Goal: Task Accomplishment & Management: Manage account settings

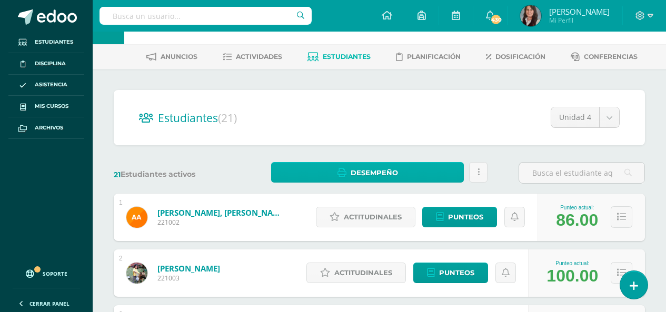
scroll to position [53, 0]
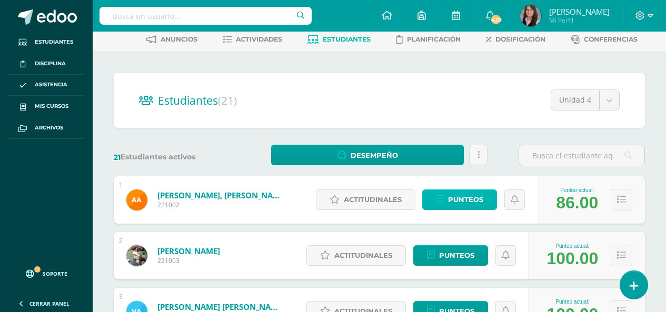
click at [457, 203] on span "Punteos" at bounding box center [465, 199] width 35 height 19
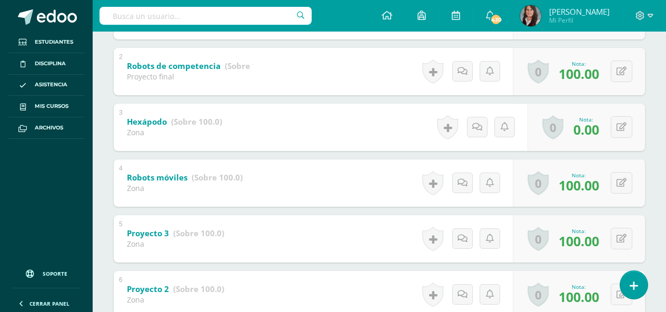
scroll to position [21, 0]
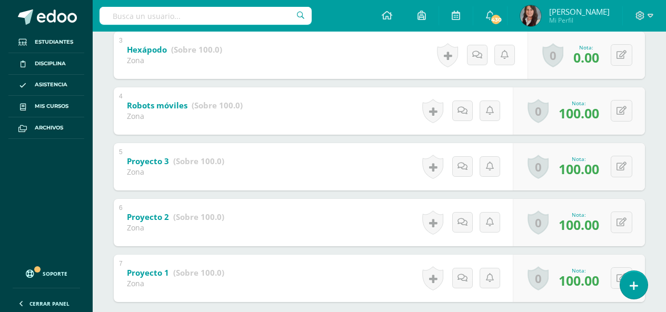
scroll to position [245, 0]
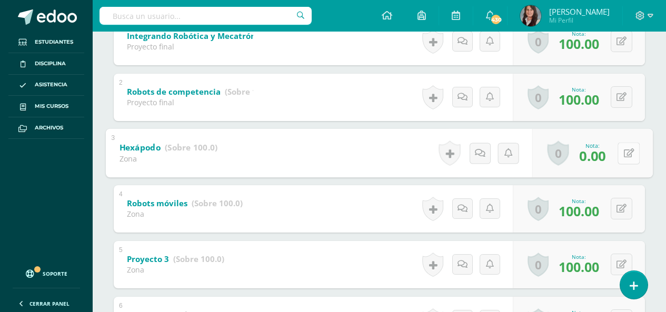
click at [620, 151] on button at bounding box center [628, 153] width 22 height 22
click at [651, 111] on div "Ana Ajcip Ana Ajcip Fatima Alemán Valerie Ardón Nina Barrera Daniella Barrios S…" at bounding box center [379, 164] width 573 height 610
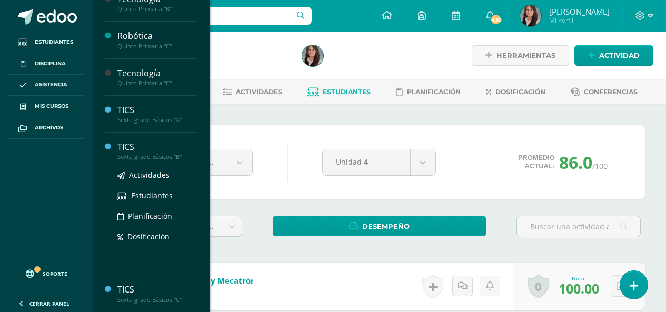
scroll to position [790, 0]
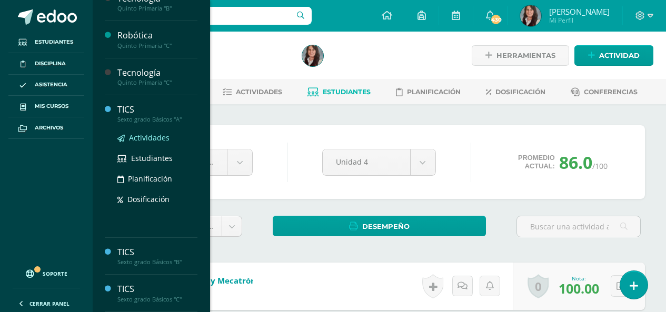
click at [161, 135] on span "Actividades" at bounding box center [149, 138] width 41 height 10
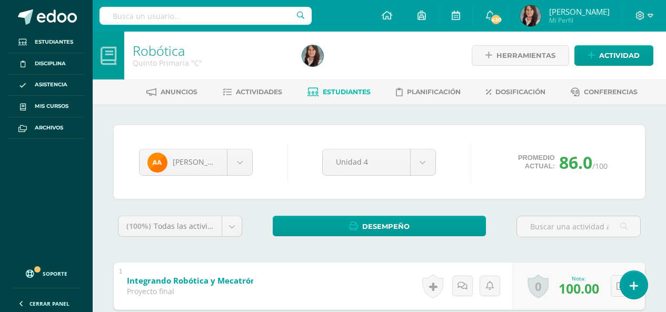
scroll to position [684, 0]
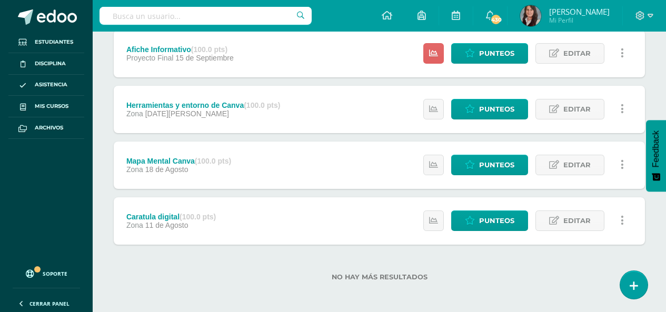
scroll to position [262, 0]
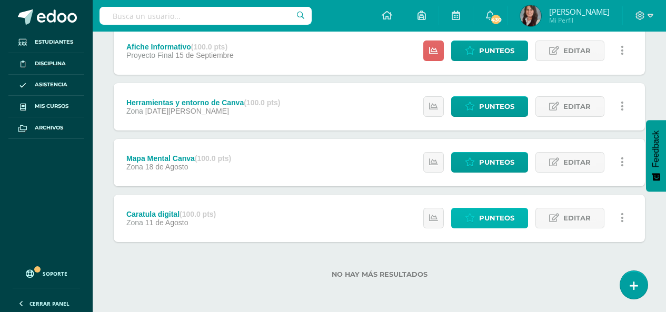
click at [494, 219] on span "Punteos" at bounding box center [496, 217] width 35 height 19
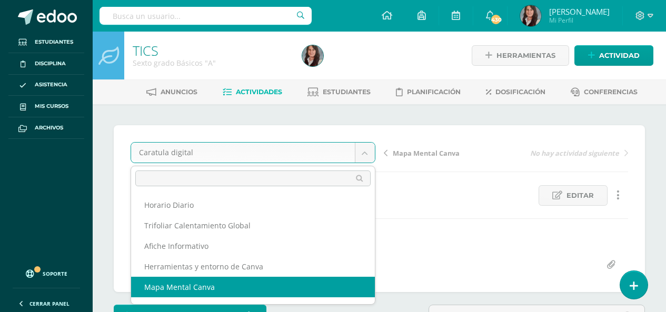
select select "/dashboard/teacher/grade-activity/210011/"
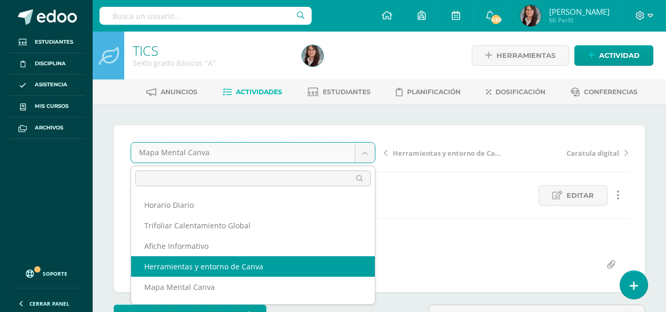
select select "/dashboard/teacher/grade-activity/210010/"
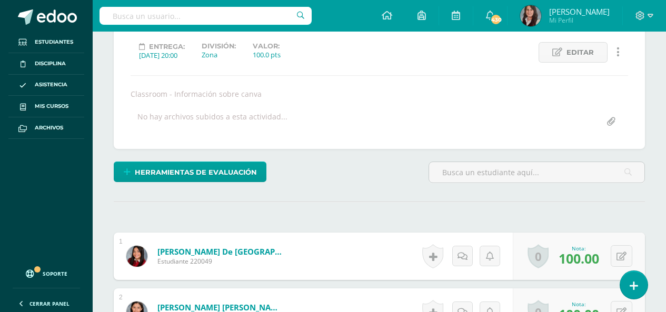
scroll to position [158, 0]
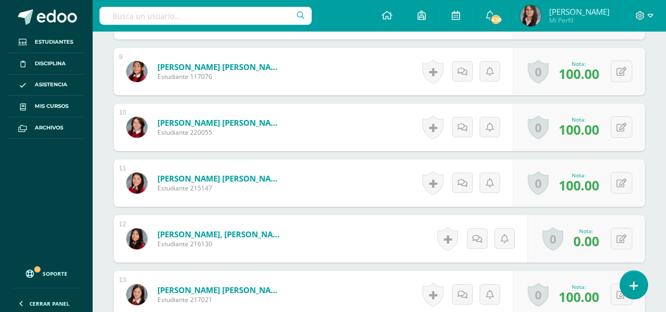
scroll to position [750, 0]
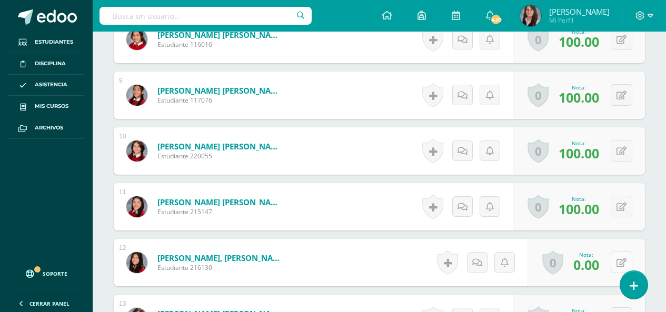
click at [622, 261] on icon at bounding box center [621, 262] width 10 height 9
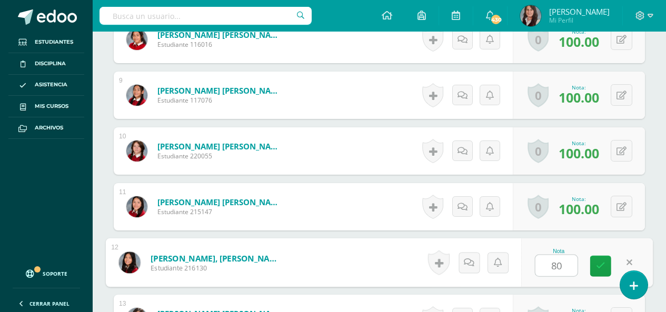
click at [649, 216] on div "¿Estás seguro que quieres eliminar esta actividad? Esto borrará la actividad y …" at bounding box center [379, 76] width 573 height 1444
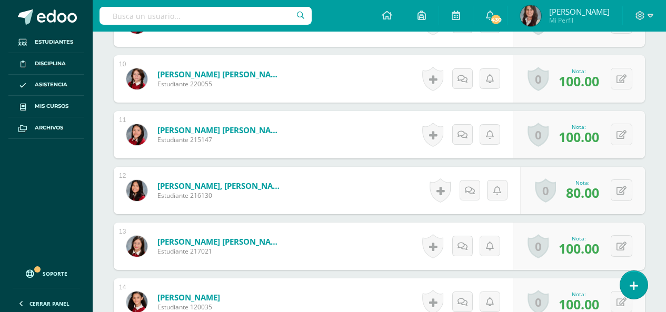
scroll to position [867, 0]
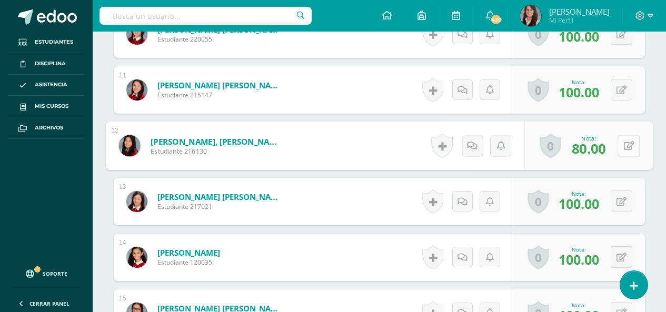
click at [624, 143] on icon at bounding box center [629, 145] width 11 height 9
type input "60"
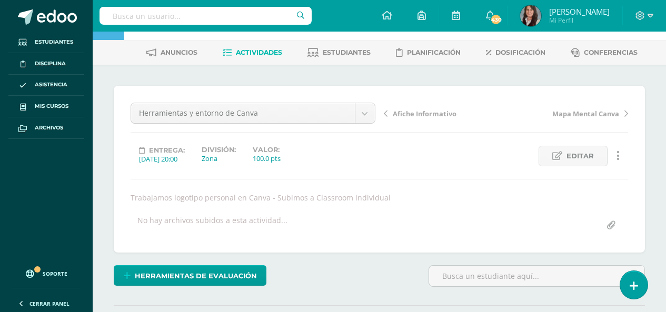
scroll to position [0, 0]
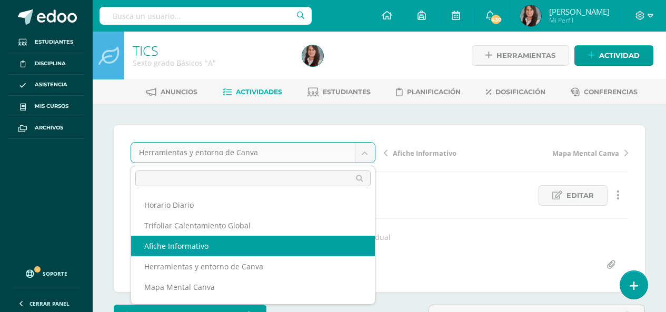
select select "/dashboard/teacher/grade-activity/210009/"
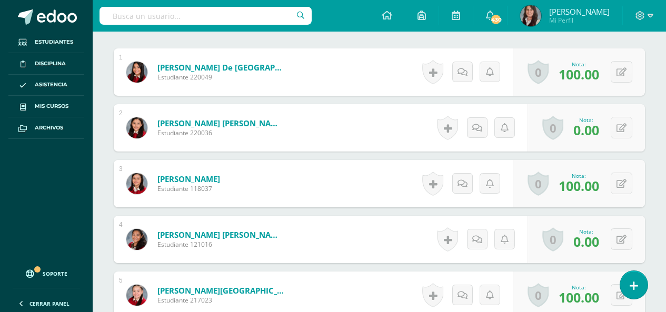
scroll to position [330, 0]
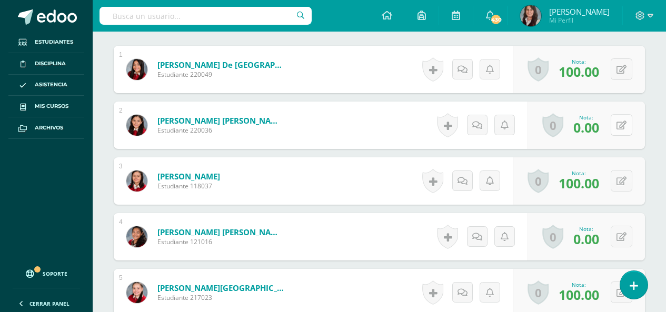
click at [624, 125] on icon at bounding box center [621, 125] width 10 height 9
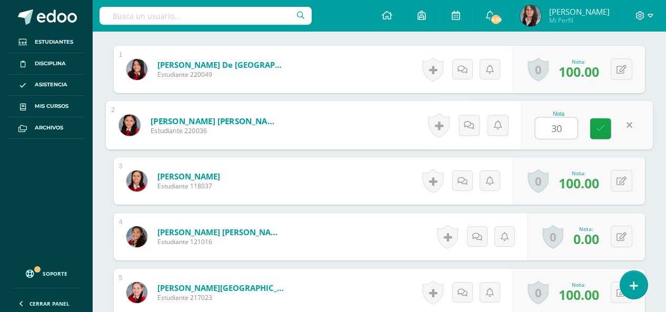
type input "30"
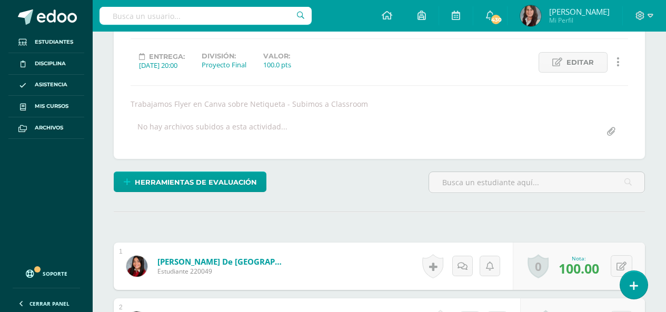
scroll to position [25, 0]
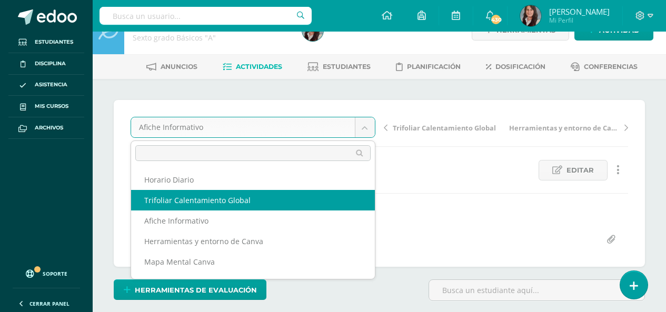
select select "/dashboard/teacher/grade-activity/210014/"
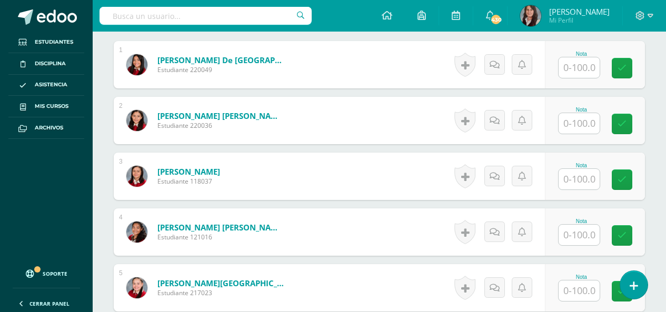
scroll to position [335, 0]
click at [580, 234] on input "text" at bounding box center [578, 234] width 41 height 21
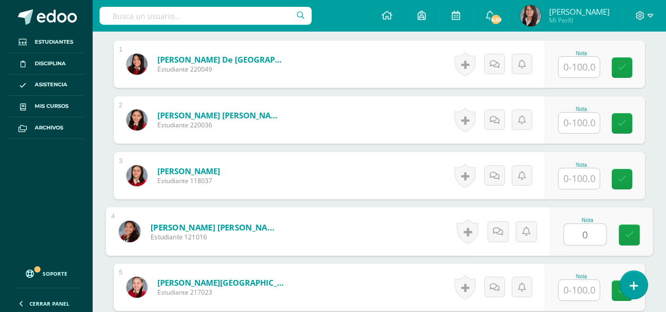
type input "0"
click at [575, 71] on input "text" at bounding box center [578, 67] width 41 height 21
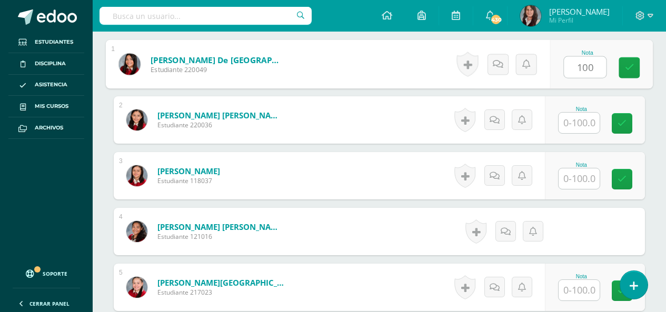
type input "100"
click at [586, 122] on input "text" at bounding box center [578, 123] width 41 height 21
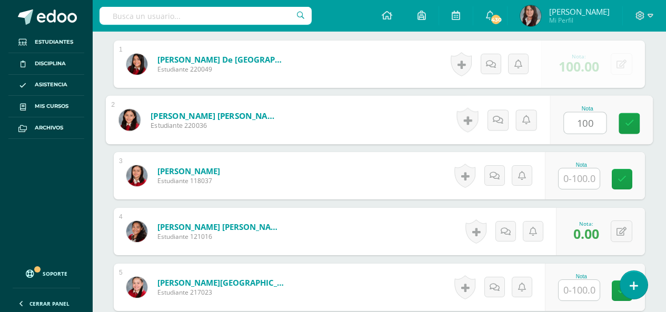
type input "100"
click at [587, 184] on input "text" at bounding box center [578, 178] width 41 height 21
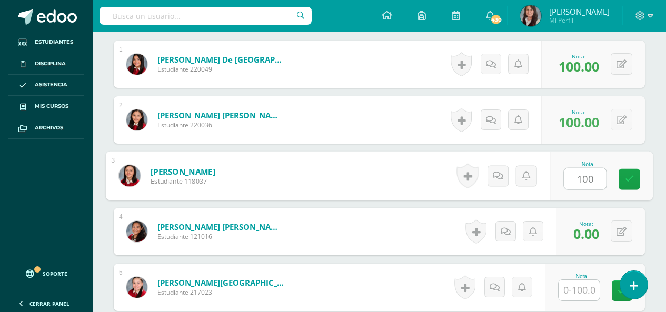
type input "100"
click at [585, 281] on input "1" at bounding box center [578, 290] width 41 height 21
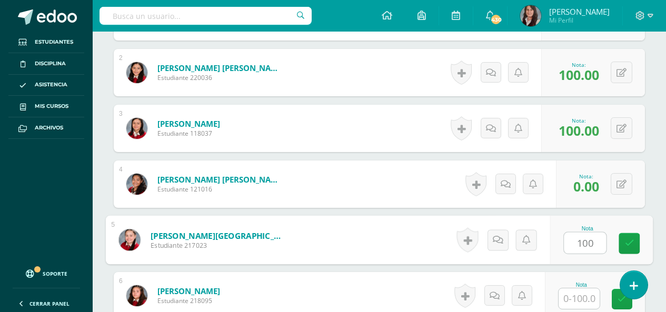
scroll to position [546, 0]
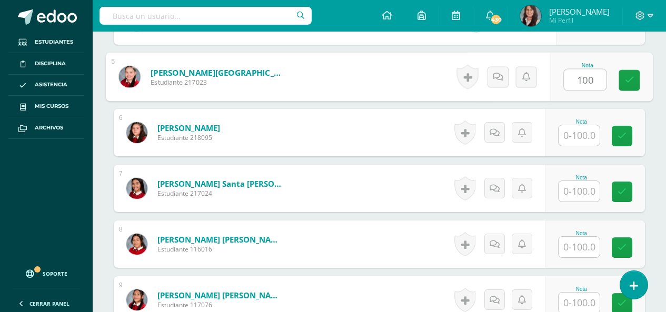
type input "100"
click at [582, 133] on input "text" at bounding box center [578, 135] width 41 height 21
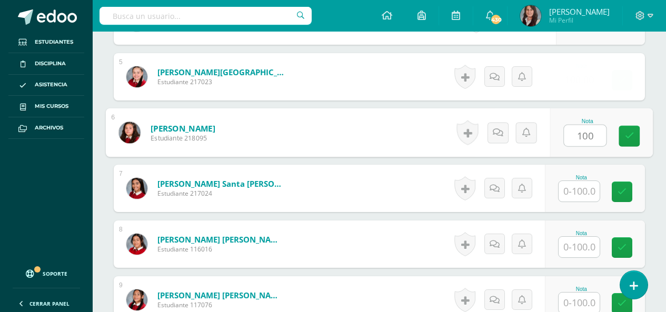
type input "100"
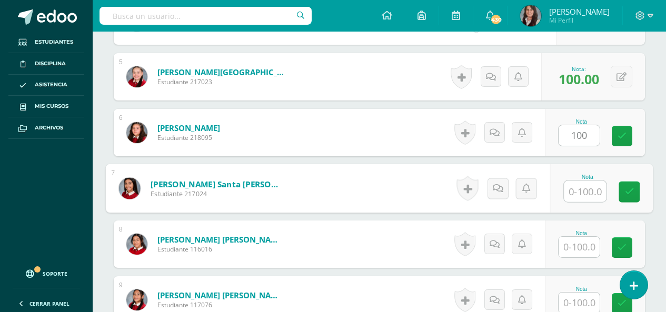
drag, startPoint x: 586, startPoint y: 194, endPoint x: 590, endPoint y: 218, distance: 25.1
click at [586, 194] on input "text" at bounding box center [585, 191] width 42 height 21
type input "100"
click at [584, 254] on input "text" at bounding box center [578, 247] width 41 height 21
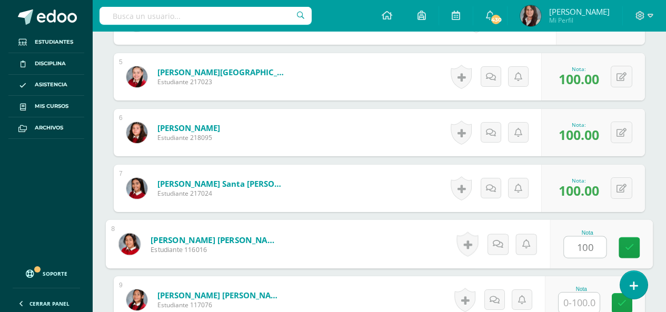
type input "100"
click at [588, 301] on input "text" at bounding box center [578, 303] width 41 height 21
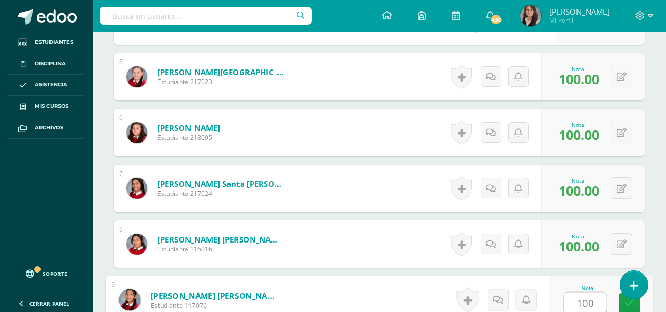
scroll to position [651, 0]
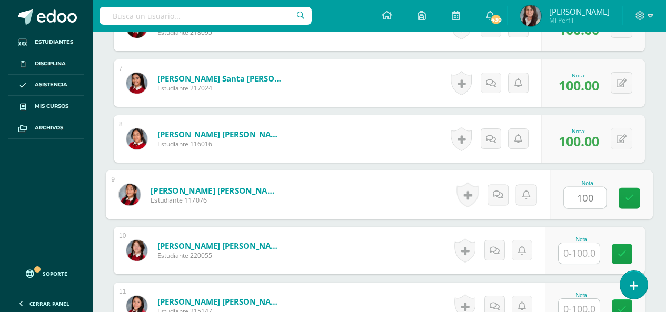
type input "100"
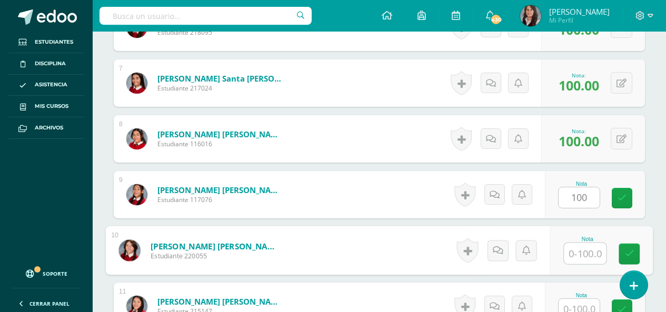
click at [582, 260] on input "text" at bounding box center [585, 253] width 42 height 21
type input "100"
click at [584, 306] on input "text" at bounding box center [578, 309] width 41 height 21
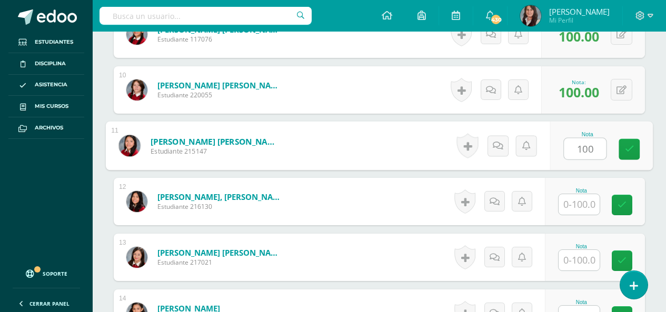
scroll to position [813, 0]
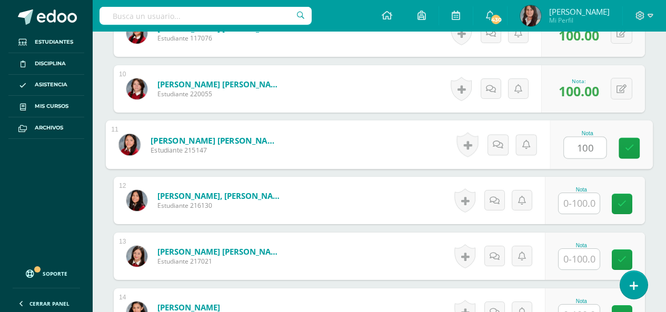
type input "100"
click at [577, 209] on input "text" at bounding box center [578, 203] width 41 height 21
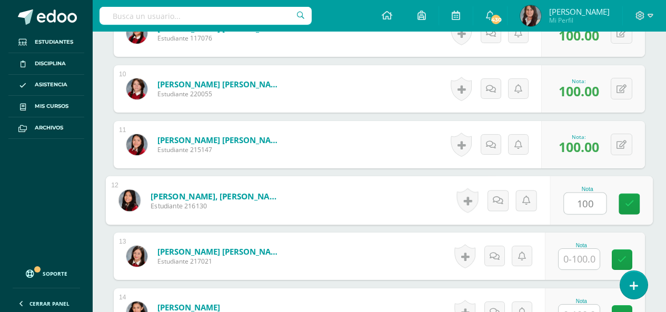
type input "100"
click at [582, 256] on input "text" at bounding box center [578, 259] width 41 height 21
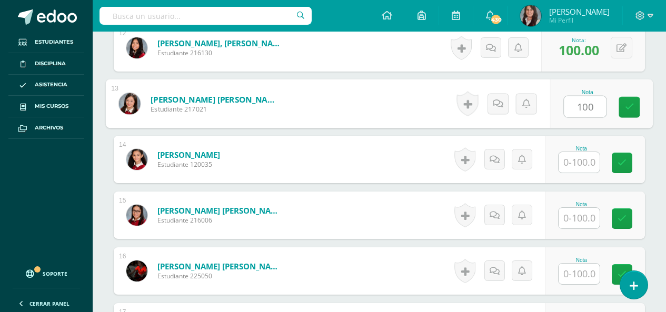
scroll to position [970, 0]
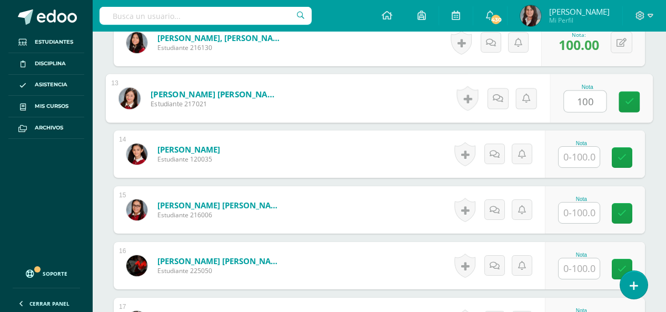
type input "100"
drag, startPoint x: 579, startPoint y: 156, endPoint x: 582, endPoint y: 162, distance: 6.6
click at [579, 156] on input "text" at bounding box center [578, 157] width 41 height 21
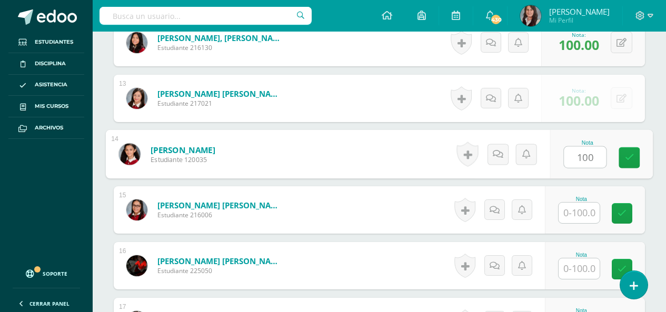
type input "100"
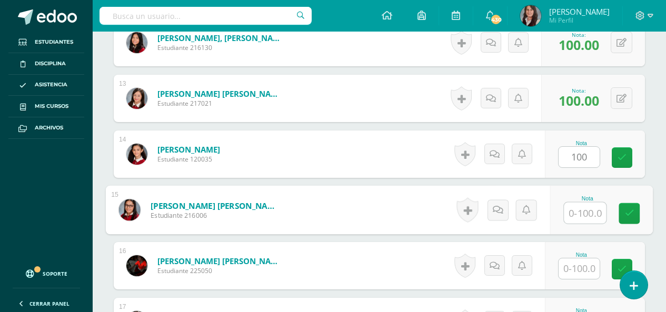
click at [578, 206] on input "text" at bounding box center [585, 213] width 42 height 21
type input "100"
click at [582, 273] on input "text" at bounding box center [578, 268] width 41 height 21
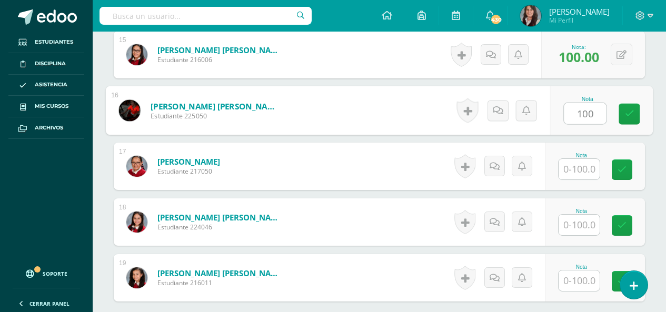
scroll to position [1128, 0]
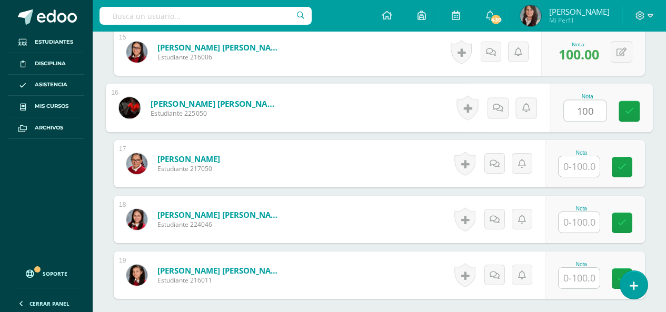
type input "100"
click at [577, 168] on input "text" at bounding box center [578, 166] width 41 height 21
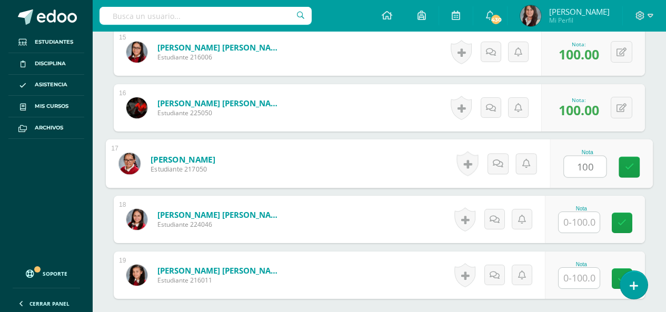
type input "100"
click at [589, 227] on input "text" at bounding box center [578, 222] width 41 height 21
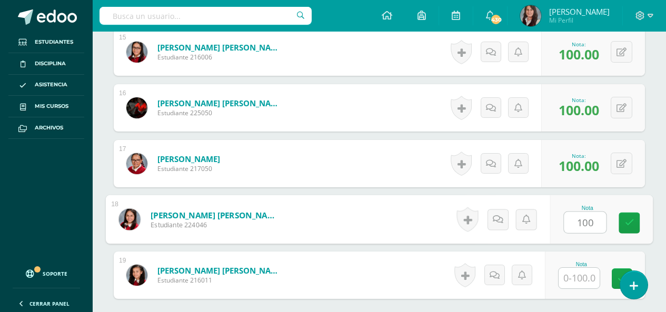
type input "100"
click at [583, 276] on input "1" at bounding box center [578, 278] width 41 height 21
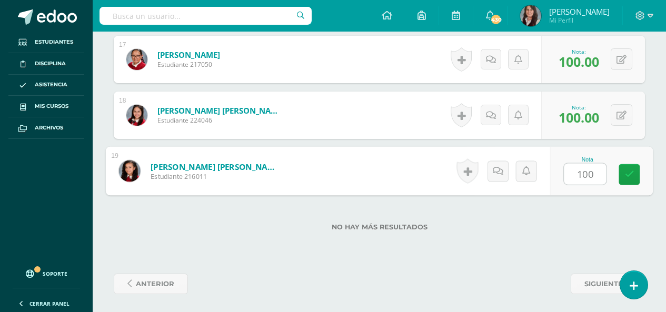
scroll to position [1234, 0]
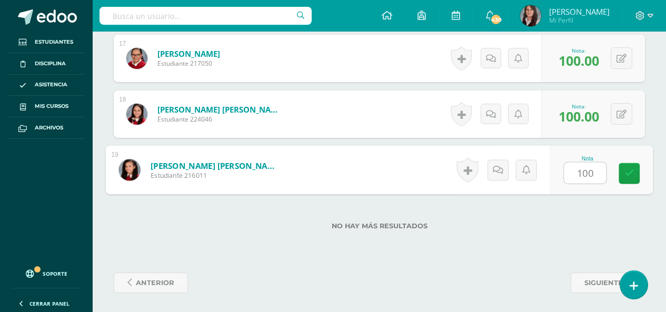
type input "100"
click at [573, 225] on label "No hay más resultados" at bounding box center [379, 226] width 531 height 8
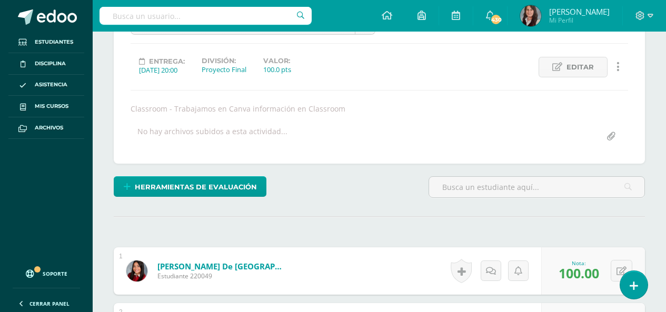
scroll to position [0, 0]
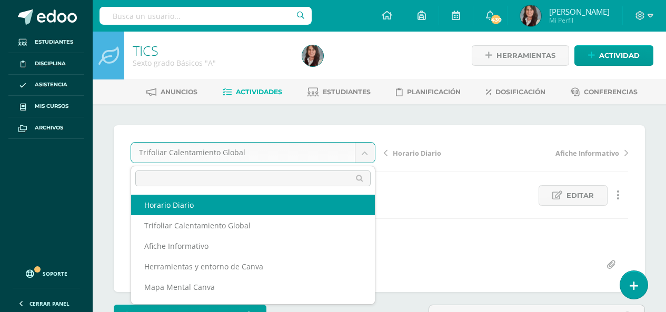
select select "/dashboard/teacher/grade-activity/210008/"
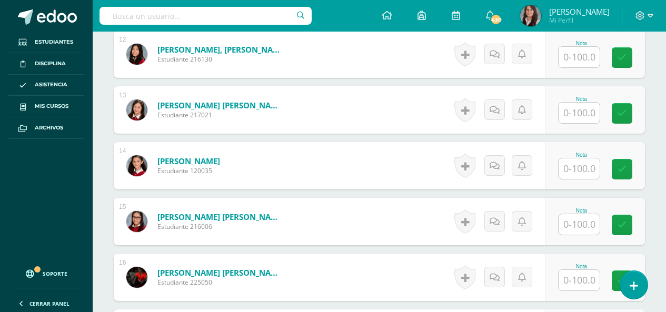
scroll to position [1067, 0]
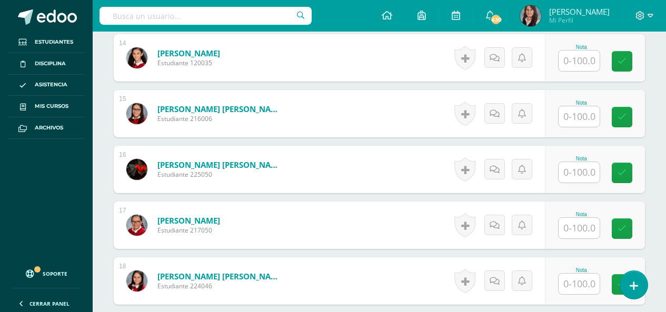
click at [579, 172] on input "text" at bounding box center [578, 172] width 41 height 21
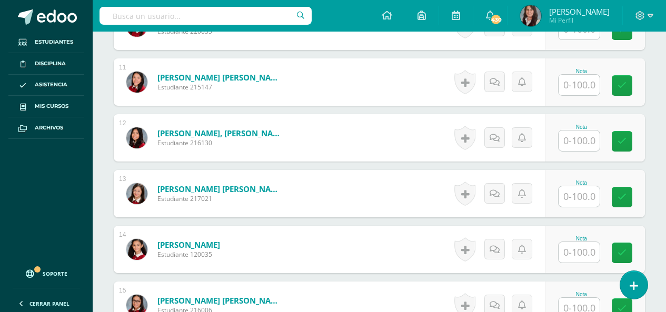
scroll to position [856, 0]
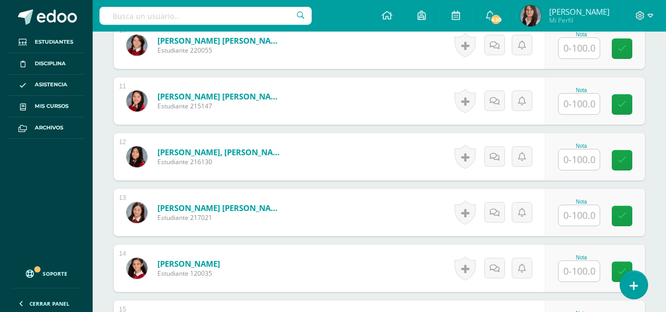
type input "50"
click at [583, 163] on input "text" at bounding box center [578, 159] width 41 height 21
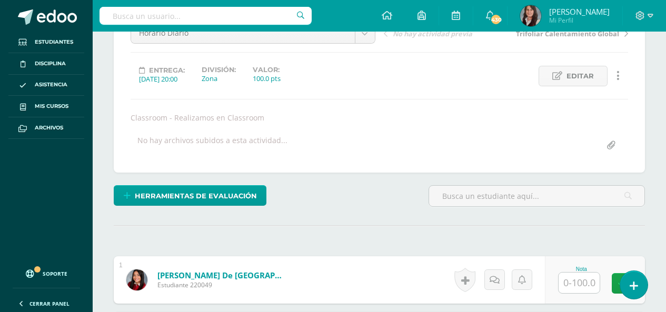
scroll to position [225, 0]
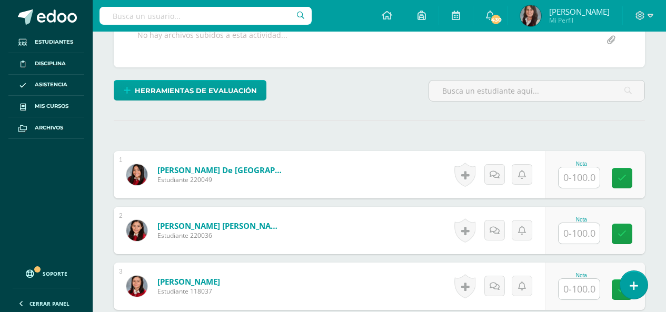
type input "50"
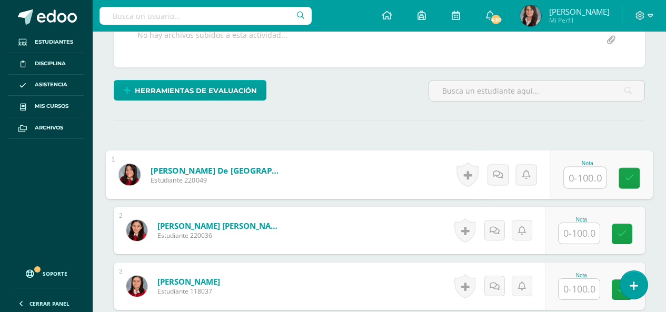
click at [584, 179] on input "text" at bounding box center [585, 177] width 42 height 21
type input "100"
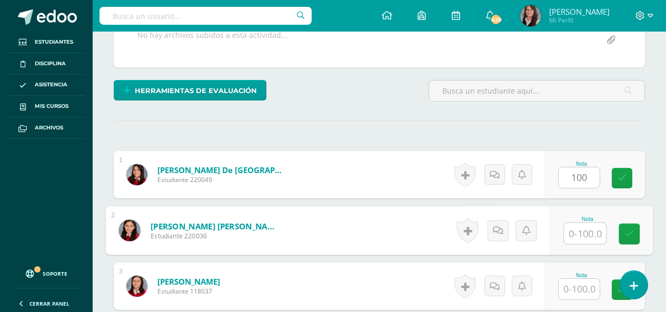
click at [586, 237] on input "text" at bounding box center [585, 233] width 42 height 21
type input "100"
click at [589, 284] on input "text" at bounding box center [578, 289] width 41 height 21
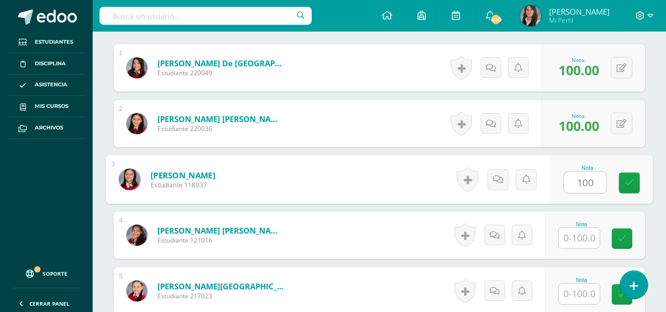
scroll to position [330, 0]
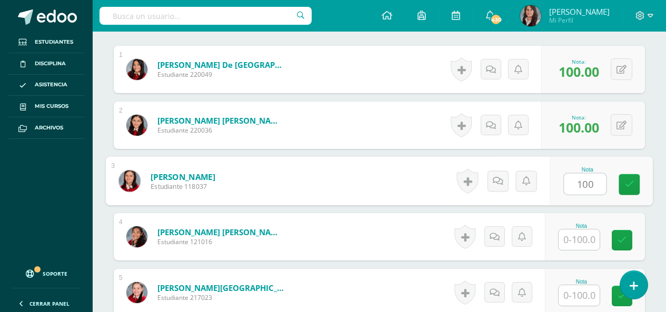
type input "100"
click at [589, 237] on input "text" at bounding box center [578, 239] width 41 height 21
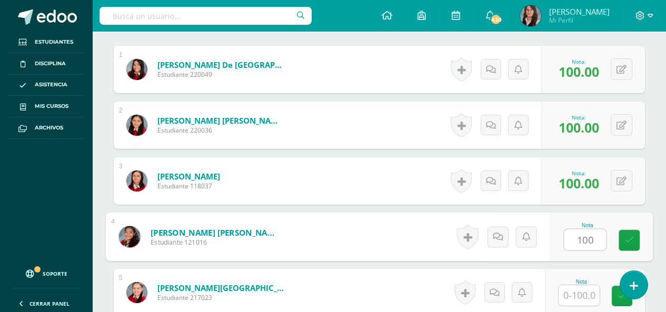
type input "100"
click at [587, 292] on input "text" at bounding box center [578, 295] width 41 height 21
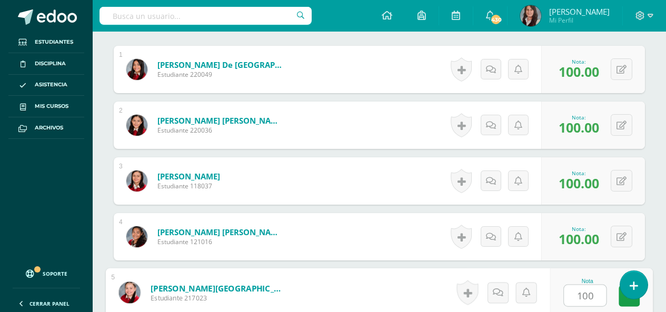
scroll to position [435, 0]
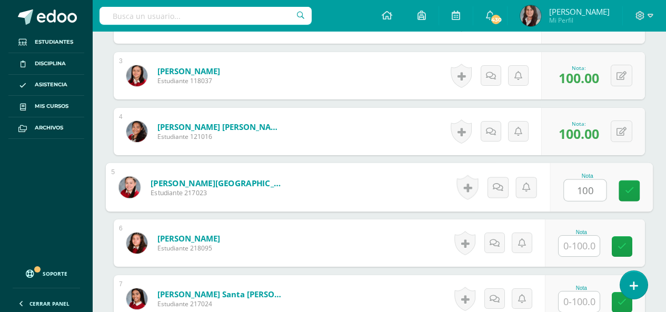
type input "100"
click at [590, 248] on input "text" at bounding box center [578, 246] width 41 height 21
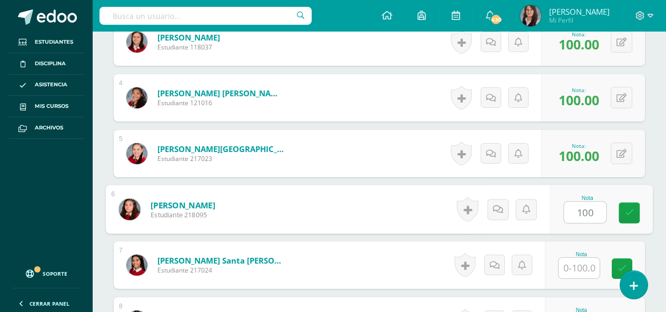
scroll to position [488, 0]
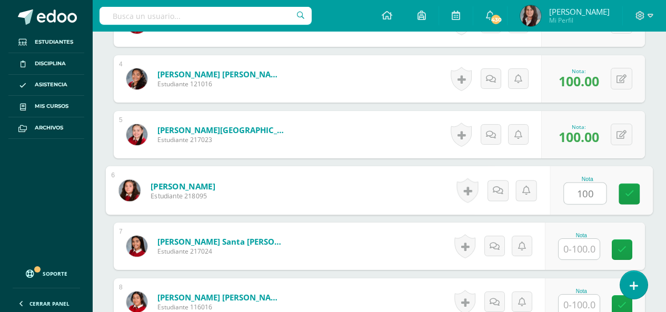
type input "100"
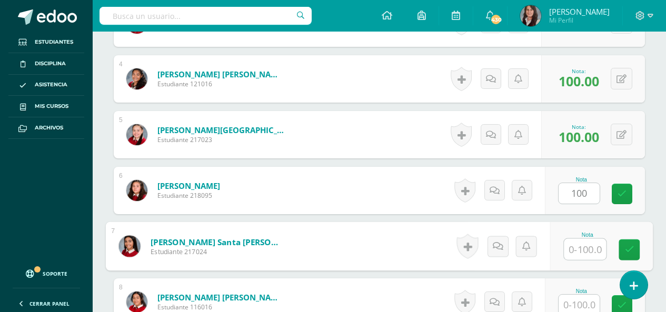
click at [580, 246] on input "text" at bounding box center [585, 249] width 42 height 21
type input "100"
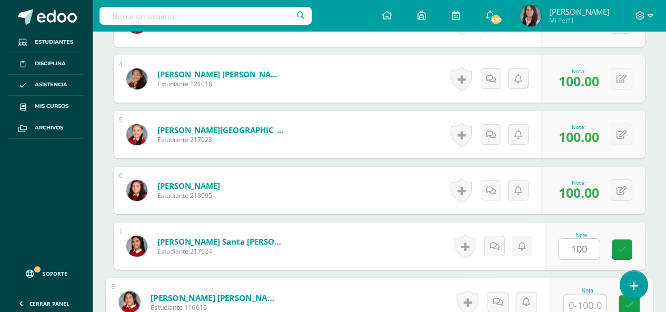
click at [584, 303] on input "text" at bounding box center [585, 305] width 42 height 21
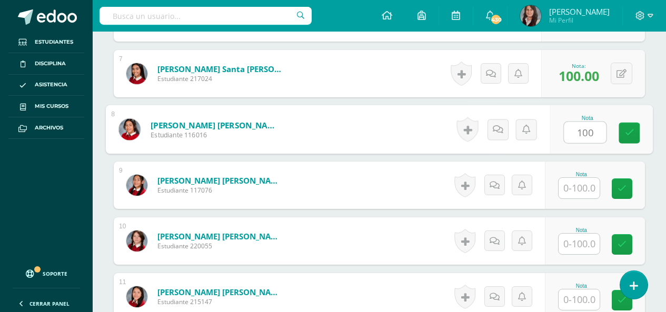
scroll to position [698, 0]
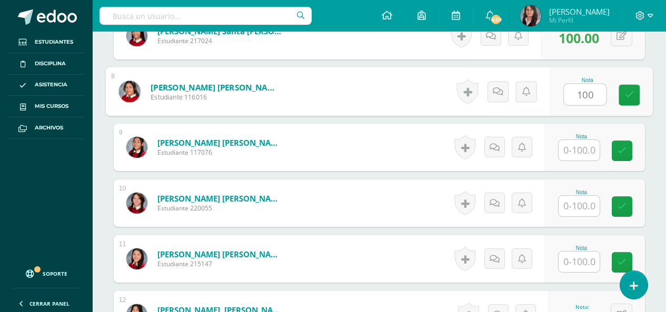
type input "100"
click at [580, 149] on input "text" at bounding box center [578, 150] width 41 height 21
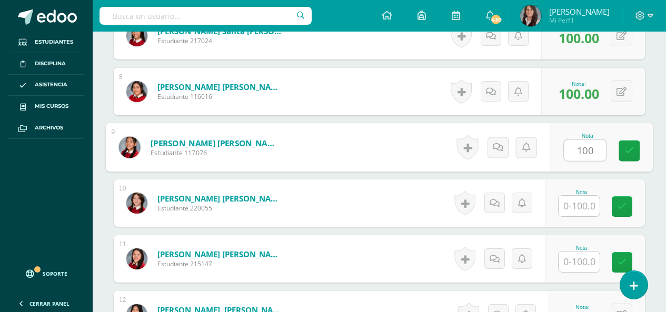
type input "100"
click at [579, 211] on input "text" at bounding box center [578, 206] width 41 height 21
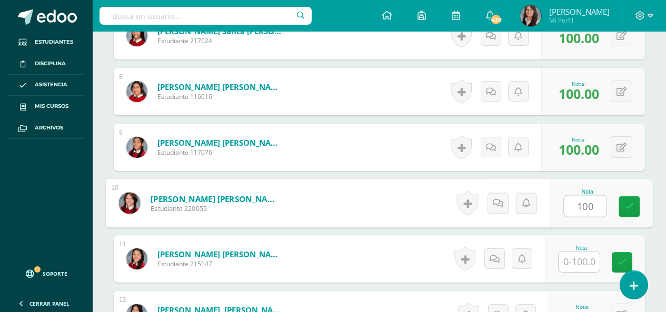
type input "100"
click at [585, 263] on input "text" at bounding box center [578, 262] width 41 height 21
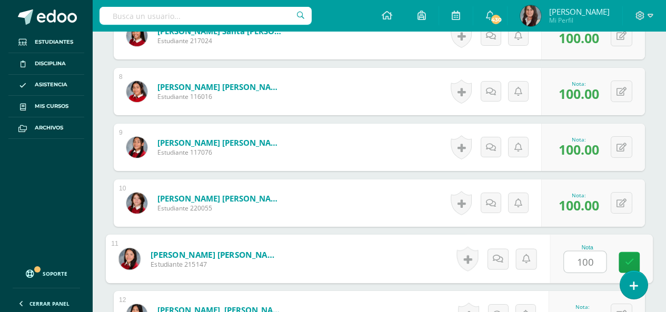
scroll to position [804, 0]
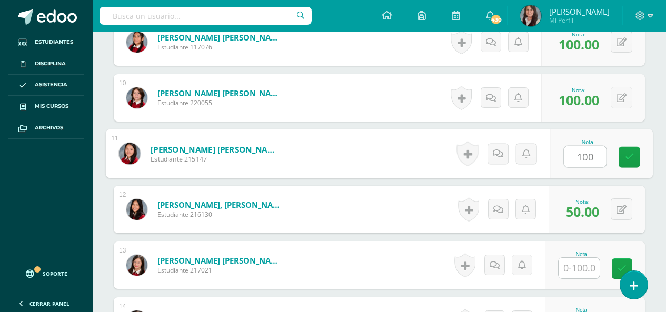
type input "100"
click at [586, 271] on input "text" at bounding box center [578, 268] width 41 height 21
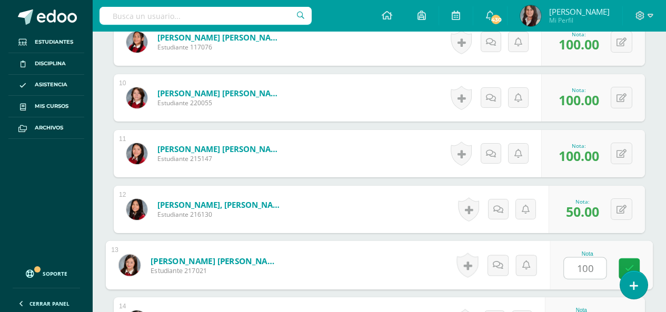
scroll to position [909, 0]
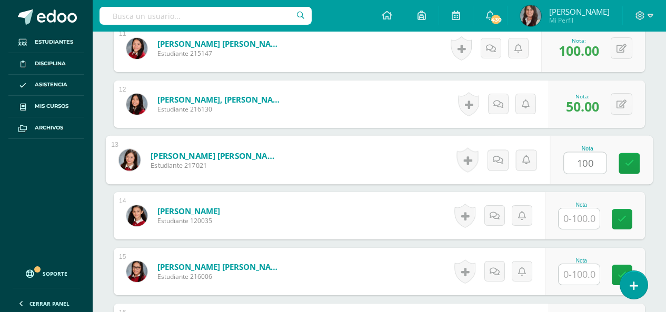
type input "100"
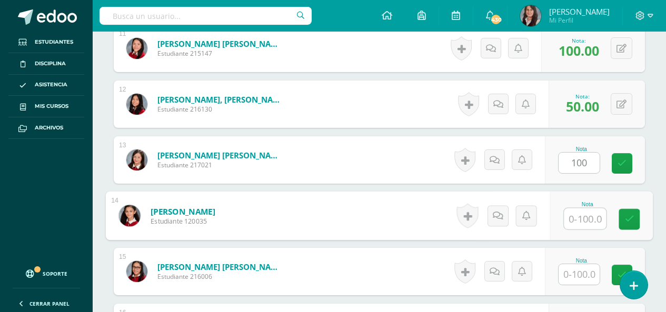
click at [583, 223] on input "text" at bounding box center [585, 218] width 42 height 21
type input "100"
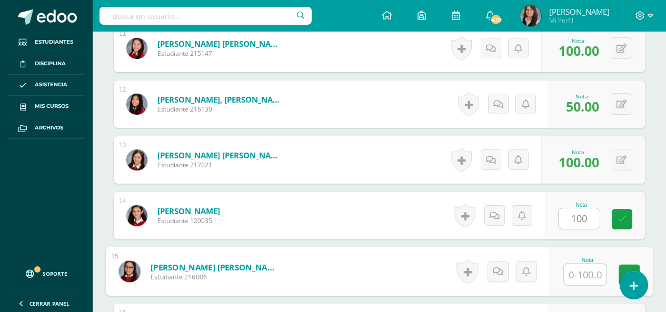
click at [592, 277] on input "text" at bounding box center [585, 274] width 42 height 21
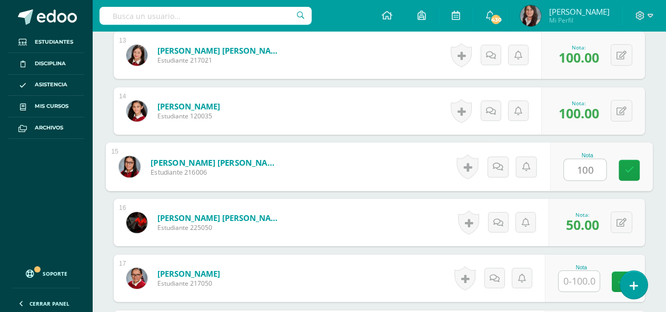
scroll to position [1014, 0]
type input "100"
click at [586, 282] on input "text" at bounding box center [578, 280] width 41 height 21
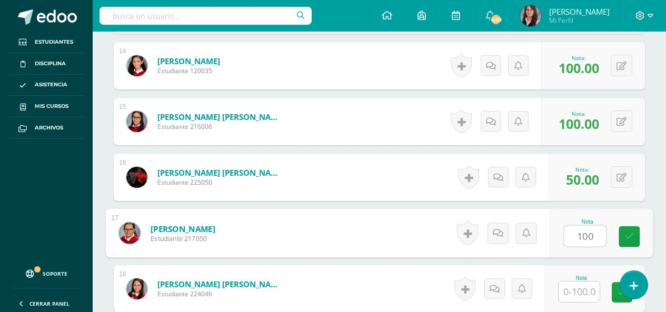
scroll to position [1119, 0]
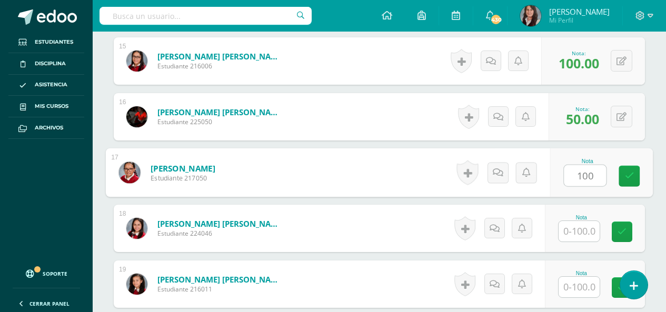
type input "100"
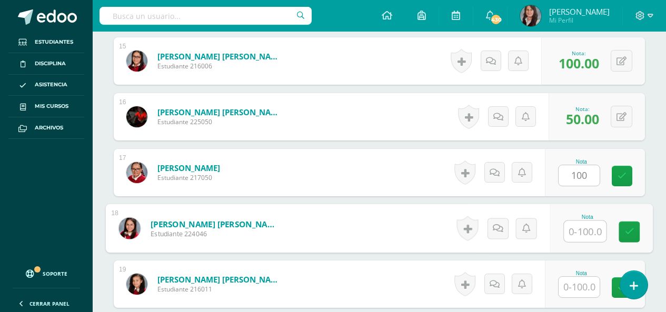
click at [585, 226] on input "text" at bounding box center [585, 231] width 42 height 21
type input "100"
click at [592, 289] on input "text" at bounding box center [578, 287] width 41 height 21
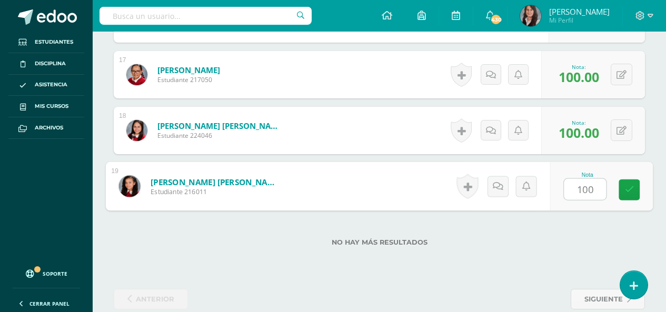
scroll to position [1236, 0]
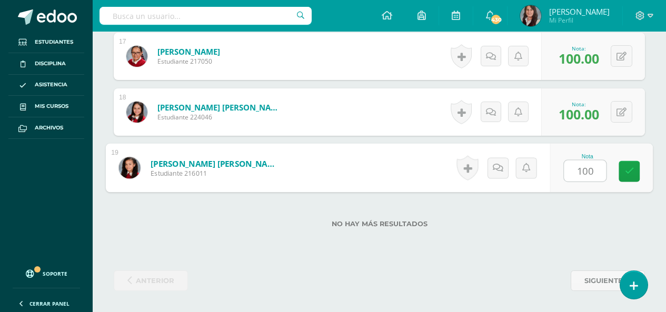
type input "100"
click at [555, 229] on div "No hay más resultados" at bounding box center [379, 216] width 531 height 49
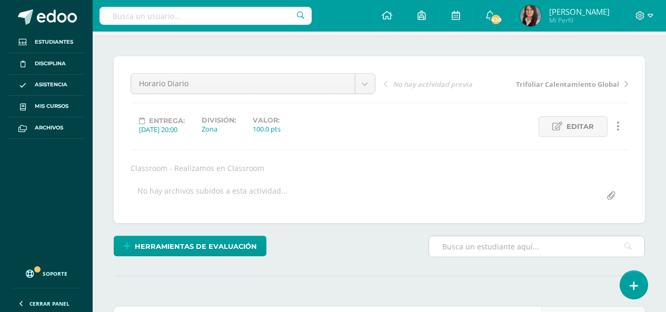
scroll to position [0, 0]
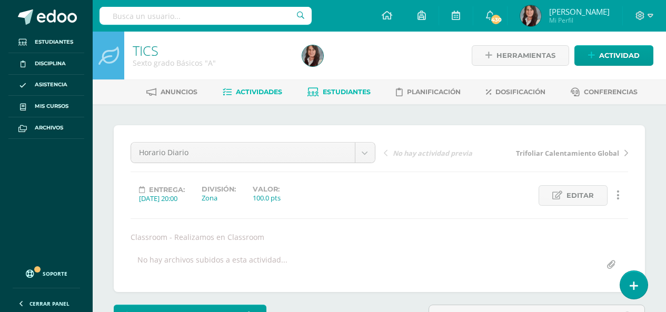
click at [350, 91] on span "Estudiantes" at bounding box center [347, 92] width 48 height 8
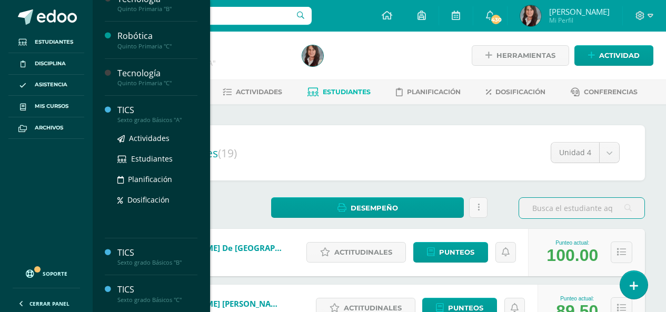
scroll to position [790, 0]
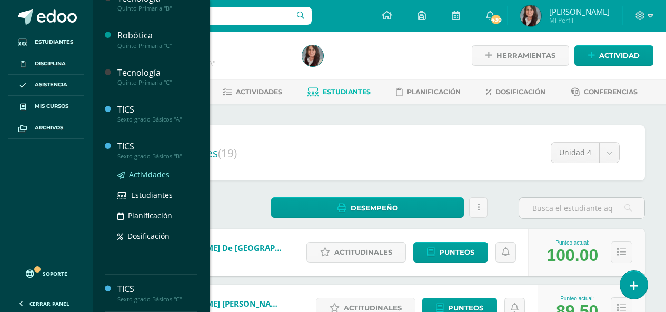
click at [150, 175] on span "Actividades" at bounding box center [149, 174] width 41 height 10
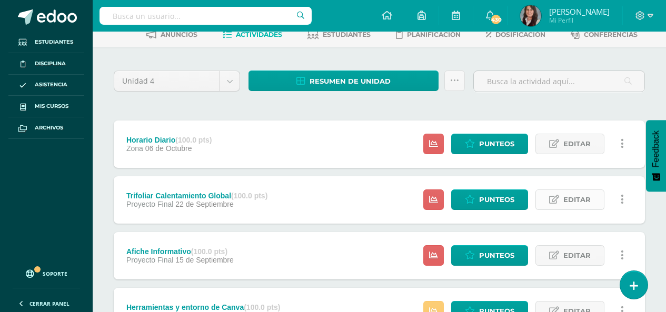
scroll to position [262, 0]
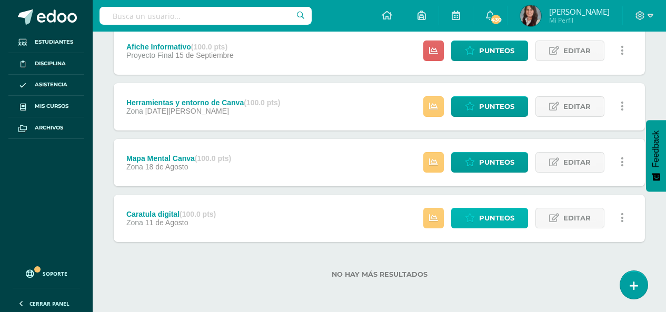
click at [496, 216] on span "Punteos" at bounding box center [496, 217] width 35 height 19
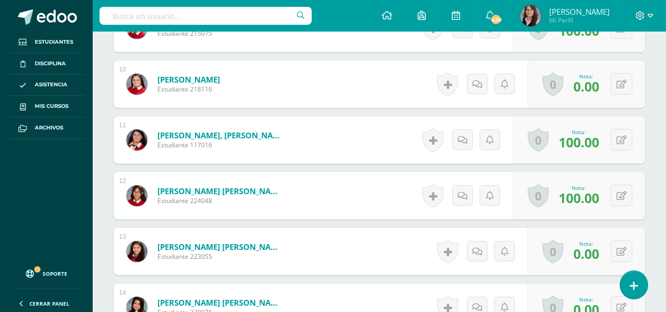
scroll to position [756, 0]
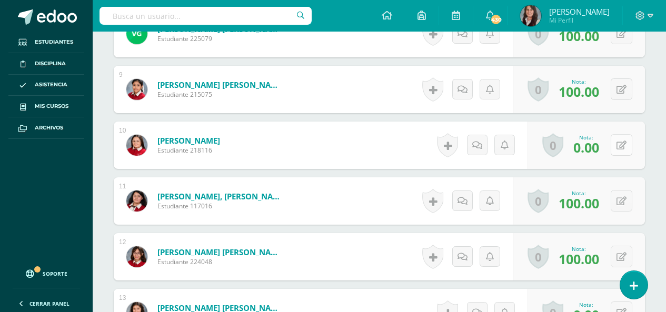
click at [622, 146] on icon at bounding box center [621, 145] width 10 height 9
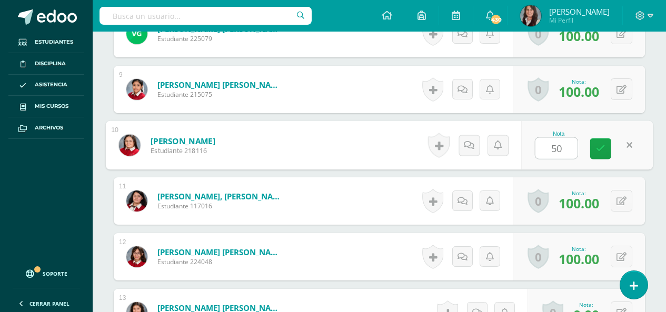
type input "50"
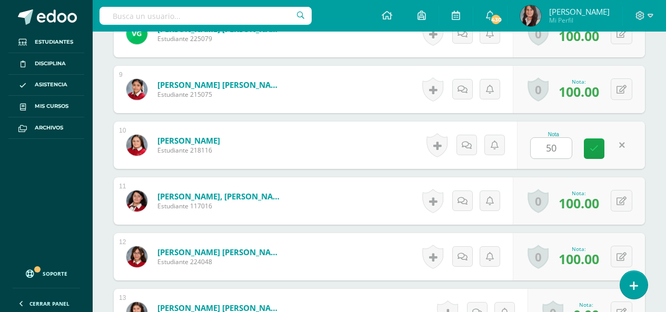
click at [652, 94] on div "¿Estás seguro que quieres eliminar esta actividad? Esto borrará la actividad y …" at bounding box center [379, 42] width 573 height 1388
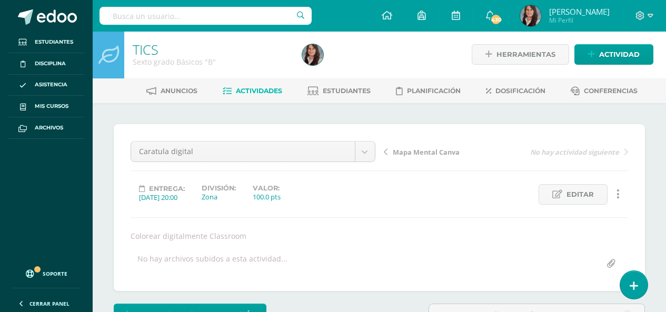
scroll to position [0, 0]
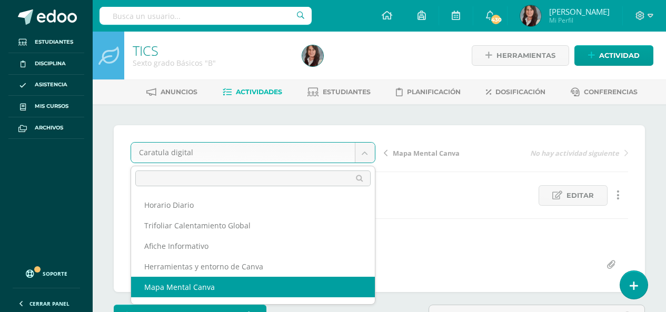
select select "/dashboard/teacher/grade-activity/210021/"
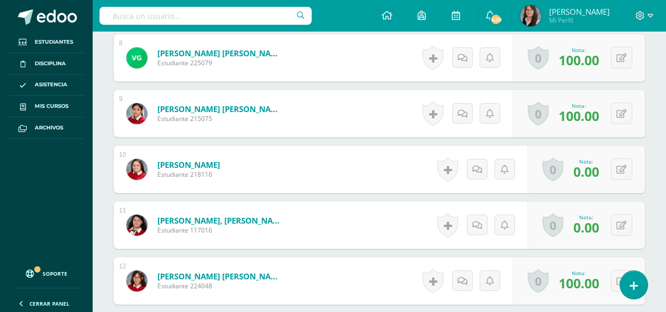
scroll to position [751, 0]
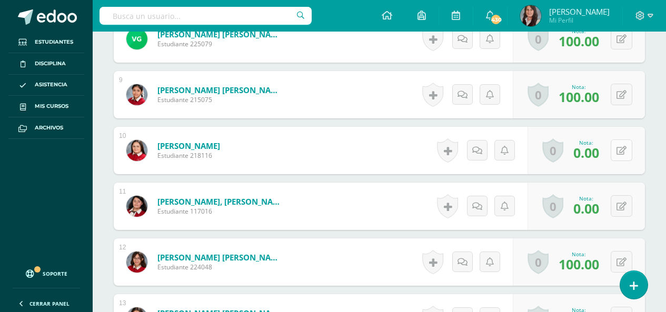
click at [619, 155] on button at bounding box center [621, 150] width 22 height 22
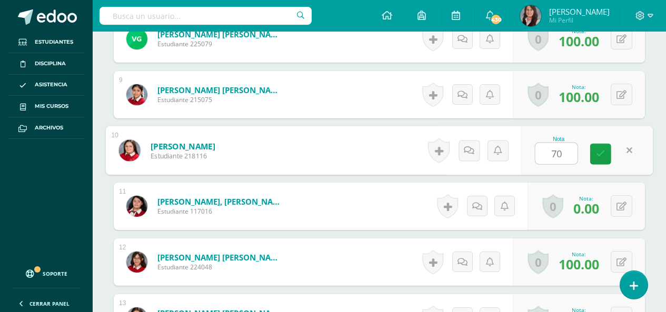
type input "70"
click at [651, 226] on div "¿Estás seguro que quieres eliminar esta actividad? Esto borrará la actividad y …" at bounding box center [379, 47] width 573 height 1388
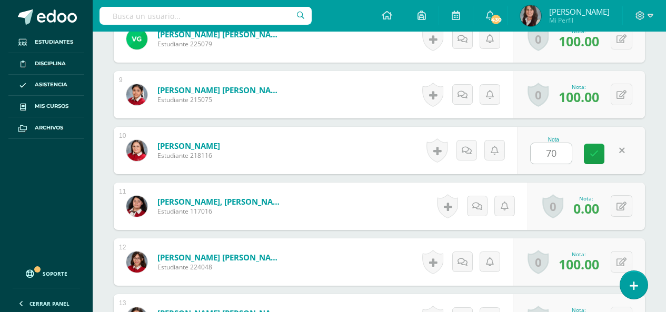
click at [651, 226] on div "¿Estás seguro que quieres eliminar esta actividad? Esto borrará la actividad y …" at bounding box center [379, 47] width 573 height 1388
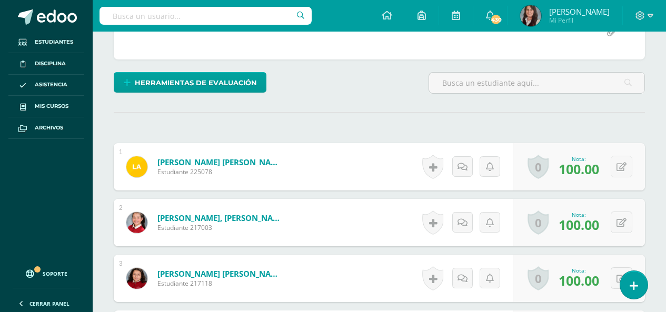
scroll to position [75, 0]
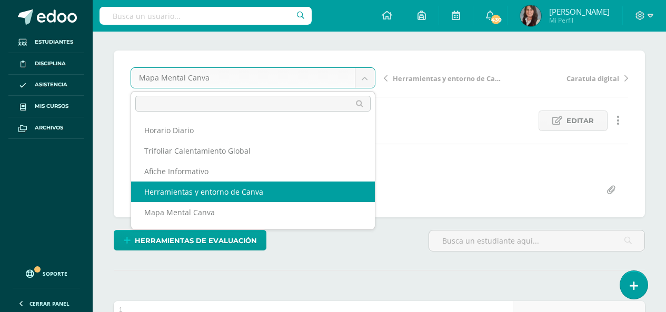
select select "/dashboard/teacher/grade-activity/210022/"
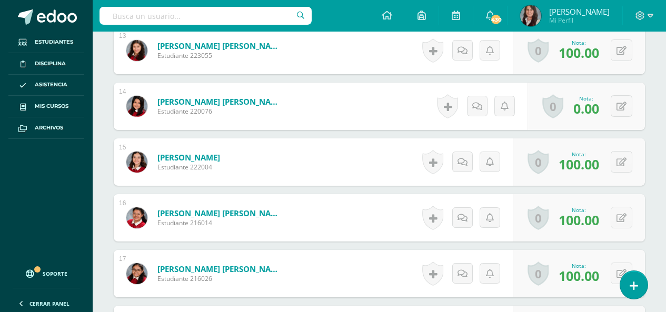
scroll to position [1000, 0]
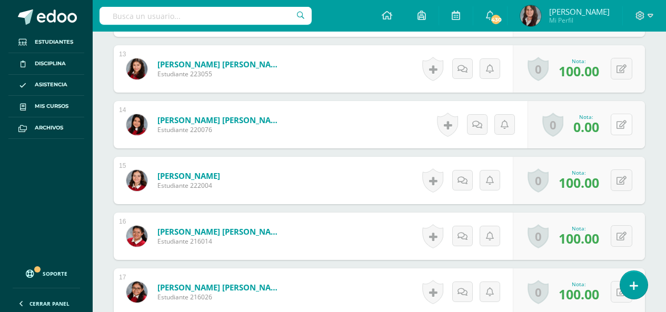
click at [620, 125] on icon at bounding box center [621, 125] width 10 height 9
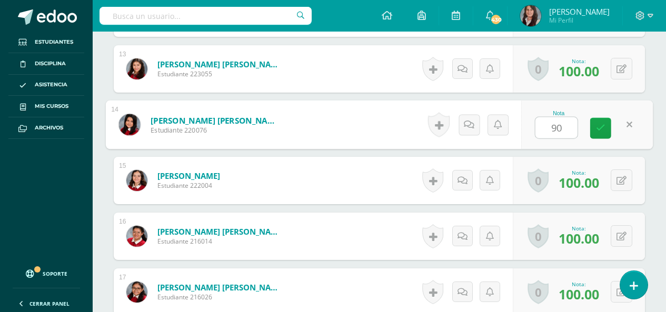
type input "90"
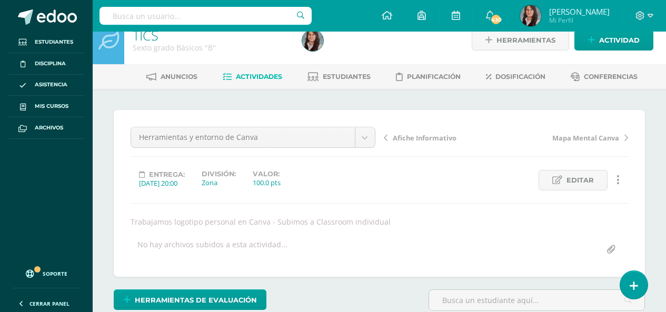
scroll to position [0, 0]
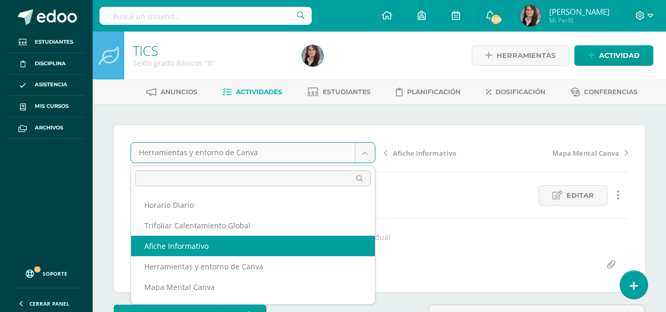
scroll to position [18, 0]
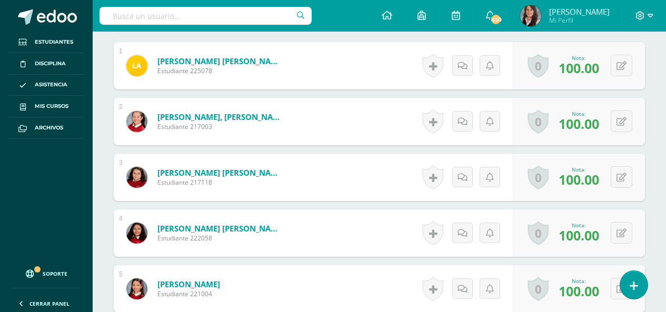
scroll to position [75, 0]
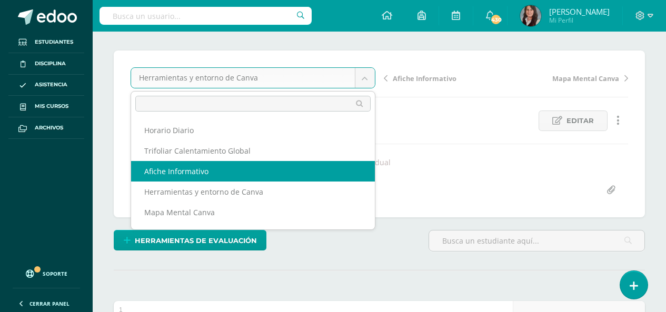
select select "/dashboard/teacher/grade-activity/210017/"
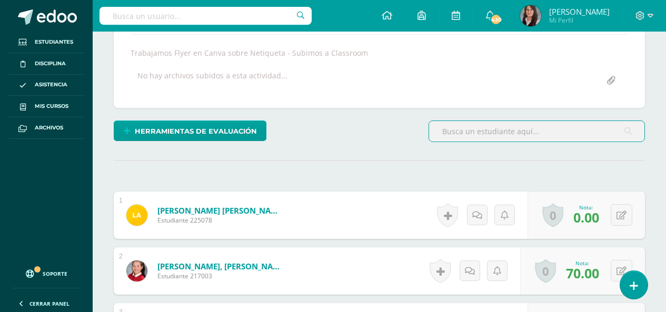
scroll to position [177, 0]
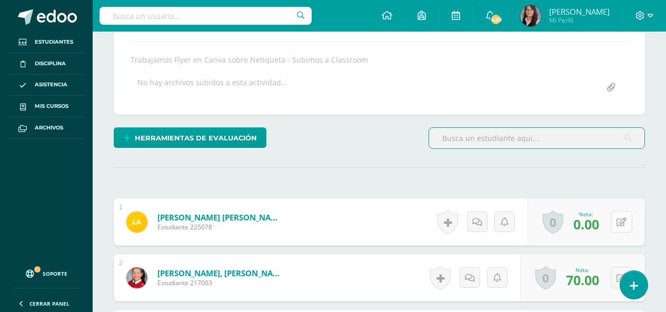
click at [622, 220] on icon at bounding box center [621, 222] width 10 height 9
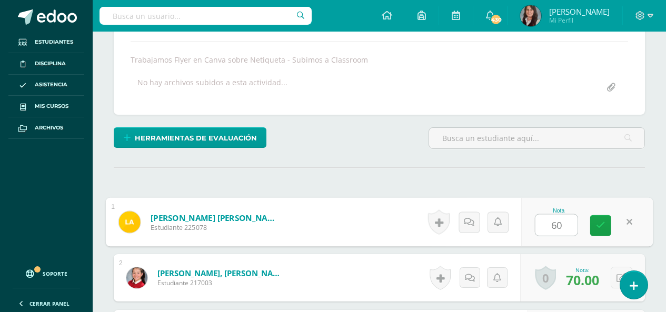
type input "60"
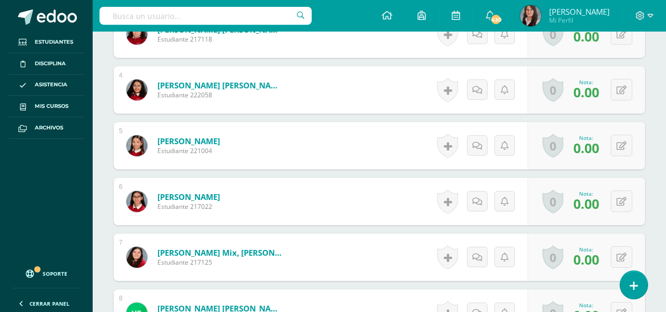
scroll to position [493, 0]
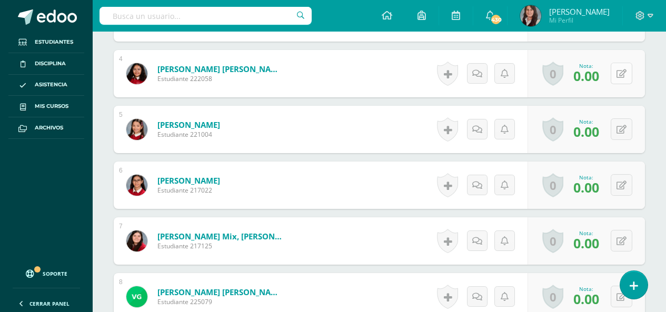
click at [623, 75] on icon at bounding box center [621, 73] width 10 height 9
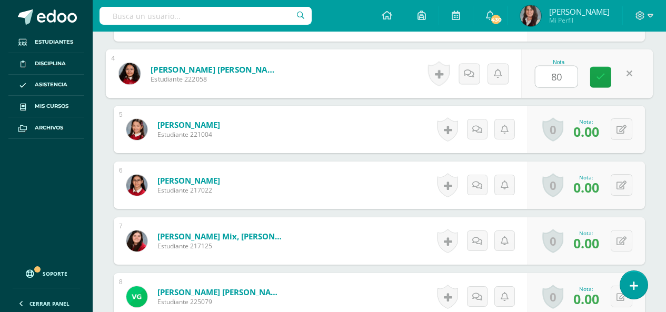
type input "80"
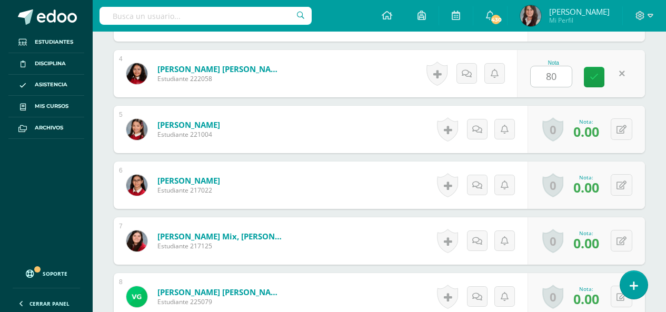
click at [649, 163] on div "¿Estás seguro que quieres eliminar esta actividad? Esto borrará la actividad y …" at bounding box center [379, 305] width 573 height 1388
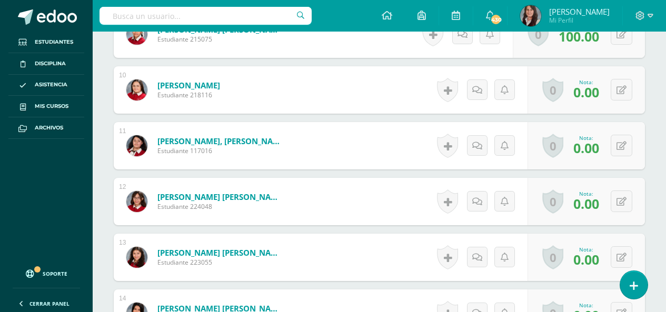
scroll to position [809, 0]
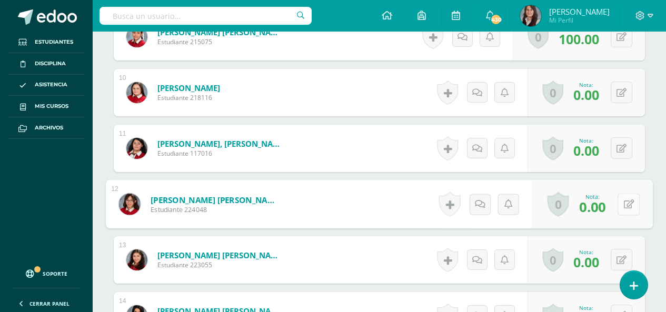
click at [624, 206] on icon at bounding box center [629, 203] width 11 height 9
type input "30"
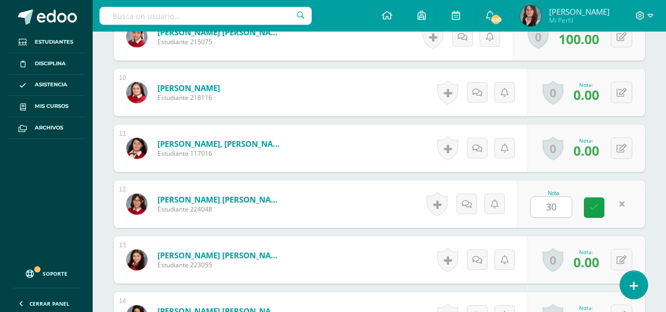
click at [616, 258] on button at bounding box center [621, 260] width 22 height 22
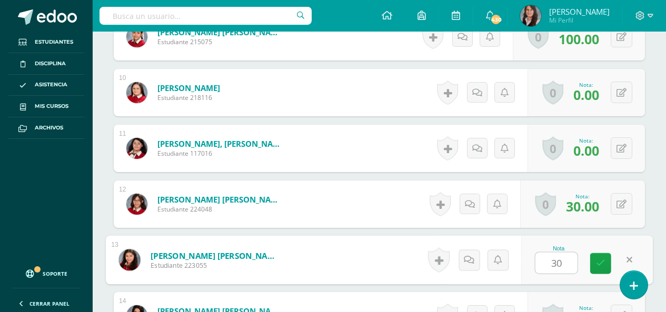
type input "30"
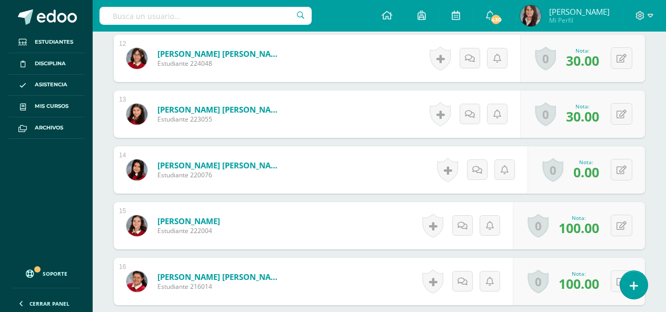
scroll to position [967, 0]
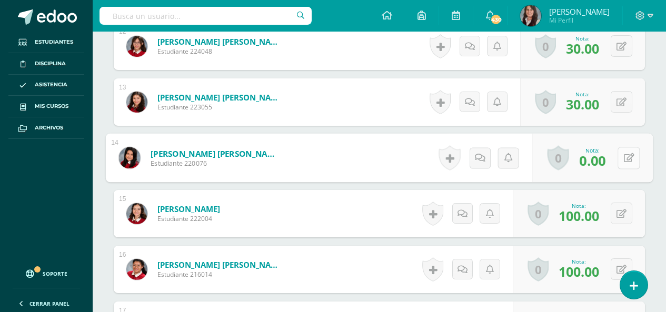
click at [618, 156] on button at bounding box center [628, 158] width 22 height 22
type input "100"
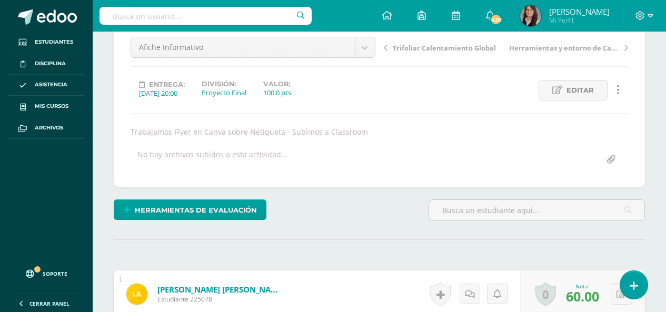
scroll to position [0, 0]
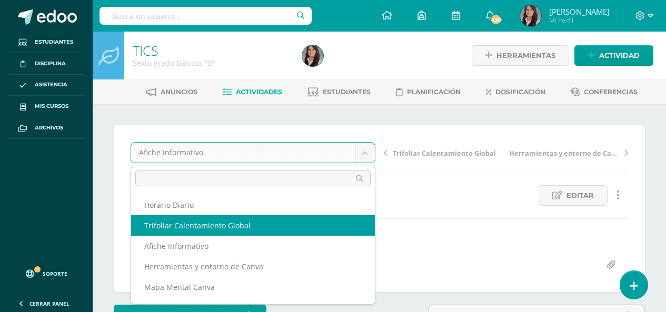
select select "/dashboard/teacher/grade-activity/210018/"
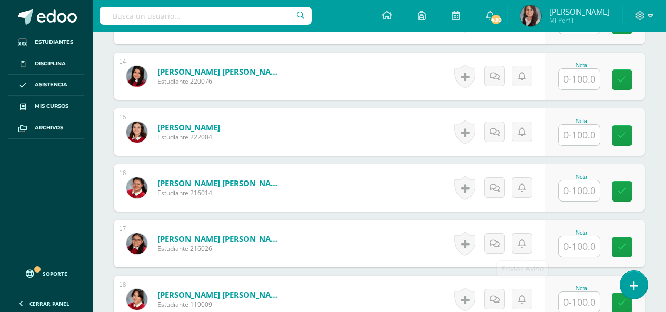
scroll to position [1067, 0]
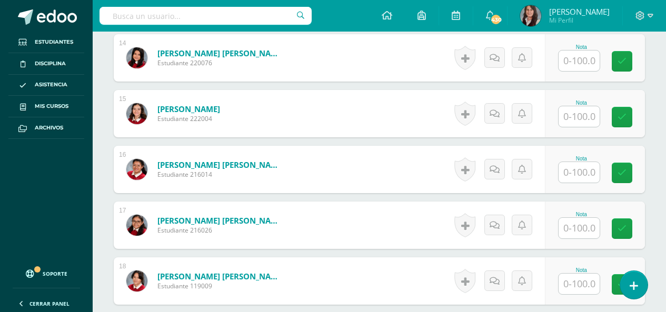
click at [582, 177] on input "text" at bounding box center [578, 172] width 41 height 21
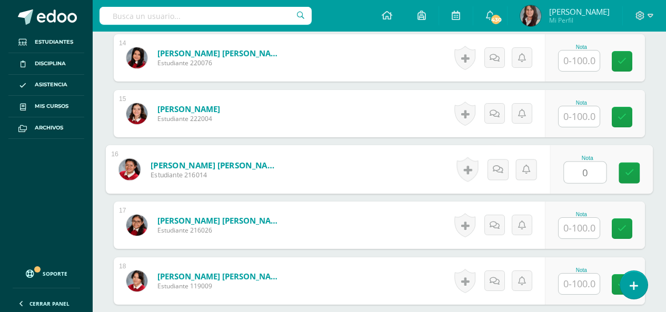
type input "0"
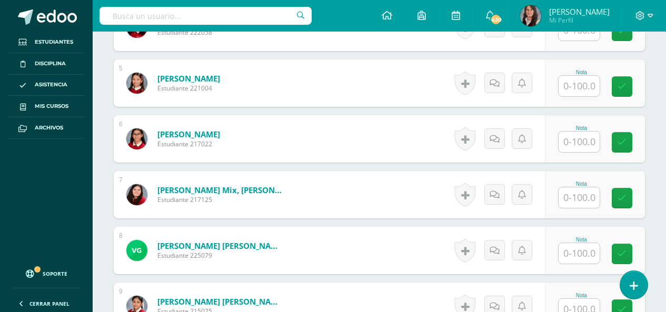
scroll to position [540, 0]
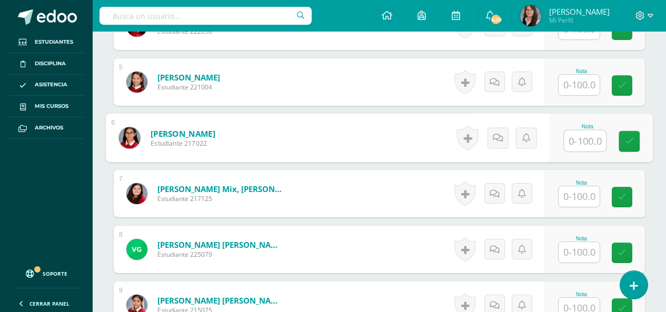
click at [584, 146] on input "text" at bounding box center [585, 141] width 42 height 21
type input "0"
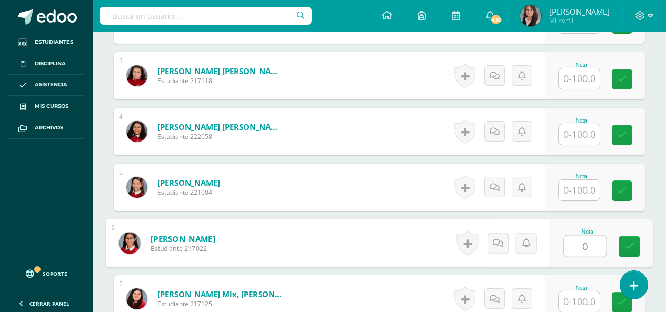
scroll to position [488, 0]
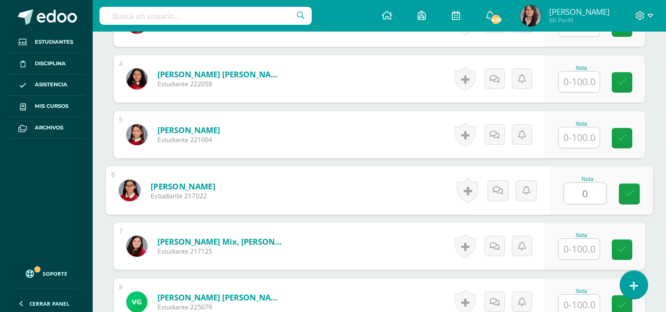
click at [590, 249] on input "text" at bounding box center [578, 249] width 41 height 21
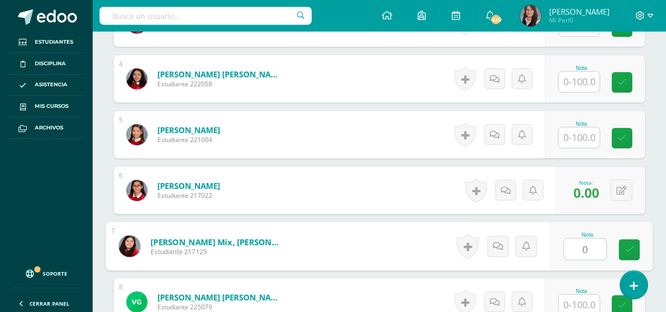
type input "0"
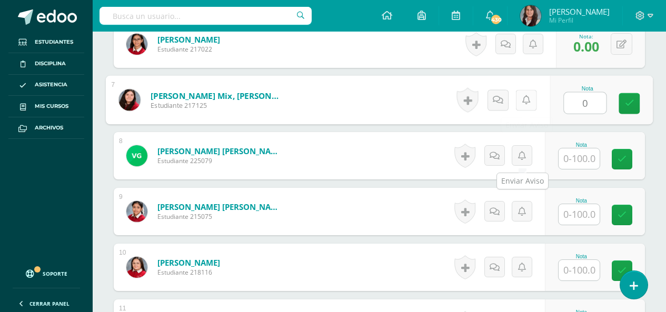
scroll to position [646, 0]
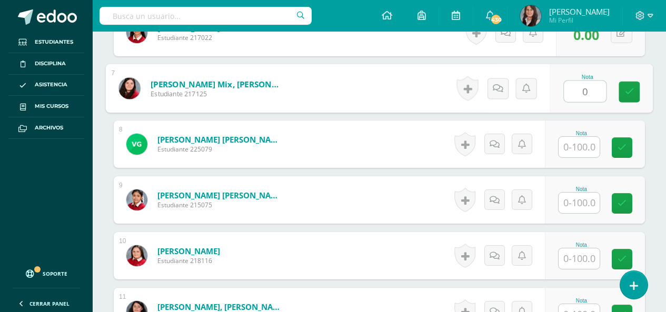
click at [594, 149] on input "text" at bounding box center [578, 147] width 41 height 21
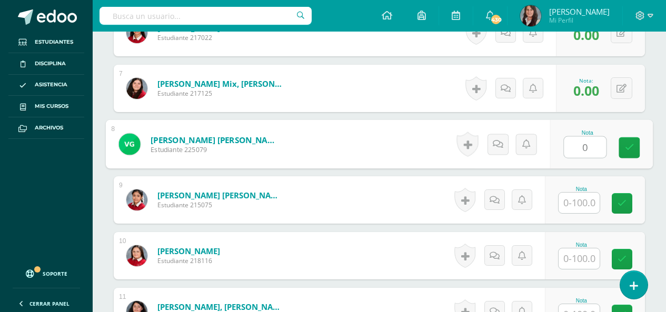
type input "0"
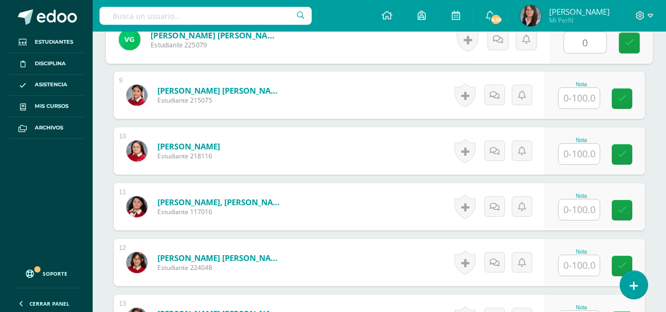
scroll to position [751, 0]
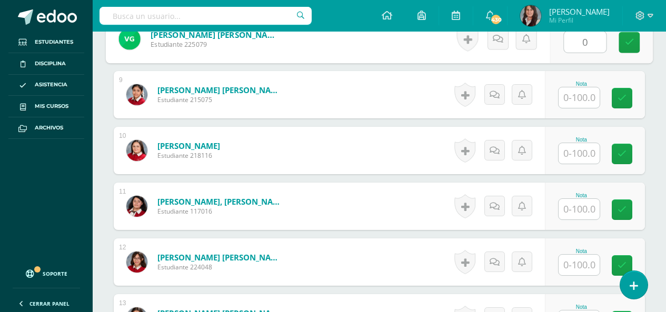
click at [581, 208] on input "text" at bounding box center [578, 209] width 41 height 21
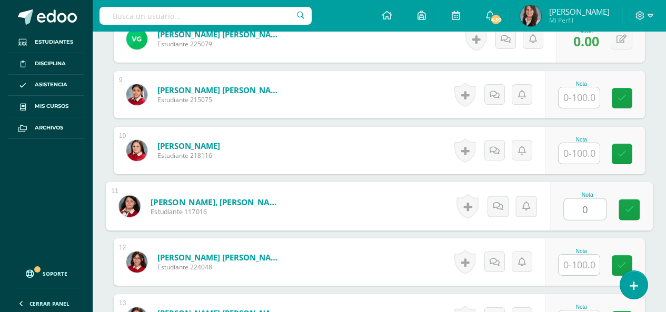
type input "0"
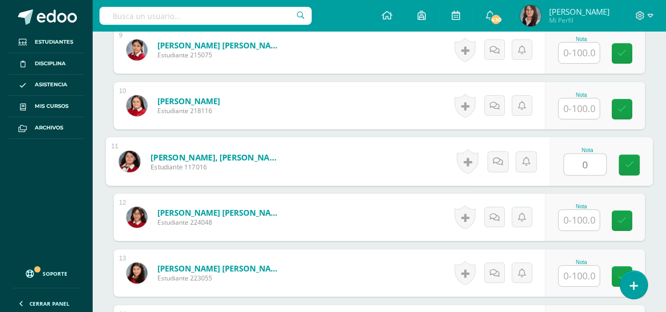
scroll to position [856, 0]
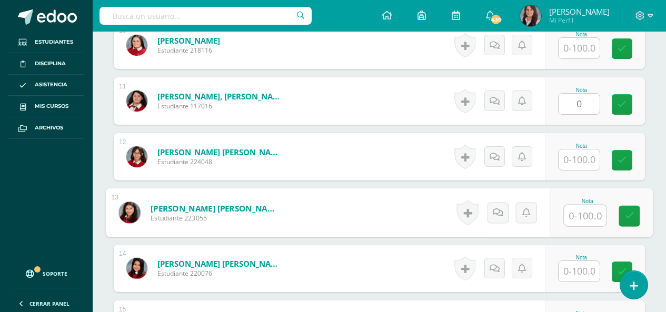
click at [583, 217] on input "text" at bounding box center [585, 215] width 42 height 21
type input "0"
click at [587, 269] on input "text" at bounding box center [578, 271] width 41 height 21
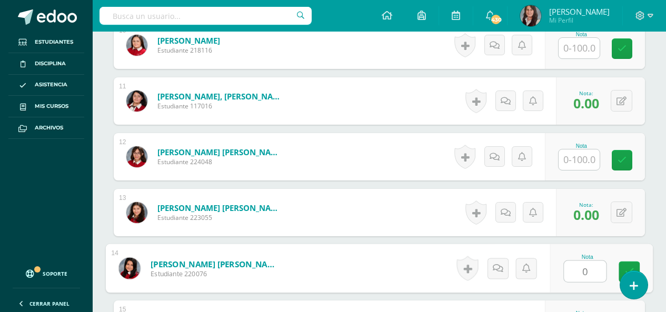
type input "0"
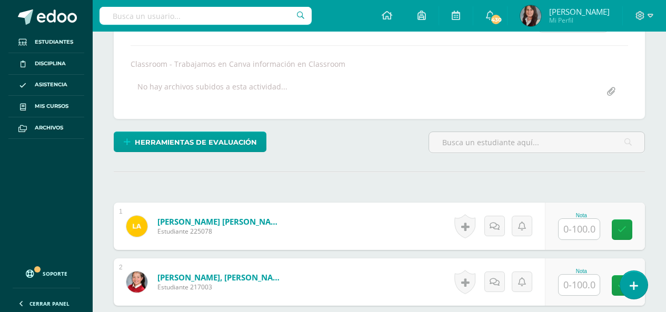
scroll to position [172, 0]
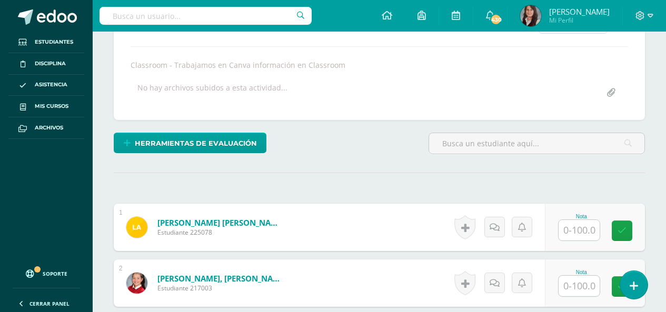
click at [576, 232] on input "text" at bounding box center [578, 230] width 41 height 21
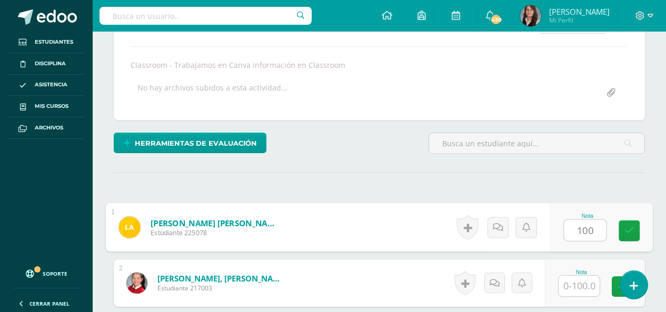
type input "100"
click at [583, 285] on input "text" at bounding box center [578, 286] width 41 height 21
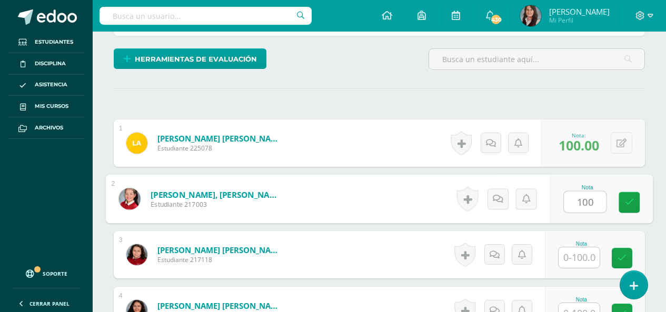
scroll to position [277, 0]
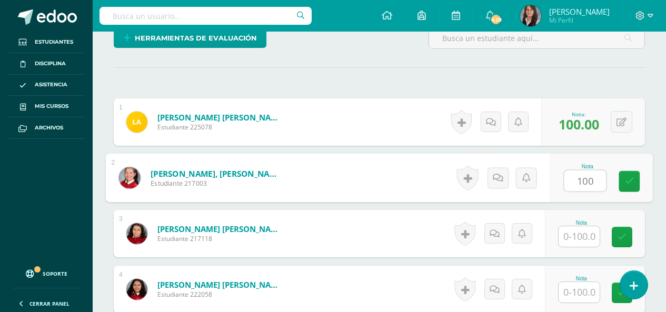
type input "100"
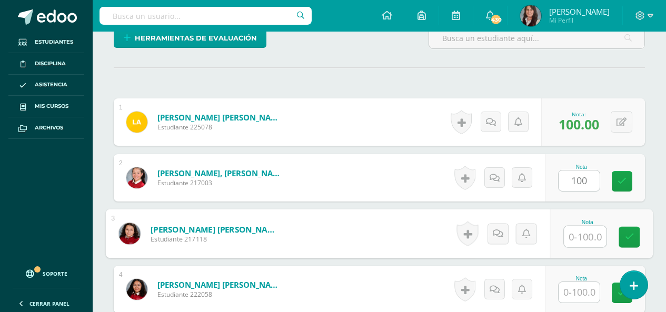
click at [583, 243] on input "text" at bounding box center [585, 236] width 42 height 21
type input "100"
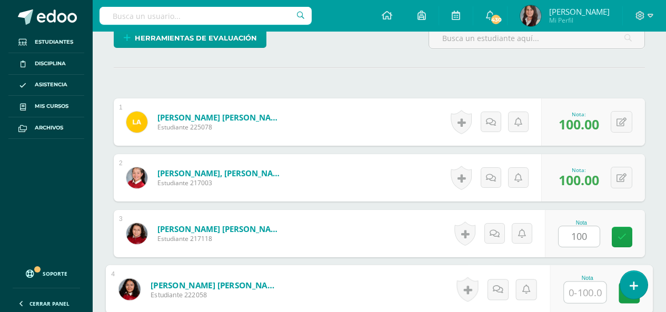
click at [585, 297] on input "text" at bounding box center [585, 292] width 42 height 21
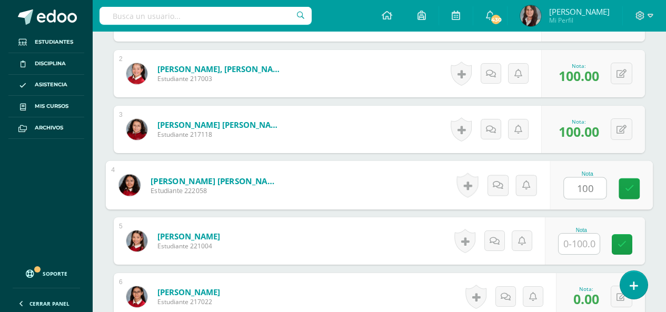
scroll to position [383, 0]
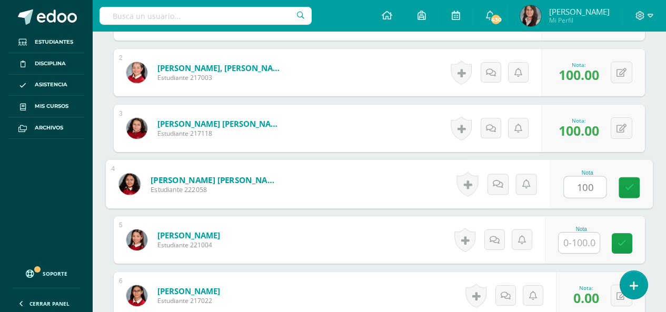
type input "100"
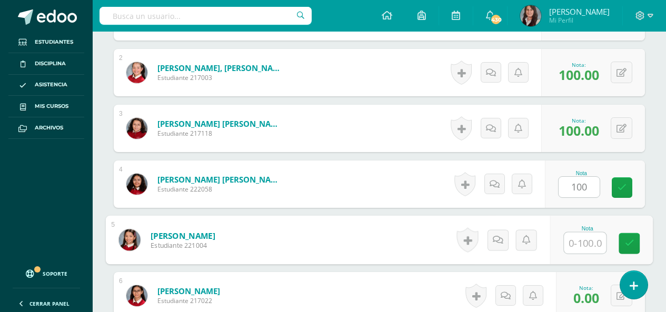
click at [587, 245] on input "text" at bounding box center [585, 243] width 42 height 21
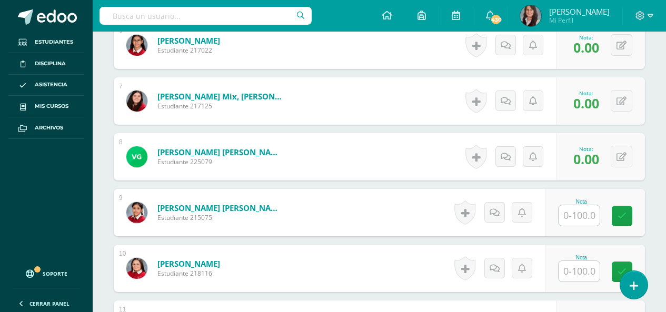
scroll to position [646, 0]
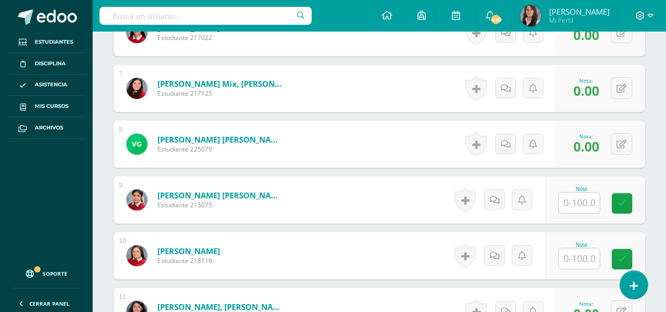
type input "100"
click at [580, 202] on input "text" at bounding box center [578, 203] width 41 height 21
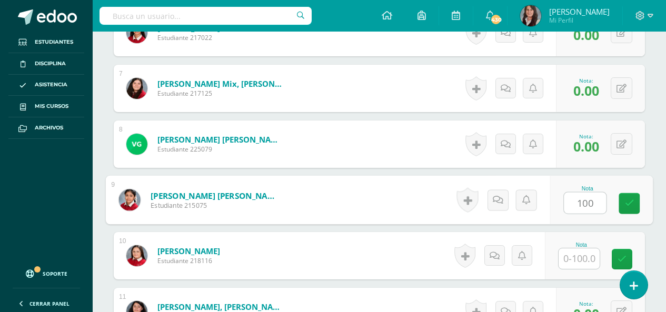
type input "100"
click at [588, 263] on input "text" at bounding box center [578, 258] width 41 height 21
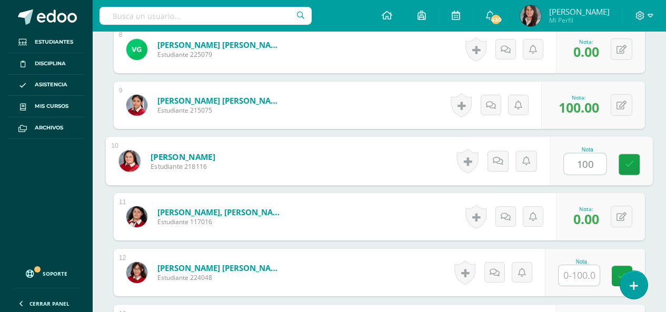
scroll to position [751, 0]
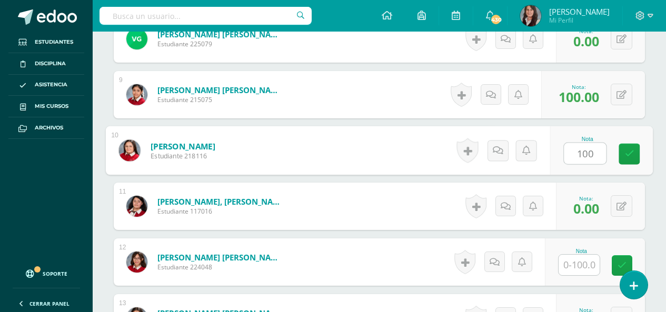
type input "100"
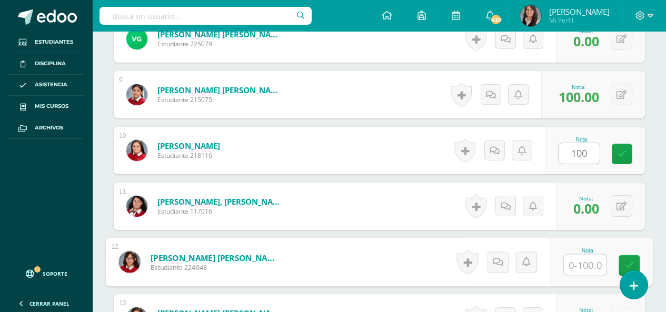
click at [584, 268] on input "text" at bounding box center [585, 265] width 42 height 21
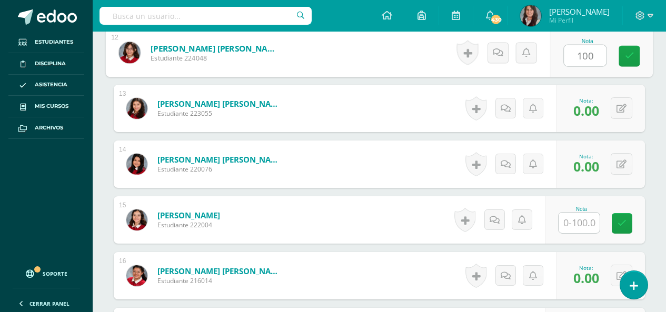
scroll to position [961, 0]
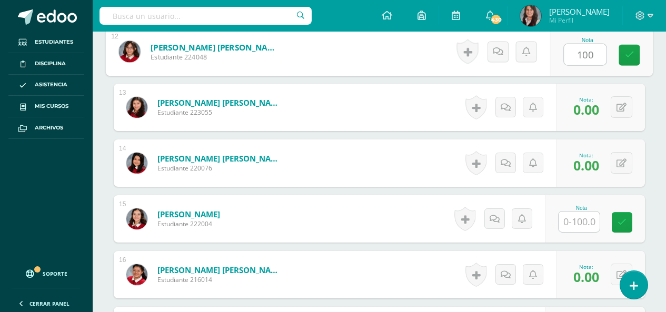
type input "100"
click at [585, 217] on input "text" at bounding box center [578, 222] width 41 height 21
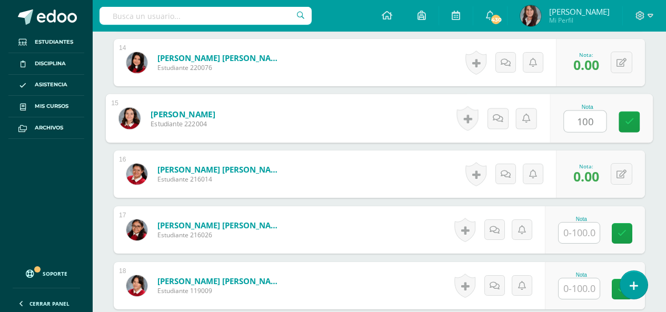
scroll to position [1067, 0]
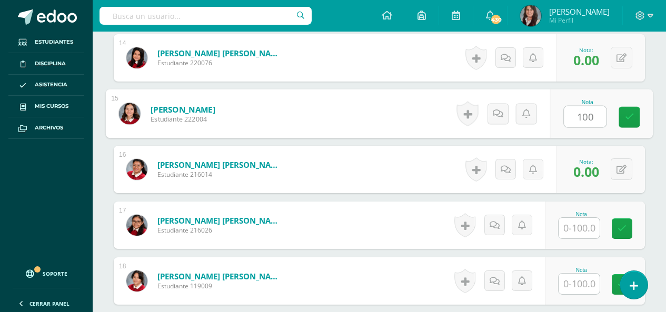
type input "100"
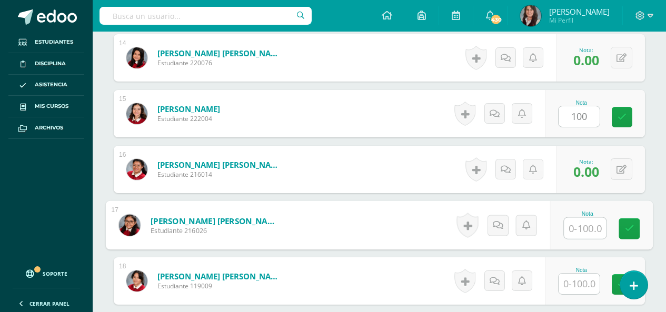
click at [583, 233] on input "text" at bounding box center [585, 228] width 42 height 21
type input "100"
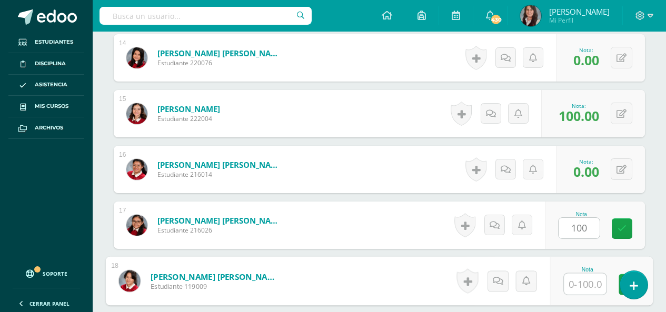
click at [592, 280] on input "text" at bounding box center [585, 284] width 42 height 21
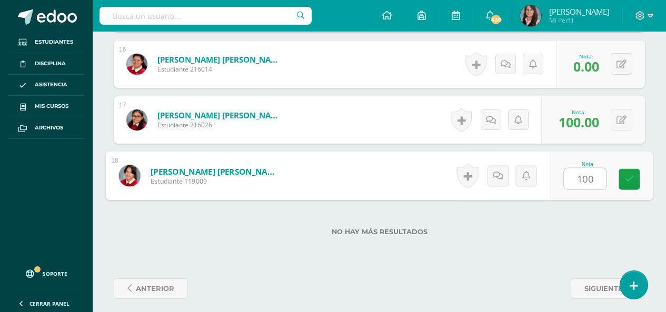
type input "100"
click at [522, 240] on div "No hay más resultados" at bounding box center [379, 223] width 531 height 49
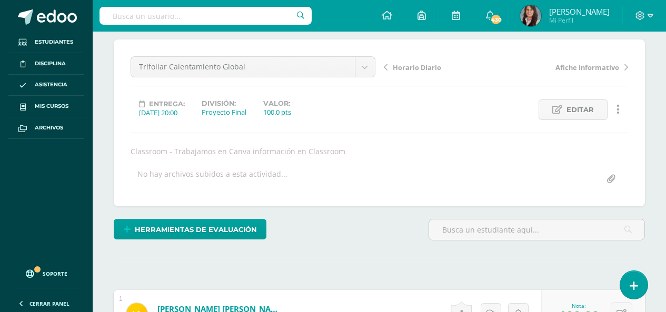
scroll to position [14, 0]
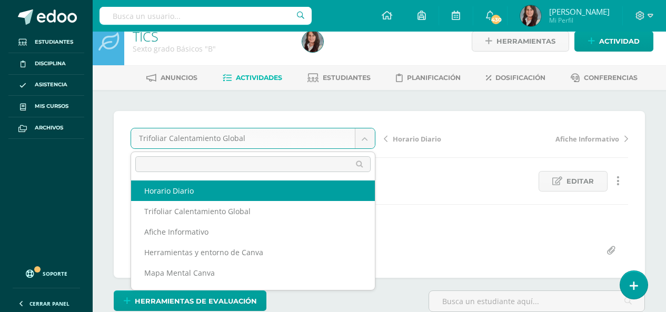
select select "/dashboard/teacher/grade-activity/210023/"
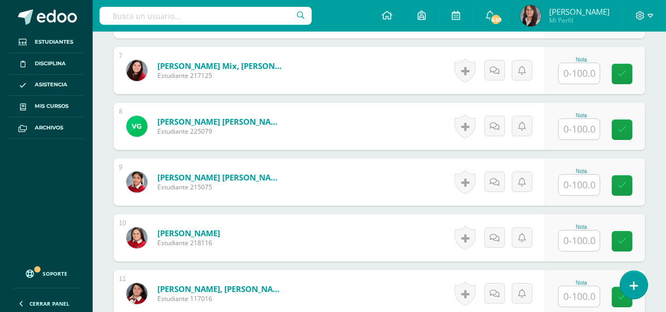
scroll to position [698, 0]
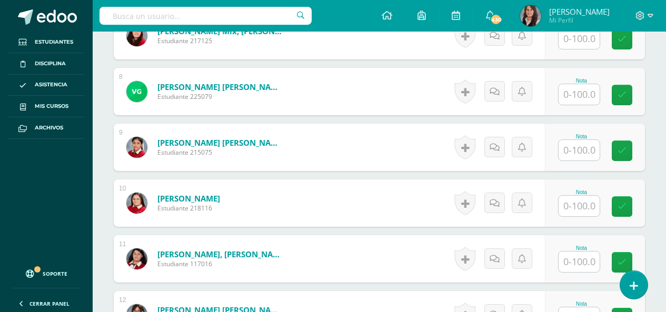
click at [585, 256] on input "text" at bounding box center [578, 262] width 41 height 21
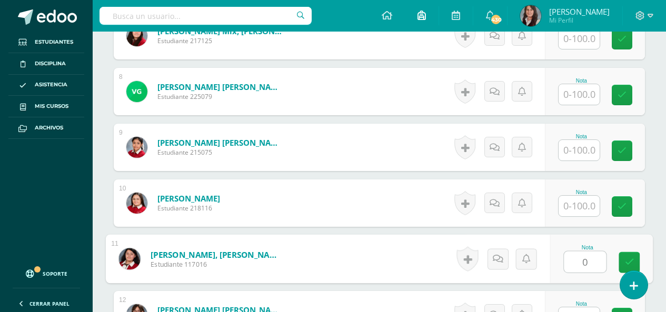
type input "0"
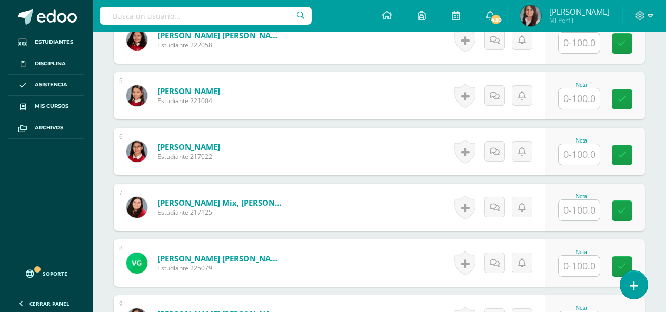
scroll to position [383, 0]
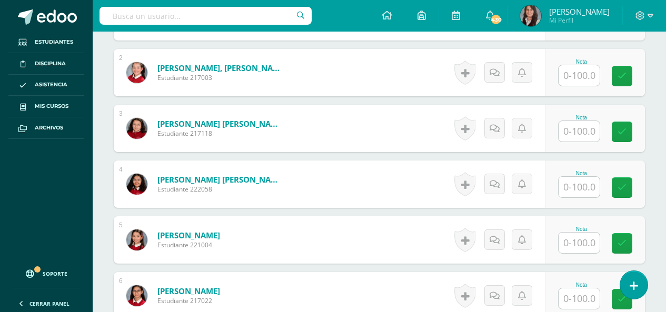
click at [579, 184] on input "text" at bounding box center [578, 187] width 41 height 21
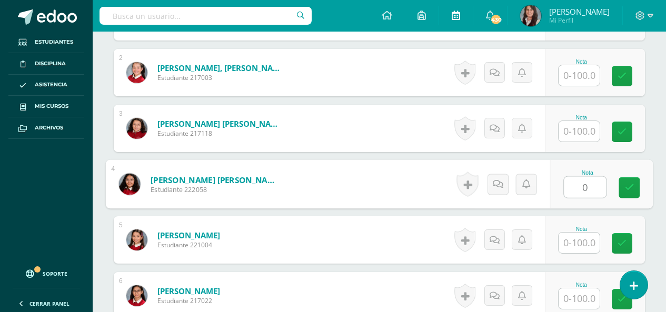
type input "0"
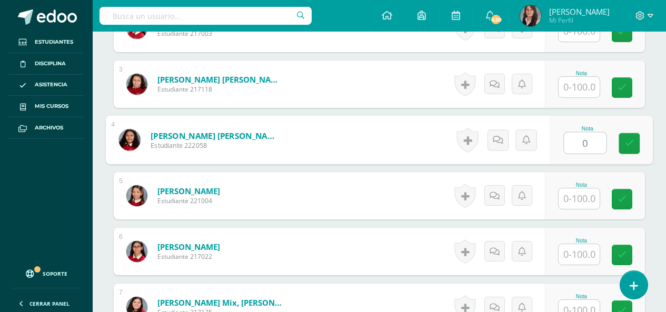
scroll to position [488, 0]
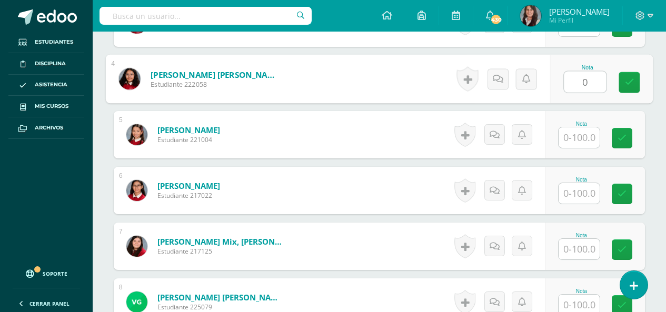
click at [602, 202] on div "Nota" at bounding box center [581, 190] width 46 height 27
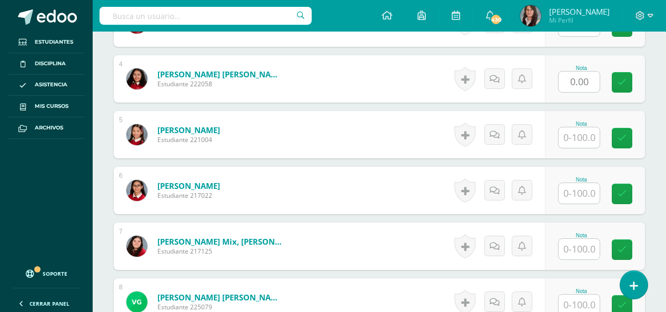
click at [579, 192] on input "text" at bounding box center [578, 193] width 41 height 21
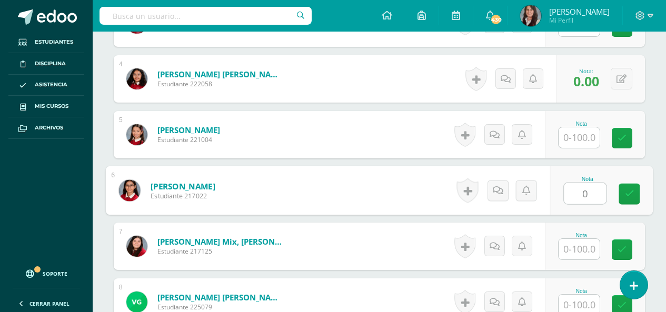
type input "0"
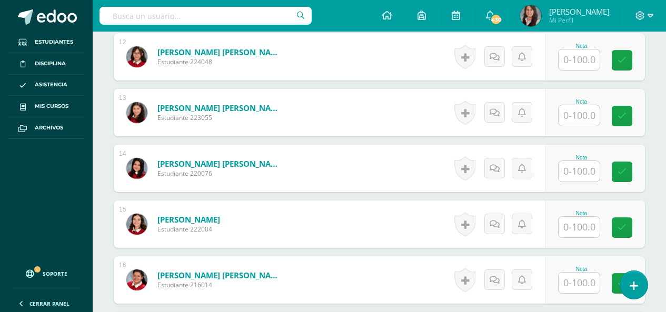
scroll to position [961, 0]
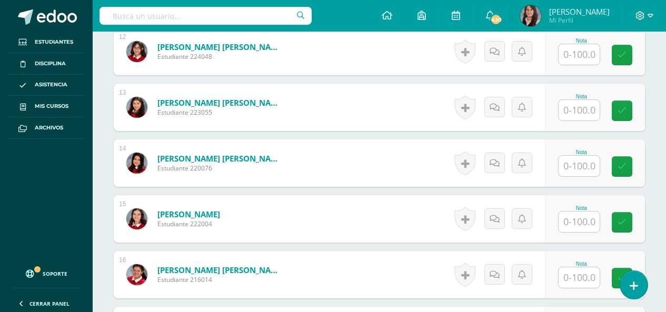
click at [583, 169] on input "text" at bounding box center [578, 166] width 41 height 21
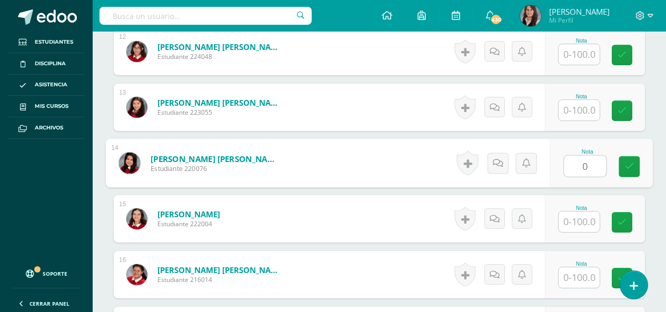
type input "0"
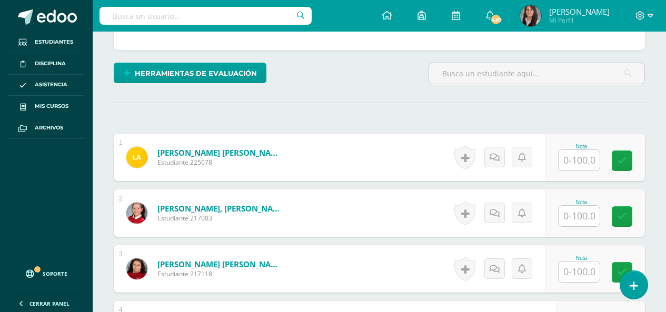
scroll to position [225, 0]
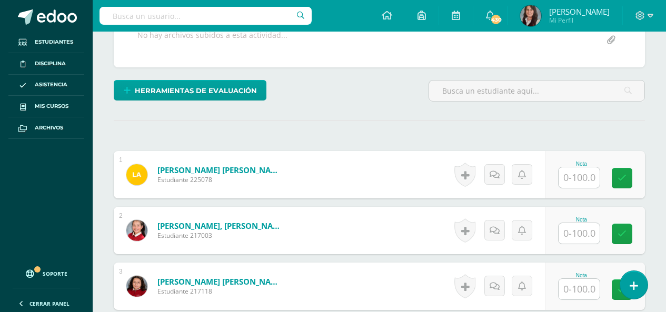
click at [575, 178] on input "text" at bounding box center [578, 177] width 41 height 21
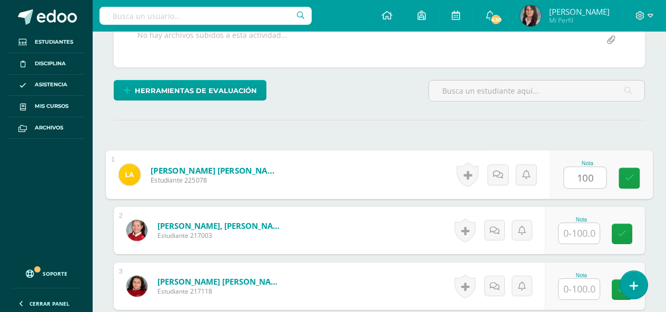
type input "100"
click at [583, 229] on input "text" at bounding box center [578, 233] width 41 height 21
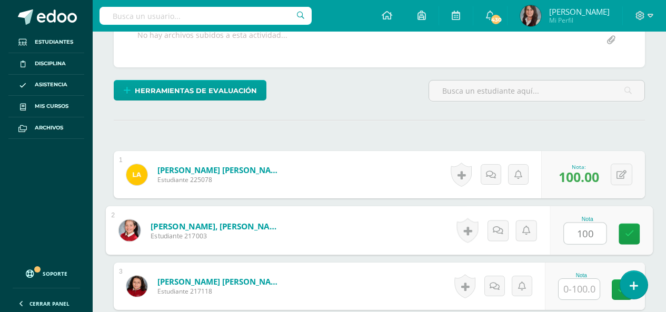
type input "100"
click at [583, 279] on input "text" at bounding box center [578, 289] width 41 height 21
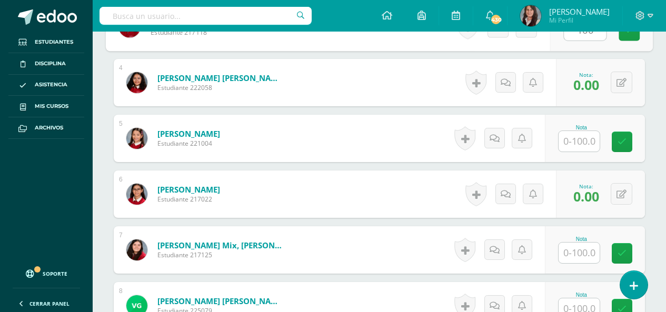
scroll to position [488, 0]
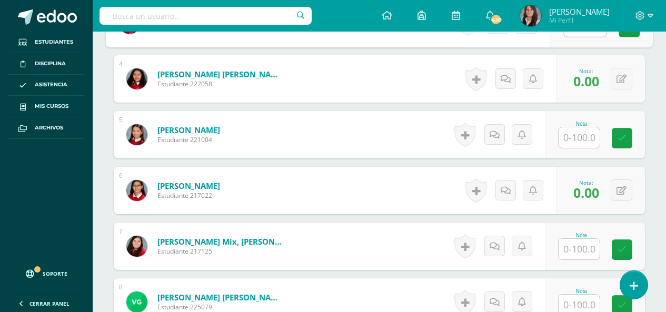
type input "100"
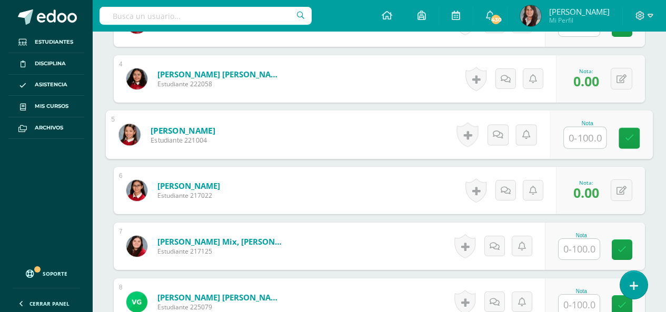
click at [583, 132] on input "text" at bounding box center [585, 137] width 42 height 21
type input "100"
drag, startPoint x: 585, startPoint y: 240, endPoint x: 588, endPoint y: 255, distance: 15.1
click at [584, 240] on input "text" at bounding box center [578, 249] width 41 height 21
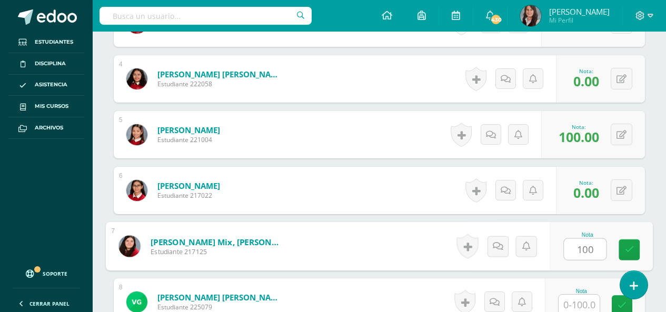
type input "100"
click at [590, 304] on input "text" at bounding box center [578, 305] width 41 height 21
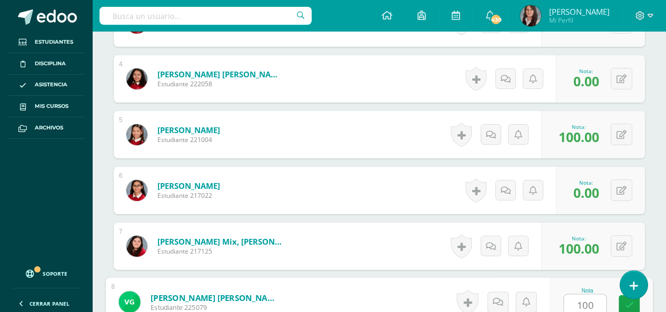
scroll to position [646, 0]
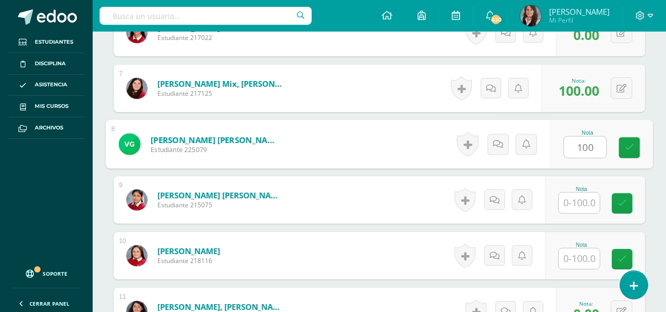
type input "100"
click at [578, 202] on input "text" at bounding box center [578, 203] width 41 height 21
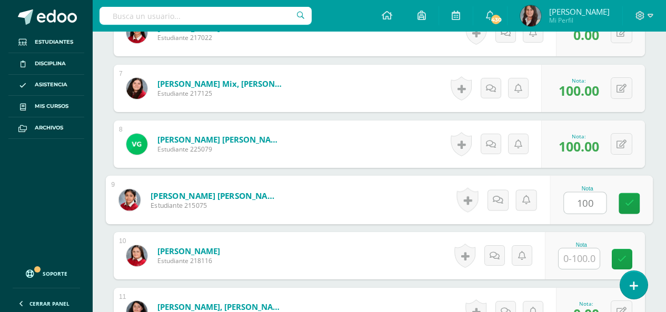
type input "100"
click at [589, 262] on input "text" at bounding box center [578, 258] width 41 height 21
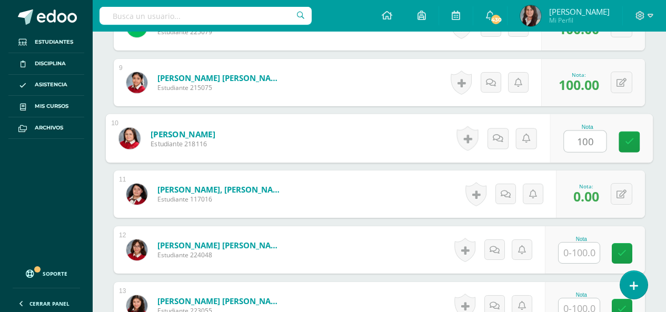
scroll to position [804, 0]
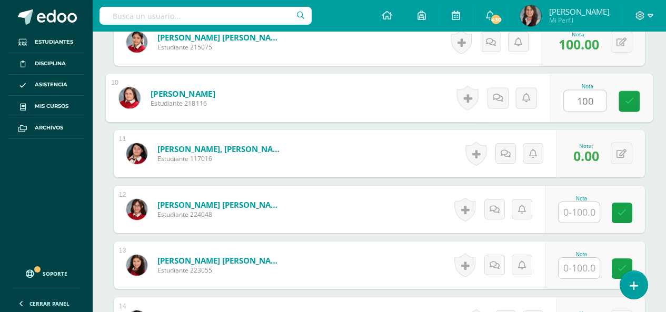
type input "100"
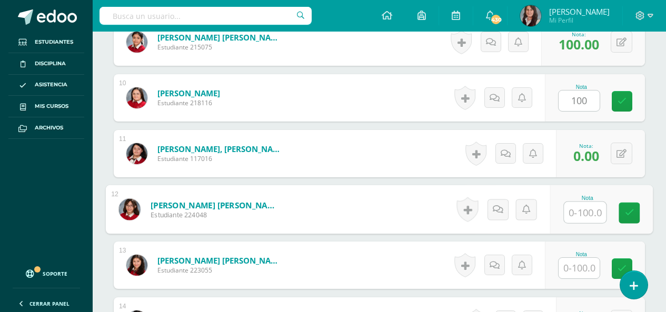
click at [584, 209] on input "text" at bounding box center [585, 212] width 42 height 21
type input "100"
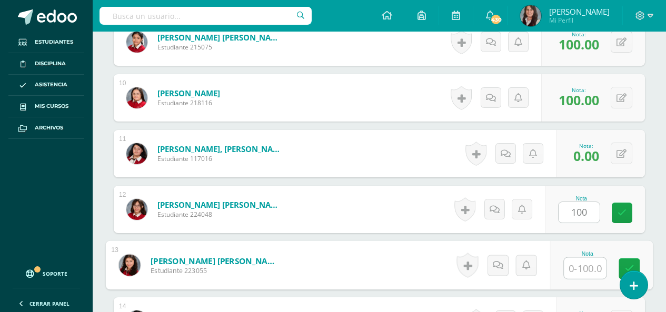
click at [586, 270] on input "text" at bounding box center [585, 268] width 42 height 21
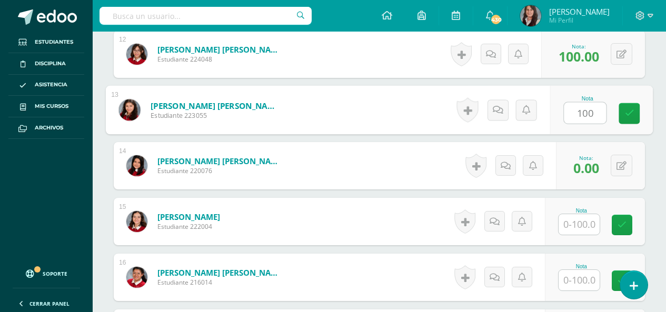
scroll to position [961, 0]
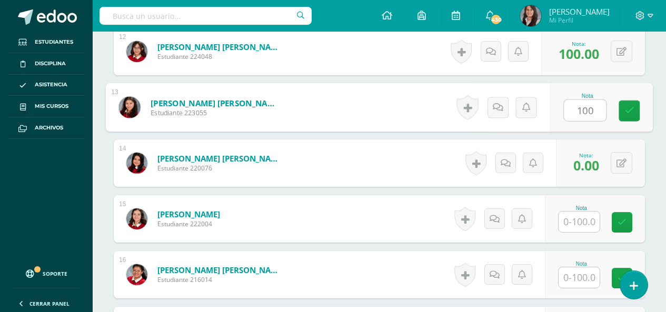
type input "100"
click at [589, 220] on input "text" at bounding box center [578, 222] width 41 height 21
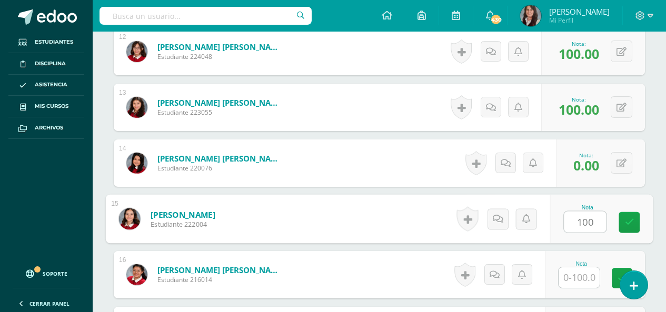
type input "100"
click at [586, 279] on input "text" at bounding box center [578, 277] width 41 height 21
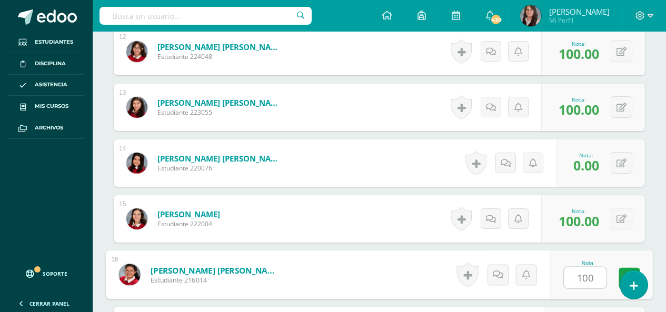
scroll to position [1067, 0]
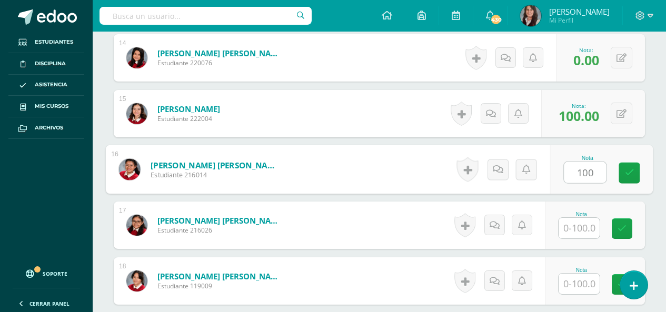
type input "100"
click at [585, 225] on input "text" at bounding box center [578, 228] width 41 height 21
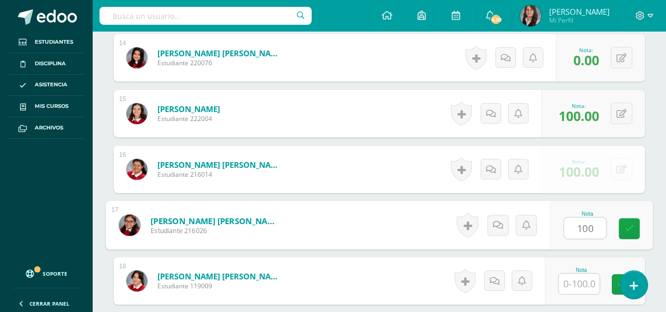
type input "100"
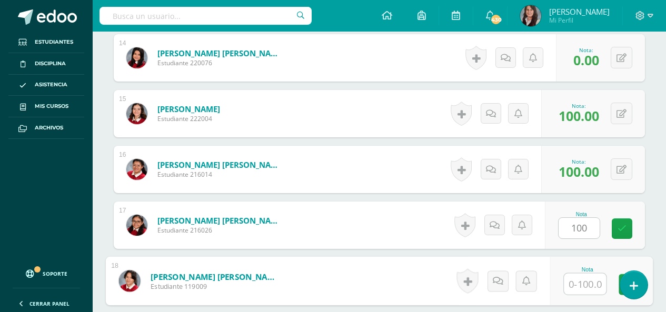
click at [587, 279] on input "text" at bounding box center [585, 284] width 42 height 21
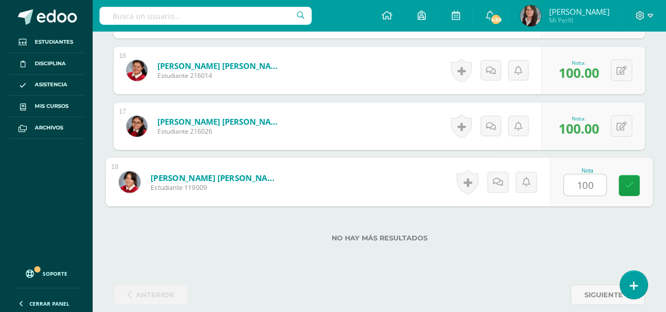
scroll to position [1172, 0]
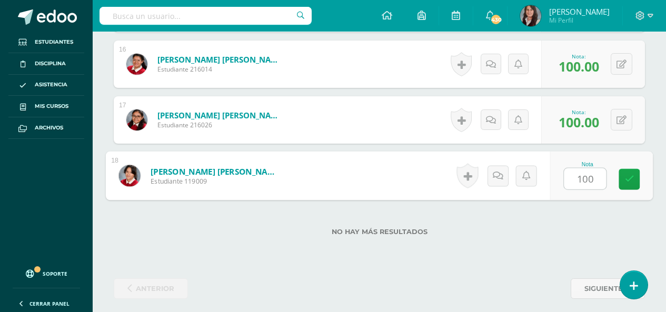
type input "100"
click at [561, 231] on label "No hay más resultados" at bounding box center [379, 232] width 531 height 8
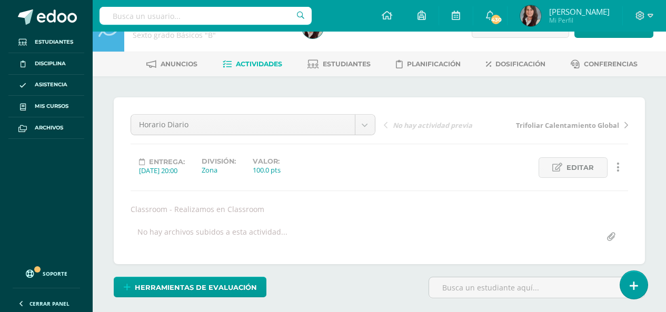
scroll to position [0, 0]
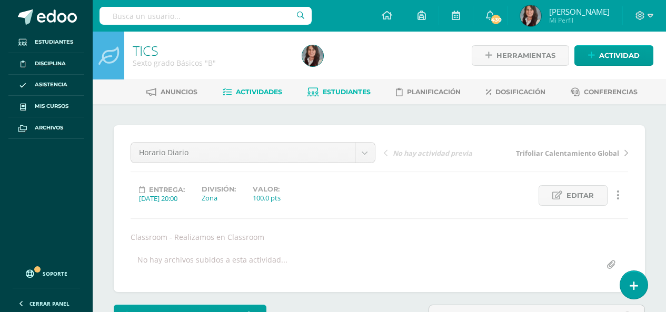
click at [342, 94] on span "Estudiantes" at bounding box center [347, 92] width 48 height 8
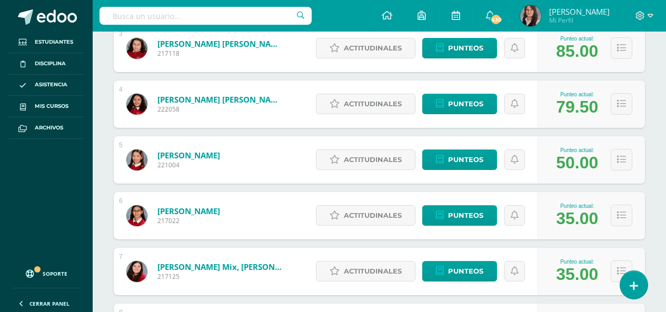
scroll to position [368, 0]
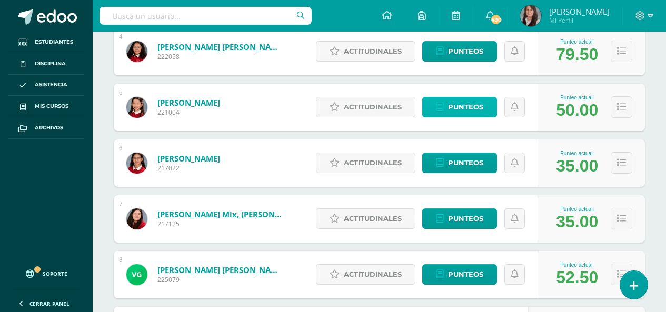
click at [459, 107] on span "Punteos" at bounding box center [465, 106] width 35 height 19
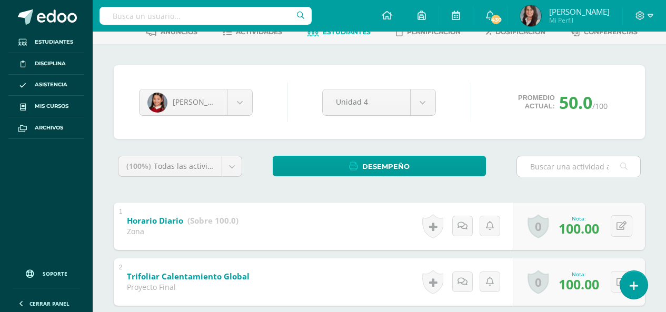
scroll to position [21, 0]
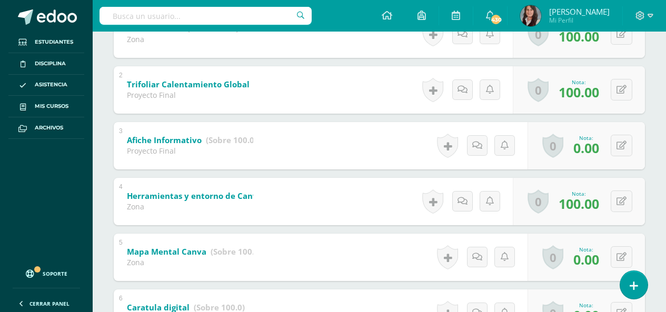
scroll to position [323, 0]
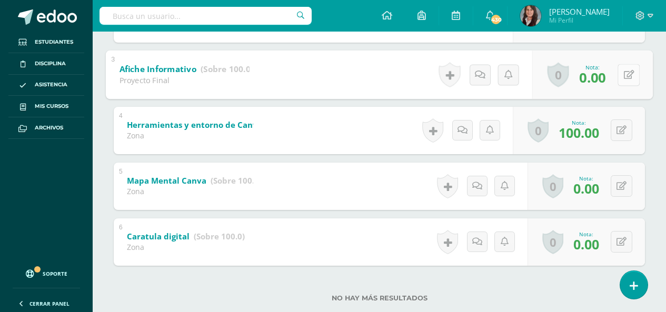
click at [622, 69] on button at bounding box center [628, 75] width 22 height 22
type input "10"
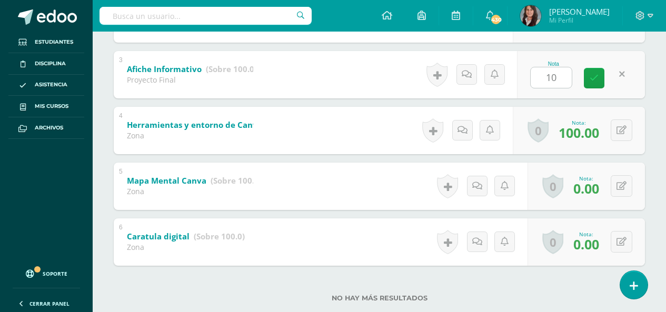
click at [647, 116] on div "[PERSON_NAME] [PERSON_NAME] [PERSON_NAME] [PERSON_NAME] [PERSON_NAME] [PERSON_N…" at bounding box center [378, 58] width 539 height 513
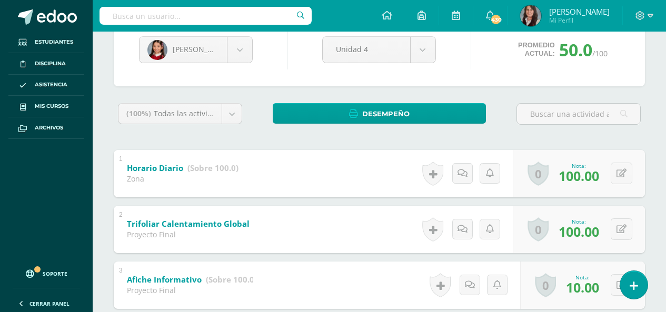
scroll to position [0, 0]
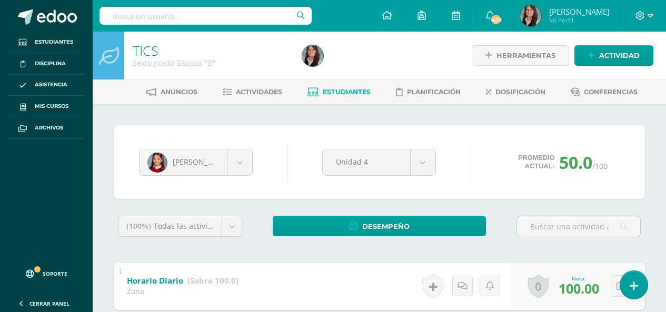
click at [353, 94] on span "Estudiantes" at bounding box center [347, 92] width 48 height 8
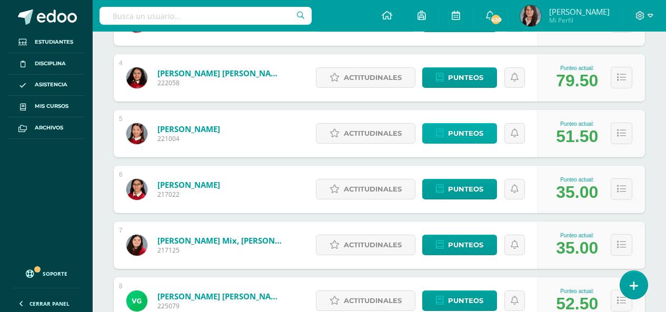
scroll to position [368, 0]
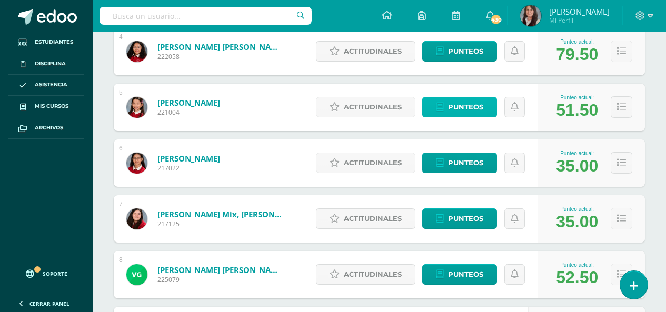
click at [467, 110] on span "Punteos" at bounding box center [465, 106] width 35 height 19
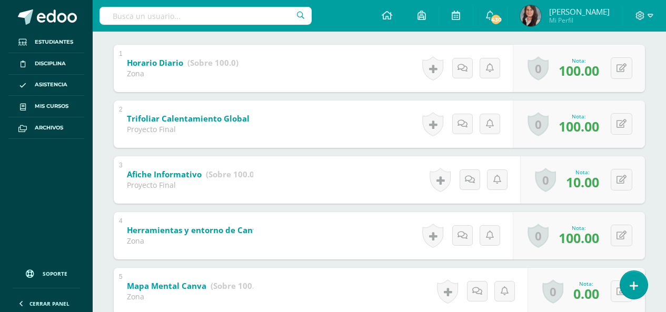
scroll to position [21, 0]
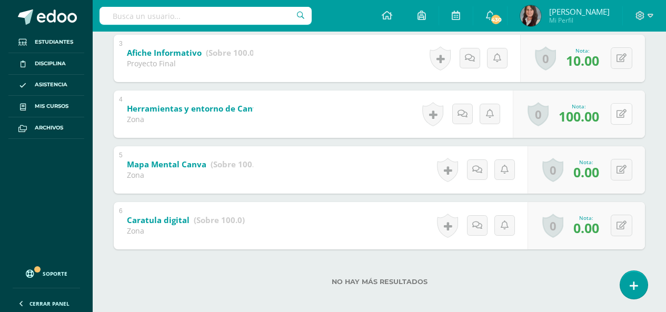
scroll to position [347, 0]
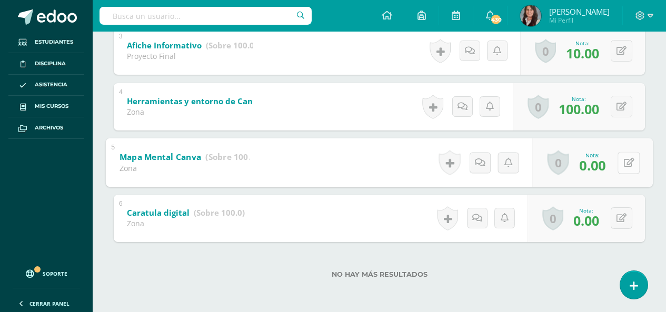
click at [624, 163] on icon at bounding box center [629, 162] width 11 height 9
drag, startPoint x: 564, startPoint y: 167, endPoint x: 537, endPoint y: 168, distance: 26.3
click at [538, 168] on input "0" at bounding box center [556, 165] width 42 height 21
type input "10"
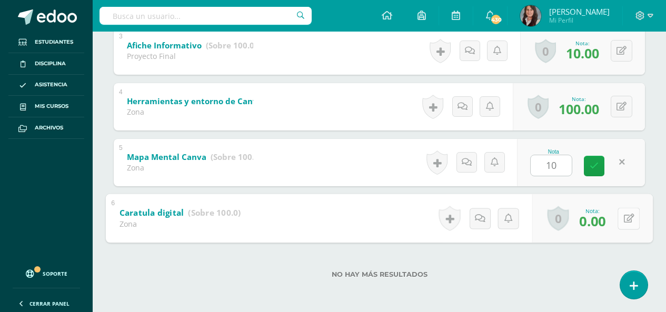
click at [620, 219] on button at bounding box center [628, 218] width 22 height 22
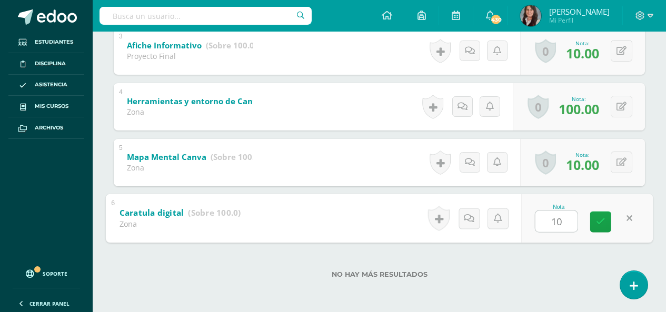
type input "10"
click at [574, 264] on div "No hay más resultados" at bounding box center [379, 266] width 531 height 49
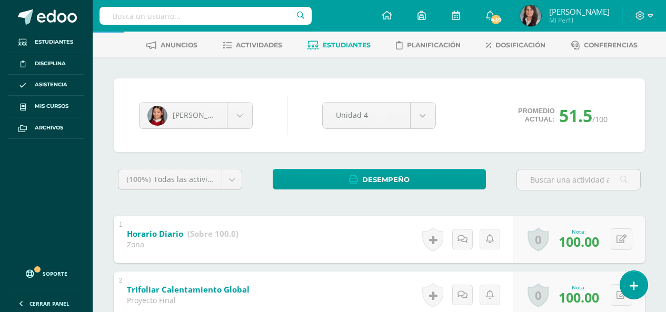
scroll to position [0, 0]
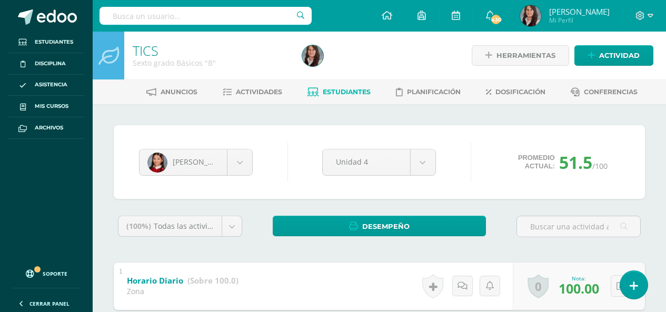
click at [341, 95] on span "Estudiantes" at bounding box center [347, 92] width 48 height 8
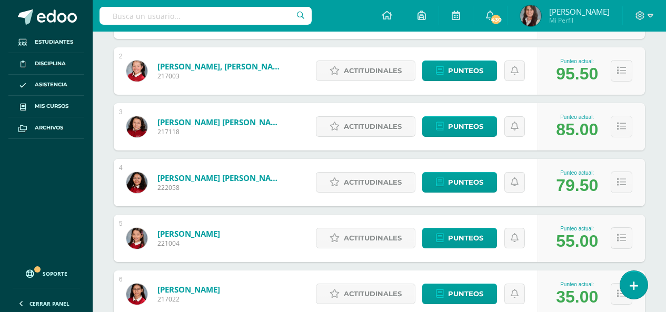
scroll to position [316, 0]
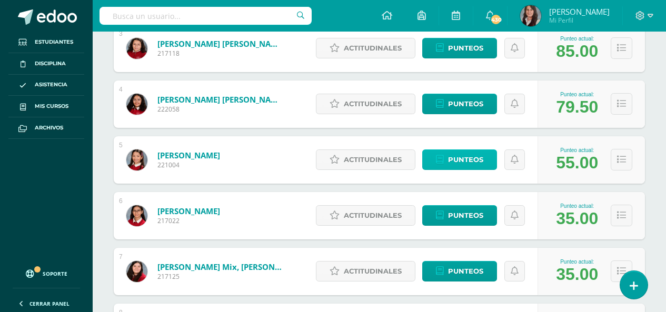
click at [471, 159] on span "Punteos" at bounding box center [465, 159] width 35 height 19
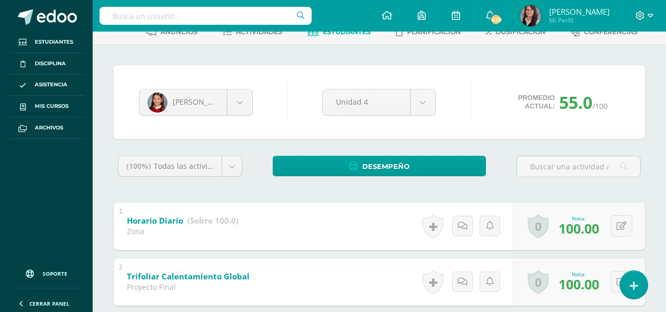
scroll to position [21, 0]
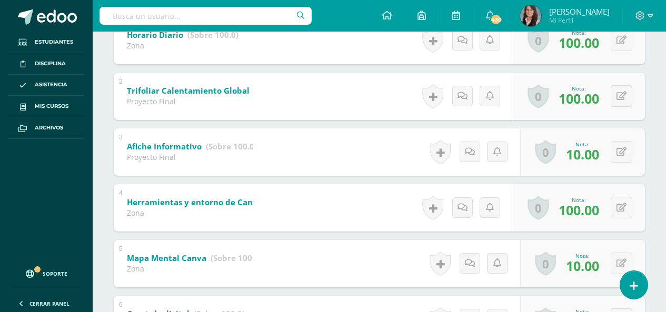
scroll to position [270, 0]
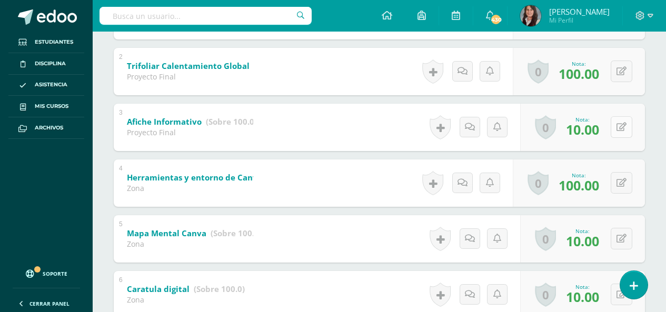
click at [622, 129] on icon at bounding box center [621, 127] width 10 height 9
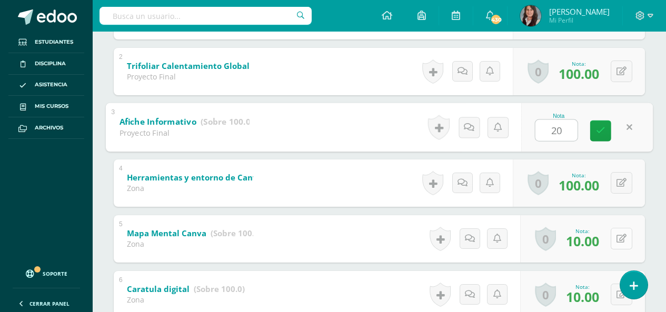
type input "20"
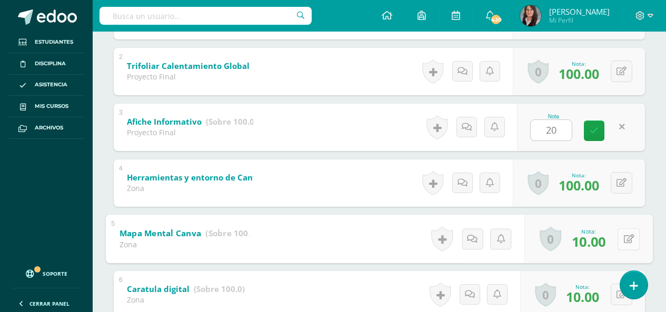
click at [619, 236] on button at bounding box center [628, 239] width 22 height 22
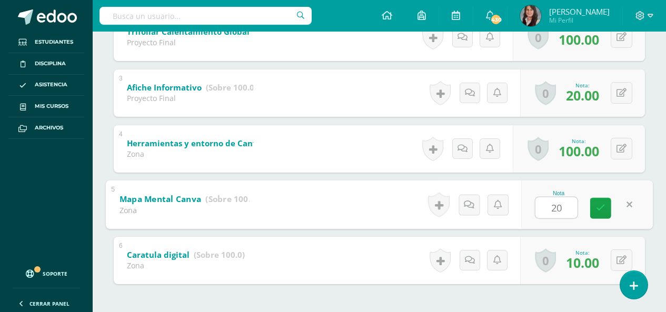
scroll to position [323, 0]
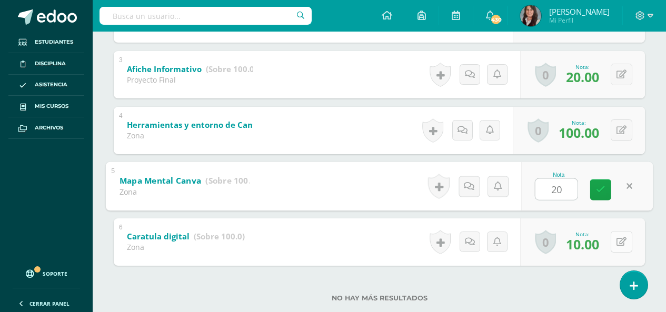
type input "20"
click at [618, 238] on icon at bounding box center [621, 241] width 10 height 9
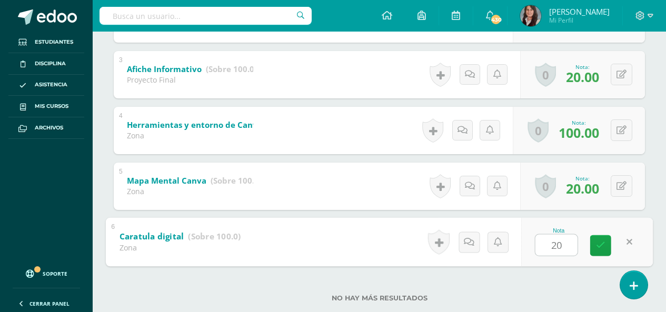
type input "20"
click at [584, 277] on div "No hay más resultados" at bounding box center [379, 290] width 531 height 49
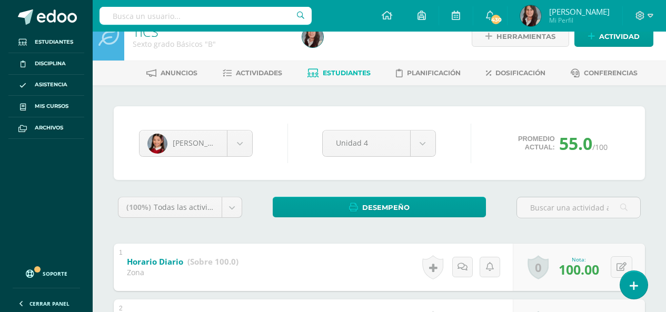
scroll to position [0, 0]
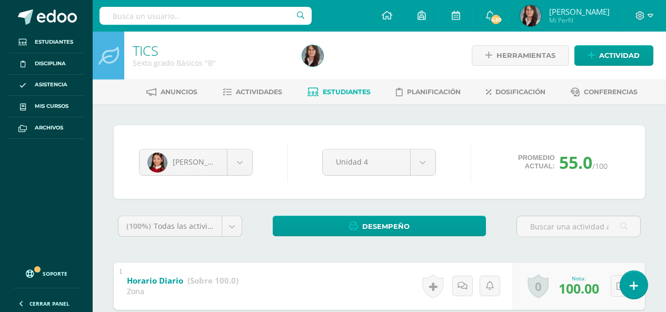
click at [345, 95] on span "Estudiantes" at bounding box center [347, 92] width 48 height 8
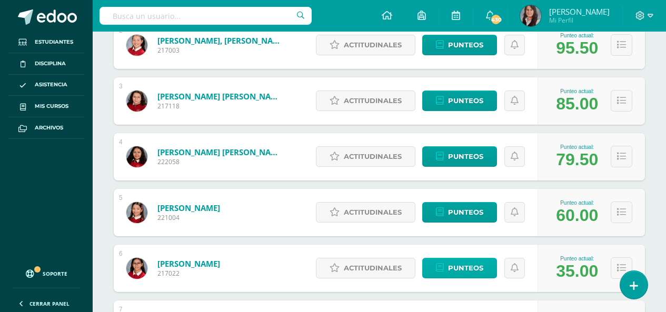
scroll to position [421, 0]
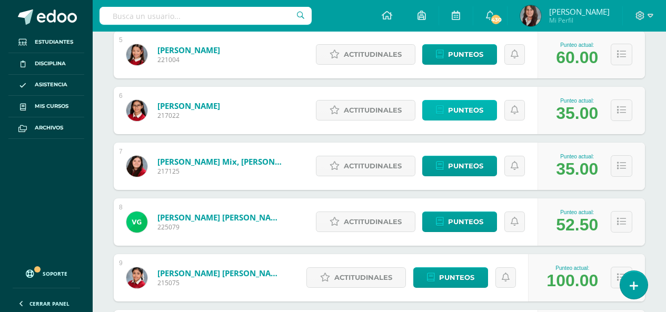
click at [462, 108] on span "Punteos" at bounding box center [465, 110] width 35 height 19
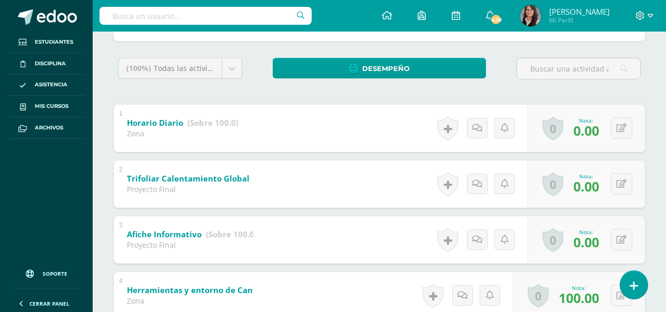
scroll to position [21, 0]
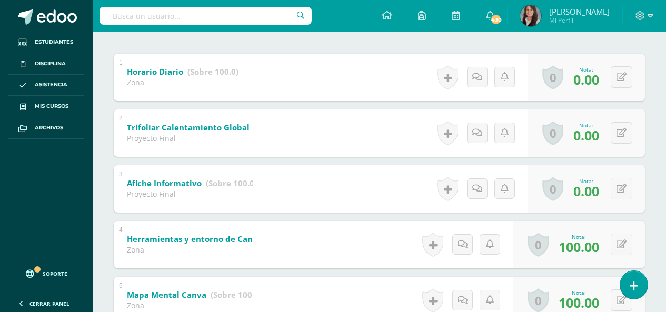
scroll to position [218, 0]
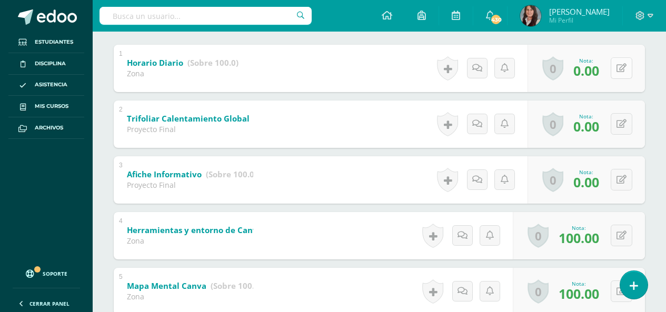
click at [622, 67] on icon at bounding box center [621, 68] width 10 height 9
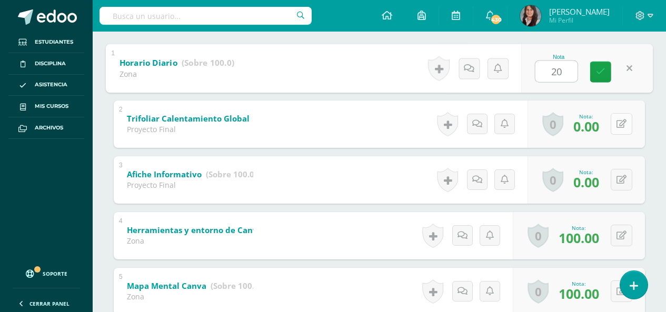
type input "20"
click at [624, 124] on icon at bounding box center [621, 123] width 10 height 9
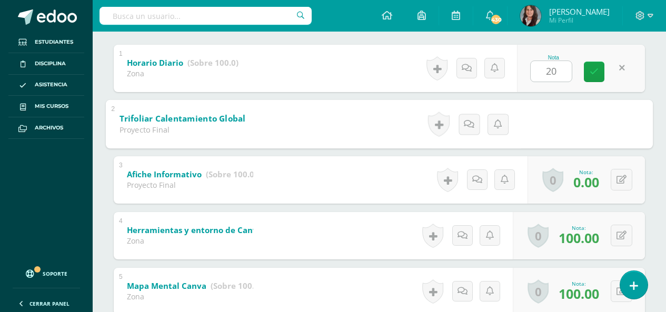
type input "0"
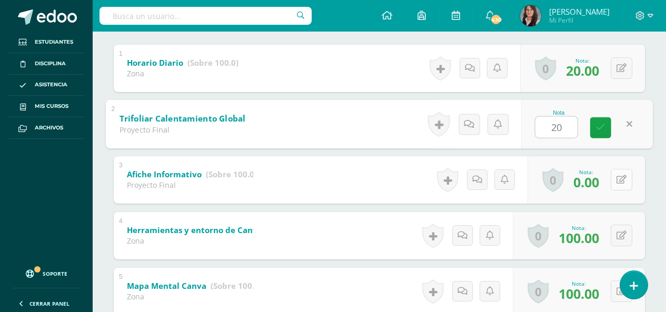
type input "20"
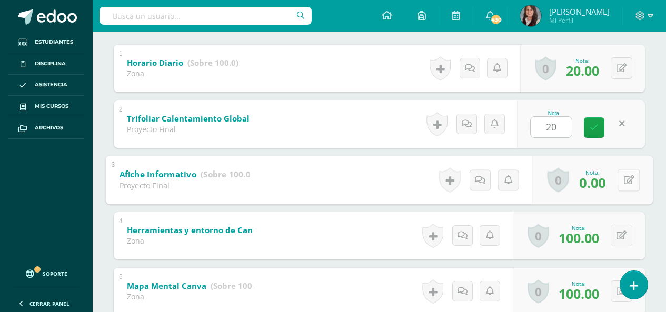
click at [624, 178] on icon at bounding box center [629, 179] width 11 height 9
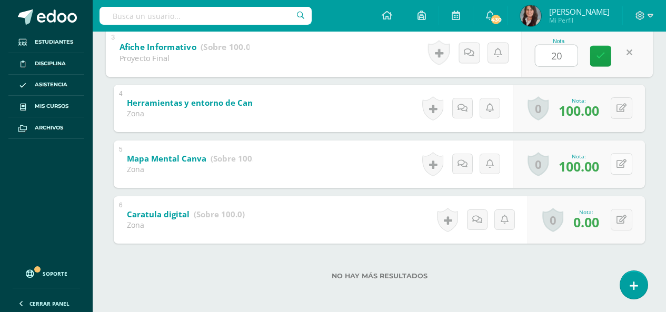
scroll to position [347, 0]
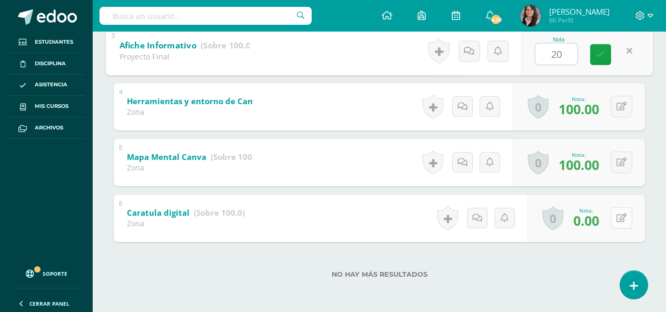
type input "20"
click at [617, 223] on icon at bounding box center [621, 218] width 10 height 9
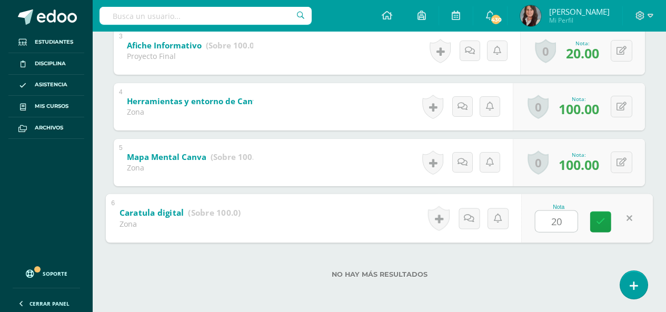
type input "20"
drag, startPoint x: 576, startPoint y: 258, endPoint x: 567, endPoint y: 257, distance: 9.0
click at [576, 258] on div "No hay más resultados" at bounding box center [379, 266] width 531 height 49
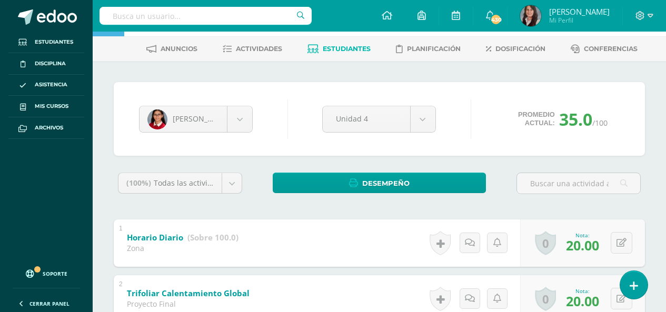
scroll to position [0, 0]
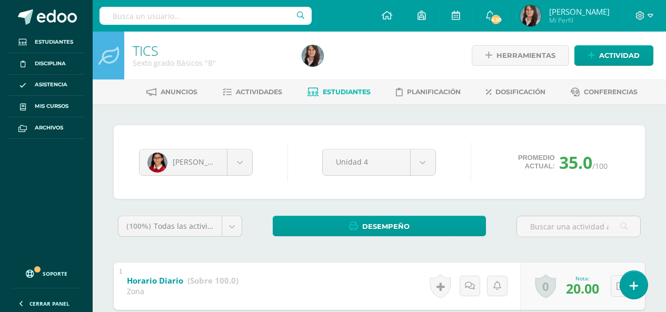
click at [340, 95] on span "Estudiantes" at bounding box center [347, 92] width 48 height 8
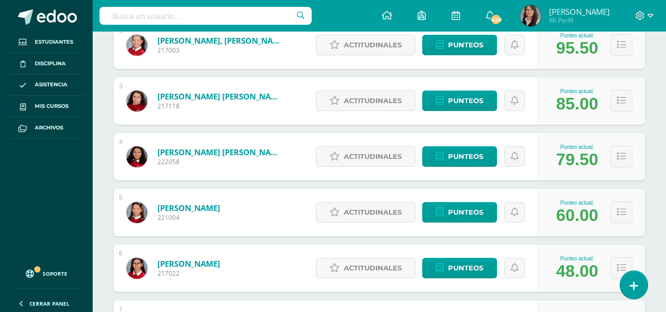
scroll to position [421, 0]
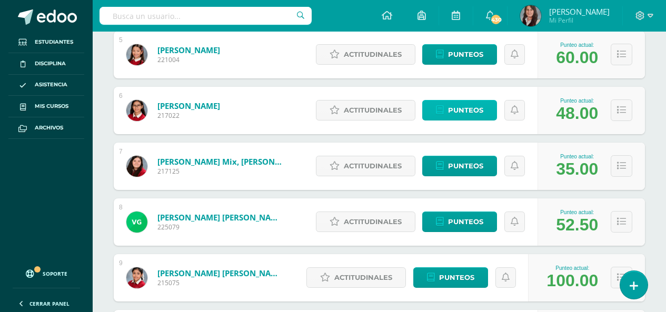
click at [467, 106] on span "Punteos" at bounding box center [465, 110] width 35 height 19
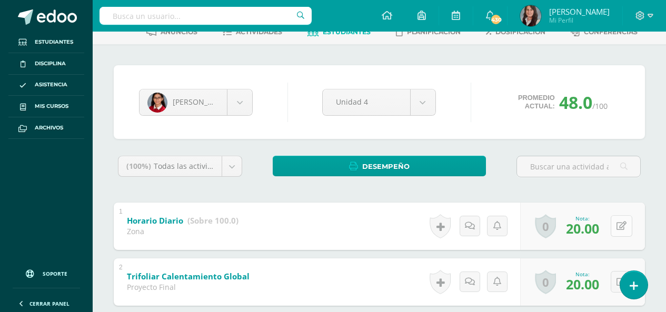
click at [623, 223] on icon at bounding box center [621, 226] width 10 height 9
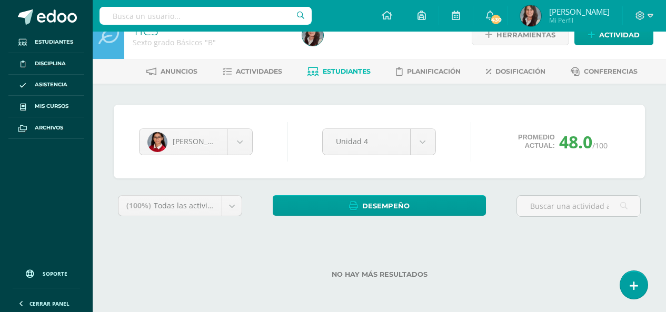
scroll to position [21, 0]
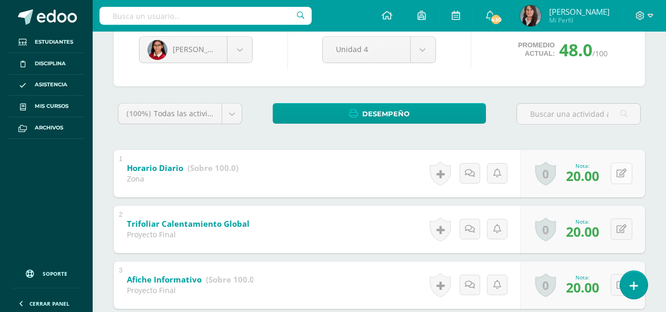
click at [620, 176] on icon at bounding box center [621, 173] width 10 height 9
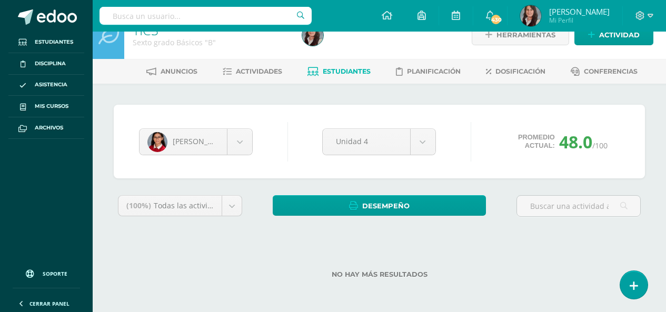
scroll to position [21, 0]
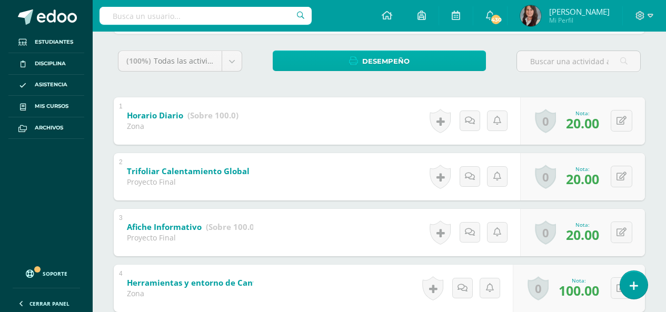
scroll to position [218, 0]
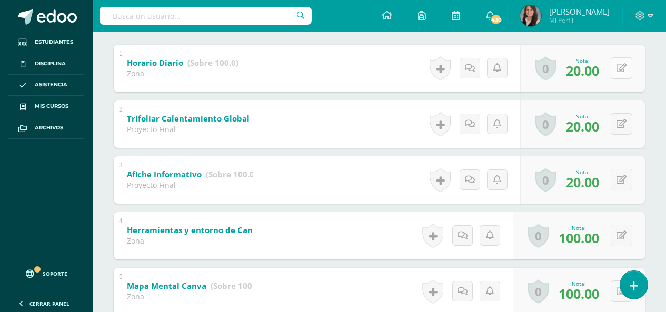
click at [622, 69] on button at bounding box center [621, 68] width 22 height 22
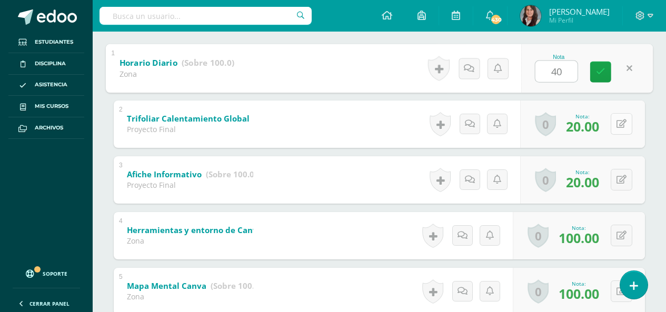
type input "40"
click at [618, 122] on button at bounding box center [621, 124] width 22 height 22
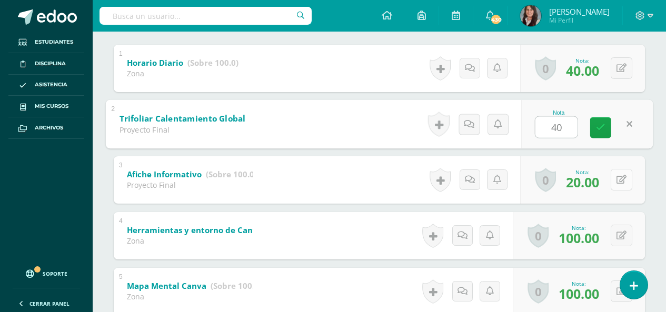
type input "40"
click at [619, 176] on button at bounding box center [621, 180] width 22 height 22
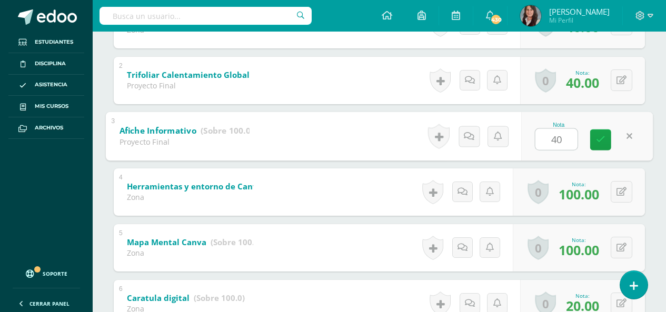
scroll to position [347, 0]
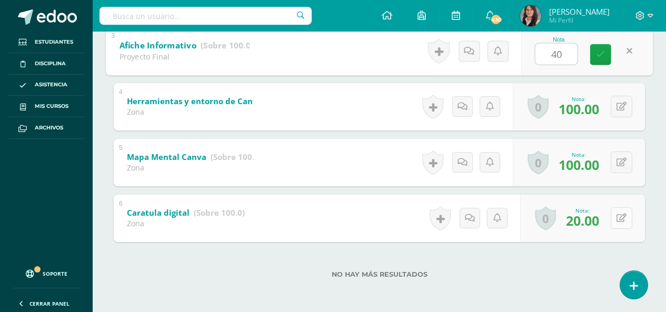
type input "40"
click at [624, 215] on icon at bounding box center [621, 218] width 10 height 9
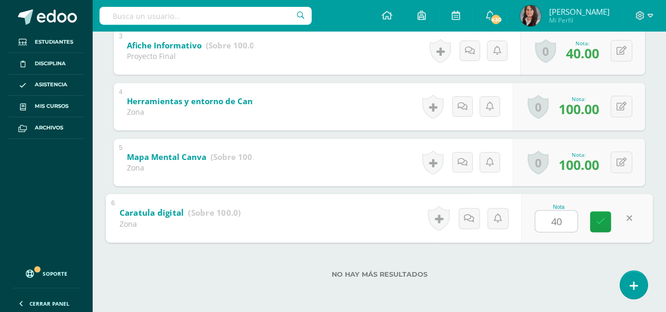
type input "40"
click at [556, 268] on div "No hay más resultados" at bounding box center [379, 266] width 531 height 49
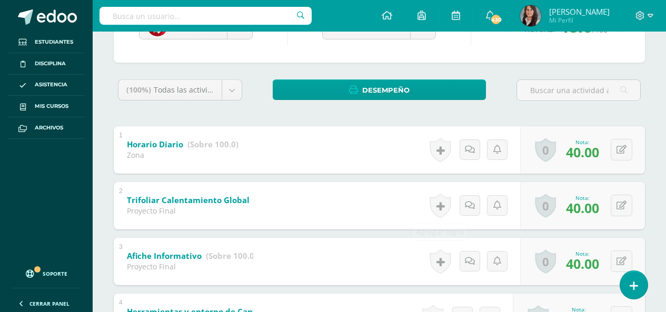
scroll to position [0, 0]
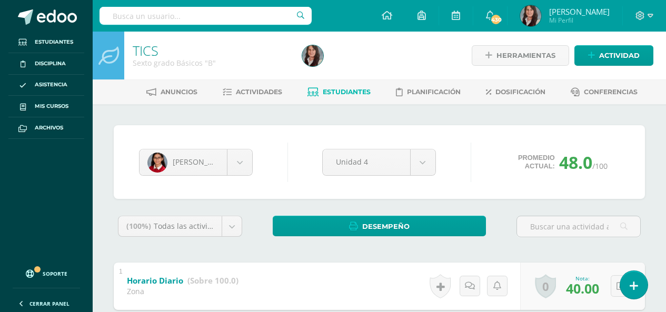
click at [340, 88] on span "Estudiantes" at bounding box center [347, 92] width 48 height 8
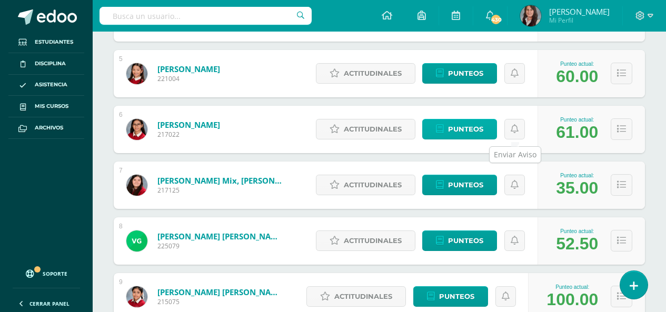
scroll to position [421, 0]
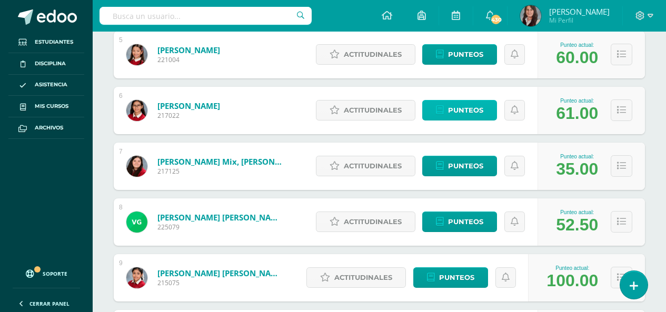
click at [462, 112] on span "Punteos" at bounding box center [465, 110] width 35 height 19
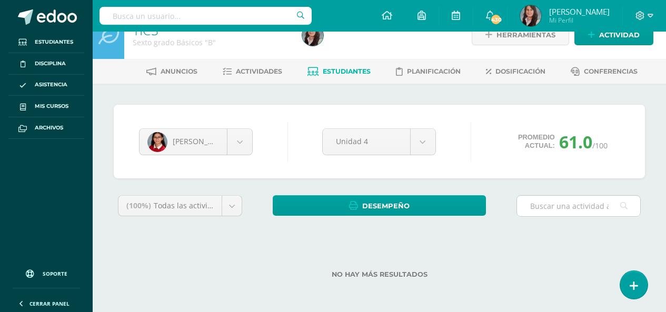
scroll to position [21, 0]
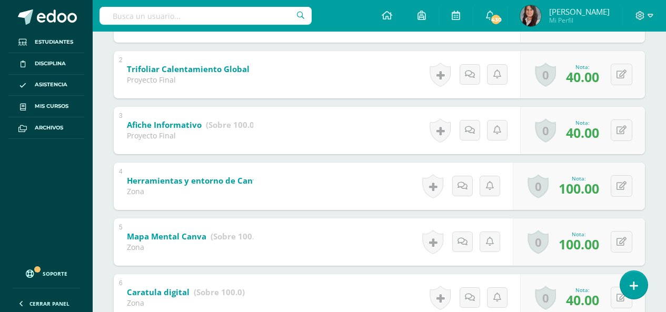
scroll to position [347, 0]
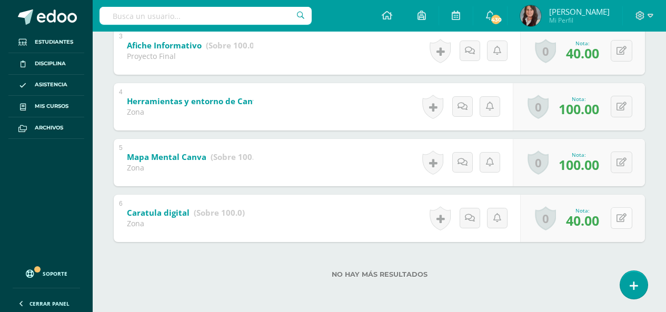
click at [624, 216] on icon at bounding box center [621, 218] width 10 height 9
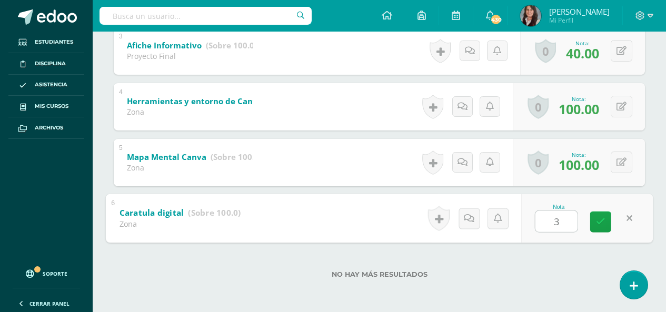
type input "37"
click at [602, 224] on icon at bounding box center [600, 221] width 9 height 9
click at [601, 224] on icon at bounding box center [600, 221] width 9 height 9
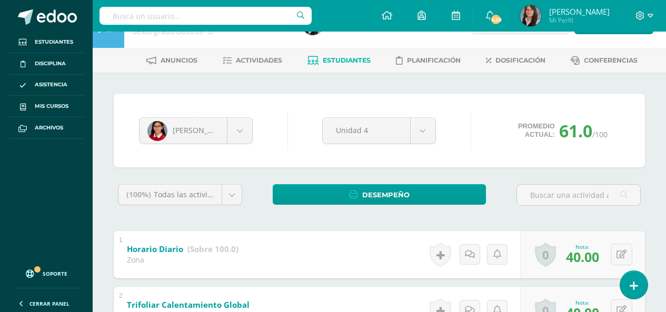
scroll to position [0, 0]
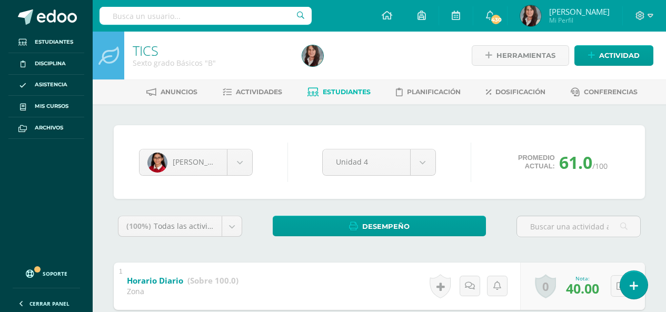
click at [343, 89] on span "Estudiantes" at bounding box center [347, 92] width 48 height 8
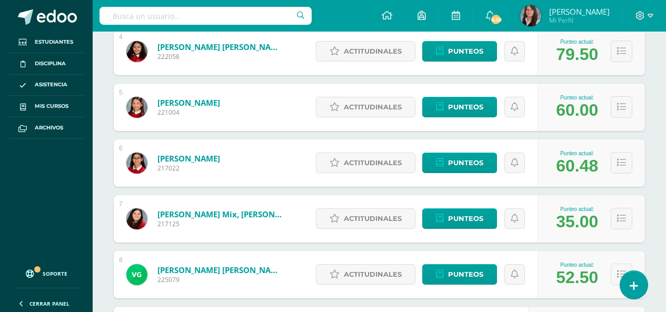
scroll to position [421, 0]
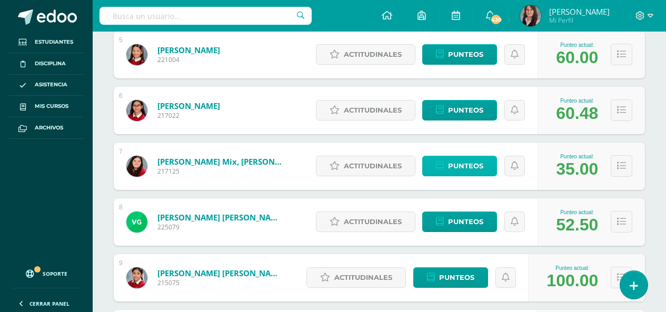
click at [462, 166] on span "Punteos" at bounding box center [465, 165] width 35 height 19
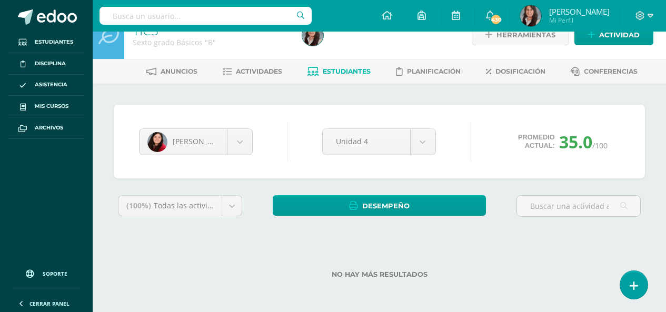
scroll to position [21, 0]
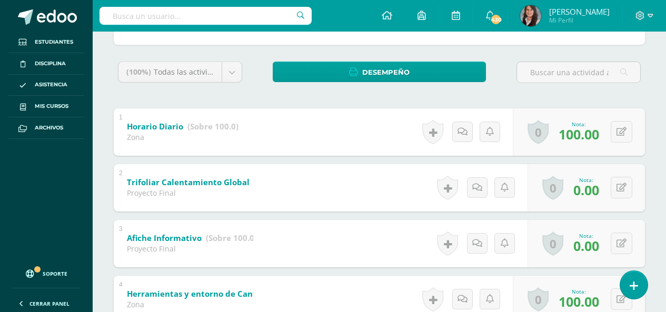
scroll to position [165, 0]
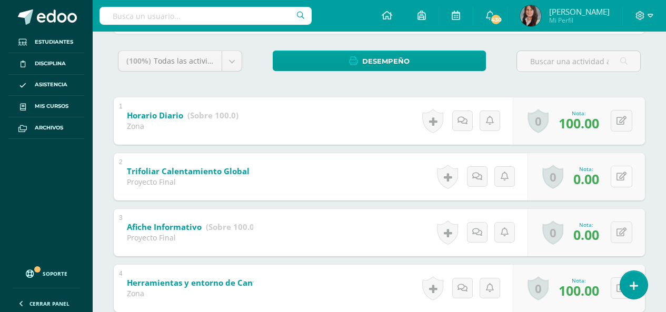
click at [624, 178] on icon at bounding box center [621, 176] width 10 height 9
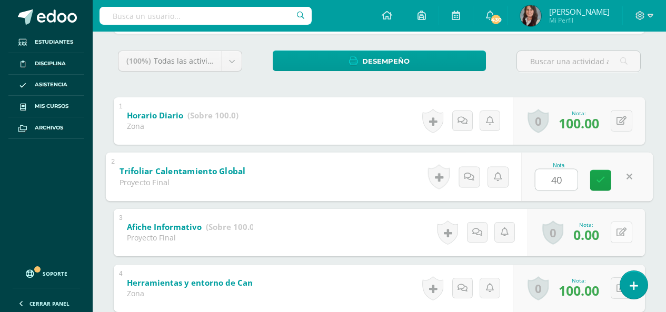
type input "40"
click at [622, 228] on icon at bounding box center [621, 232] width 10 height 9
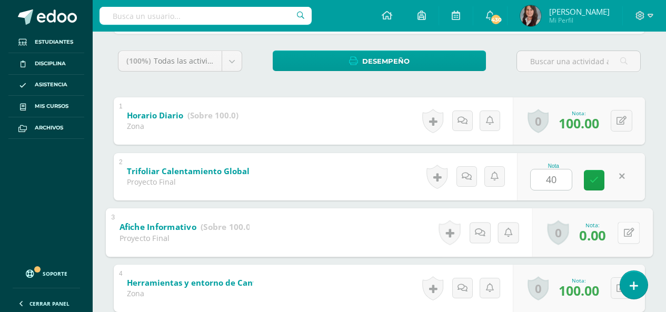
click at [622, 227] on button at bounding box center [628, 233] width 22 height 22
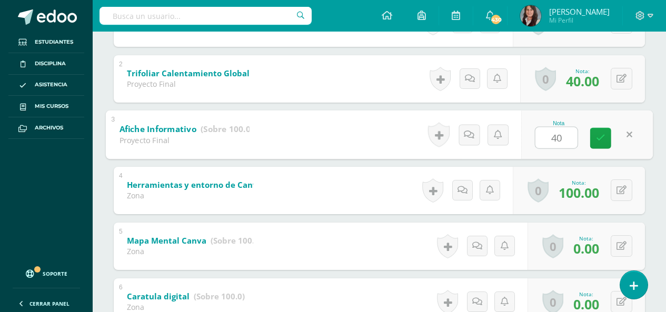
scroll to position [323, 0]
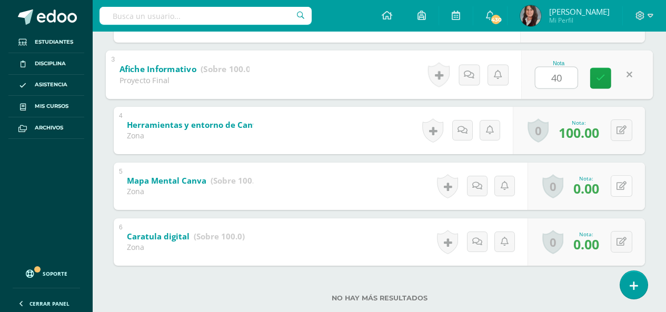
type input "40"
click at [621, 182] on icon at bounding box center [621, 186] width 10 height 9
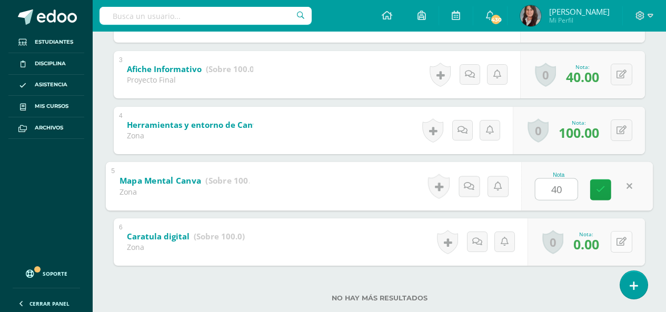
type input "40"
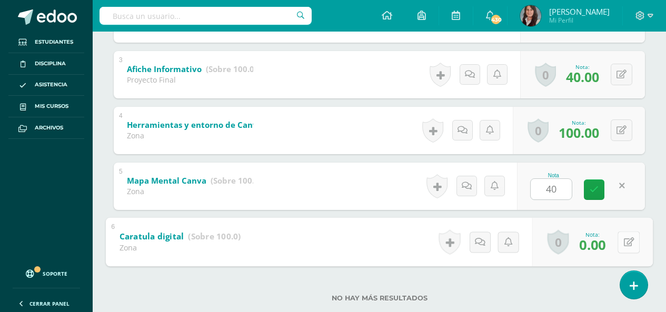
click at [624, 242] on icon at bounding box center [629, 241] width 11 height 9
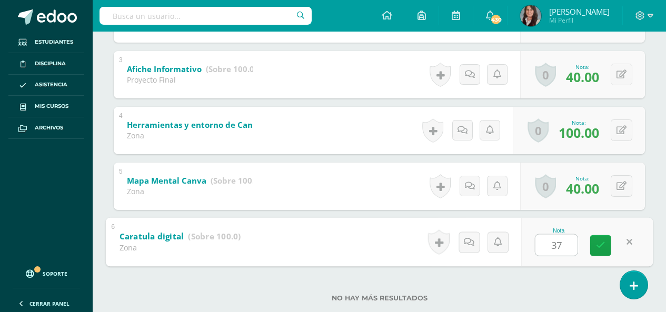
type input "37"
click at [584, 274] on div "No hay más resultados" at bounding box center [379, 290] width 531 height 49
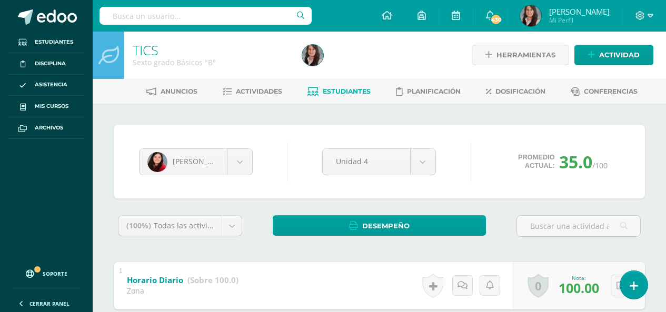
scroll to position [0, 0]
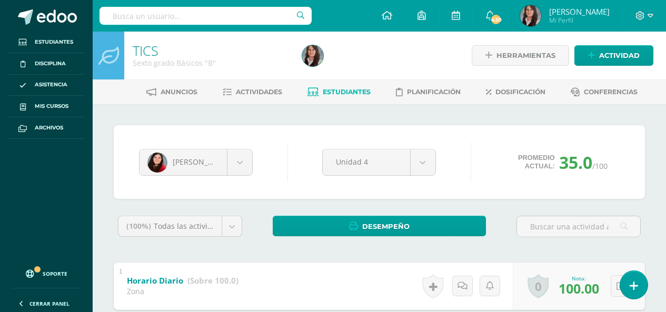
click at [333, 92] on span "Estudiantes" at bounding box center [347, 92] width 48 height 8
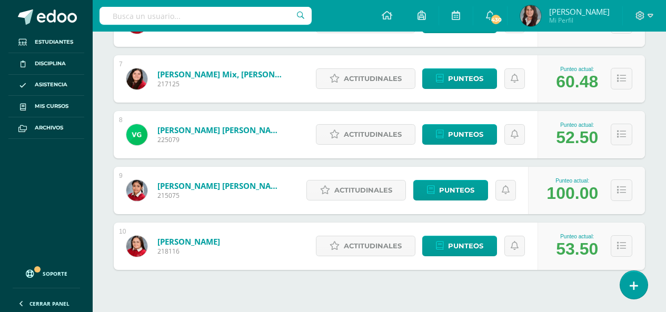
scroll to position [526, 0]
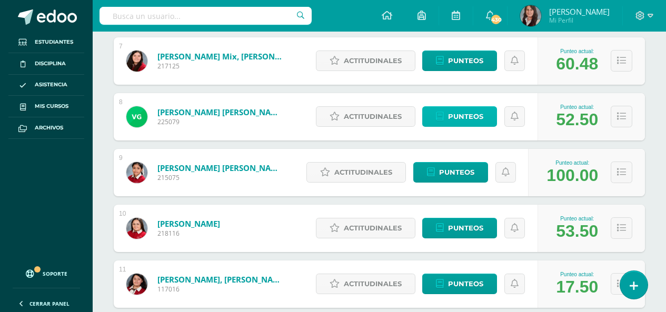
click at [471, 114] on span "Punteos" at bounding box center [465, 116] width 35 height 19
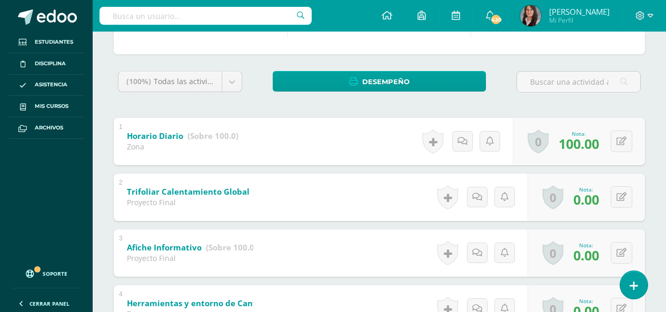
scroll to position [165, 0]
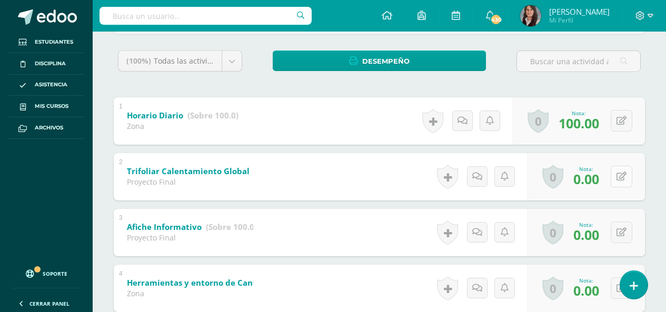
click at [624, 176] on icon at bounding box center [621, 176] width 10 height 9
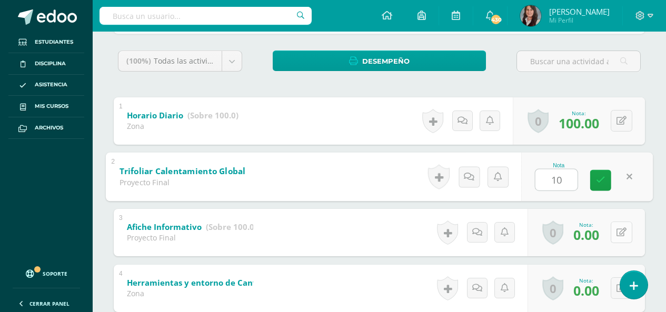
type input "10"
click at [623, 226] on button at bounding box center [621, 233] width 22 height 22
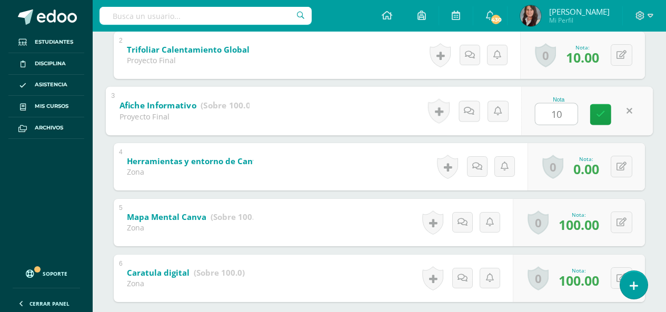
scroll to position [323, 0]
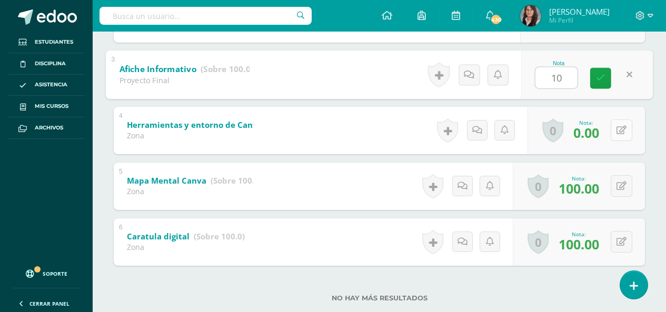
type input "10"
click at [618, 131] on button at bounding box center [621, 130] width 22 height 22
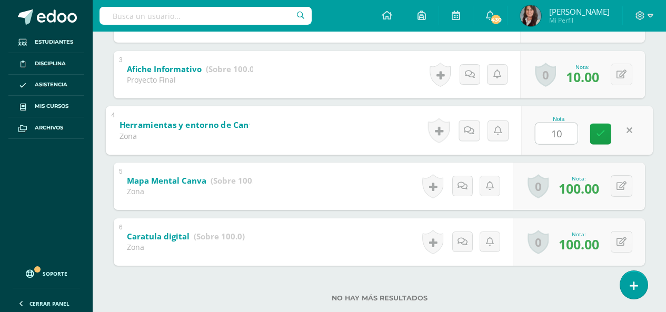
type input "10"
click at [536, 282] on div "No hay más resultados" at bounding box center [379, 290] width 531 height 49
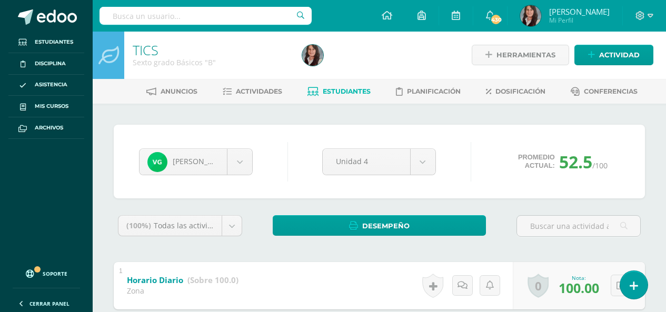
scroll to position [0, 0]
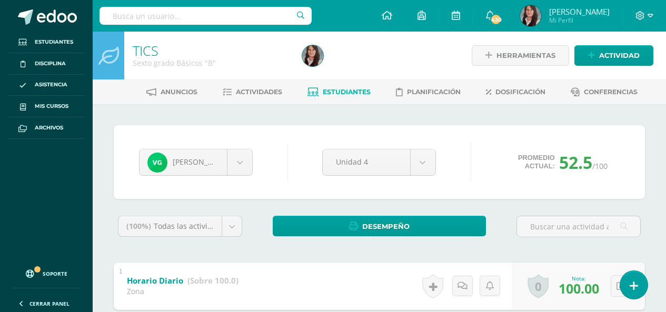
click at [340, 91] on span "Estudiantes" at bounding box center [347, 92] width 48 height 8
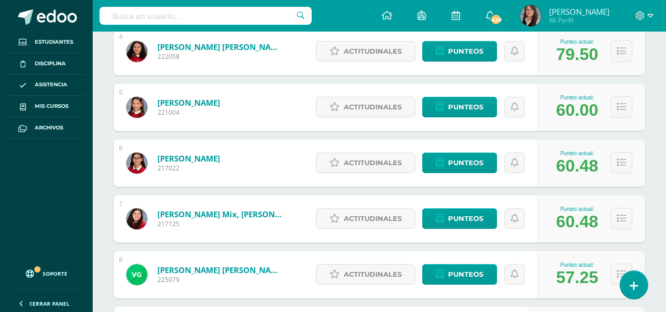
scroll to position [526, 0]
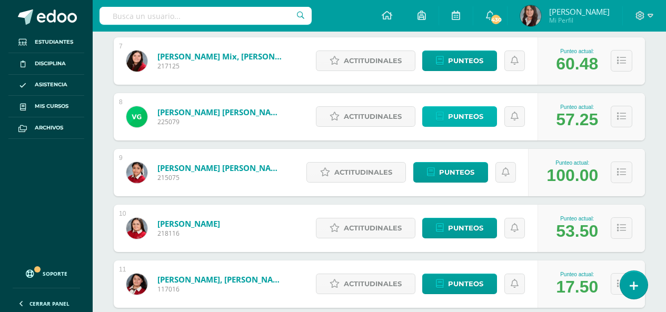
click at [473, 115] on span "Punteos" at bounding box center [465, 116] width 35 height 19
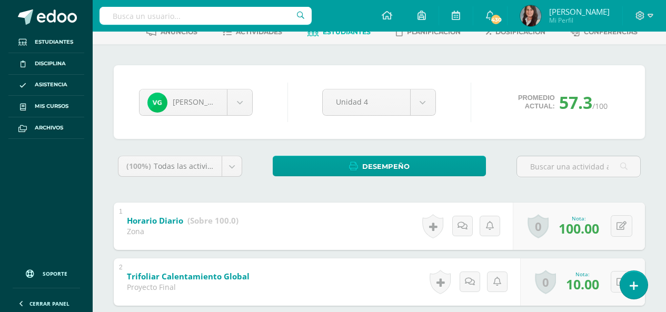
scroll to position [21, 0]
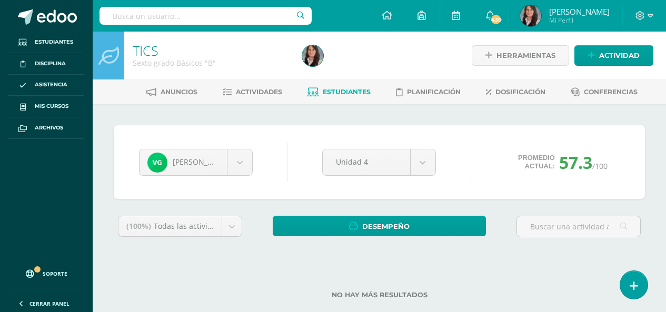
click at [345, 94] on span "Estudiantes" at bounding box center [347, 92] width 48 height 8
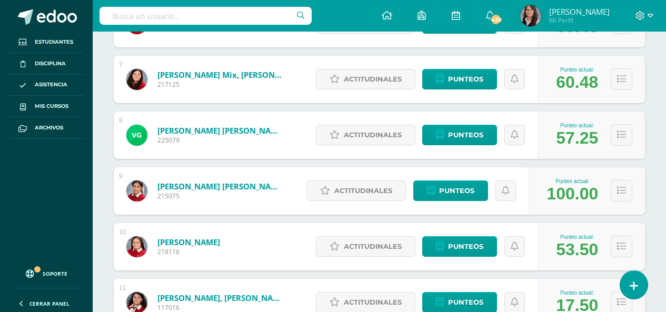
scroll to position [526, 0]
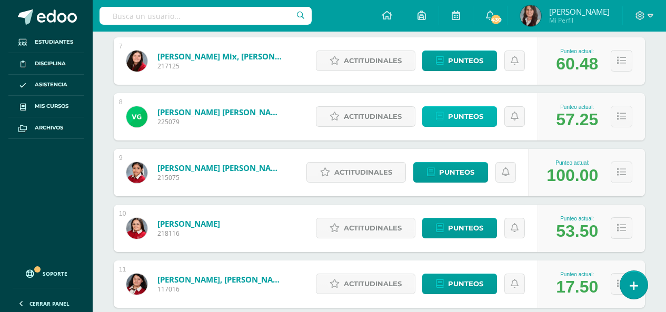
click at [478, 120] on span "Punteos" at bounding box center [465, 116] width 35 height 19
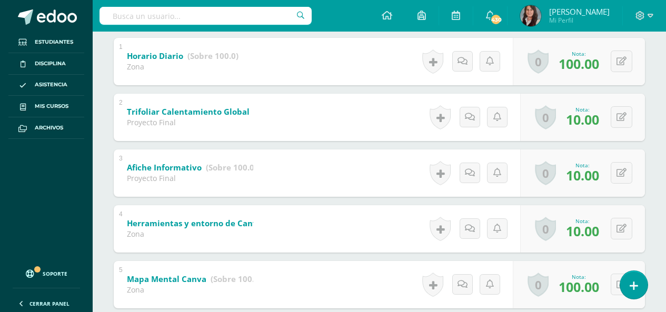
scroll to position [263, 0]
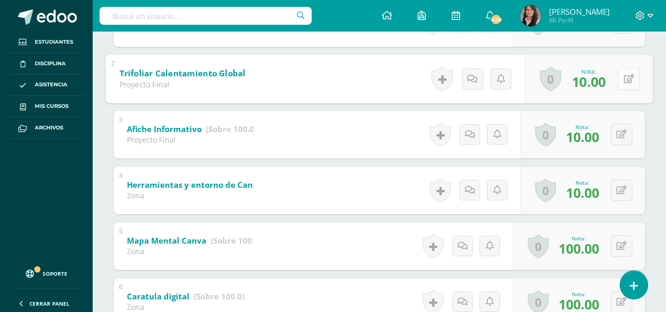
click at [624, 77] on icon at bounding box center [629, 78] width 11 height 9
type input "15"
click at [600, 81] on icon at bounding box center [600, 82] width 9 height 9
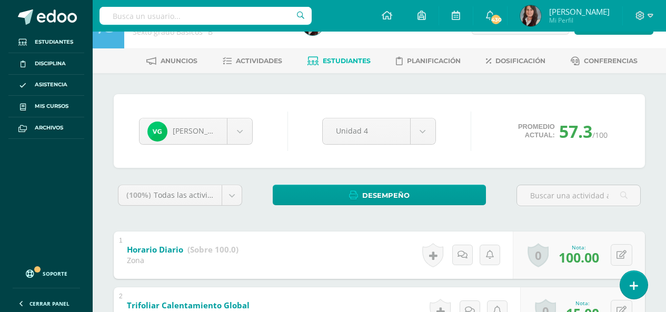
scroll to position [0, 0]
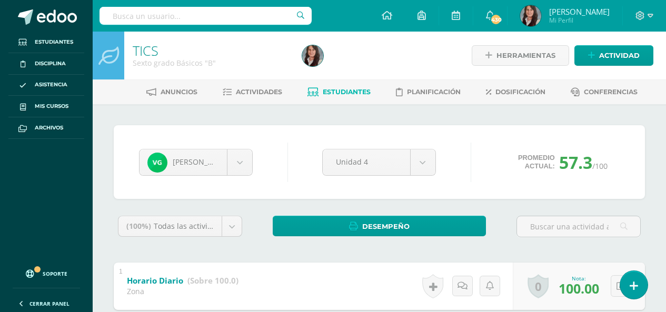
click at [349, 92] on span "Estudiantes" at bounding box center [347, 92] width 48 height 8
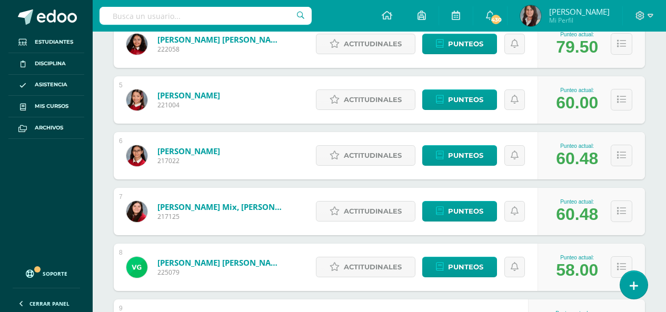
scroll to position [421, 0]
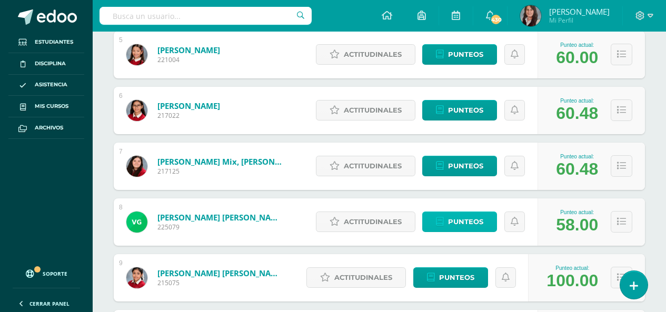
click at [458, 218] on span "Punteos" at bounding box center [465, 221] width 35 height 19
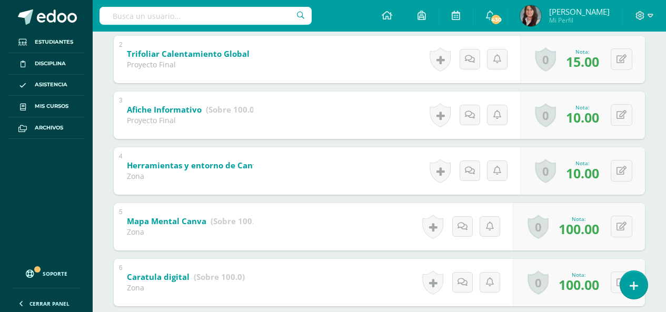
scroll to position [316, 0]
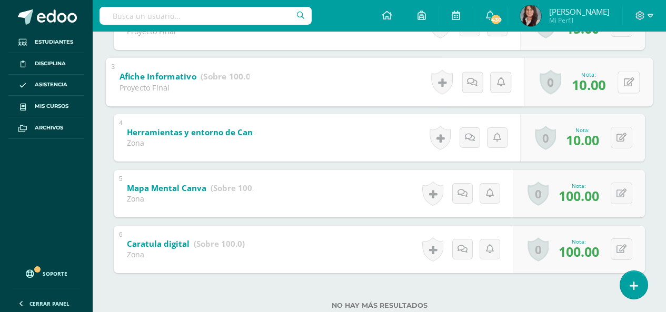
click at [622, 81] on button at bounding box center [628, 82] width 22 height 22
type input "15"
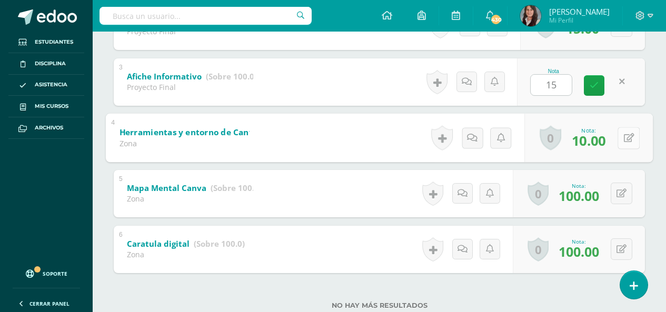
click at [624, 136] on icon at bounding box center [629, 137] width 11 height 9
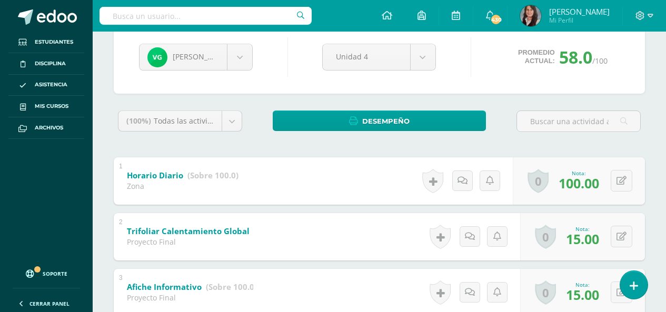
scroll to position [0, 0]
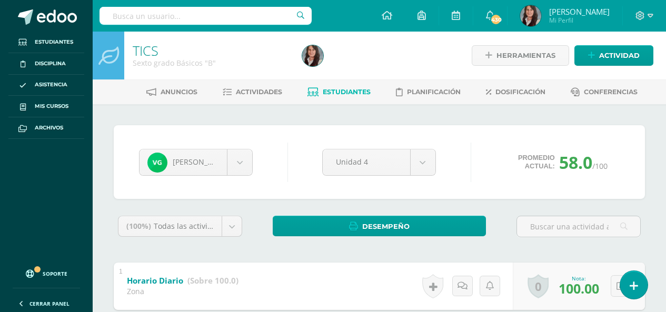
type input "15"
click at [347, 93] on span "Estudiantes" at bounding box center [347, 92] width 48 height 8
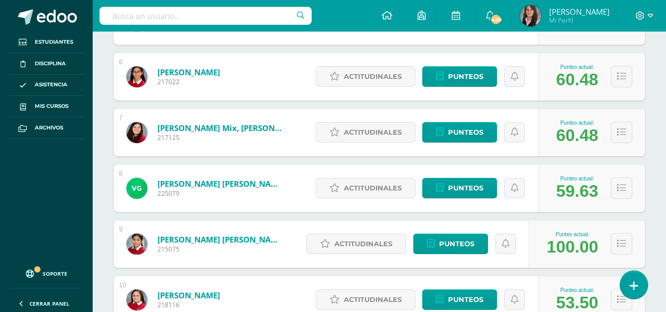
scroll to position [474, 0]
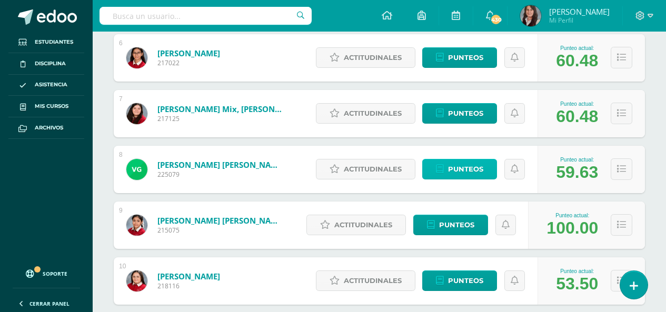
click at [453, 171] on span "Punteos" at bounding box center [465, 168] width 35 height 19
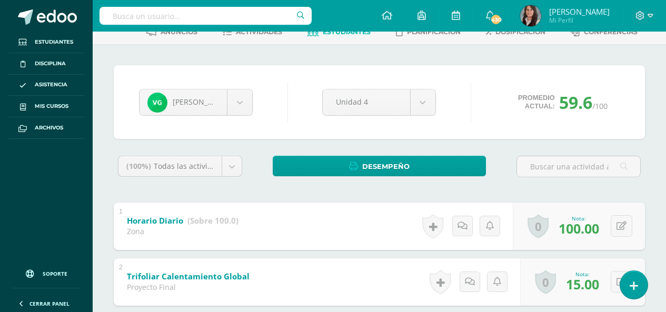
scroll to position [21, 0]
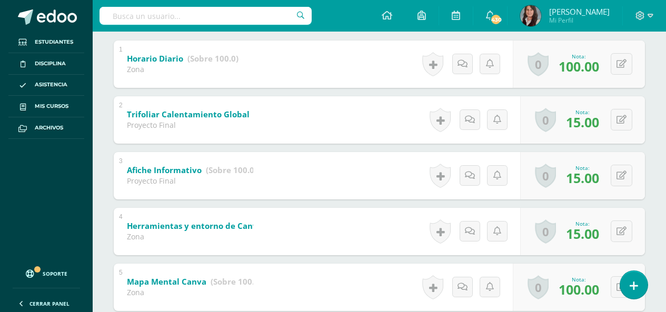
scroll to position [136, 0]
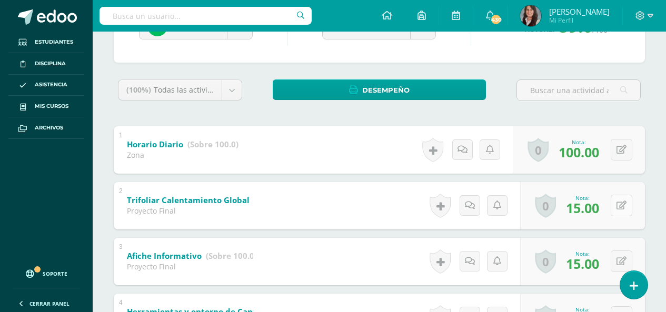
click at [620, 205] on button at bounding box center [621, 206] width 22 height 22
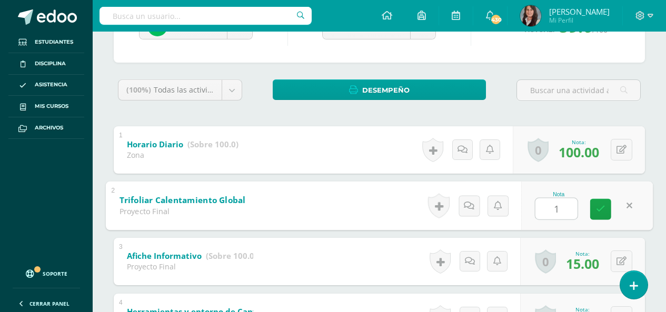
type input "17"
click at [600, 212] on icon at bounding box center [600, 209] width 9 height 9
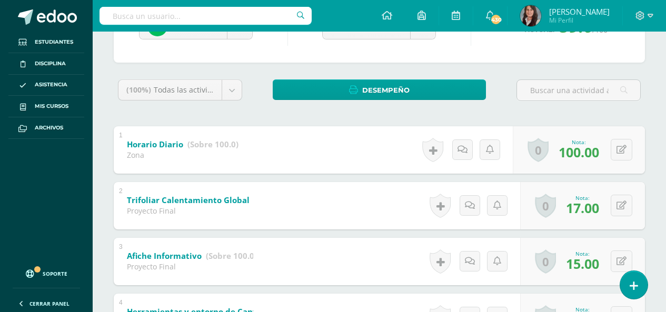
scroll to position [0, 0]
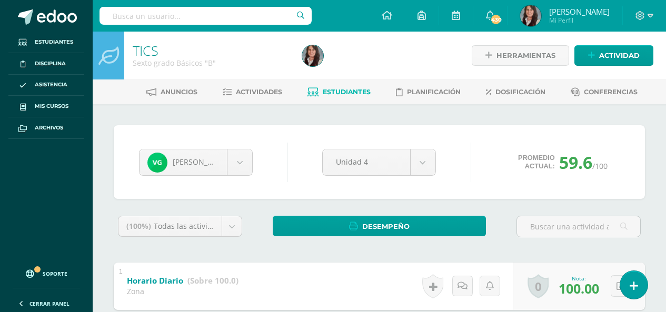
click at [346, 93] on span "Estudiantes" at bounding box center [347, 92] width 48 height 8
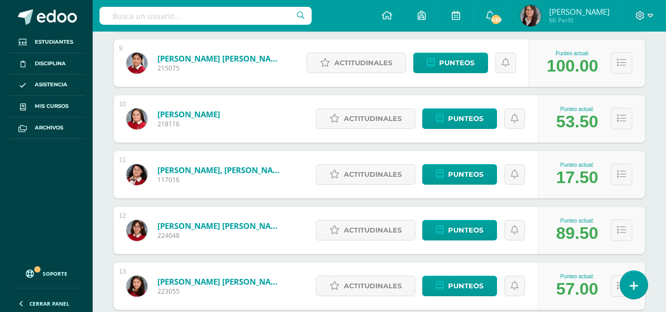
scroll to position [638, 0]
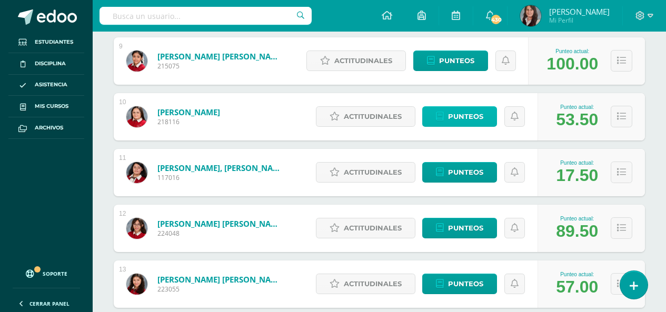
click at [469, 117] on span "Punteos" at bounding box center [465, 116] width 35 height 19
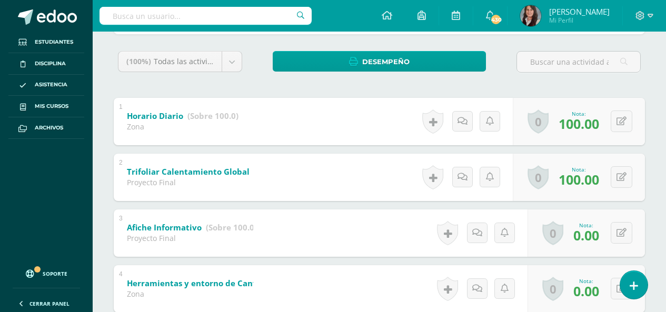
scroll to position [263, 0]
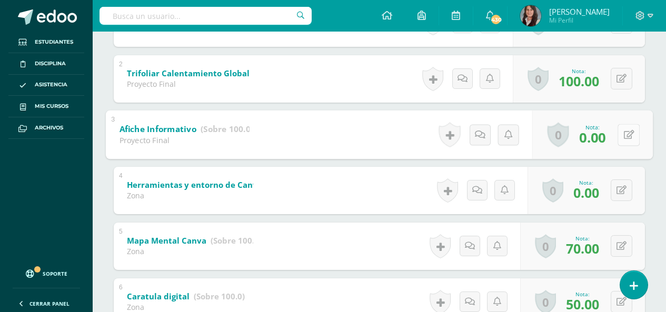
click at [624, 136] on icon at bounding box center [629, 134] width 11 height 9
type input "10"
click at [624, 188] on icon at bounding box center [621, 190] width 10 height 9
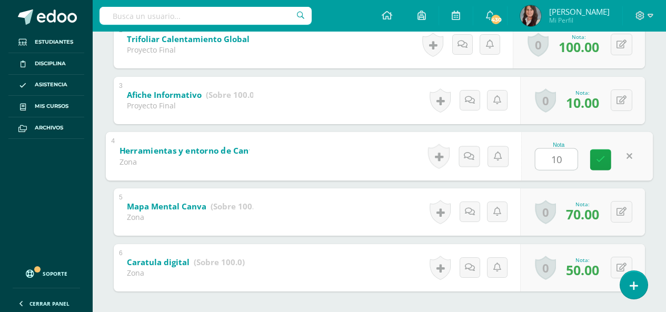
scroll to position [347, 0]
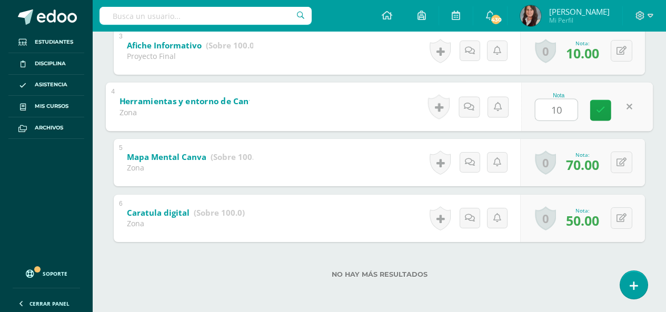
type input "10"
click at [549, 258] on div "No hay más resultados" at bounding box center [379, 266] width 531 height 49
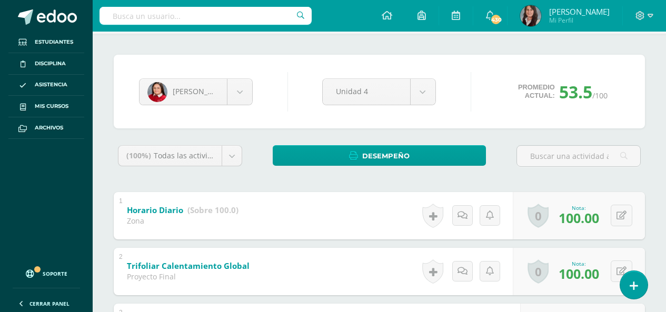
scroll to position [0, 0]
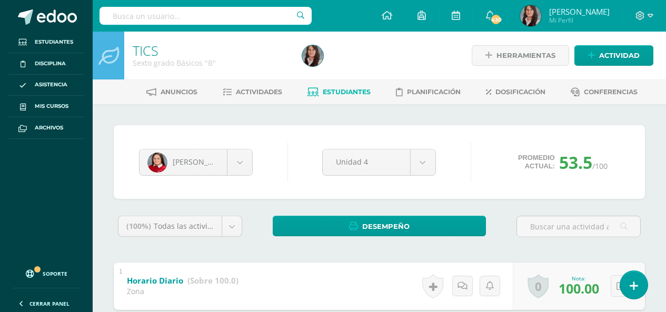
click at [335, 93] on span "Estudiantes" at bounding box center [347, 92] width 48 height 8
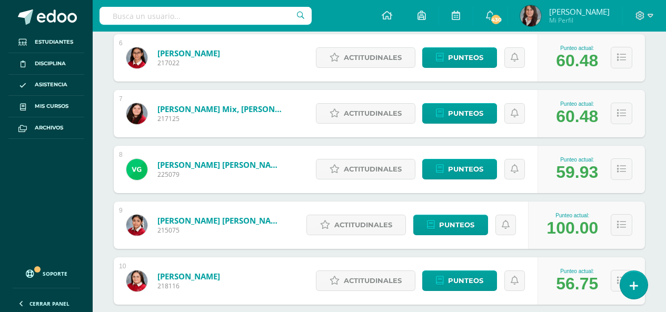
scroll to position [533, 0]
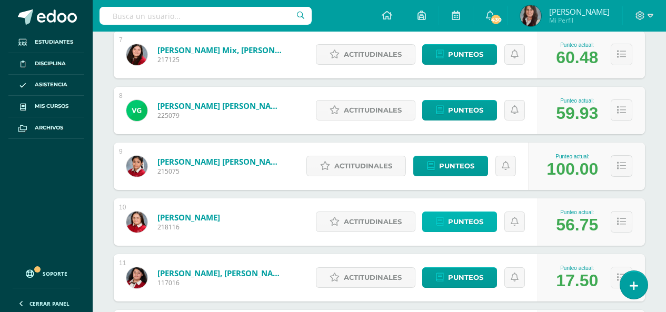
click at [468, 223] on span "Punteos" at bounding box center [465, 221] width 35 height 19
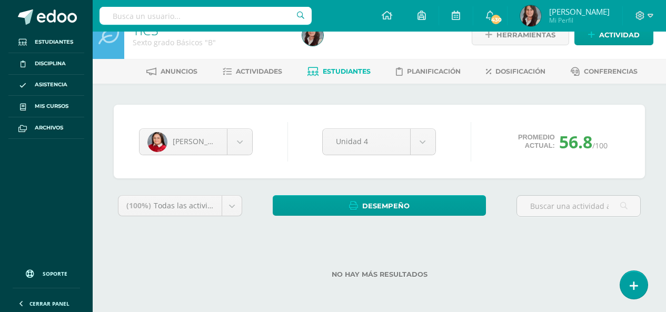
scroll to position [21, 0]
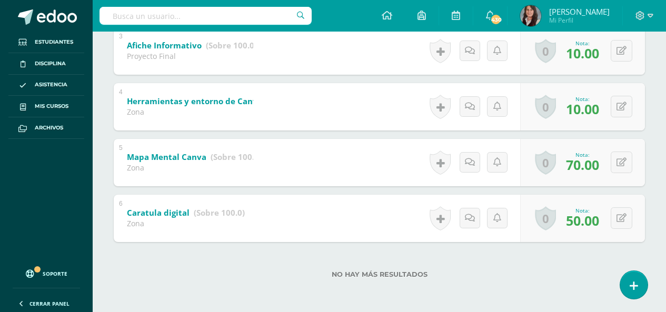
scroll to position [294, 0]
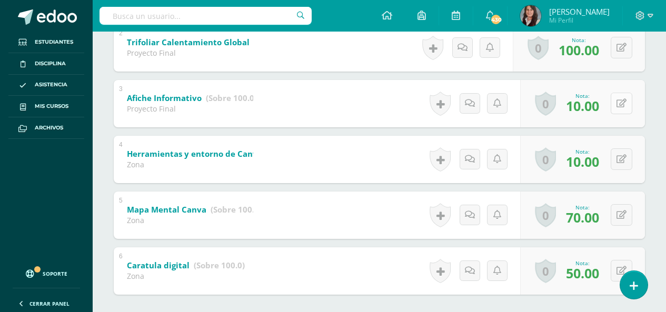
click at [623, 102] on button at bounding box center [621, 104] width 22 height 22
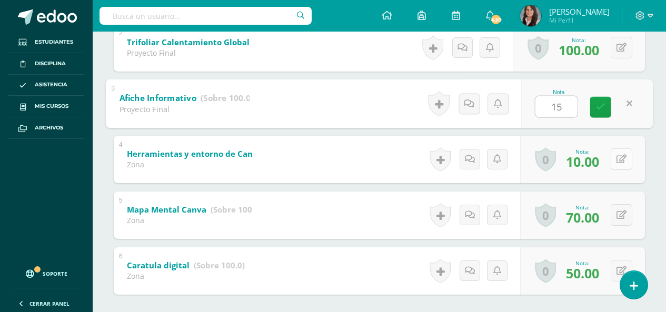
type input "15"
click at [625, 156] on icon at bounding box center [621, 159] width 10 height 9
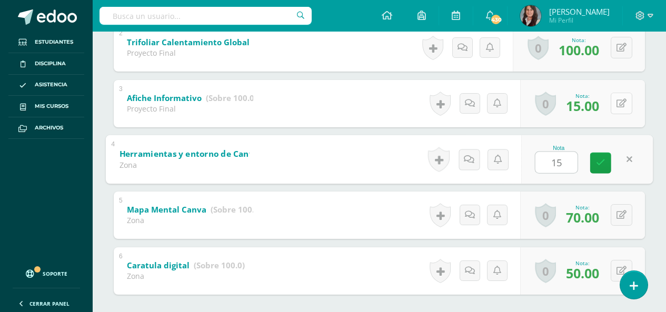
click at [625, 99] on icon at bounding box center [621, 103] width 10 height 9
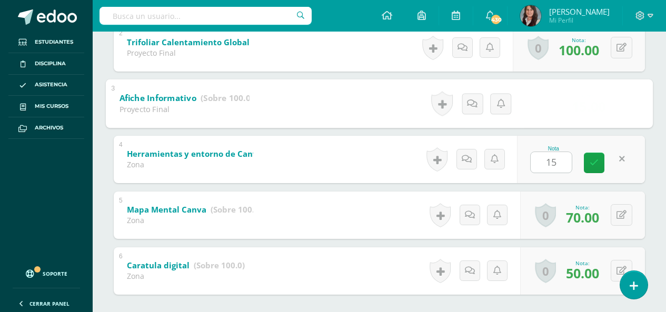
type input "15.00"
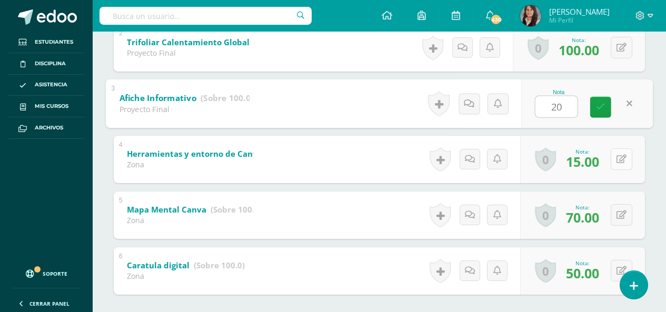
type input "20"
click at [619, 157] on icon at bounding box center [621, 159] width 10 height 9
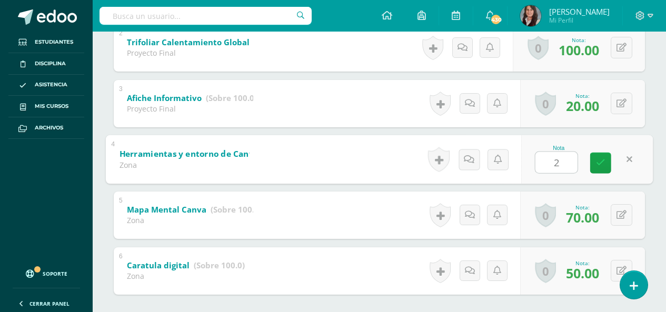
type input "20"
click at [605, 169] on link at bounding box center [600, 162] width 21 height 21
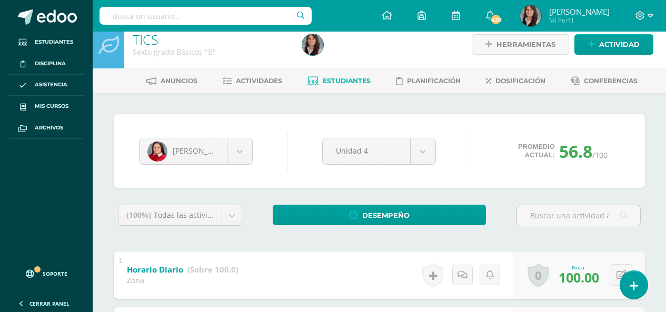
scroll to position [0, 0]
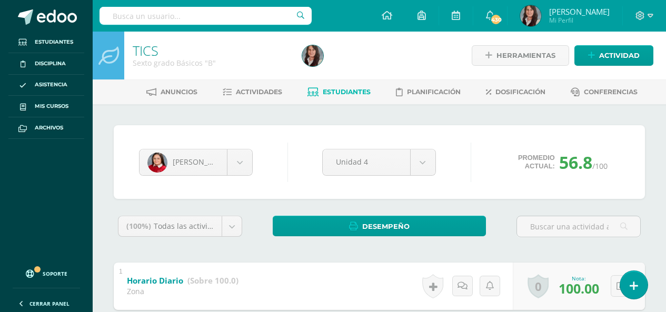
click at [344, 91] on span "Estudiantes" at bounding box center [347, 92] width 48 height 8
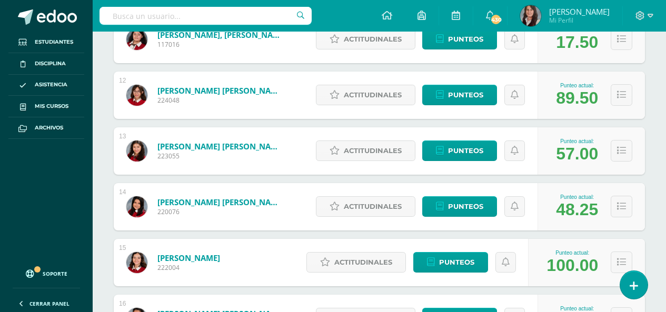
scroll to position [789, 0]
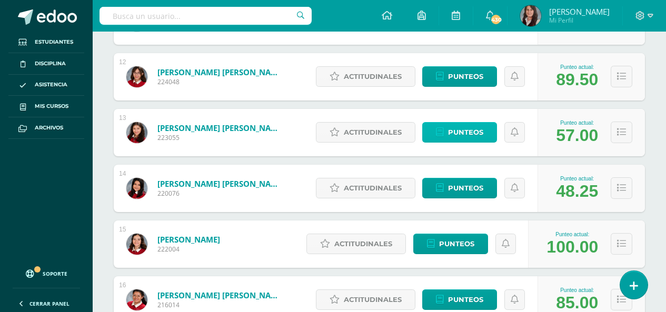
click at [464, 134] on span "Punteos" at bounding box center [465, 132] width 35 height 19
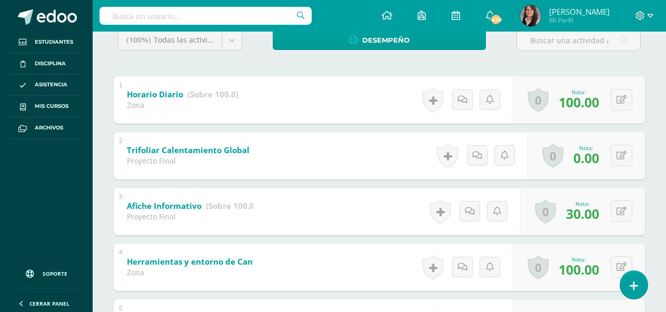
scroll to position [218, 0]
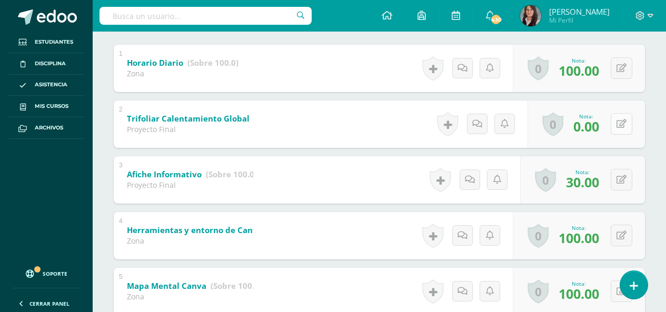
click at [624, 125] on icon at bounding box center [621, 123] width 10 height 9
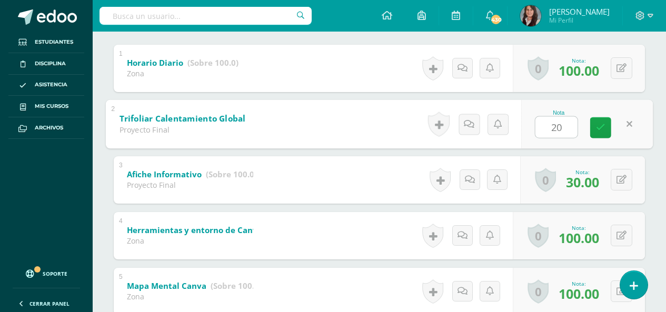
type input "20"
click at [653, 192] on div "[PERSON_NAME] [PERSON_NAME] [PERSON_NAME] [PERSON_NAME] [PERSON_NAME] [PERSON_N…" at bounding box center [379, 163] width 573 height 555
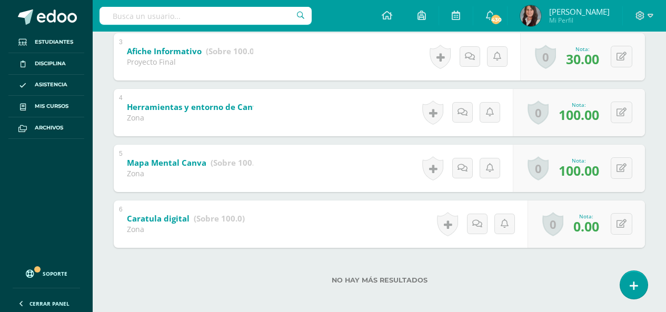
scroll to position [347, 0]
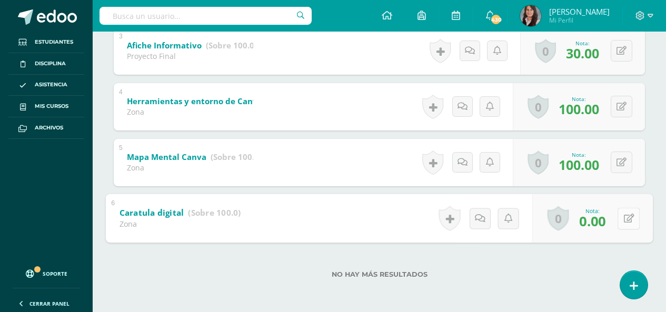
click at [622, 218] on button at bounding box center [628, 218] width 22 height 22
type input "10"
click at [579, 256] on div "No hay más resultados" at bounding box center [379, 266] width 531 height 49
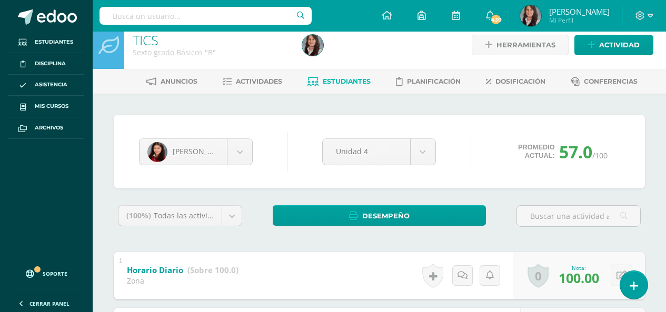
scroll to position [0, 0]
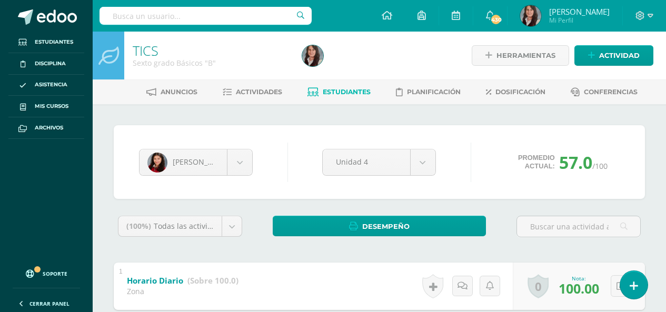
click at [354, 89] on span "Estudiantes" at bounding box center [347, 92] width 48 height 8
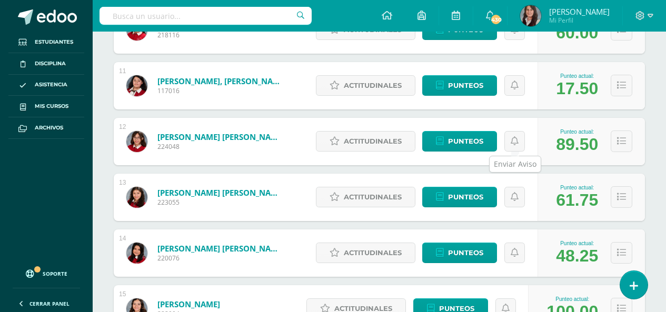
scroll to position [737, 0]
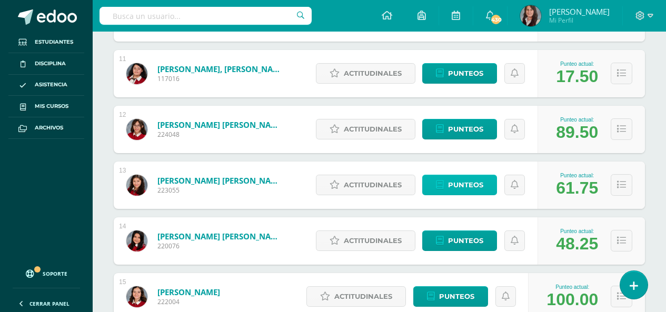
click at [485, 179] on link "Punteos" at bounding box center [459, 185] width 75 height 21
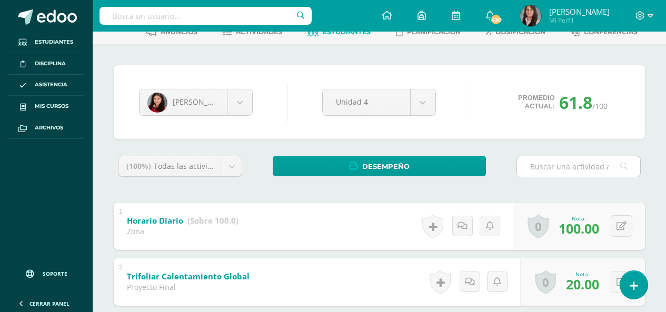
scroll to position [21, 0]
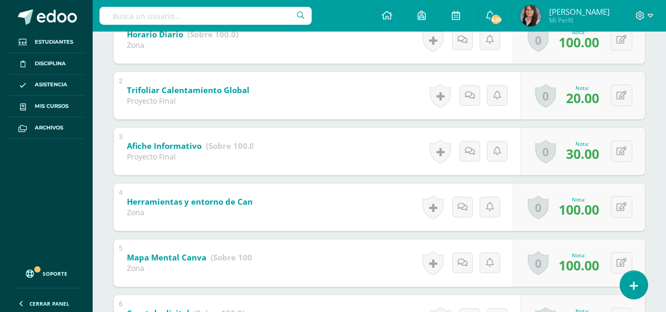
scroll to position [242, 0]
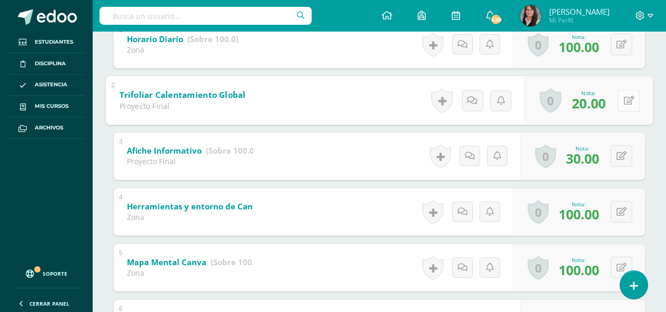
click at [624, 98] on icon at bounding box center [629, 100] width 11 height 9
drag, startPoint x: 555, startPoint y: 102, endPoint x: 534, endPoint y: 101, distance: 21.6
click at [534, 101] on div "Nota 0" at bounding box center [587, 100] width 132 height 49
type input "10"
click at [652, 182] on div "Cristell López Lany Alvarez Keyla Argueta Jimena Bonilla Rocio Borrayo Danna Cá…" at bounding box center [379, 140] width 573 height 555
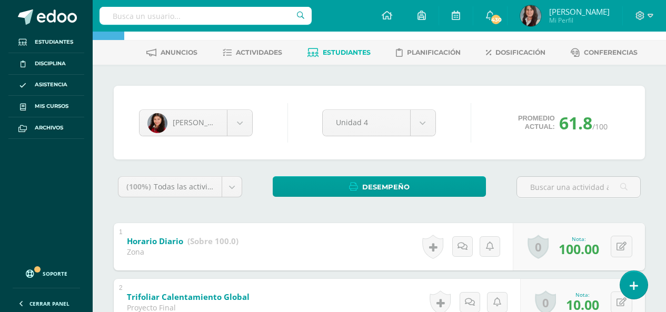
scroll to position [0, 0]
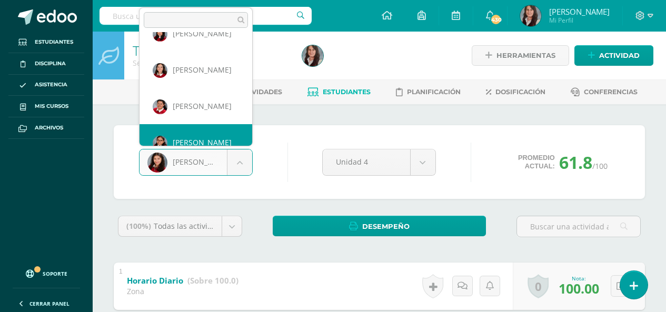
scroll to position [455, 0]
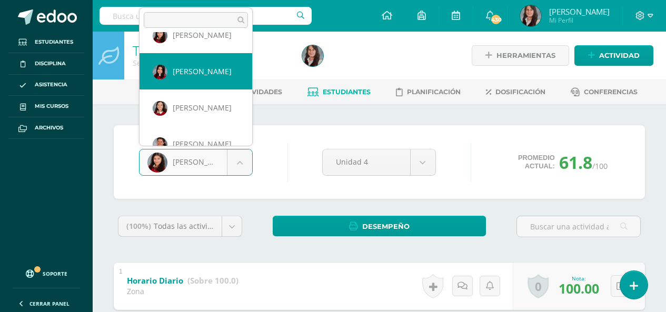
select select "165"
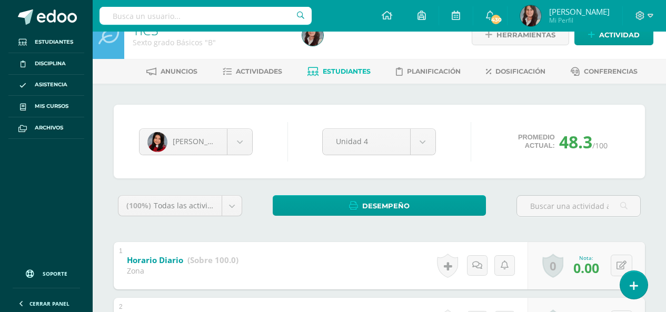
scroll to position [60, 0]
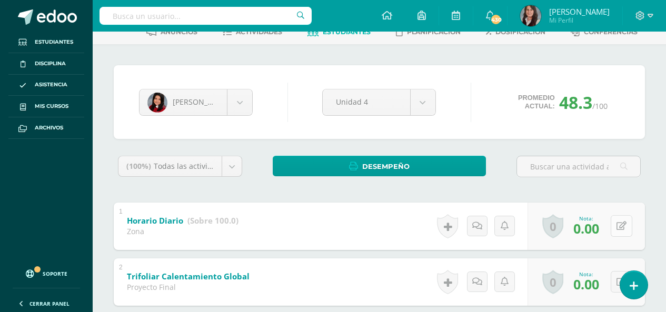
click at [621, 224] on icon at bounding box center [621, 226] width 10 height 9
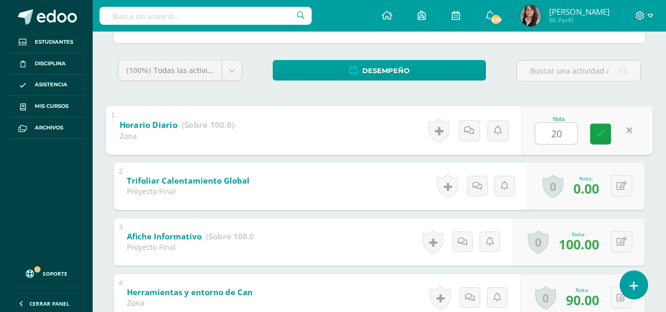
scroll to position [165, 0]
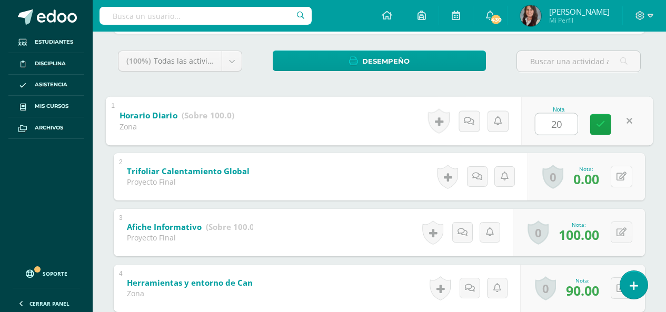
type input "20"
click at [620, 177] on icon at bounding box center [621, 176] width 10 height 9
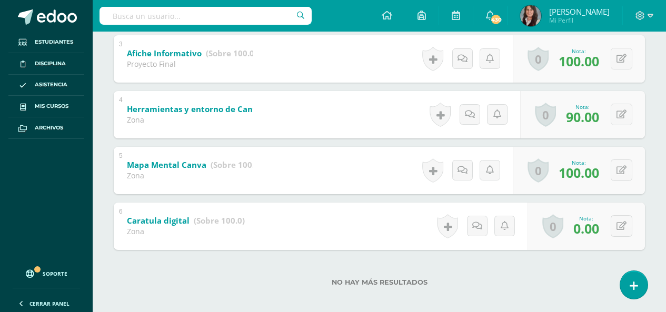
scroll to position [347, 0]
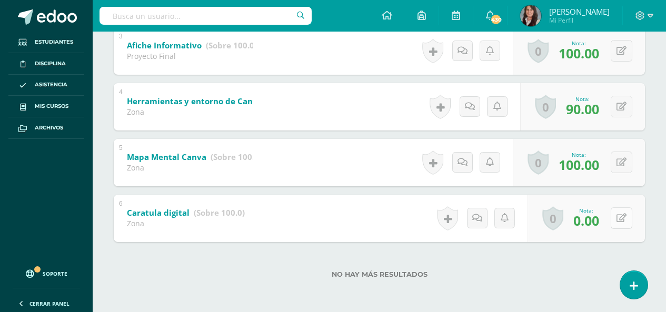
type input "20"
click at [623, 213] on button at bounding box center [628, 218] width 22 height 22
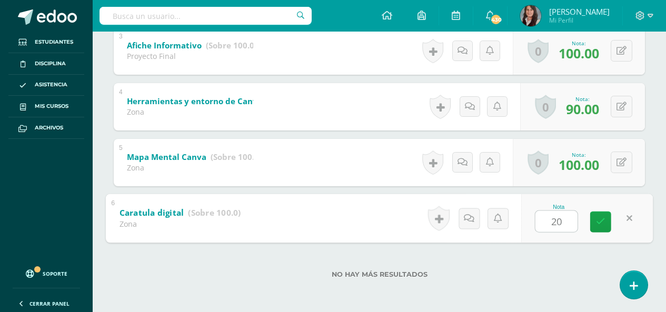
type input "20"
click at [541, 281] on div "No hay más resultados" at bounding box center [379, 266] width 531 height 49
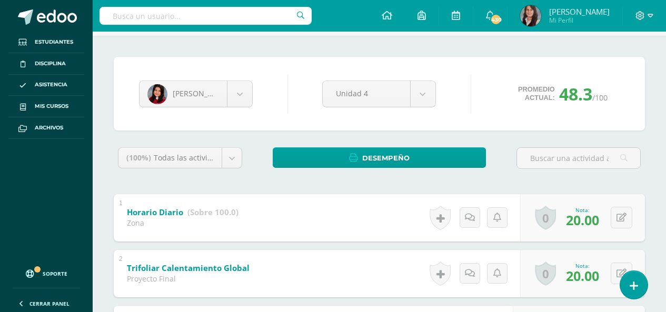
scroll to position [0, 0]
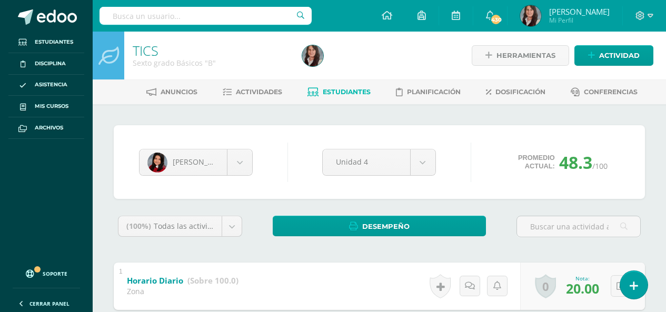
click at [332, 90] on span "Estudiantes" at bounding box center [347, 92] width 48 height 8
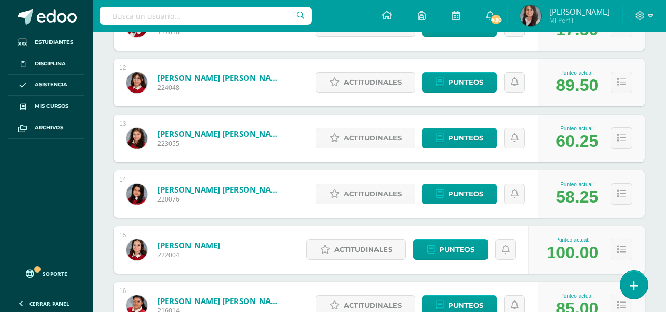
scroll to position [796, 0]
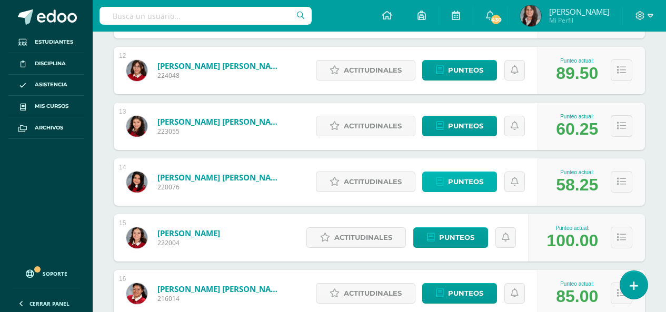
click at [479, 181] on span "Punteos" at bounding box center [465, 181] width 35 height 19
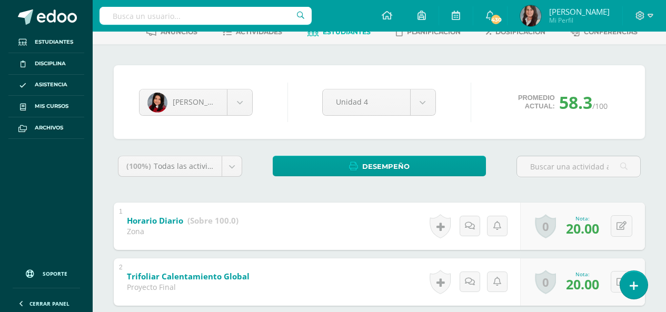
scroll to position [21, 0]
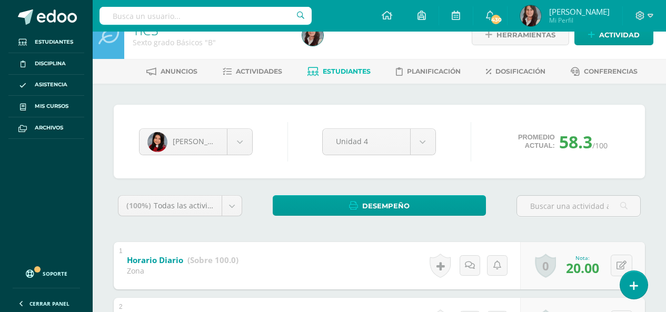
scroll to position [126, 0]
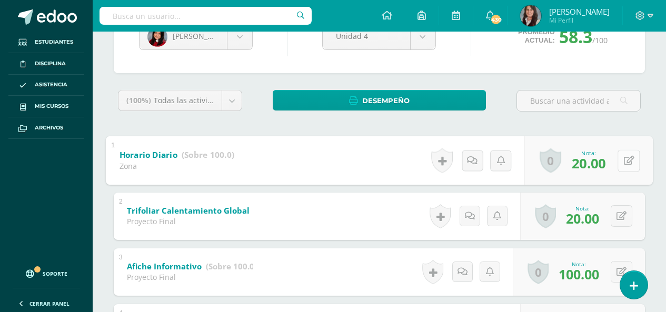
click at [624, 159] on icon at bounding box center [629, 160] width 11 height 9
type input "30"
click at [603, 163] on icon at bounding box center [600, 163] width 9 height 9
click at [315, 130] on div "(100%) Todas las actividades de esta unidad Todas las actividades de esta unida…" at bounding box center [379, 301] width 531 height 422
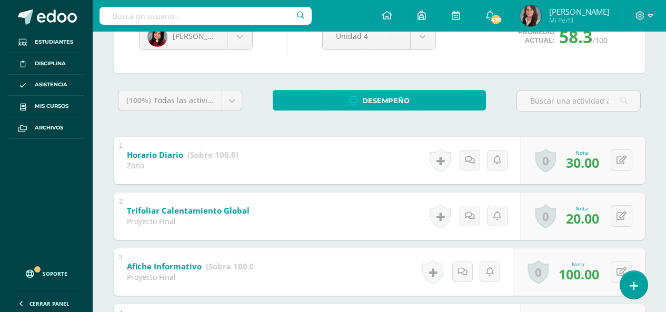
scroll to position [0, 0]
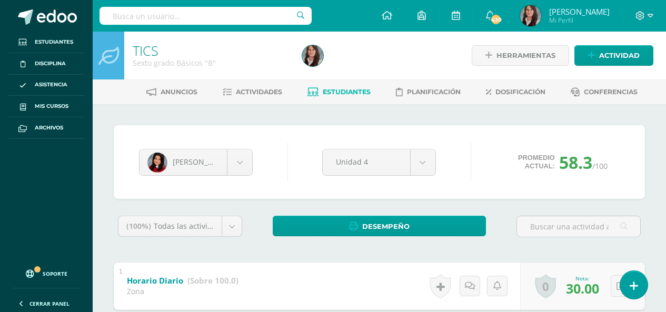
click at [336, 91] on span "Estudiantes" at bounding box center [347, 92] width 48 height 8
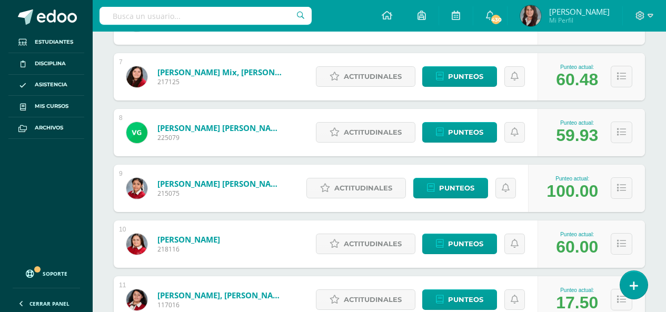
scroll to position [509, 0]
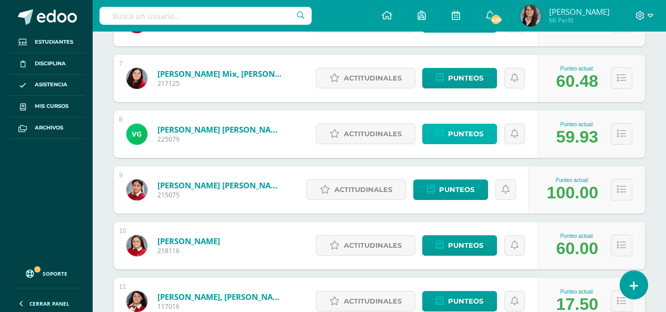
click at [454, 132] on span "Punteos" at bounding box center [465, 133] width 35 height 19
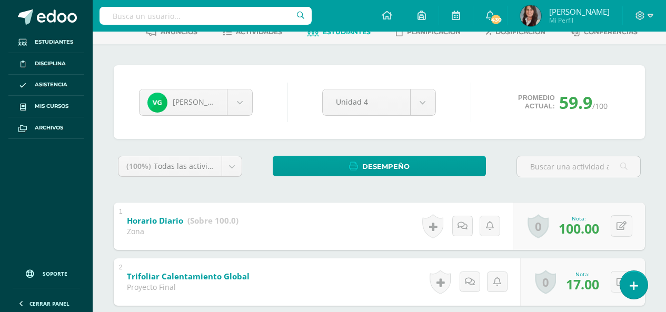
scroll to position [21, 0]
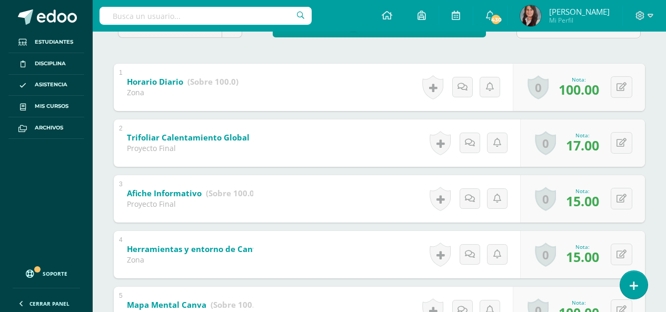
scroll to position [218, 0]
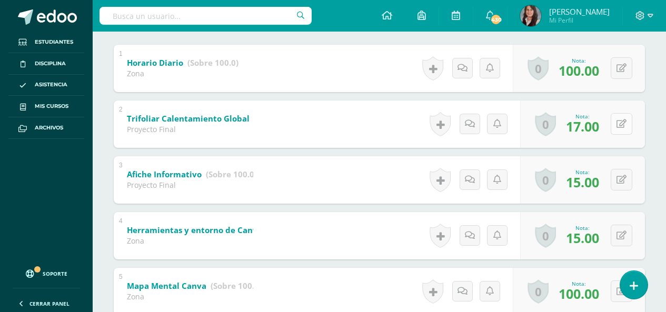
click at [620, 123] on icon at bounding box center [621, 123] width 10 height 9
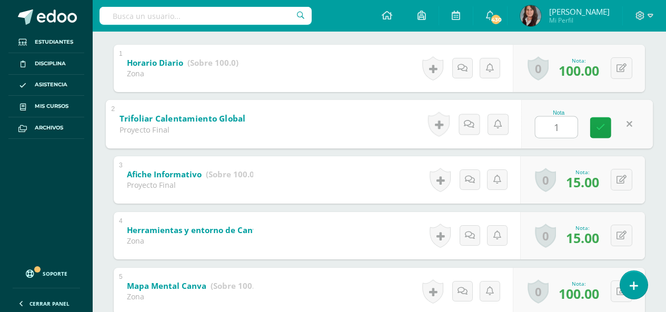
type input "18"
click at [599, 126] on icon at bounding box center [600, 127] width 9 height 9
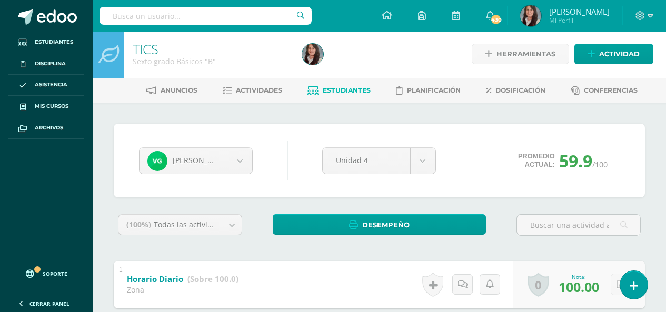
scroll to position [0, 0]
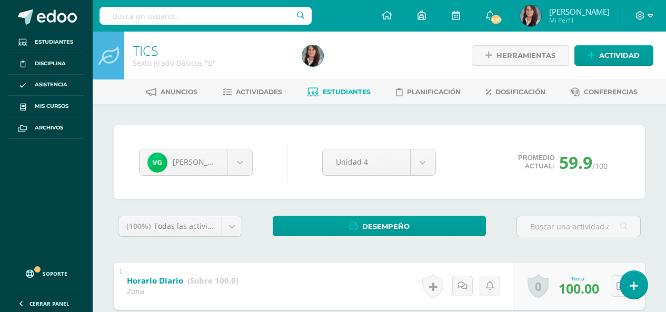
click at [340, 93] on span "Estudiantes" at bounding box center [347, 92] width 48 height 8
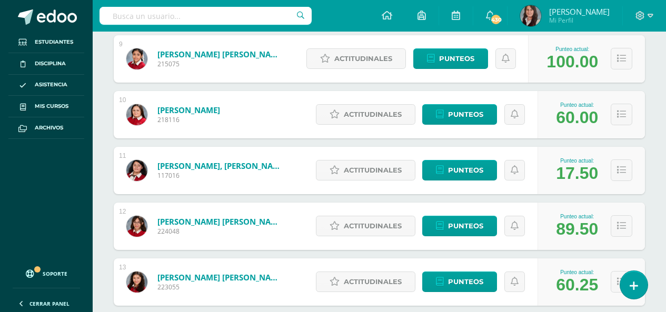
scroll to position [614, 0]
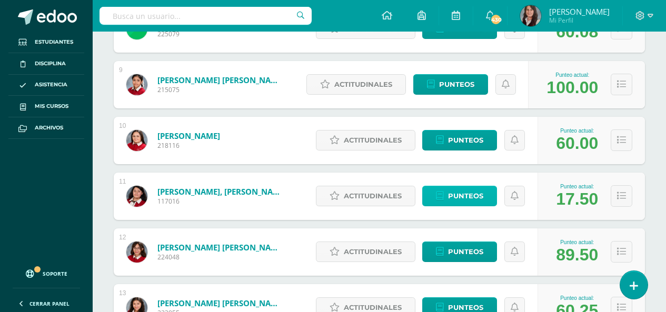
click at [464, 198] on span "Punteos" at bounding box center [465, 195] width 35 height 19
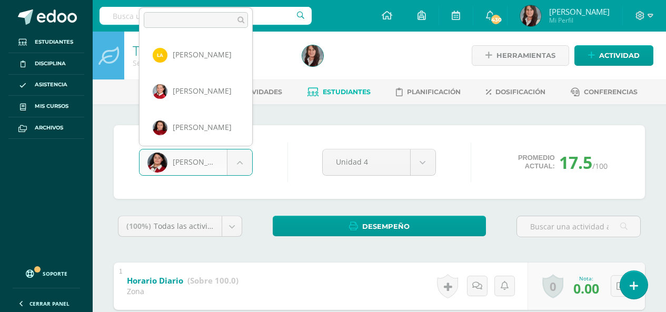
scroll to position [290, 0]
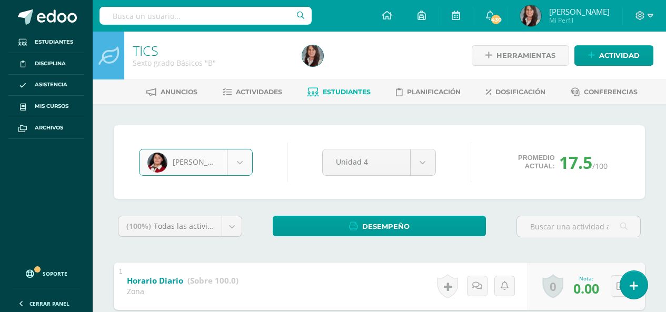
click at [336, 88] on span "Estudiantes" at bounding box center [347, 92] width 48 height 8
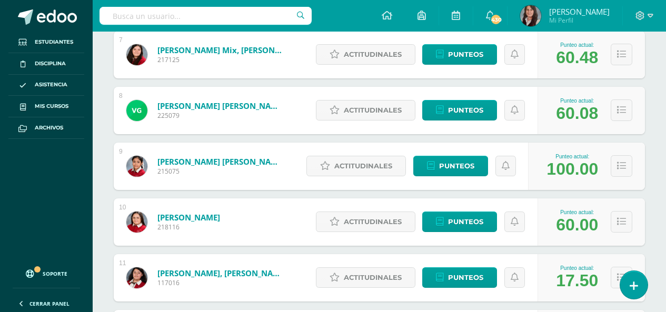
scroll to position [585, 0]
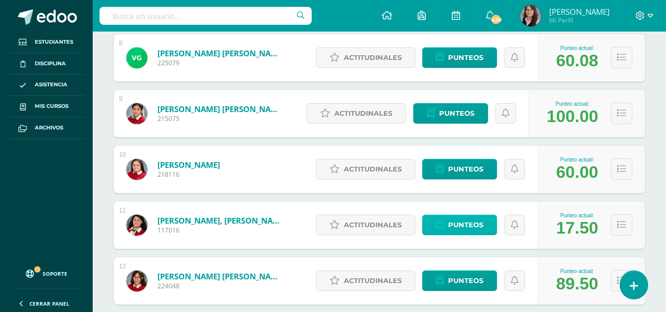
click at [459, 225] on span "Punteos" at bounding box center [465, 224] width 35 height 19
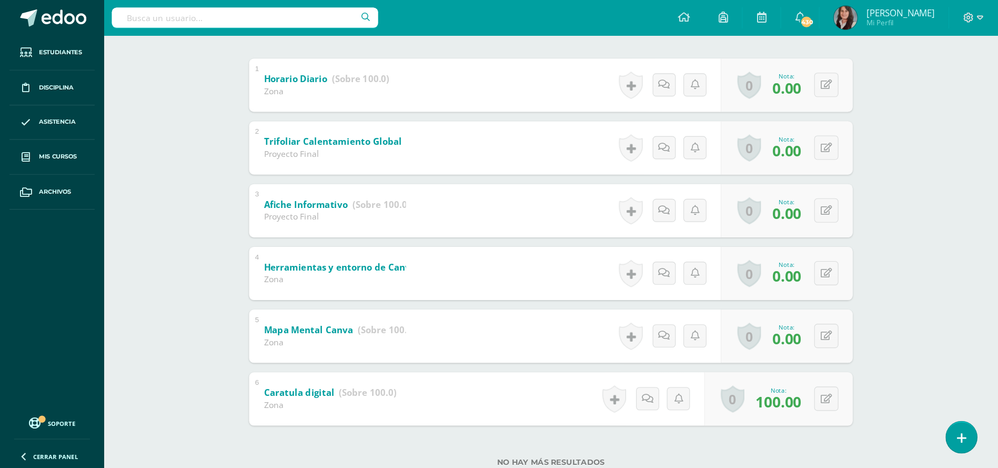
scroll to position [191, 0]
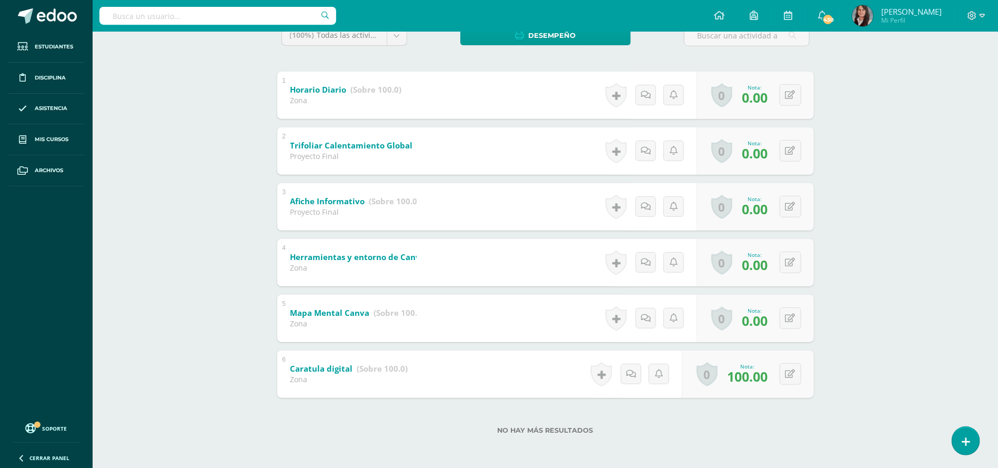
drag, startPoint x: 595, startPoint y: 0, endPoint x: 678, endPoint y: 427, distance: 434.8
click at [665, 312] on label "No hay más resultados" at bounding box center [545, 430] width 537 height 8
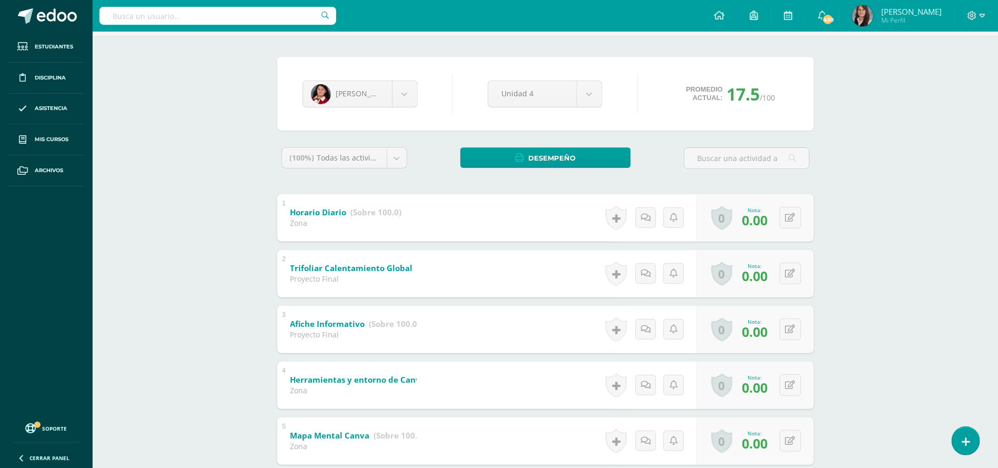
scroll to position [0, 0]
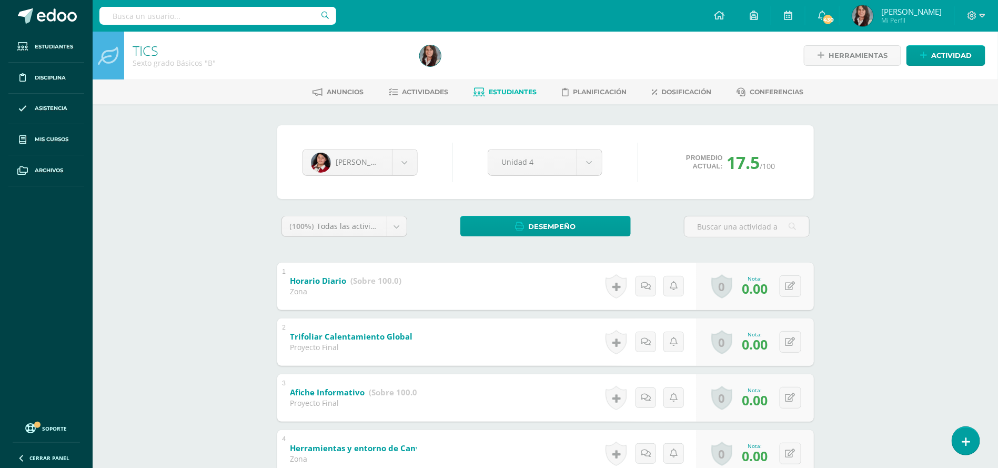
click at [504, 92] on span "Estudiantes" at bounding box center [513, 92] width 48 height 8
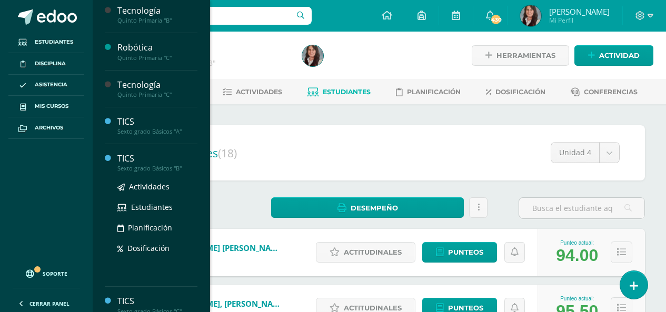
scroll to position [790, 0]
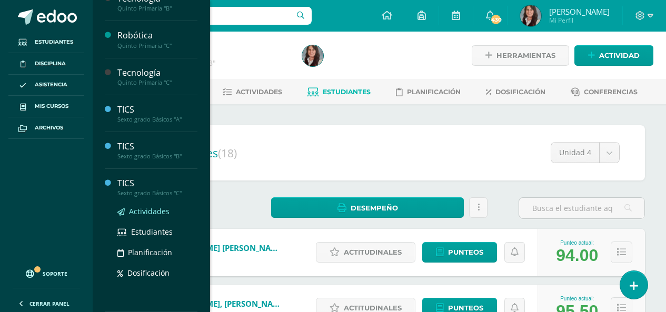
click at [152, 208] on span "Actividades" at bounding box center [149, 211] width 41 height 10
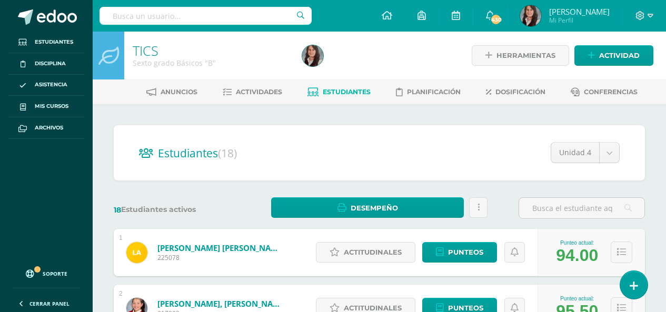
scroll to position [684, 0]
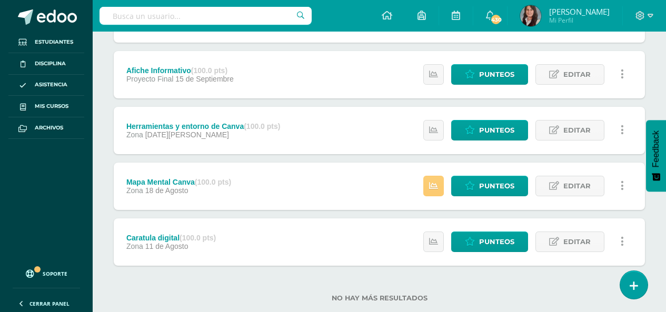
scroll to position [262, 0]
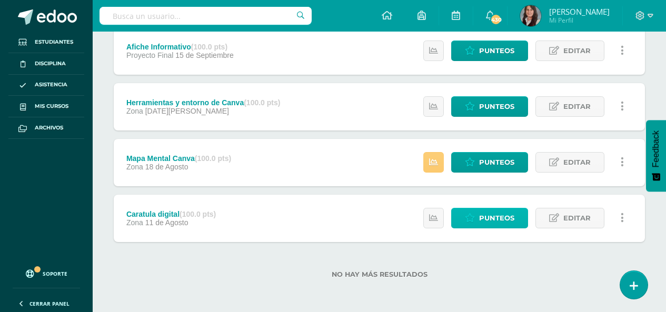
click at [500, 220] on span "Punteos" at bounding box center [496, 217] width 35 height 19
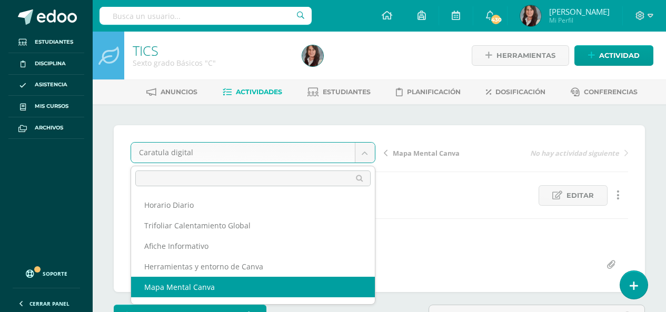
select select "/dashboard/teacher/grade-activity/210029/"
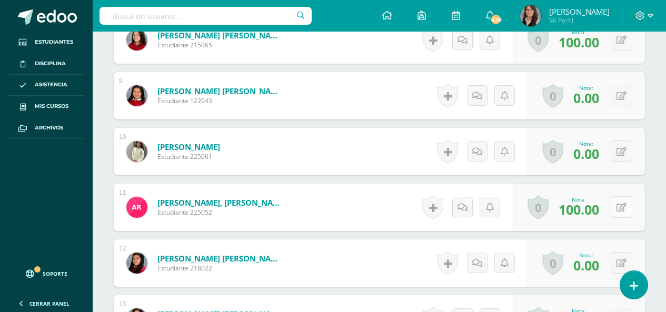
scroll to position [658, 0]
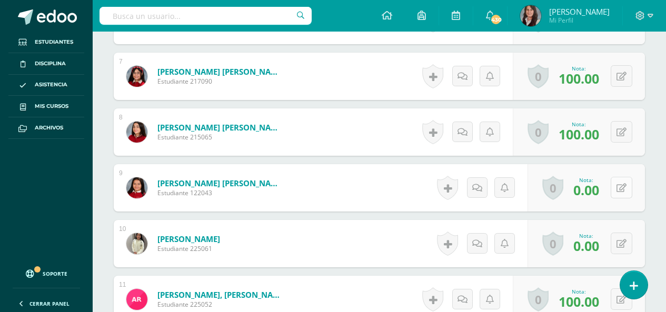
click at [622, 185] on icon at bounding box center [621, 188] width 10 height 9
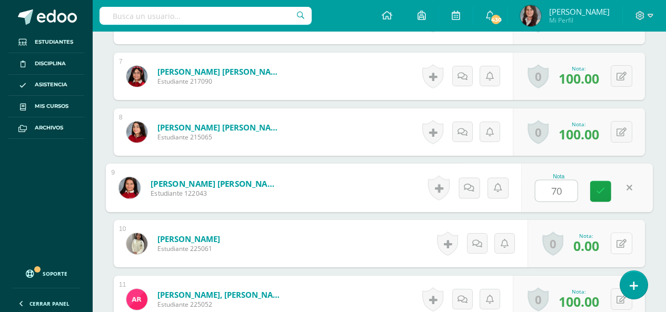
type input "70"
click at [624, 239] on icon at bounding box center [621, 243] width 10 height 9
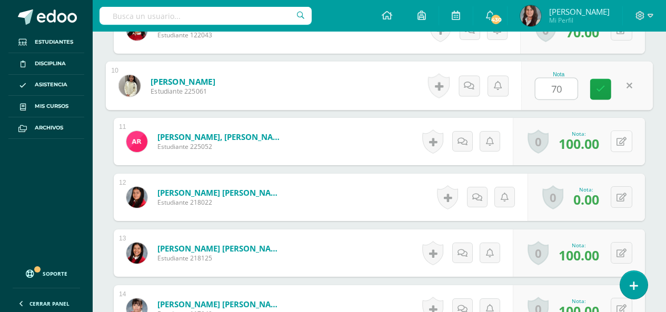
scroll to position [868, 0]
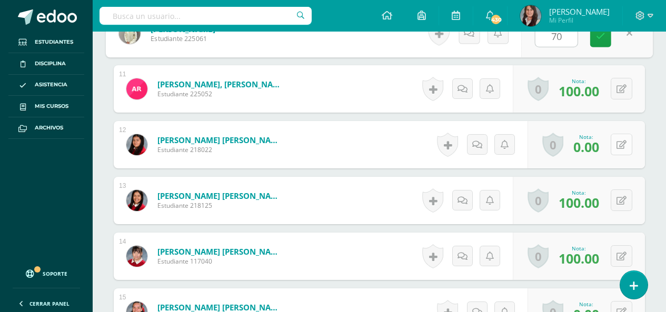
type input "70"
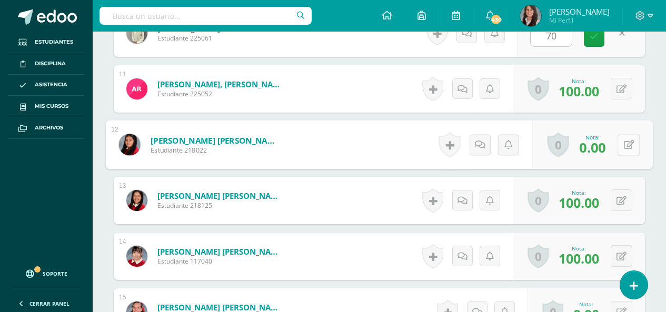
click at [624, 142] on icon at bounding box center [629, 144] width 11 height 9
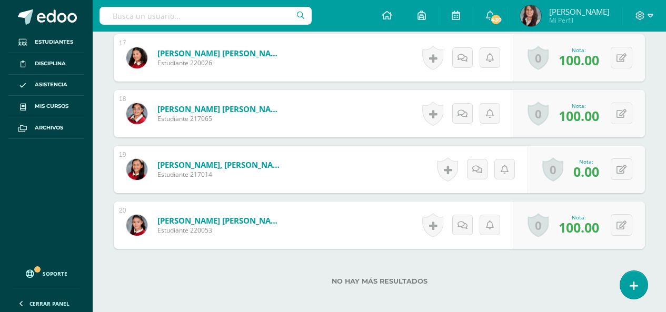
scroll to position [1237, 0]
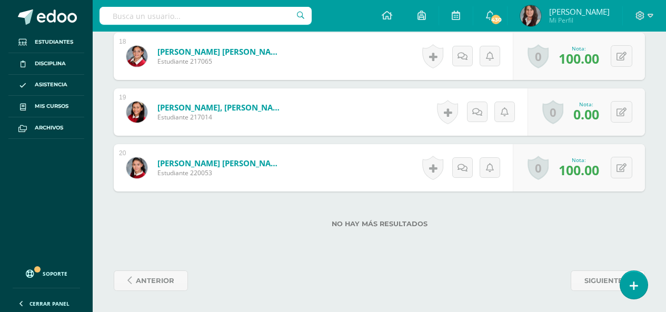
type input "70"
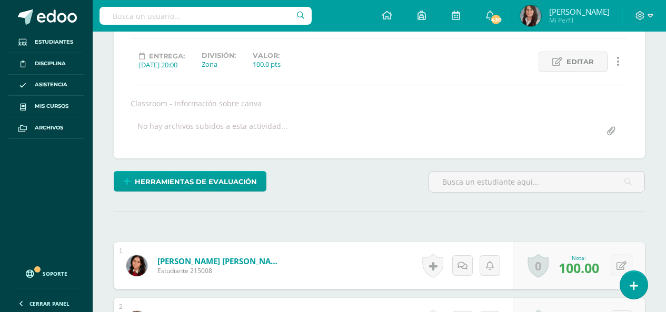
scroll to position [28, 0]
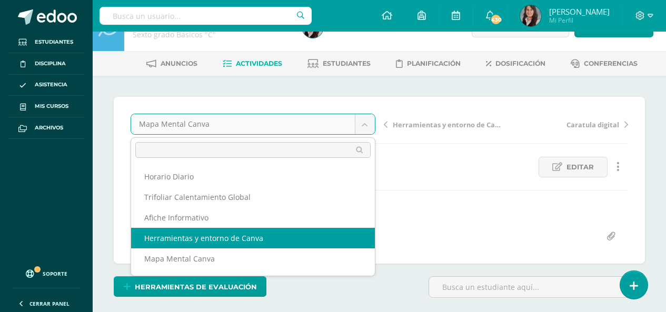
select select "/dashboard/teacher/grade-activity/210030/"
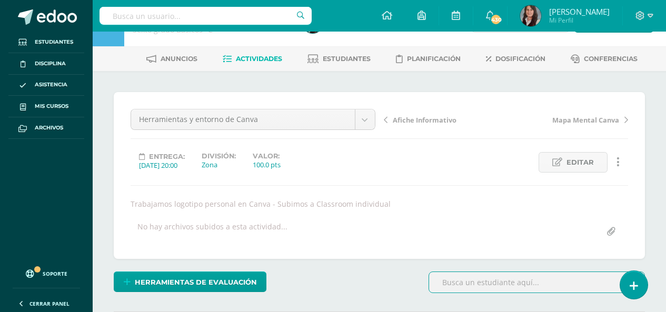
scroll to position [25, 0]
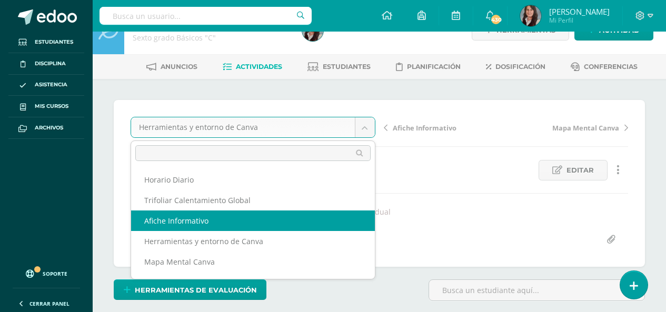
select select "/dashboard/teacher/grade-activity/210025/"
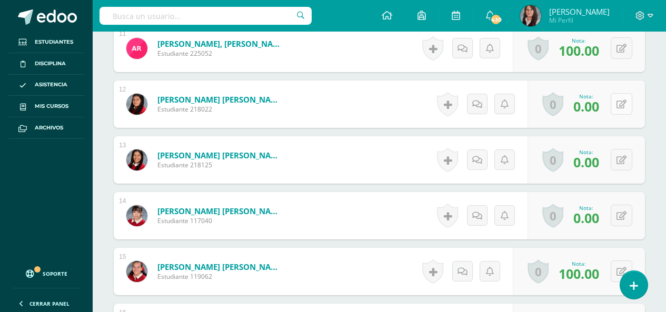
scroll to position [909, 0]
click at [621, 103] on icon at bounding box center [621, 103] width 10 height 9
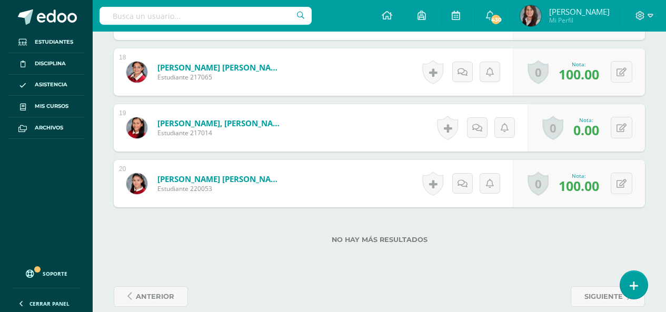
scroll to position [1278, 0]
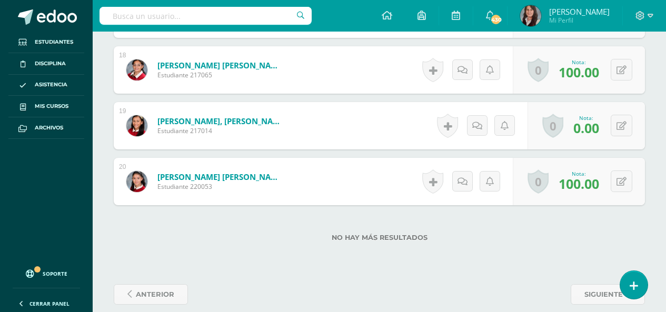
type input "70"
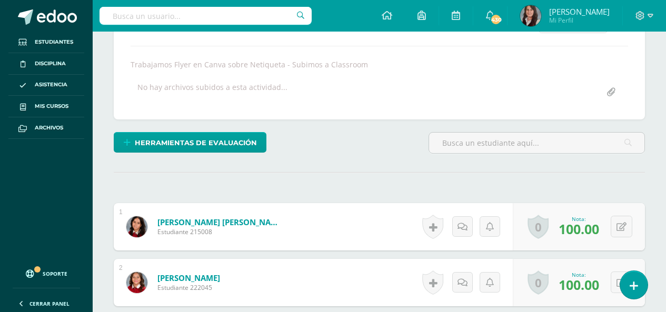
scroll to position [0, 0]
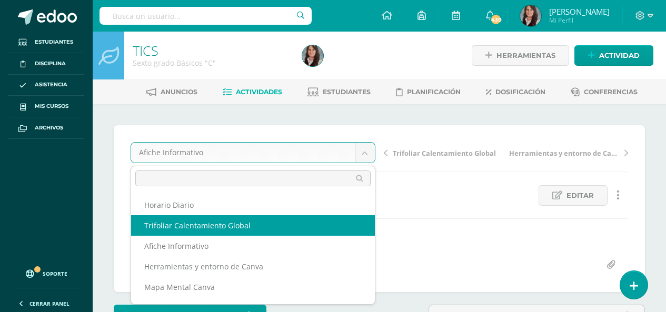
select select "/dashboard/teacher/grade-activity/210026/"
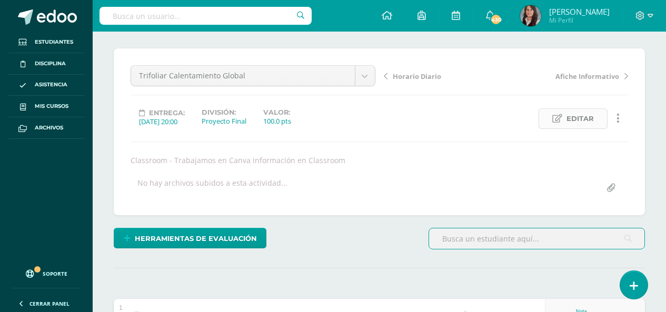
scroll to position [277, 0]
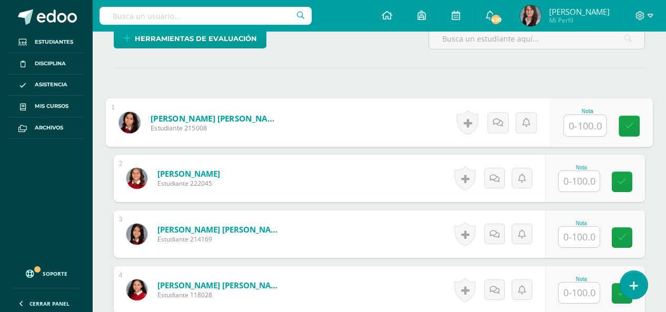
click at [569, 123] on input "text" at bounding box center [585, 125] width 42 height 21
type input "100"
click at [584, 183] on input "text" at bounding box center [578, 181] width 41 height 21
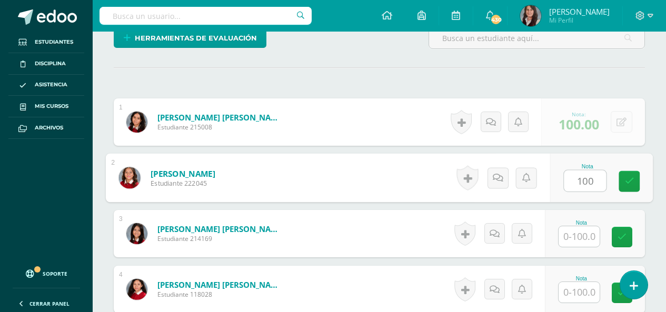
type input "100"
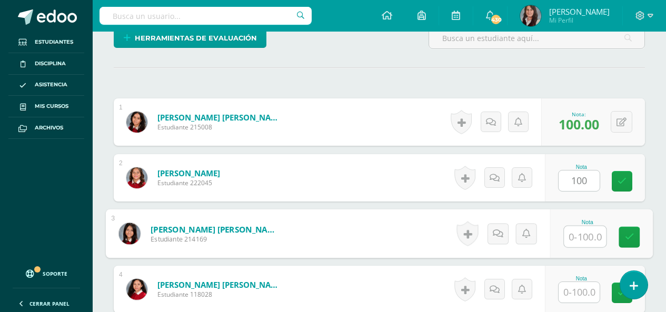
click at [584, 236] on input "text" at bounding box center [585, 236] width 42 height 21
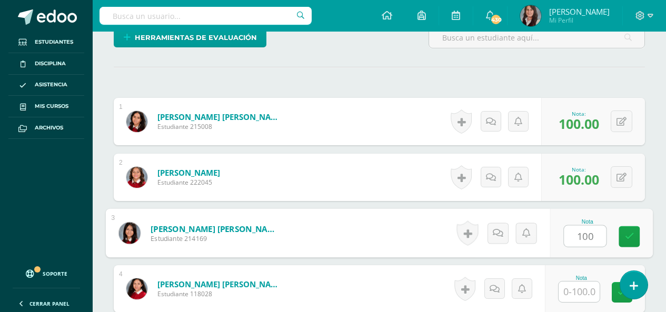
type input "100"
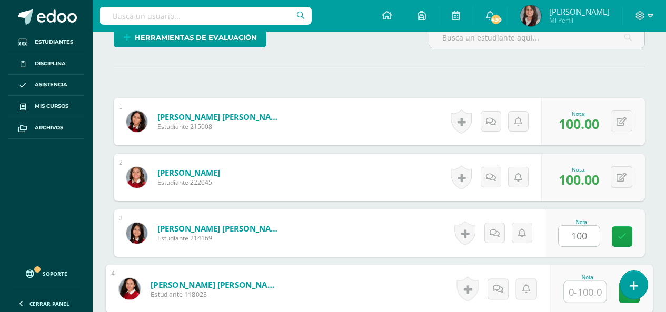
click at [584, 295] on input "text" at bounding box center [585, 292] width 42 height 21
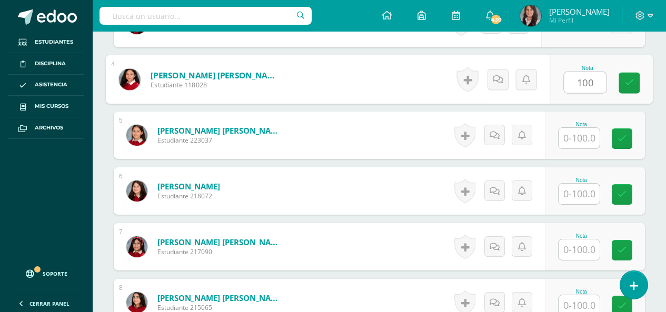
scroll to position [488, 0]
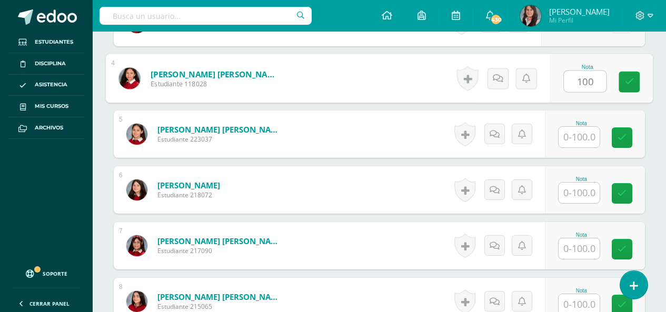
type input "100"
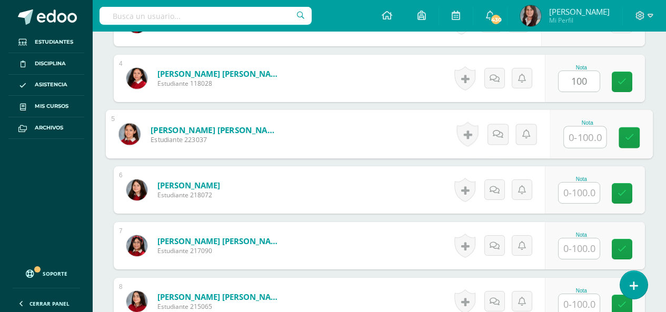
click at [572, 129] on input "text" at bounding box center [585, 137] width 42 height 21
type input "100"
drag, startPoint x: 584, startPoint y: 187, endPoint x: 592, endPoint y: 225, distance: 38.7
click at [584, 188] on input "text" at bounding box center [578, 193] width 41 height 21
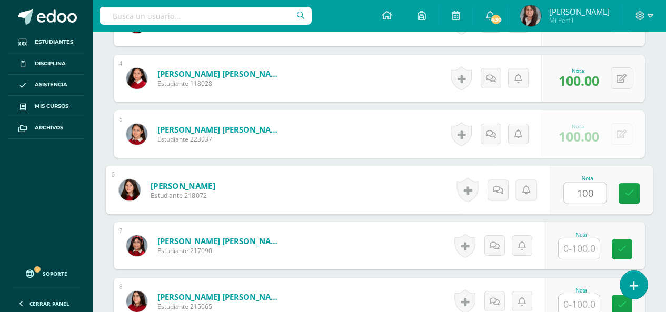
type input "100"
click at [584, 251] on input "text" at bounding box center [578, 248] width 41 height 21
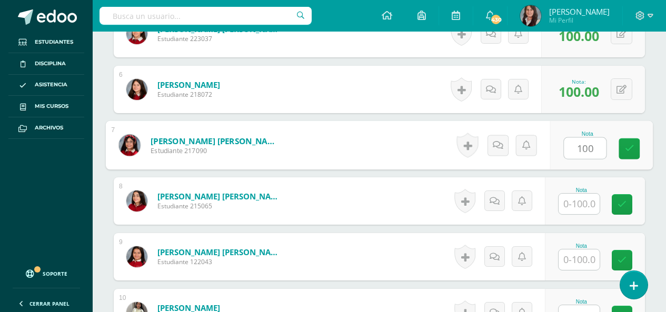
scroll to position [594, 0]
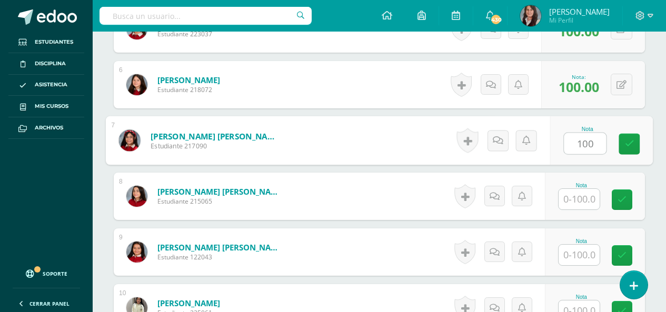
type input "100"
click at [588, 202] on input "text" at bounding box center [578, 199] width 41 height 21
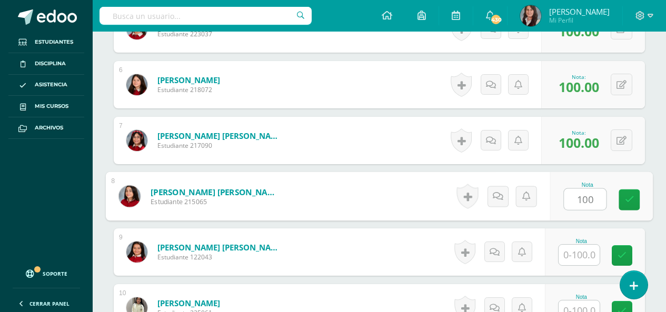
type input "100"
click at [576, 255] on input "text" at bounding box center [578, 255] width 41 height 21
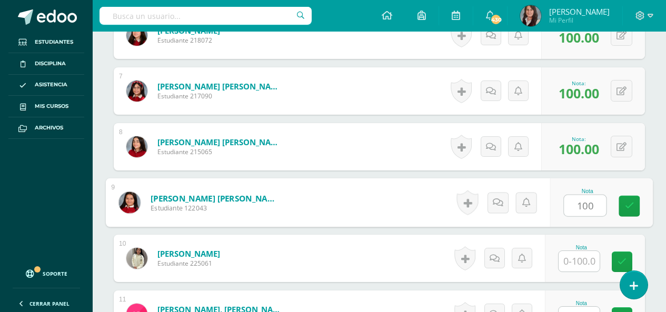
scroll to position [699, 0]
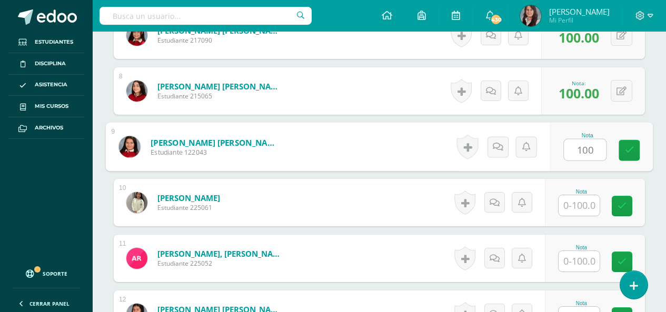
type input "100"
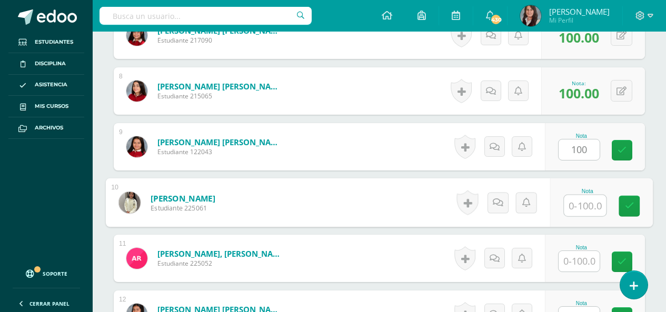
click at [583, 207] on input "text" at bounding box center [585, 205] width 42 height 21
type input "100"
click at [583, 264] on input "text" at bounding box center [578, 261] width 41 height 21
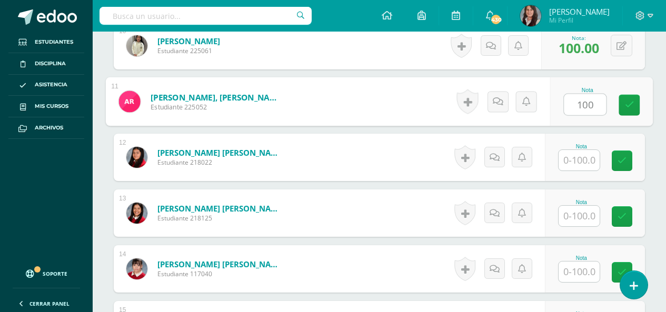
scroll to position [857, 0]
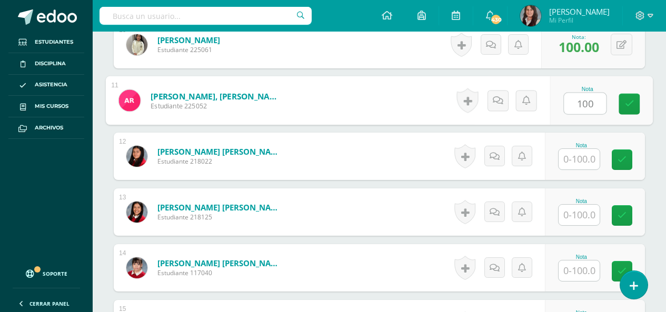
type input "100"
click at [578, 159] on input "text" at bounding box center [578, 159] width 41 height 21
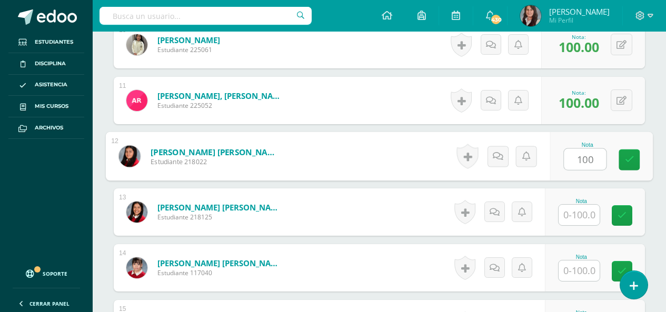
type input "100"
click at [583, 214] on input "text" at bounding box center [578, 215] width 41 height 21
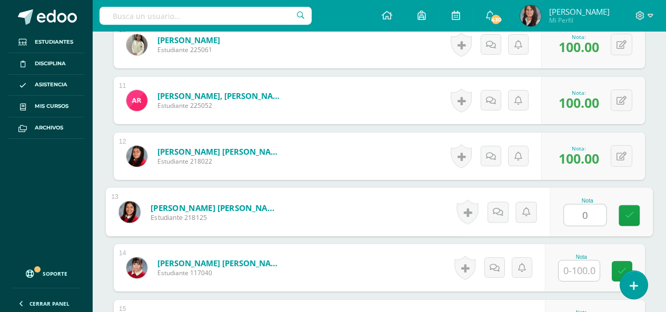
type input "0"
click at [580, 262] on input "text" at bounding box center [578, 270] width 41 height 21
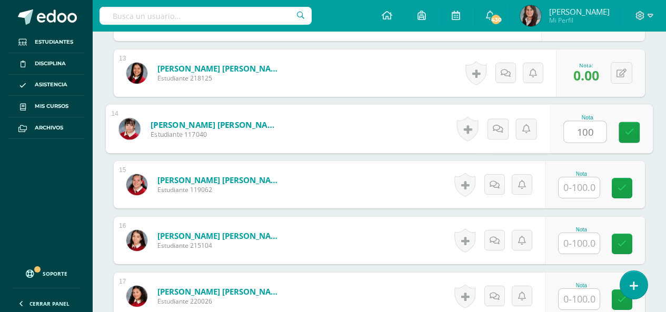
scroll to position [1015, 0]
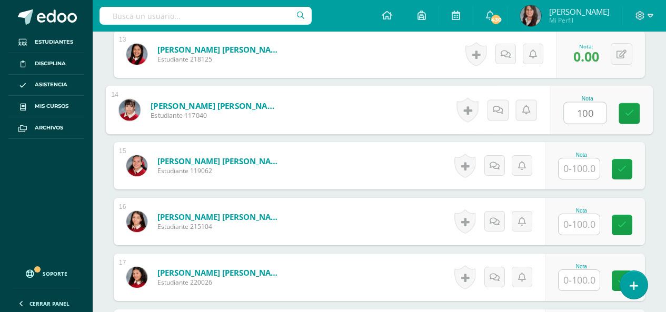
type input "100"
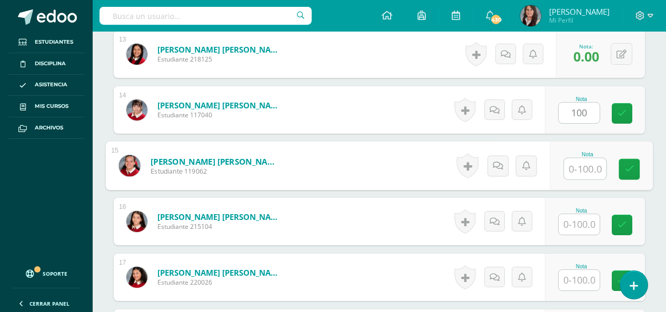
click at [577, 172] on input "text" at bounding box center [585, 168] width 42 height 21
type input "100"
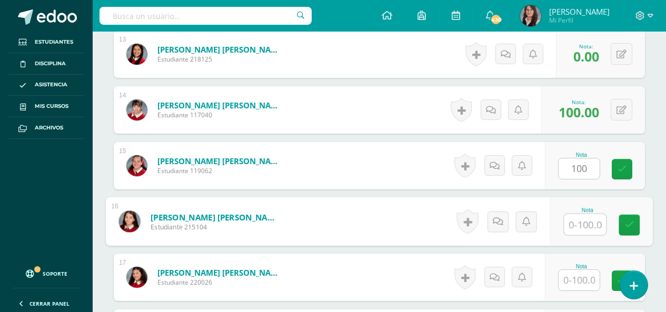
click at [580, 230] on input "text" at bounding box center [585, 224] width 42 height 21
type input "100"
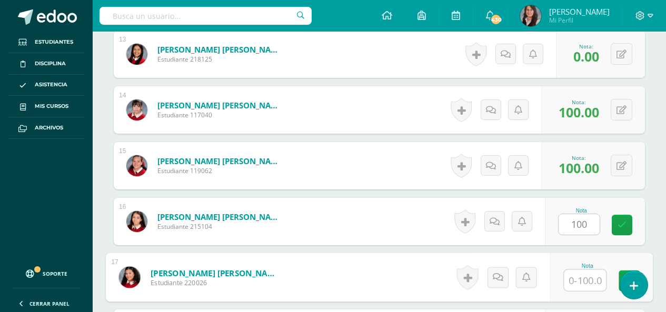
click at [576, 275] on input "text" at bounding box center [585, 280] width 42 height 21
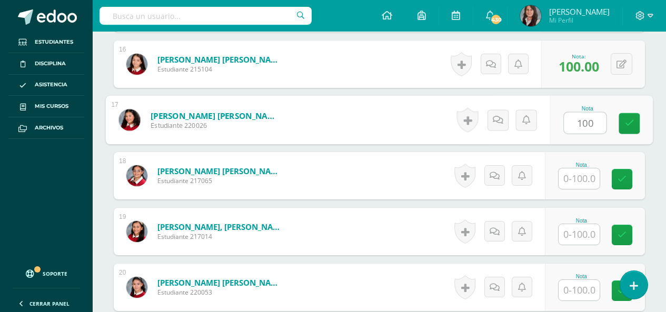
scroll to position [1172, 0]
type input "100"
click at [578, 179] on input "text" at bounding box center [578, 178] width 41 height 21
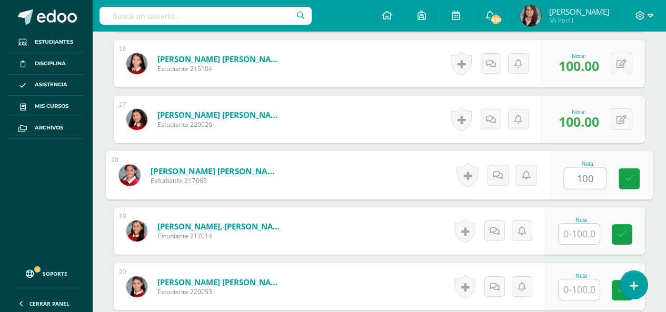
type input "100"
click at [582, 235] on input "text" at bounding box center [578, 234] width 41 height 21
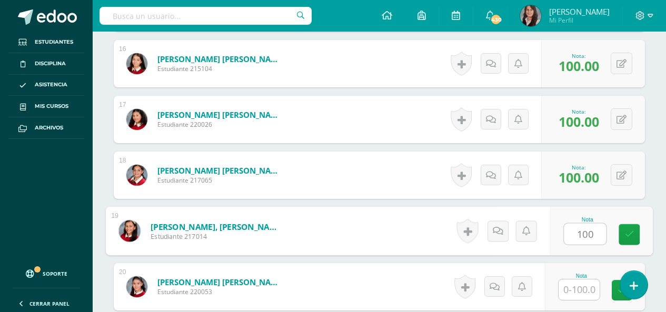
type input "100"
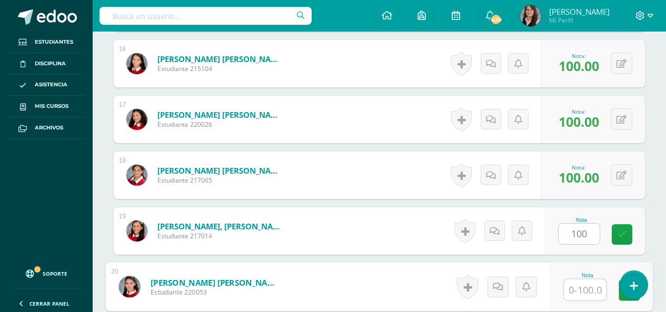
click at [580, 288] on input "text" at bounding box center [585, 289] width 42 height 21
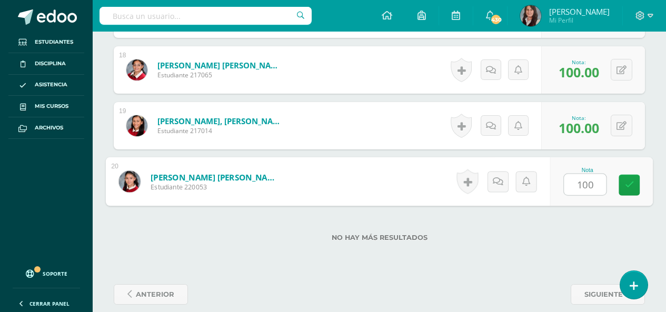
type input "100"
click at [565, 228] on div "No hay más resultados" at bounding box center [379, 229] width 531 height 49
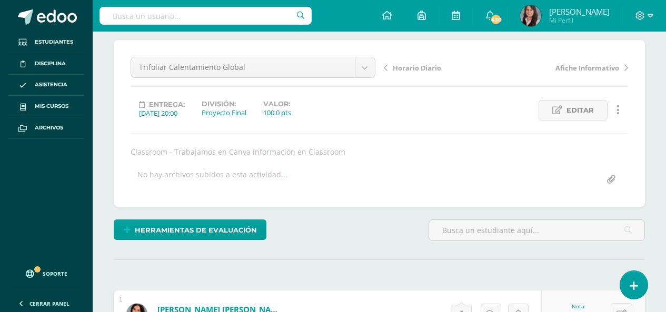
scroll to position [15, 0]
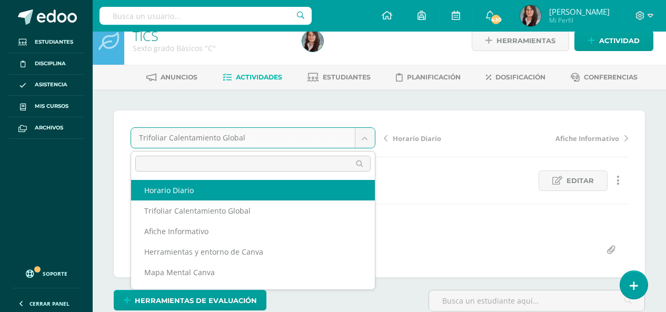
select select "/dashboard/teacher/grade-activity/210031/"
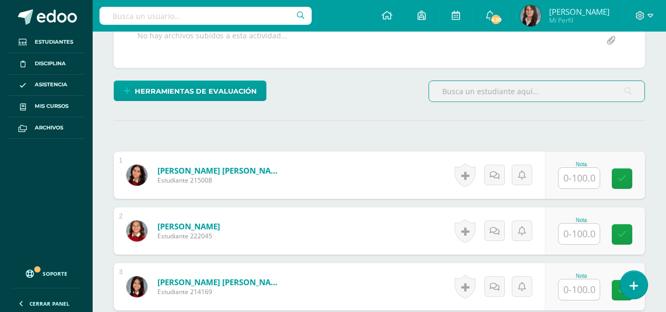
scroll to position [277, 0]
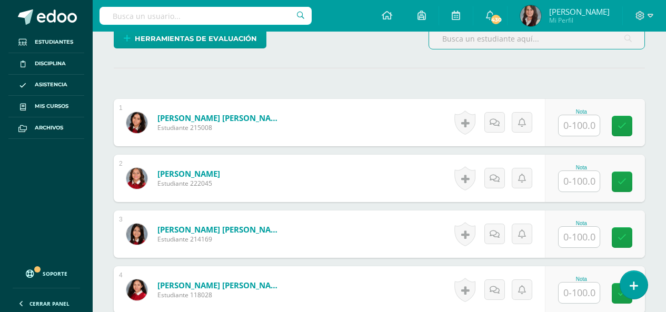
click at [577, 128] on input "text" at bounding box center [578, 125] width 41 height 21
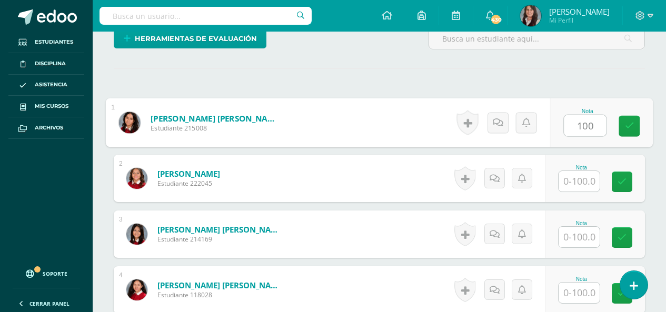
type input "100"
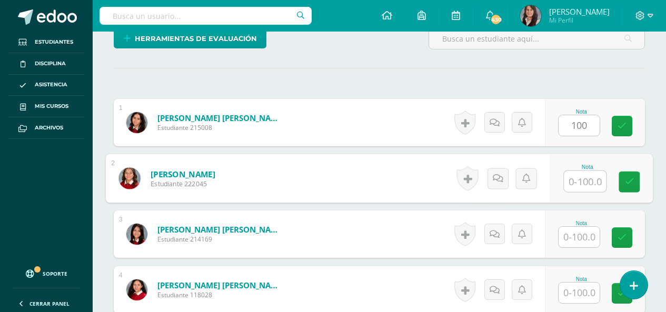
click at [587, 180] on input "text" at bounding box center [585, 181] width 42 height 21
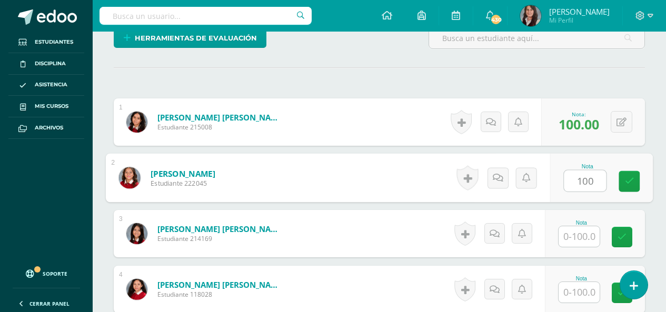
type input "100"
click at [590, 240] on input "text" at bounding box center [578, 236] width 41 height 21
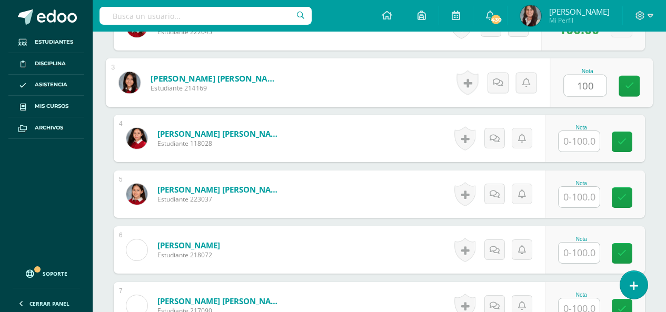
scroll to position [436, 0]
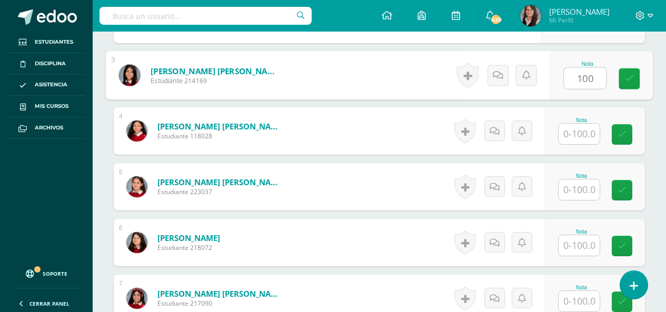
type input "100"
click at [581, 128] on input "text" at bounding box center [578, 134] width 41 height 21
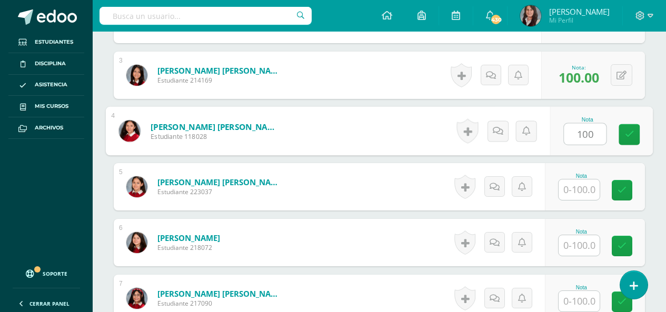
type input "100"
click at [584, 190] on input "text" at bounding box center [578, 189] width 41 height 21
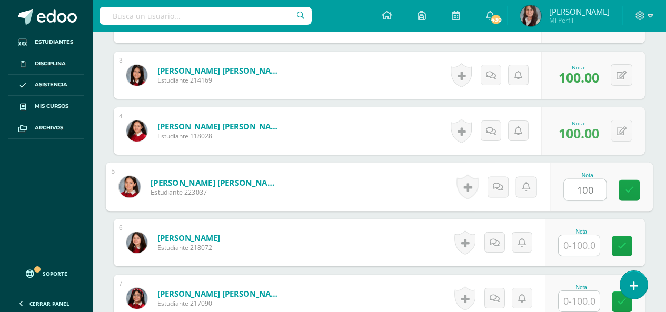
type input "100"
click at [582, 249] on input "text" at bounding box center [578, 245] width 41 height 21
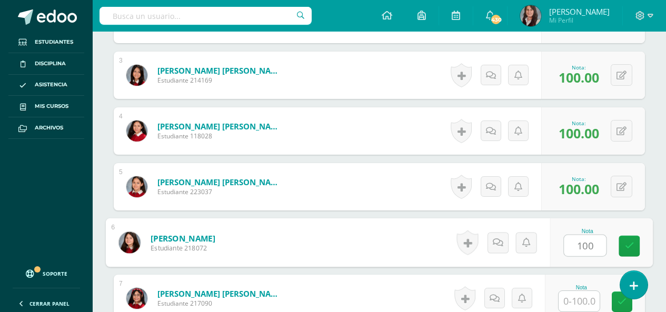
type input "100"
click at [589, 306] on input "text" at bounding box center [578, 301] width 41 height 21
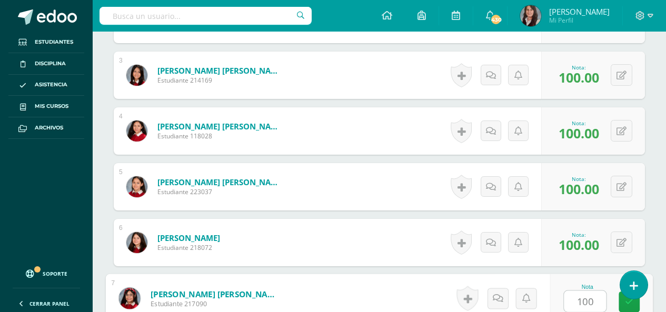
scroll to position [594, 0]
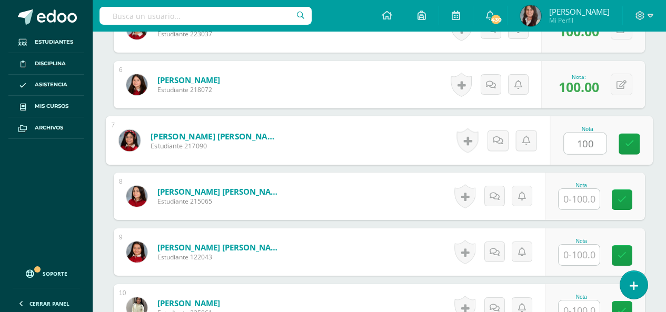
type input "100"
click at [574, 195] on input "text" at bounding box center [578, 199] width 41 height 21
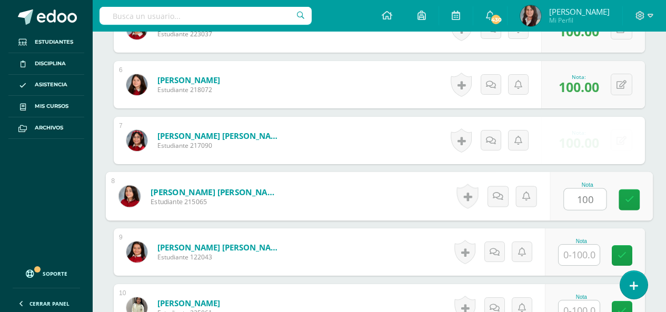
type input "100"
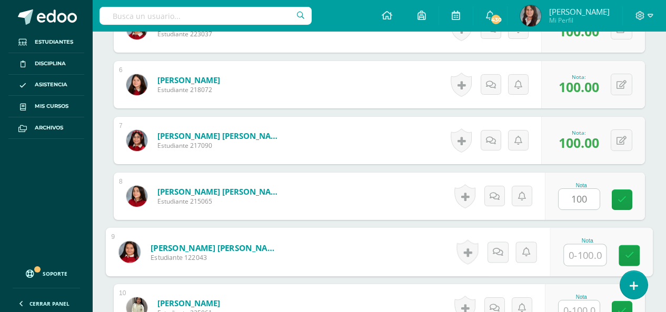
click at [580, 254] on input "text" at bounding box center [585, 255] width 42 height 21
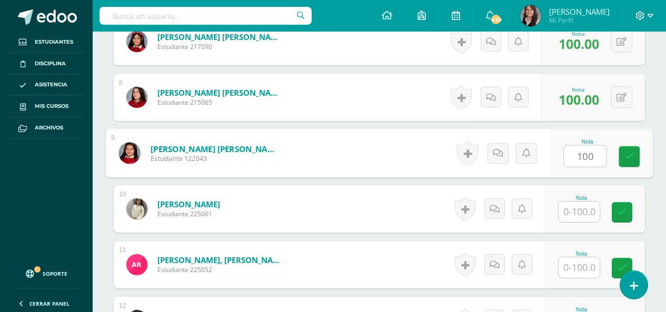
scroll to position [699, 0]
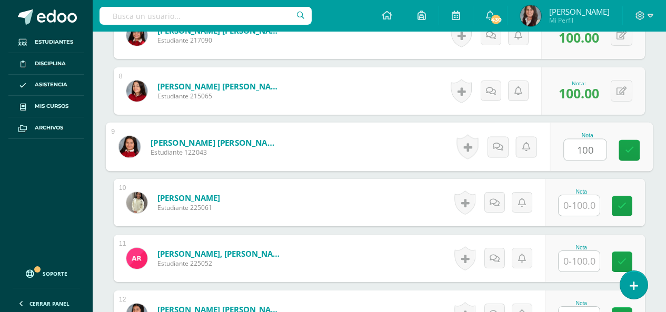
type input "100"
drag, startPoint x: 578, startPoint y: 203, endPoint x: 585, endPoint y: 228, distance: 26.0
click at [578, 204] on input "text" at bounding box center [578, 205] width 41 height 21
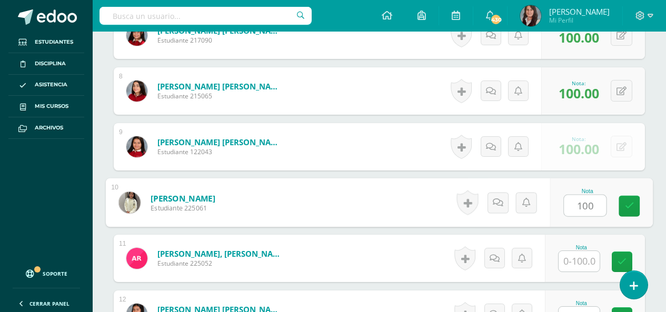
type input "100"
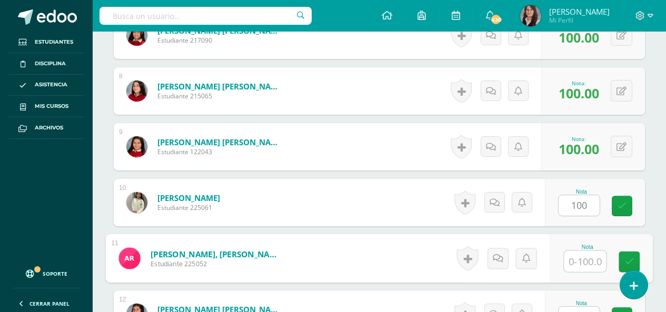
click at [585, 263] on input "text" at bounding box center [585, 261] width 42 height 21
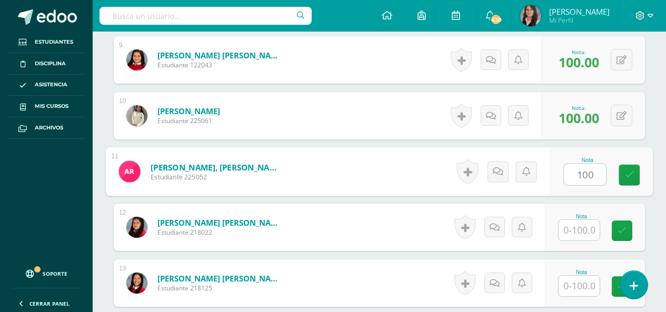
scroll to position [804, 0]
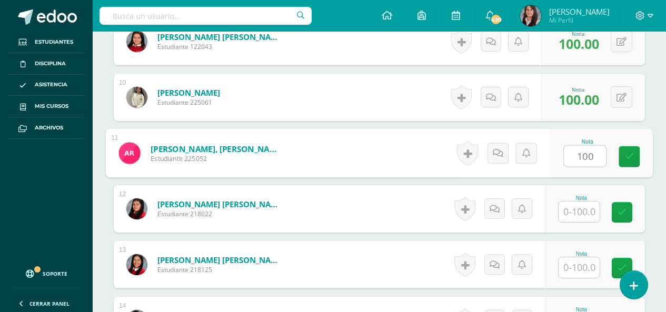
type input "100"
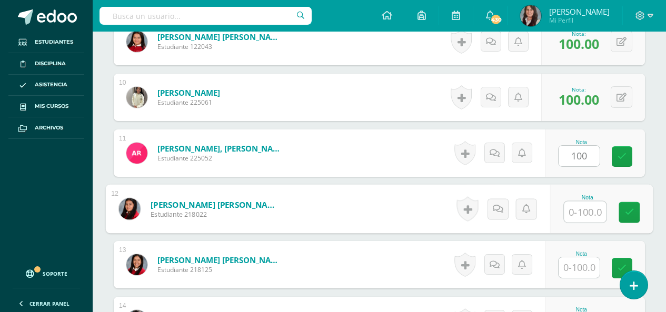
drag, startPoint x: 575, startPoint y: 204, endPoint x: 580, endPoint y: 242, distance: 37.7
click at [576, 205] on input "text" at bounding box center [585, 212] width 42 height 21
type input "100"
click at [575, 270] on input "text" at bounding box center [578, 267] width 41 height 21
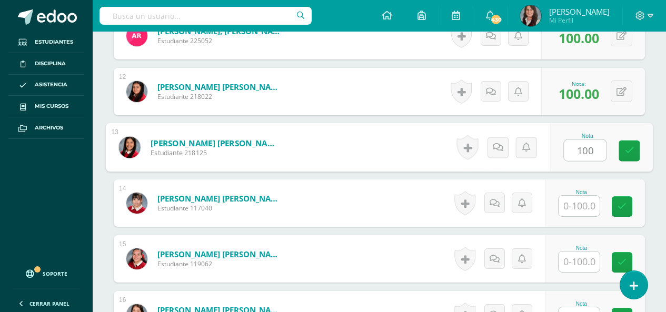
scroll to position [962, 0]
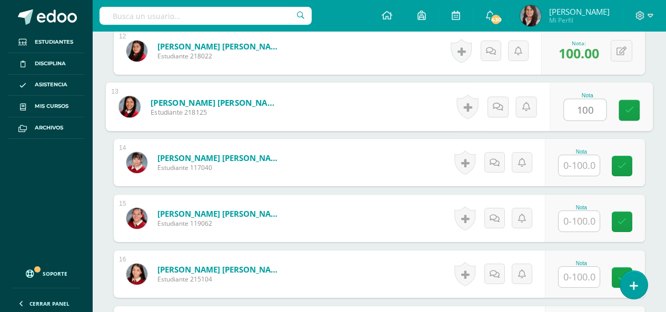
type input "100"
click at [572, 165] on input "text" at bounding box center [578, 165] width 41 height 21
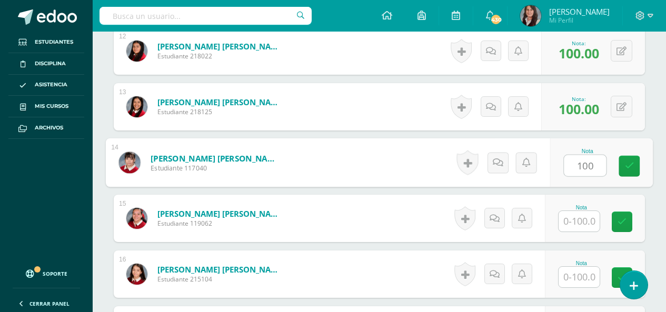
type input "100"
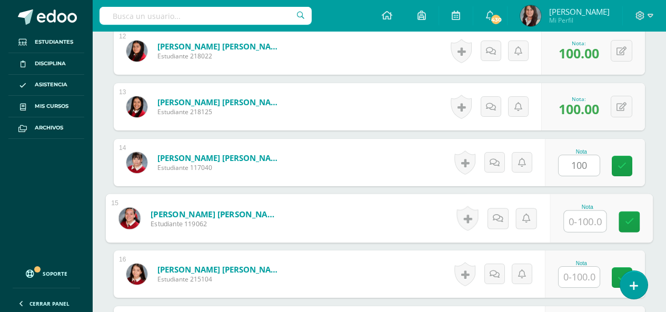
click at [583, 223] on input "text" at bounding box center [585, 221] width 42 height 21
type input "100"
click at [585, 281] on input "text" at bounding box center [578, 277] width 41 height 21
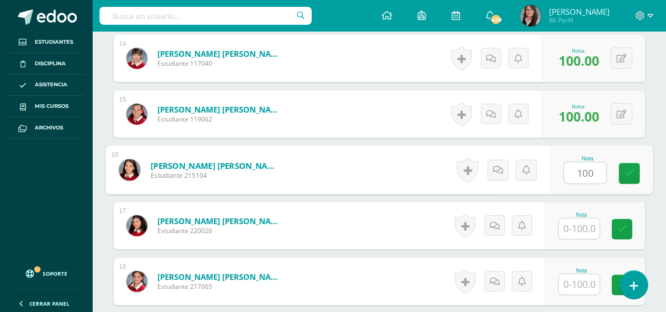
scroll to position [1067, 0]
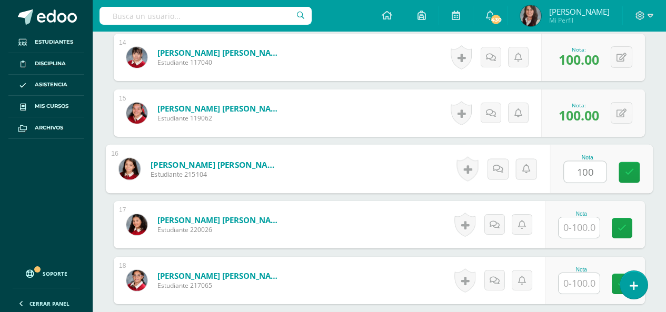
type input "100"
click at [580, 225] on input "text" at bounding box center [578, 227] width 41 height 21
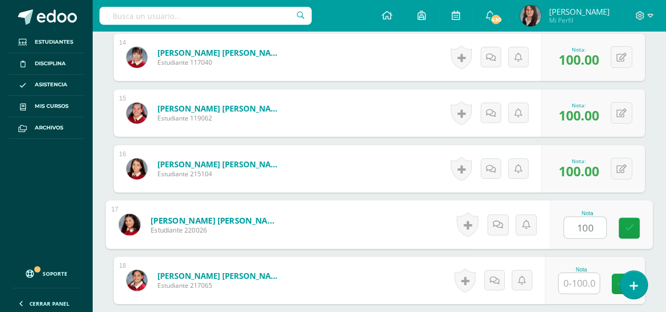
type input "100"
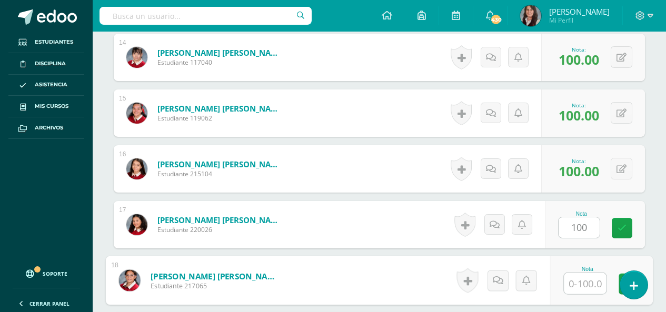
click at [581, 285] on input "text" at bounding box center [585, 283] width 42 height 21
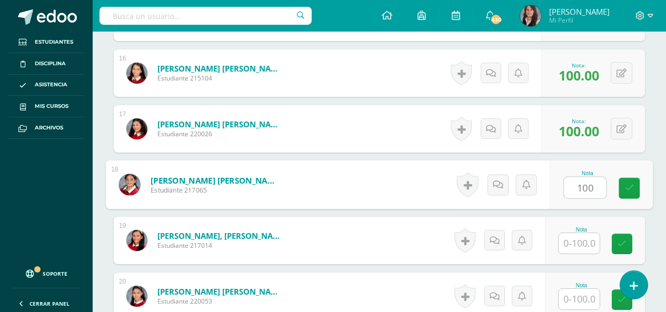
scroll to position [1172, 0]
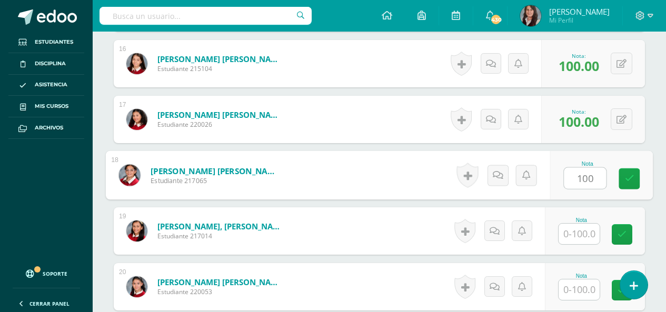
type input "100"
click at [584, 240] on input "text" at bounding box center [578, 234] width 41 height 21
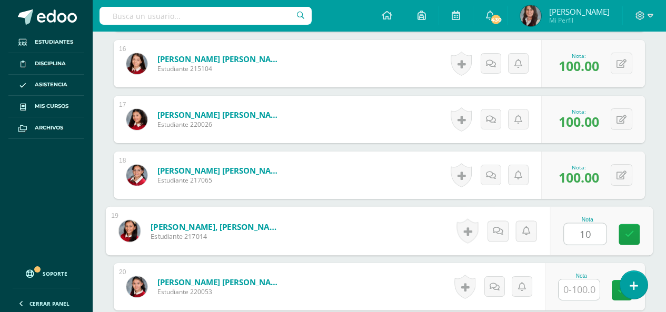
drag, startPoint x: 592, startPoint y: 236, endPoint x: 573, endPoint y: 236, distance: 18.4
click at [573, 236] on input "10" at bounding box center [585, 234] width 42 height 21
type input "0"
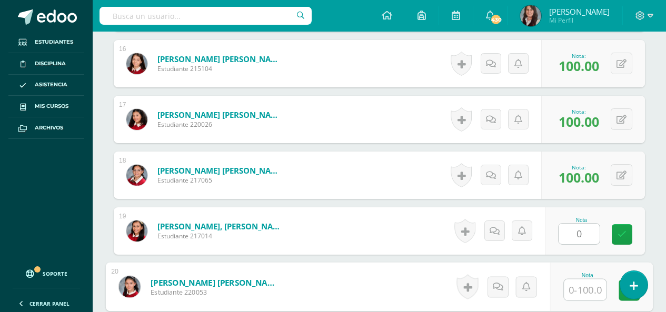
click at [587, 287] on input "text" at bounding box center [585, 289] width 42 height 21
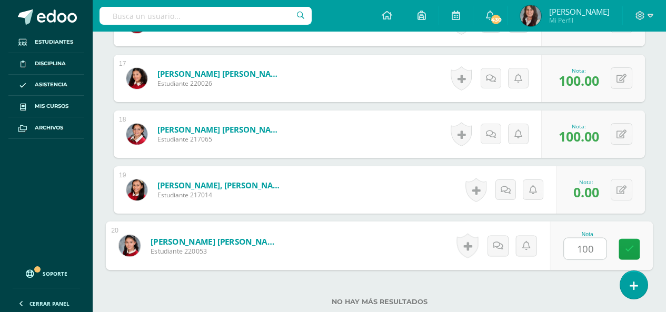
scroll to position [1278, 0]
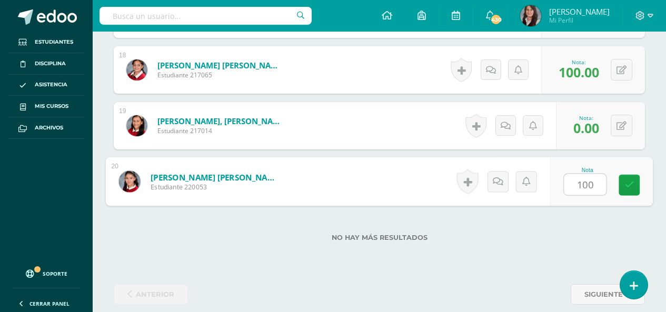
type input "100"
click at [519, 234] on label "No hay más resultados" at bounding box center [379, 238] width 531 height 8
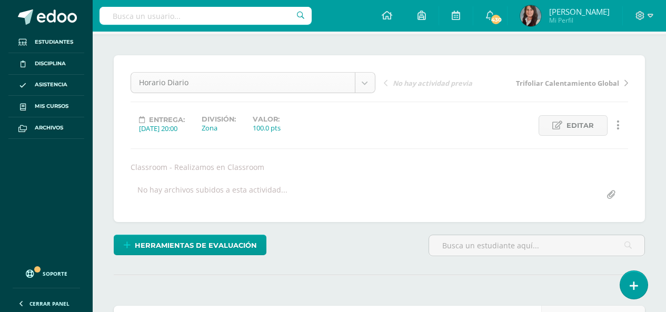
scroll to position [67, 0]
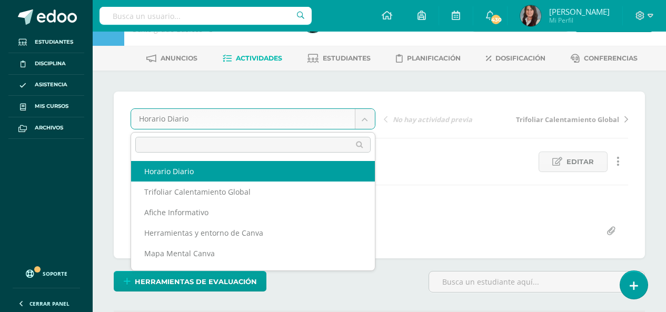
scroll to position [0, 0]
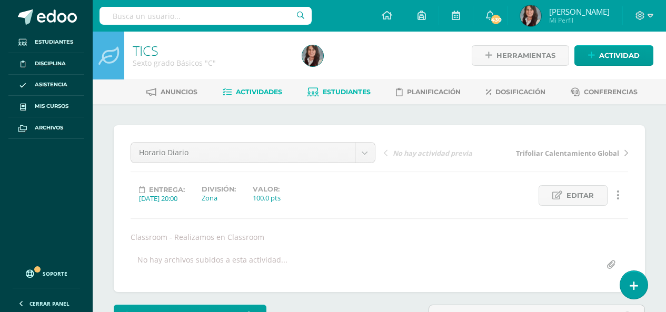
click at [340, 93] on span "Estudiantes" at bounding box center [347, 92] width 48 height 8
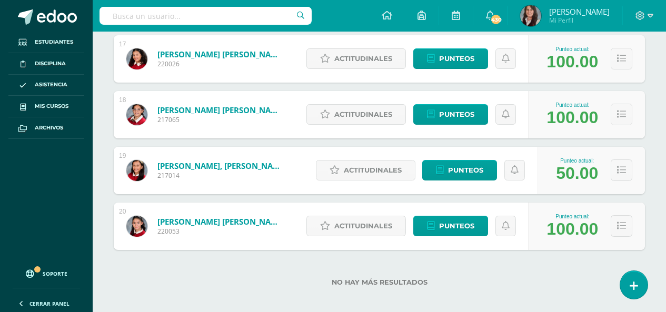
scroll to position [1094, 0]
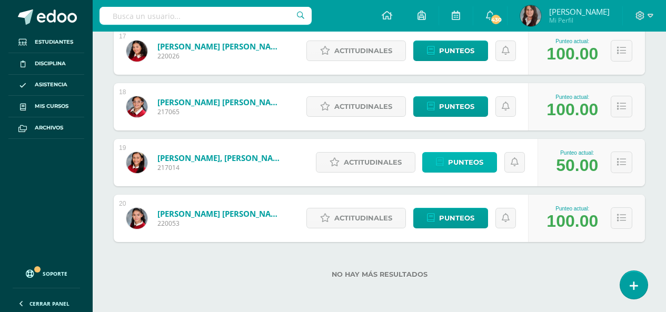
click at [473, 159] on span "Punteos" at bounding box center [465, 162] width 35 height 19
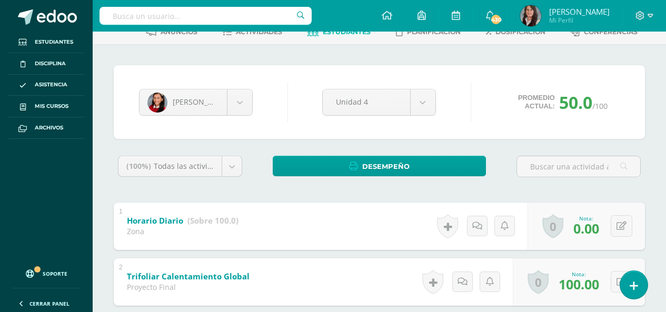
scroll to position [113, 0]
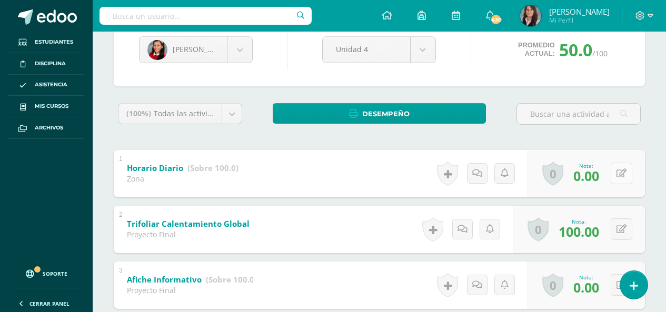
click at [619, 175] on button at bounding box center [621, 174] width 22 height 22
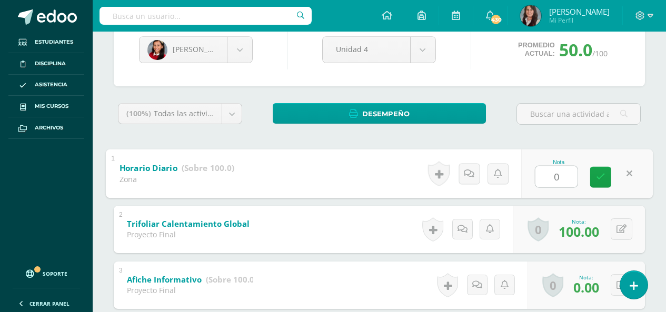
click at [551, 180] on input "0" at bounding box center [556, 176] width 42 height 21
type input "10"
click at [610, 143] on div "(100%) Todas las actividades de esta unidad Todas las actividades de esta unida…" at bounding box center [379, 314] width 531 height 422
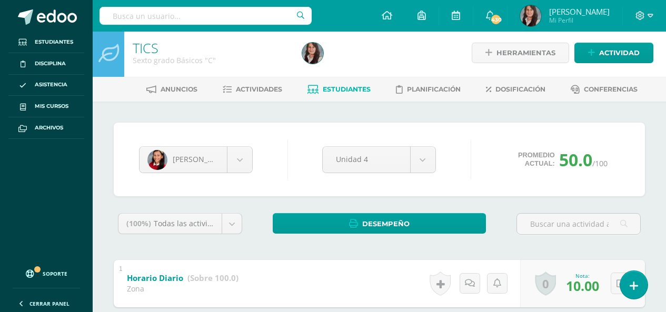
scroll to position [0, 0]
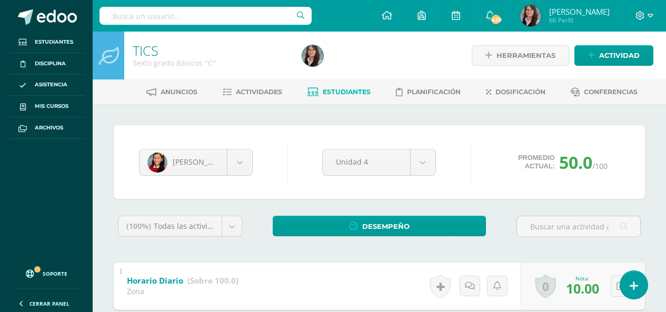
click at [349, 92] on span "Estudiantes" at bounding box center [347, 92] width 48 height 8
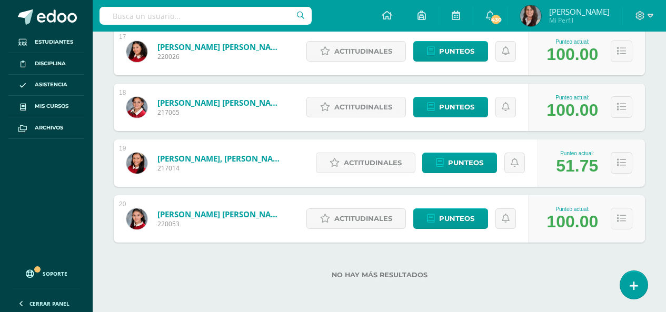
scroll to position [1094, 0]
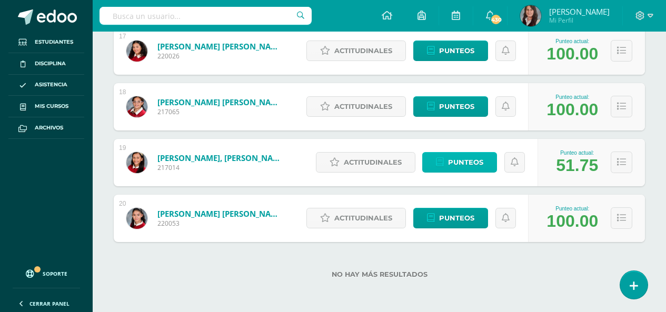
click at [466, 157] on span "Punteos" at bounding box center [465, 162] width 35 height 19
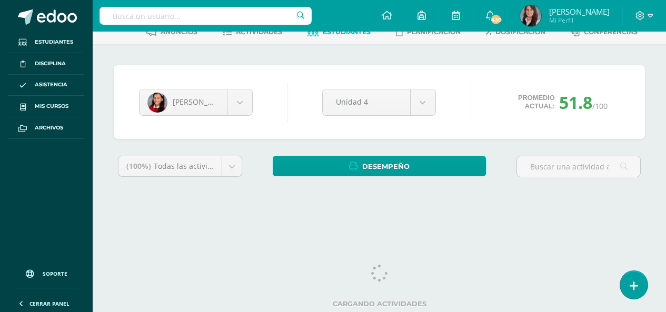
scroll to position [21, 0]
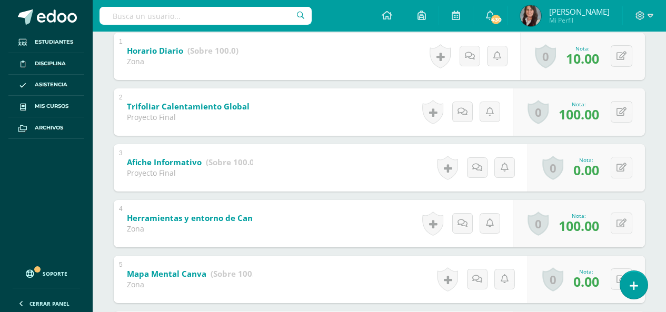
scroll to position [231, 0]
click at [620, 168] on button at bounding box center [621, 167] width 22 height 22
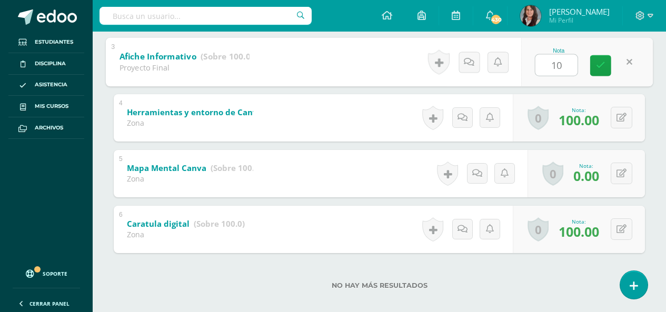
scroll to position [336, 0]
type input "10"
click at [623, 176] on icon at bounding box center [621, 172] width 10 height 9
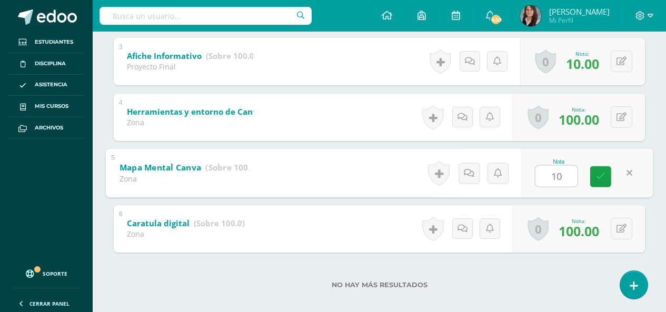
type input "10"
click at [545, 267] on div "No hay más resultados" at bounding box center [379, 277] width 531 height 49
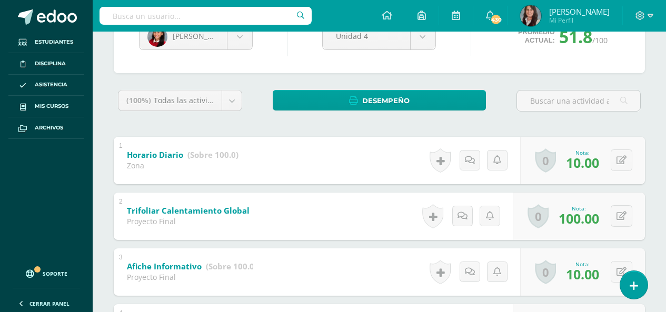
scroll to position [0, 0]
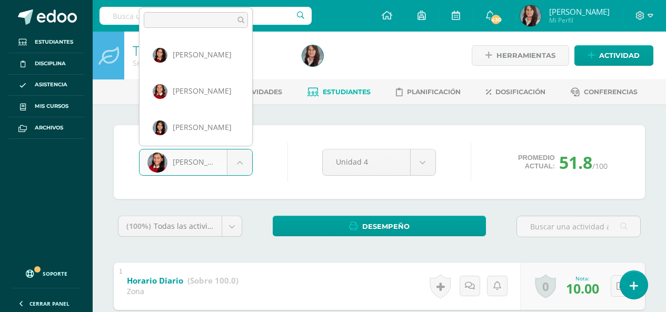
scroll to position [580, 0]
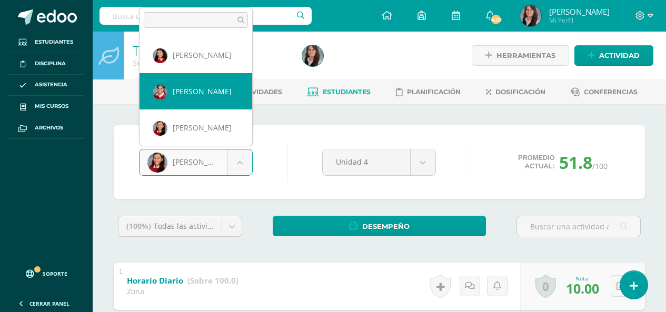
select select "169"
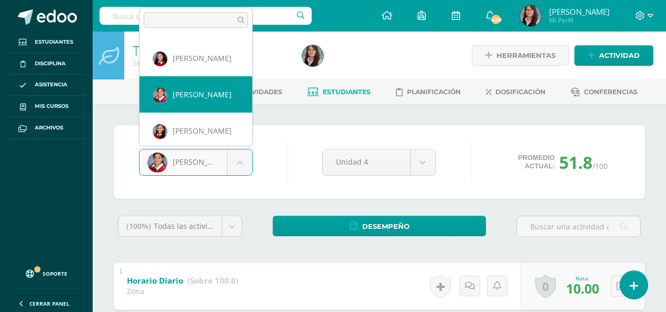
scroll to position [618, 0]
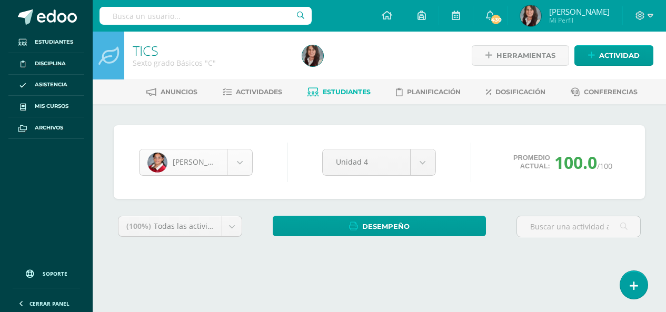
click at [240, 162] on body "Estudiantes Disciplina Asistencia Mis cursos Archivos Soporte Ayuda Reportar un…" at bounding box center [333, 142] width 666 height 284
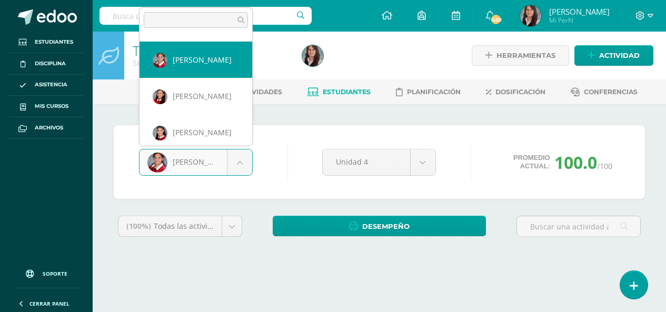
scroll to position [621, 0]
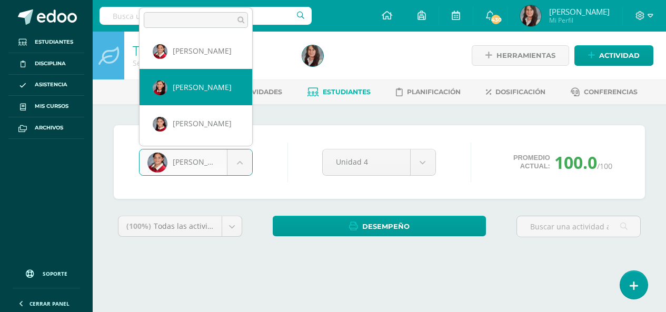
select select "170"
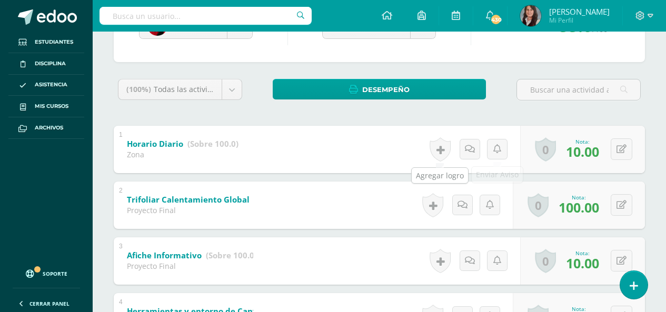
scroll to position [211, 0]
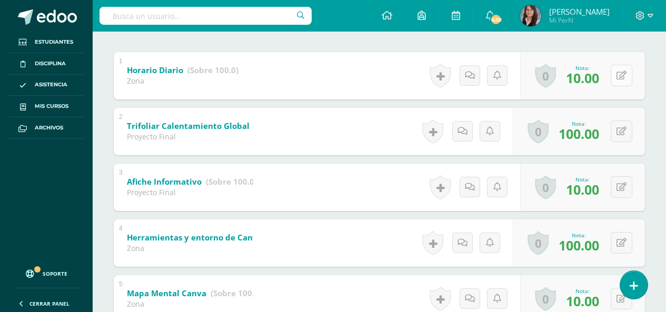
click at [622, 74] on button at bounding box center [621, 76] width 22 height 22
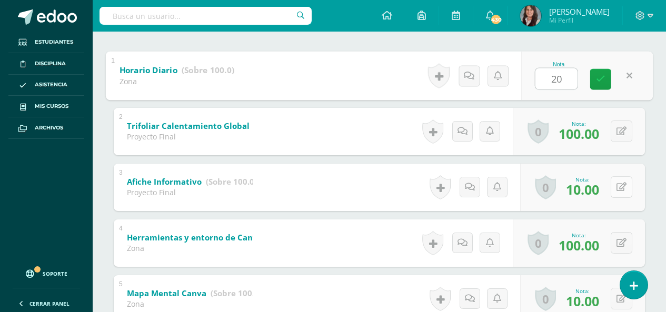
type input "20"
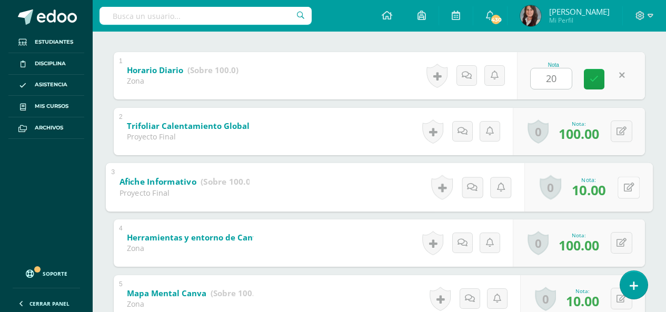
click at [625, 185] on icon at bounding box center [629, 187] width 11 height 9
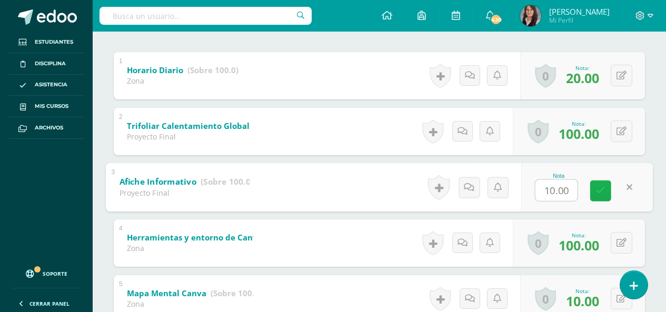
click at [600, 193] on icon at bounding box center [600, 190] width 9 height 9
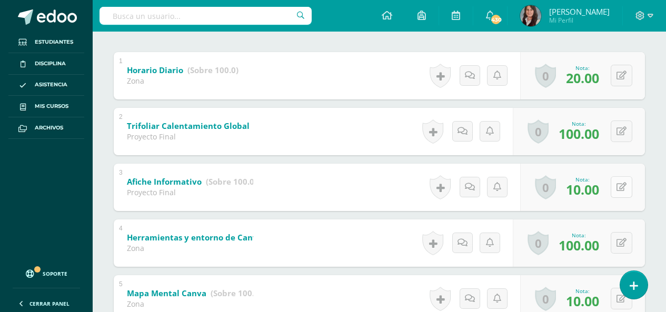
click at [623, 184] on icon at bounding box center [621, 187] width 10 height 9
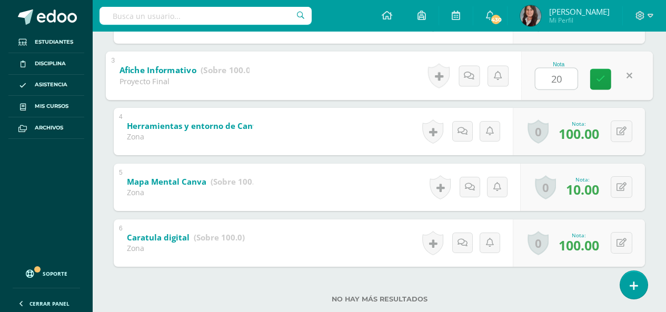
scroll to position [347, 0]
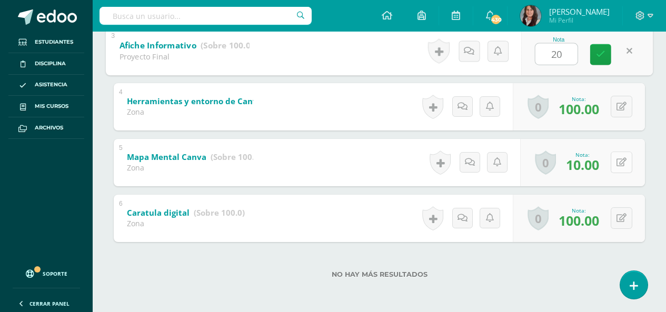
type input "20"
click at [622, 162] on icon at bounding box center [621, 162] width 10 height 9
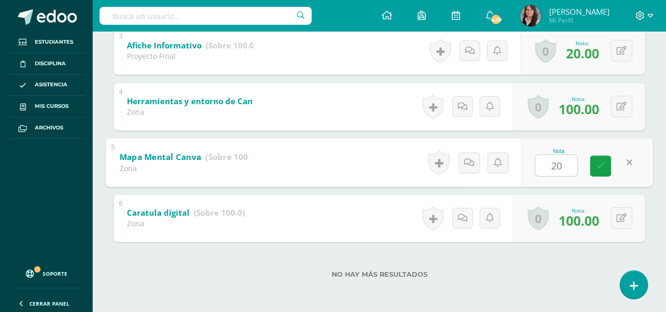
type input "20"
click at [516, 288] on div "No hay más resultados" at bounding box center [379, 266] width 531 height 49
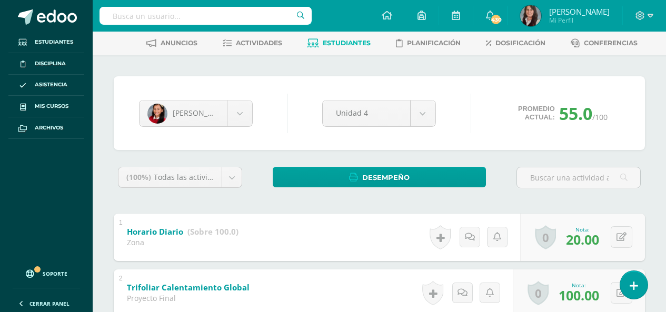
scroll to position [0, 0]
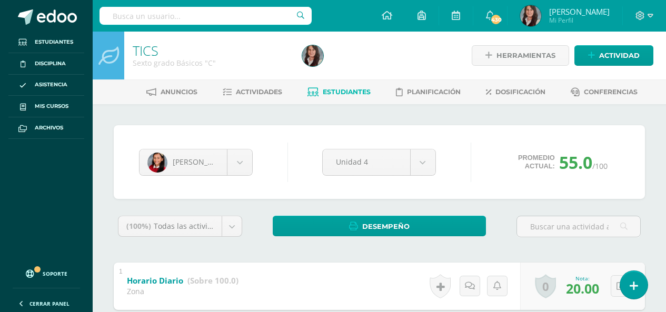
click at [325, 92] on span "Estudiantes" at bounding box center [347, 92] width 48 height 8
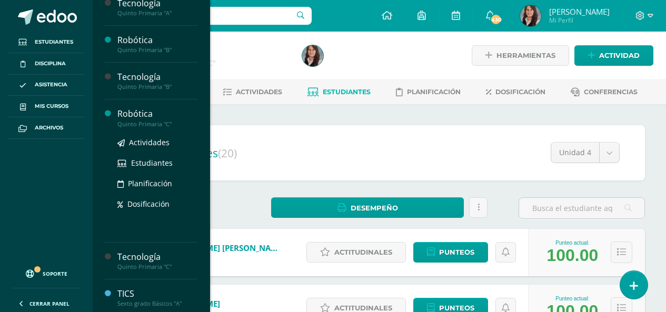
scroll to position [712, 0]
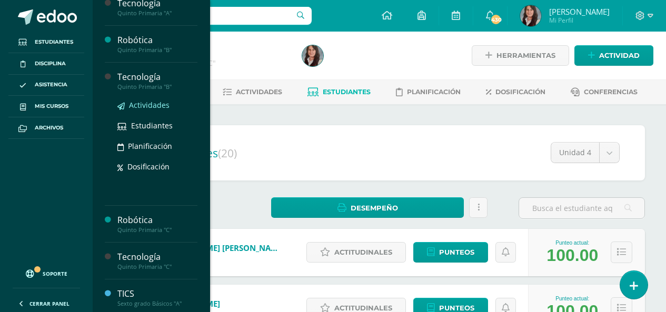
click at [148, 106] on span "Actividades" at bounding box center [149, 105] width 41 height 10
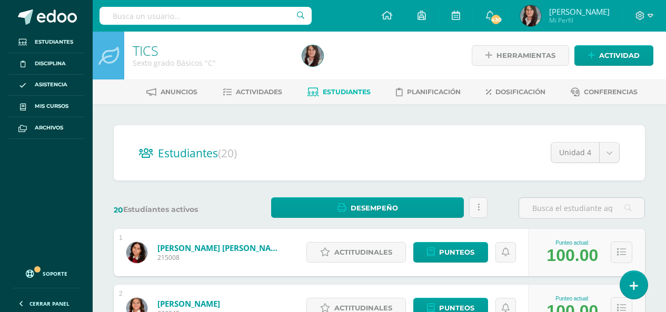
scroll to position [684, 0]
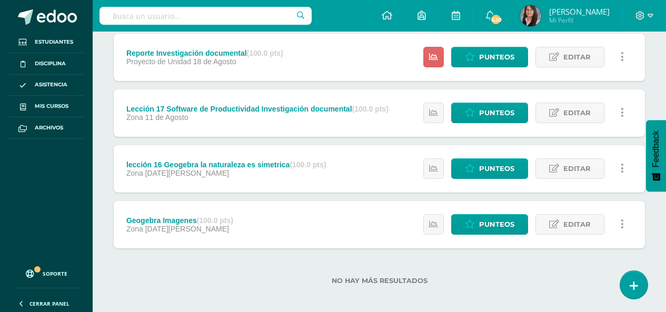
scroll to position [485, 0]
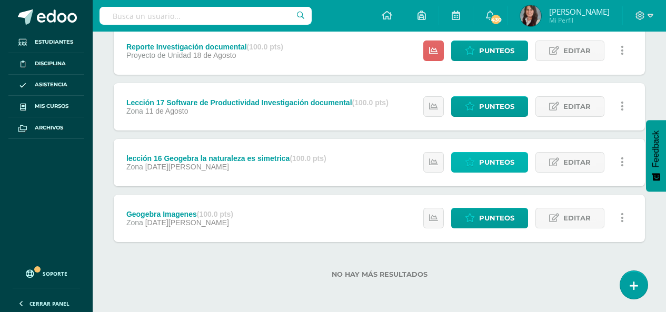
click at [489, 162] on span "Punteos" at bounding box center [496, 162] width 35 height 19
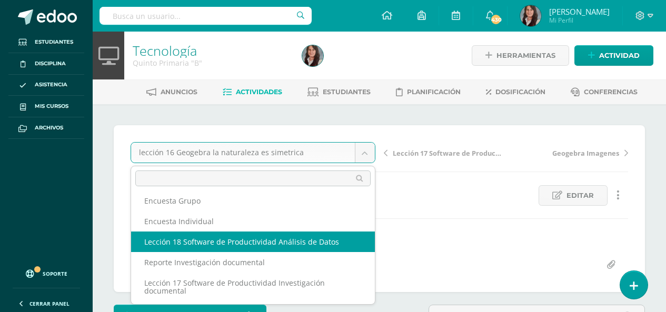
scroll to position [1, 0]
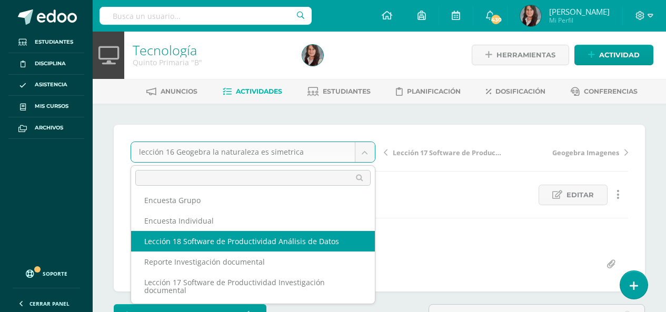
select select "/dashboard/teacher/grade-activity/209970/"
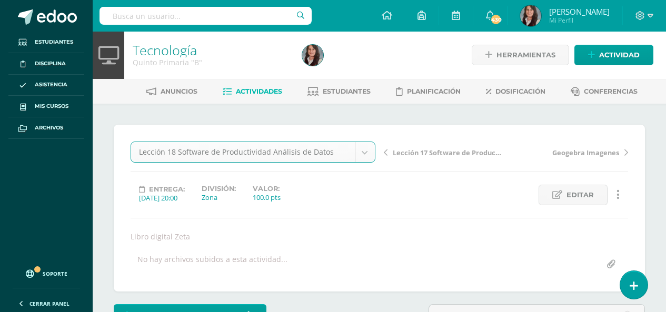
scroll to position [1, 0]
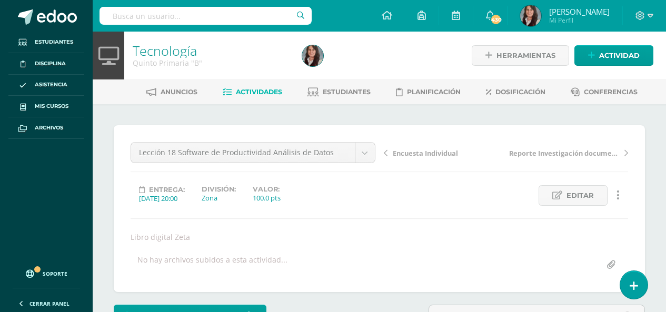
click at [256, 93] on span "Actividades" at bounding box center [259, 92] width 46 height 8
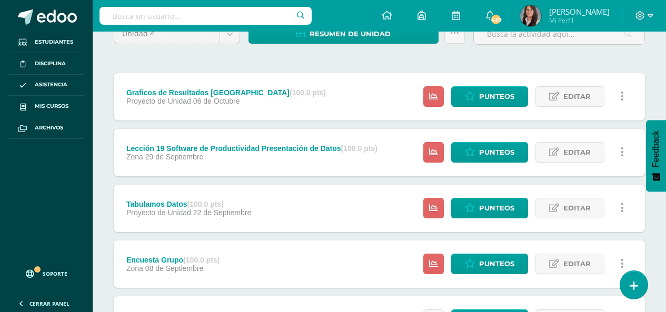
scroll to position [105, 0]
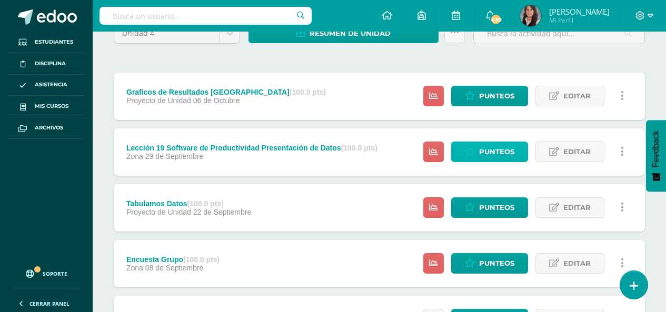
click at [505, 154] on span "Punteos" at bounding box center [496, 151] width 35 height 19
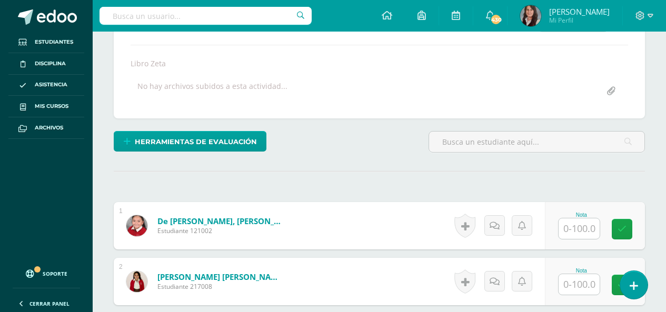
scroll to position [174, 0]
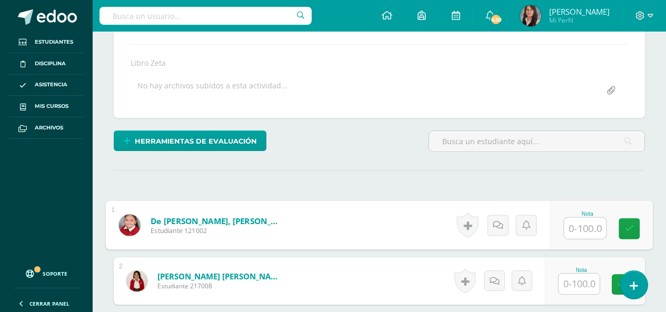
click at [577, 226] on input "text" at bounding box center [585, 228] width 42 height 21
type input "100"
click at [576, 283] on input "text" at bounding box center [578, 284] width 41 height 21
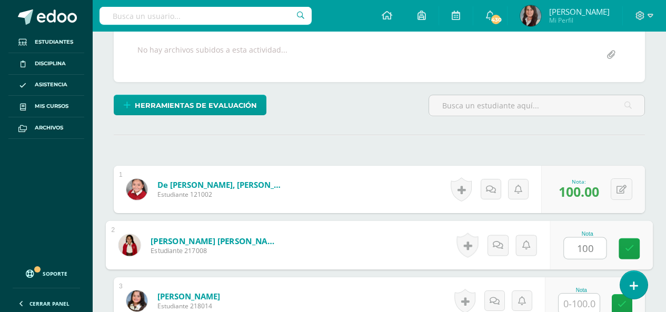
scroll to position [332, 0]
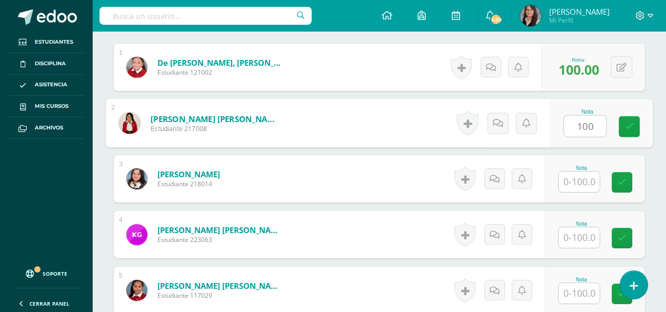
type input "100"
click at [580, 178] on input "text" at bounding box center [578, 182] width 41 height 21
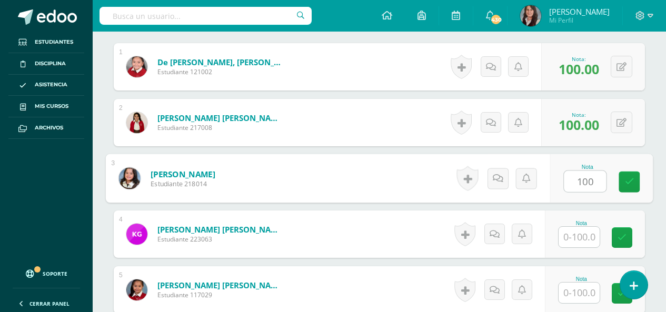
type input "100"
click at [585, 238] on input "text" at bounding box center [578, 237] width 41 height 21
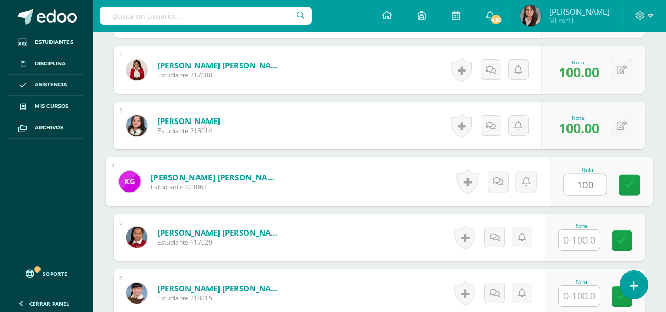
scroll to position [386, 0]
type input "100"
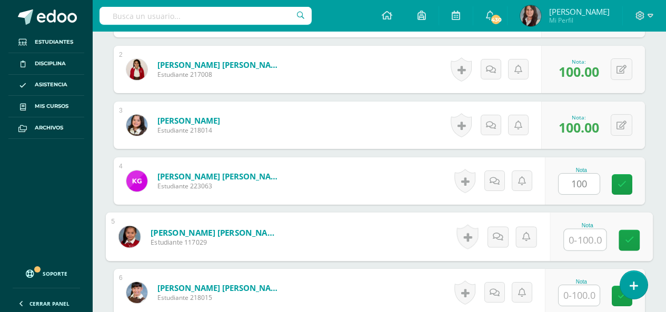
click at [583, 238] on input "text" at bounding box center [585, 239] width 42 height 21
type input "100"
click at [582, 290] on input "text" at bounding box center [578, 295] width 41 height 21
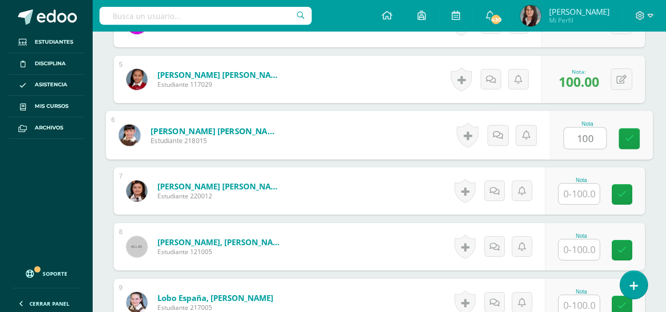
scroll to position [544, 0]
type input "100"
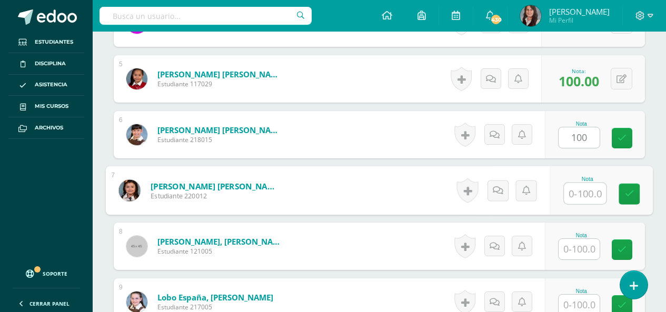
click at [583, 193] on input "text" at bounding box center [585, 193] width 42 height 21
type input "100"
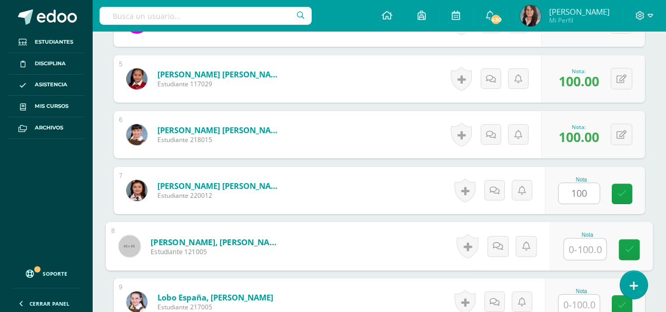
click at [586, 252] on input "text" at bounding box center [585, 249] width 42 height 21
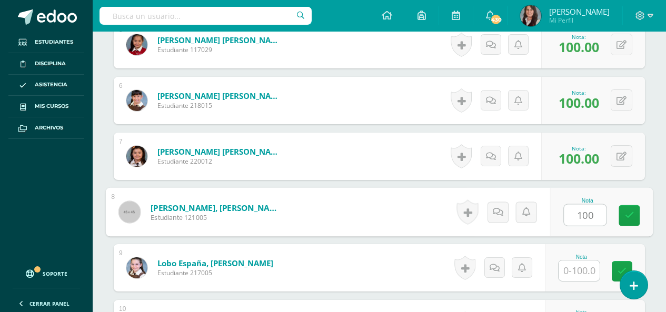
scroll to position [596, 0]
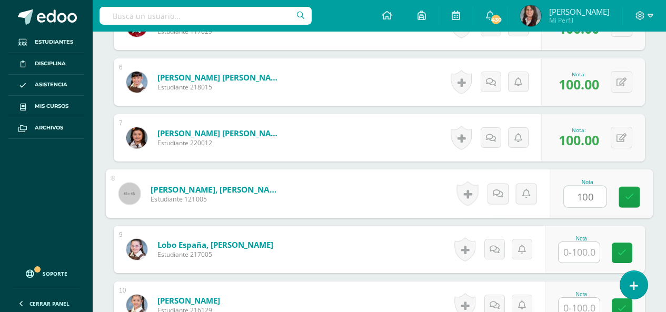
type input "100"
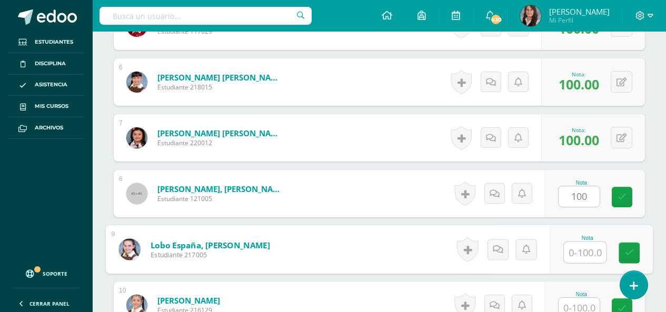
click at [586, 253] on input "text" at bounding box center [585, 252] width 42 height 21
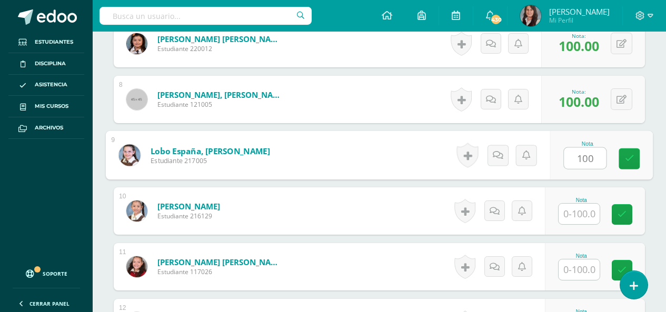
scroll to position [701, 0]
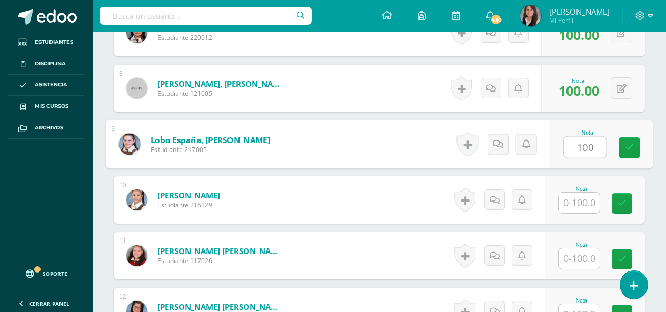
type input "100"
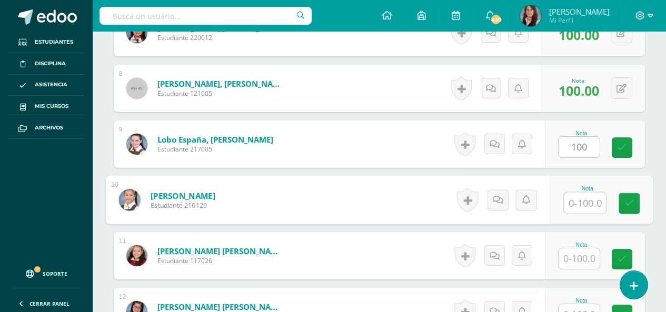
click at [584, 202] on input "text" at bounding box center [585, 203] width 42 height 21
type input "100"
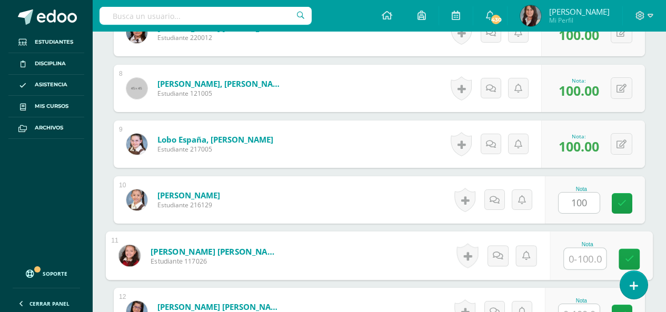
click at [580, 258] on input "text" at bounding box center [585, 258] width 42 height 21
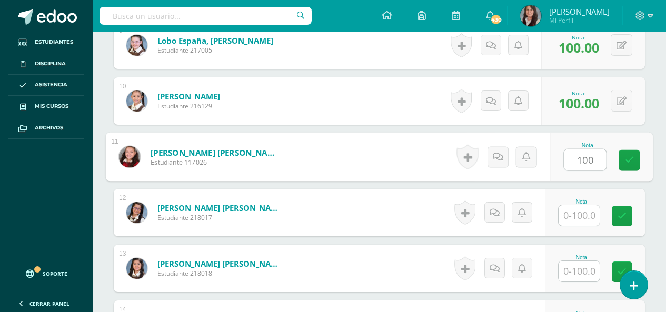
scroll to position [807, 0]
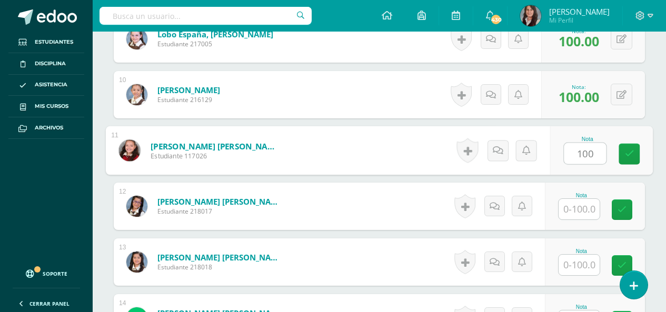
type input "100"
click at [589, 216] on input "text" at bounding box center [578, 209] width 41 height 21
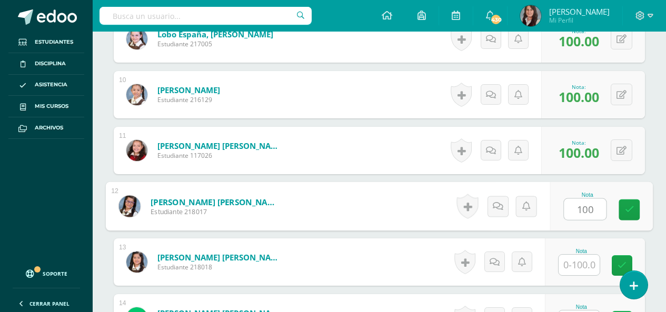
type input "100"
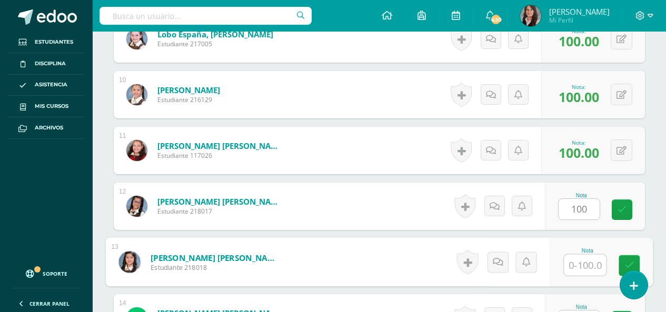
click at [588, 267] on input "text" at bounding box center [585, 265] width 42 height 21
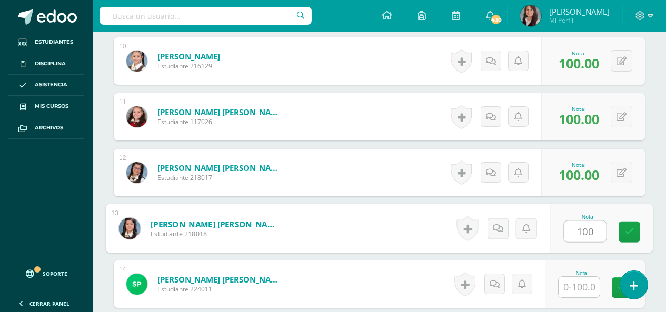
scroll to position [859, 0]
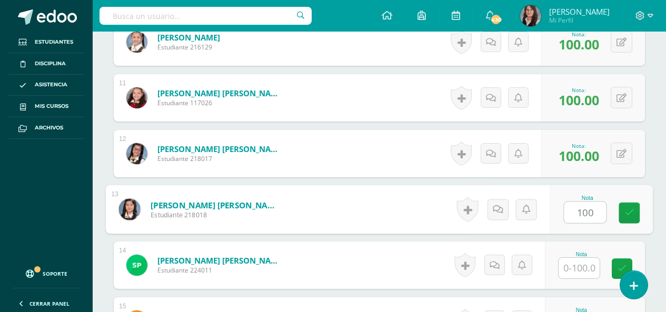
type input "100"
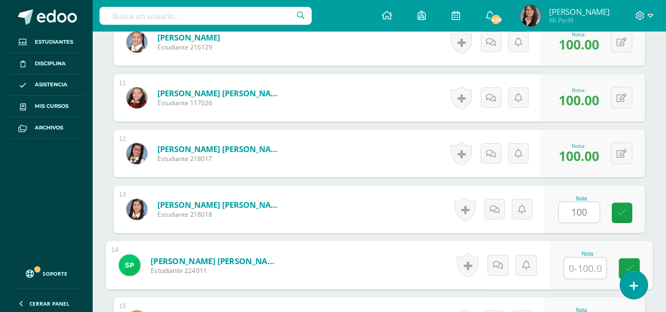
click at [585, 270] on input "text" at bounding box center [585, 268] width 42 height 21
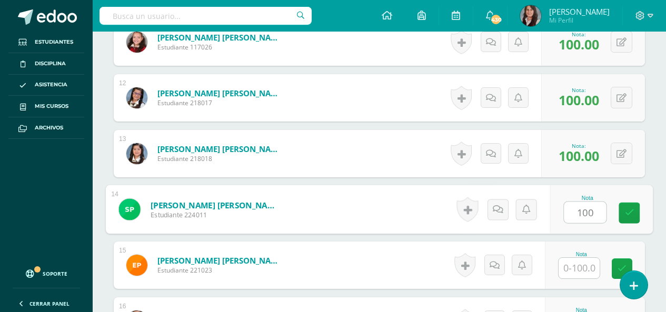
scroll to position [1017, 0]
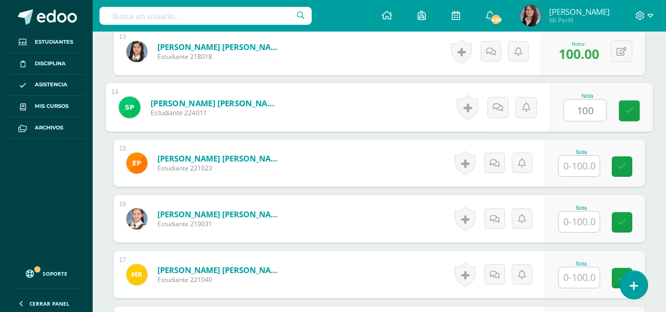
type input "100"
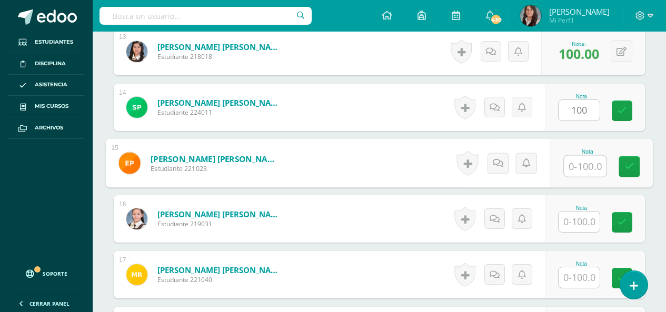
click at [582, 162] on input "text" at bounding box center [585, 166] width 42 height 21
type input "100"
click at [586, 223] on input "text" at bounding box center [578, 222] width 41 height 21
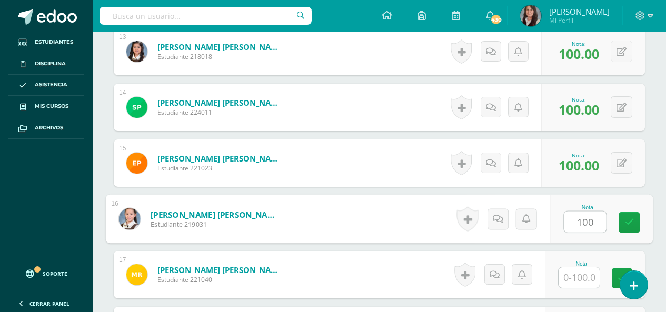
type input "100"
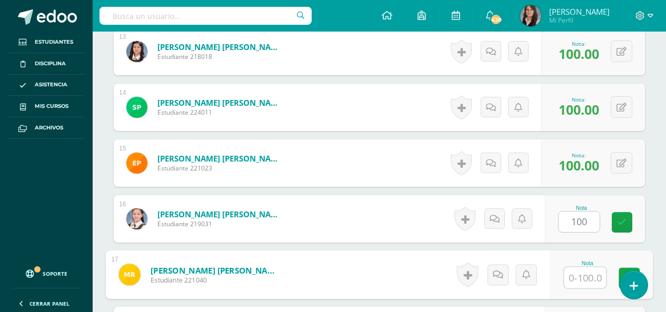
click at [582, 272] on input "text" at bounding box center [585, 277] width 42 height 21
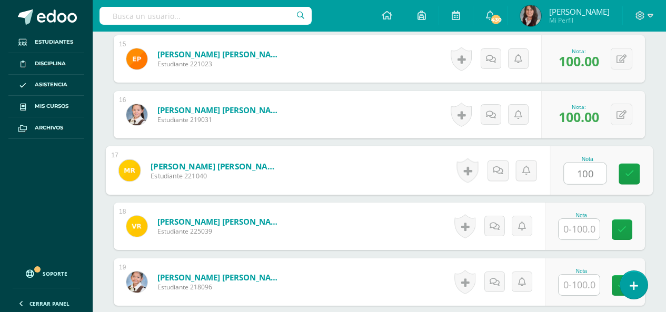
scroll to position [1122, 0]
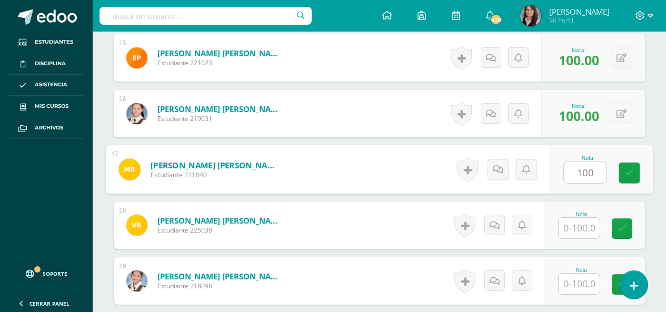
type input "100"
click at [583, 230] on input "text" at bounding box center [578, 228] width 41 height 21
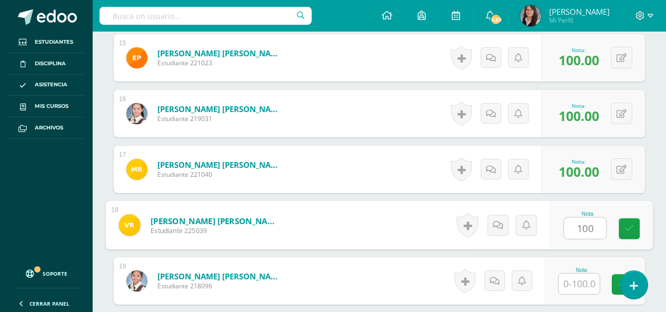
type input "100"
click at [590, 279] on input "text" at bounding box center [578, 284] width 41 height 21
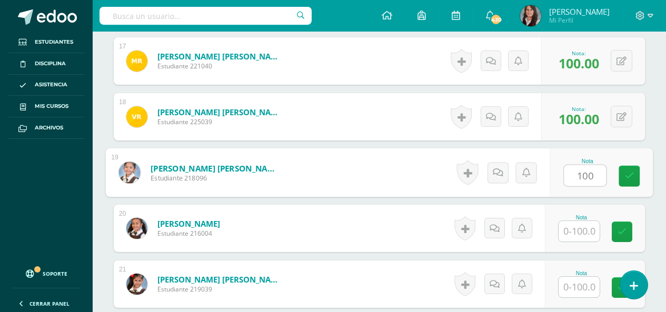
scroll to position [1280, 0]
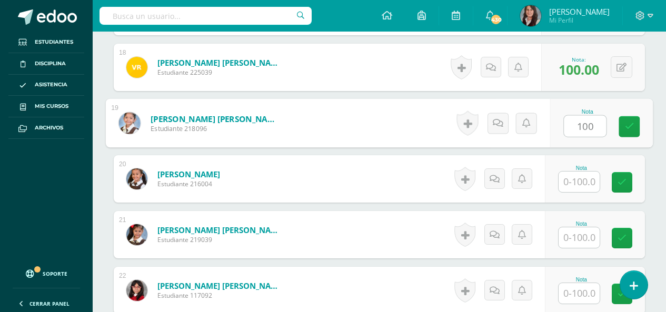
type input "100"
click at [577, 183] on input "text" at bounding box center [578, 182] width 41 height 21
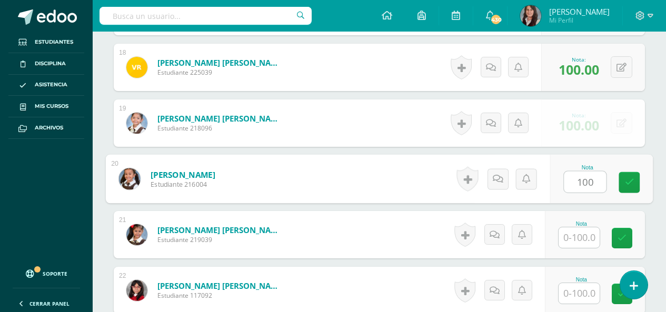
type input "100"
click at [576, 236] on input "text" at bounding box center [578, 237] width 41 height 21
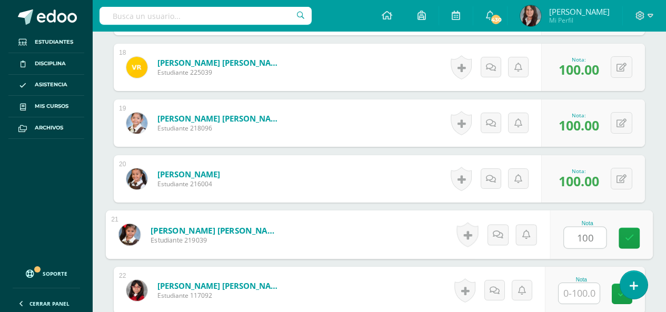
type input "100"
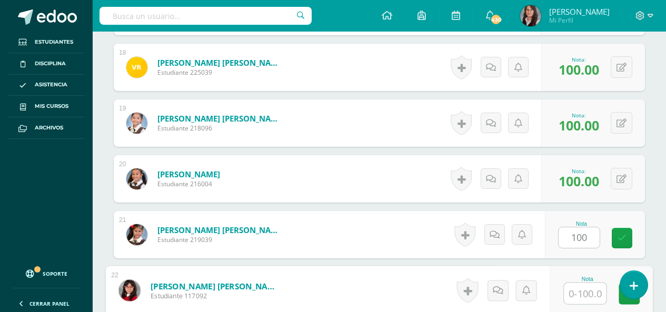
click at [578, 296] on input "text" at bounding box center [585, 293] width 42 height 21
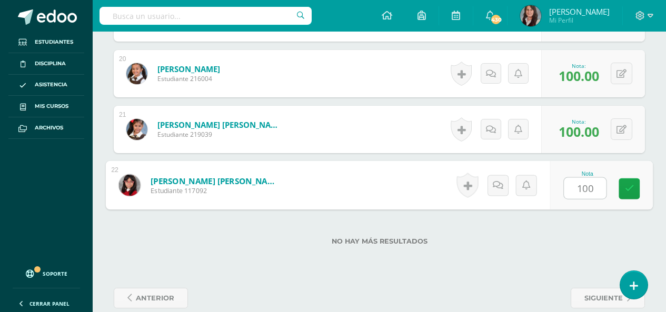
type input "100"
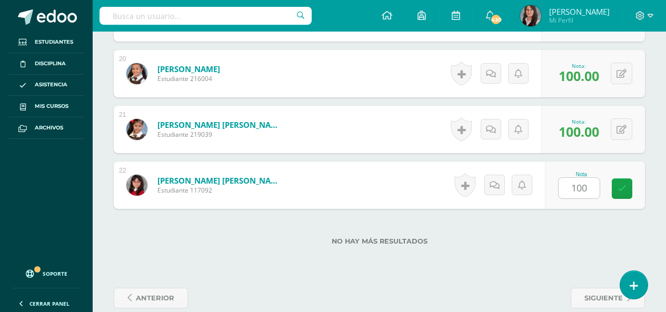
click at [574, 237] on label "No hay más resultados" at bounding box center [379, 241] width 531 height 8
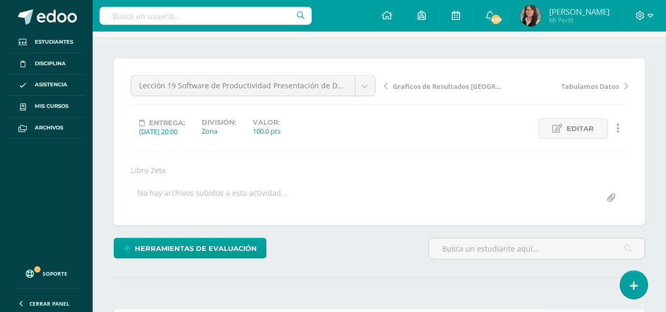
scroll to position [0, 0]
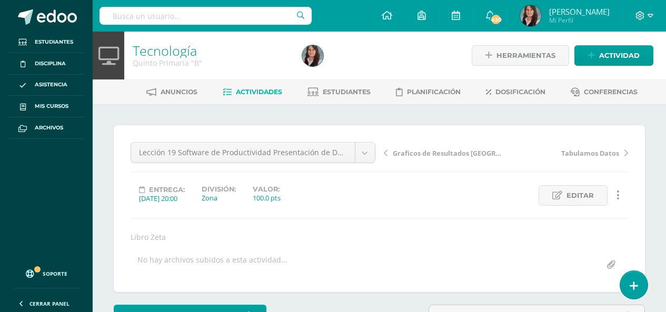
click at [264, 91] on span "Actividades" at bounding box center [259, 92] width 46 height 8
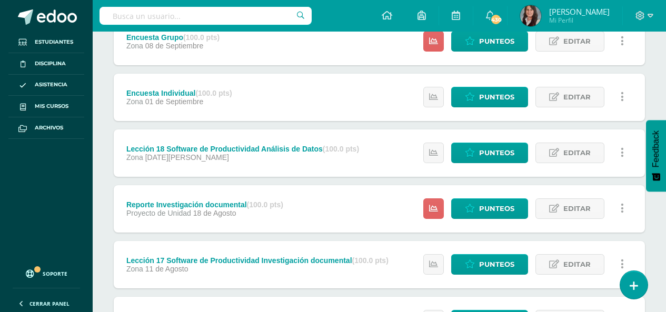
scroll to position [380, 0]
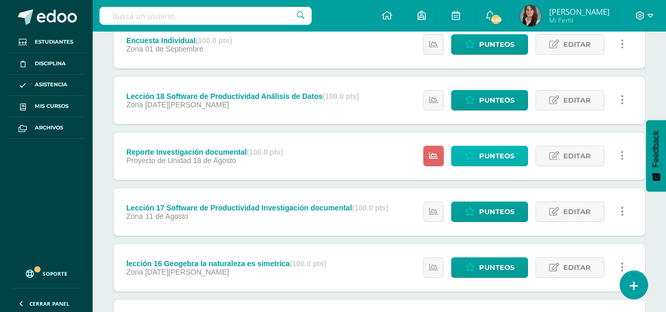
click at [492, 155] on span "Punteos" at bounding box center [496, 155] width 35 height 19
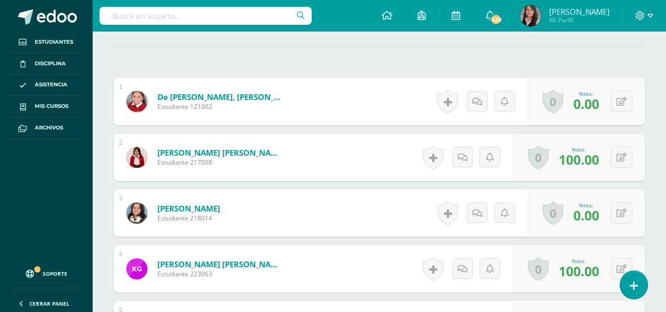
scroll to position [87, 0]
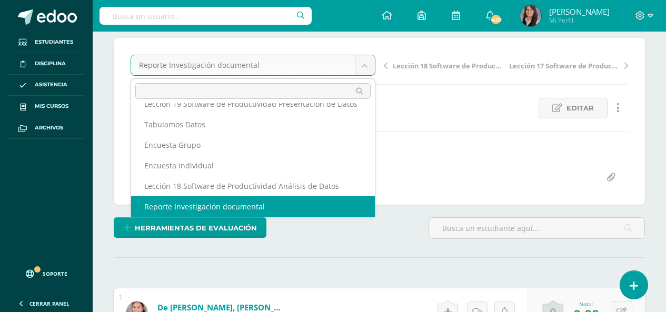
scroll to position [25, 0]
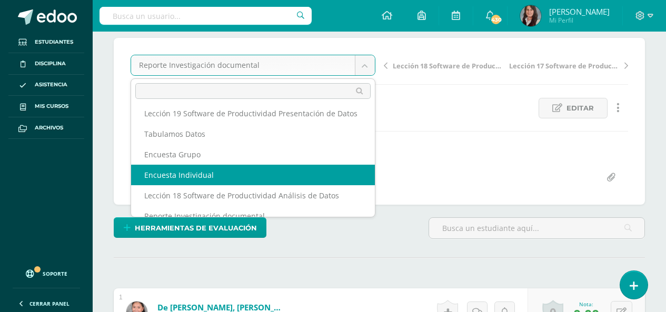
select select "/dashboard/teacher/grade-activity/209971/"
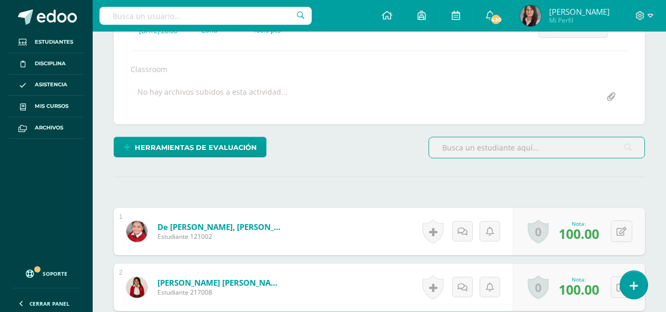
scroll to position [19, 0]
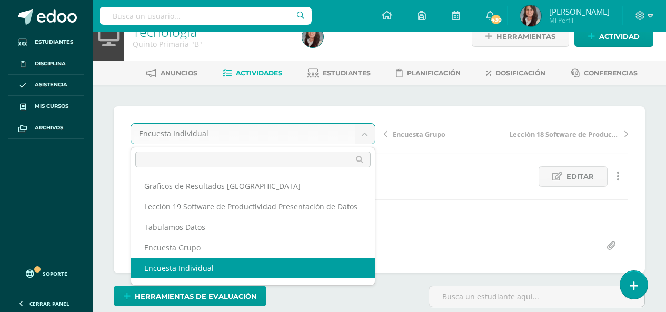
scroll to position [19, 0]
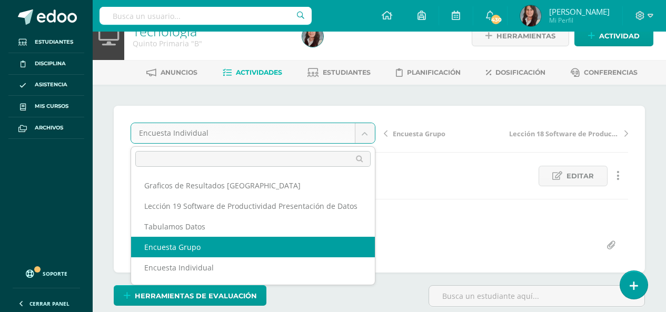
select select "/dashboard/teacher/grade-activity/209969/"
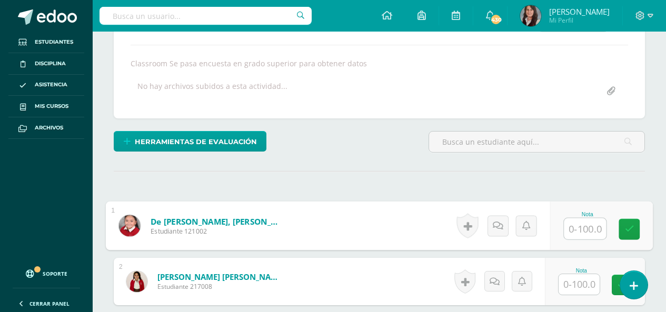
drag, startPoint x: 580, startPoint y: 225, endPoint x: 583, endPoint y: 242, distance: 17.5
click at [581, 225] on input "text" at bounding box center [585, 228] width 42 height 21
type input "100"
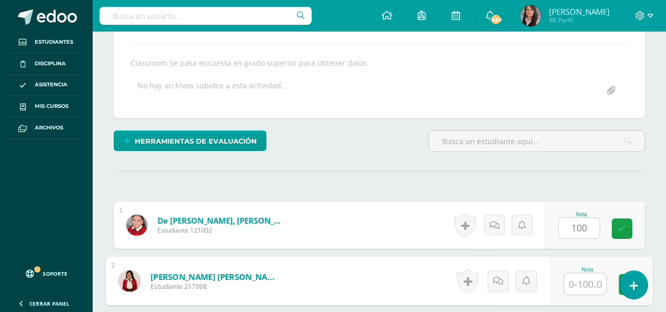
click at [585, 279] on input "text" at bounding box center [585, 284] width 42 height 21
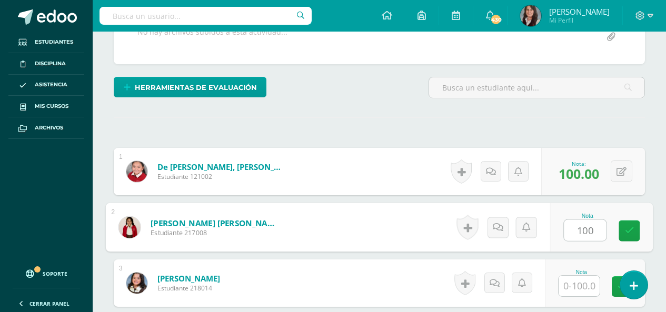
scroll to position [279, 0]
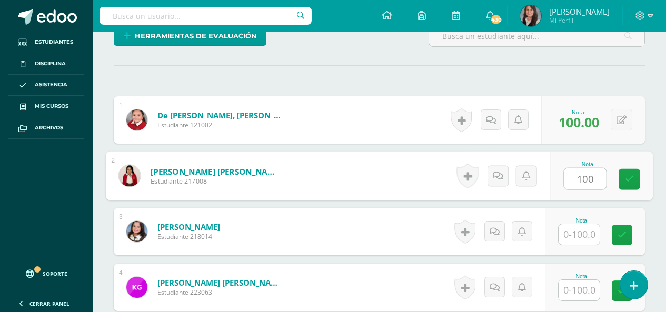
type input "100"
click at [584, 232] on input "text" at bounding box center [578, 234] width 41 height 21
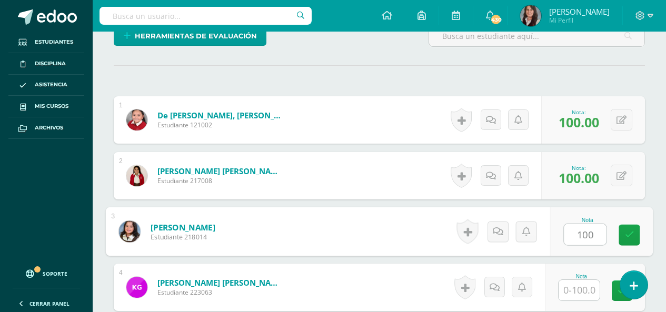
type input "100"
click at [585, 289] on input "text" at bounding box center [578, 290] width 41 height 21
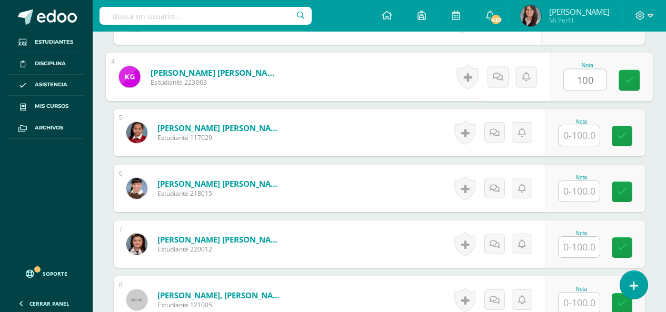
scroll to position [490, 0]
type input "100"
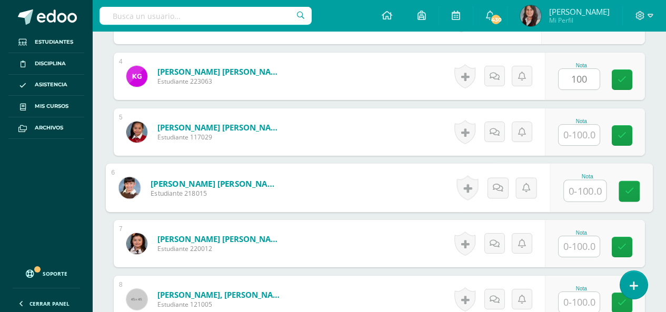
click at [580, 192] on input "text" at bounding box center [585, 191] width 42 height 21
type input "100"
click at [585, 136] on input "text" at bounding box center [578, 135] width 41 height 21
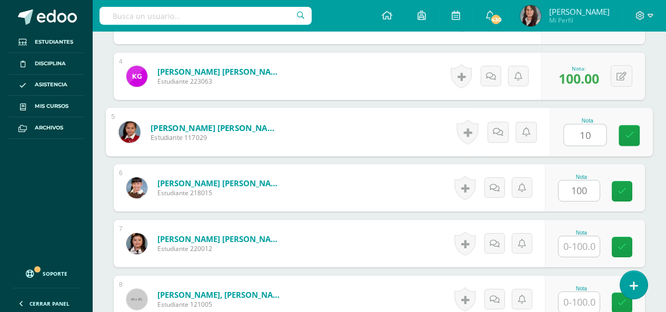
scroll to position [491, 0]
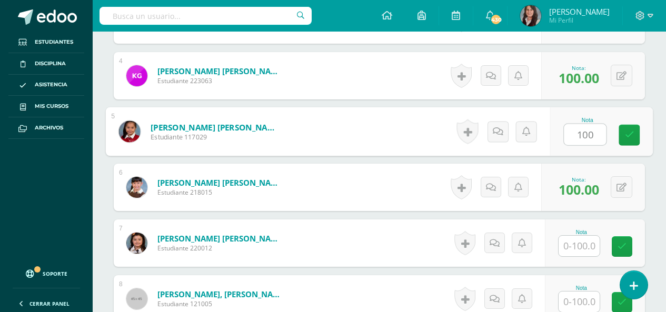
type input "100"
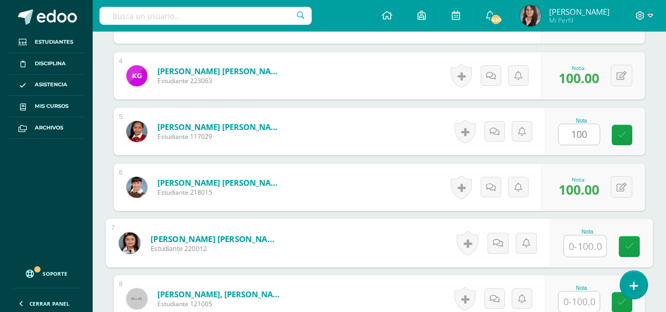
drag, startPoint x: 585, startPoint y: 249, endPoint x: 585, endPoint y: 255, distance: 5.8
click at [585, 249] on input "text" at bounding box center [585, 246] width 42 height 21
type input "100"
click at [582, 300] on input "text" at bounding box center [578, 302] width 41 height 21
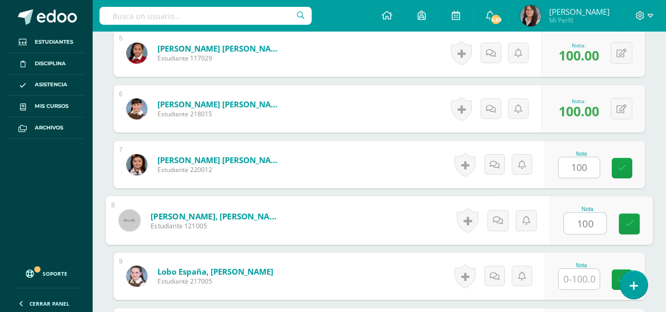
scroll to position [596, 0]
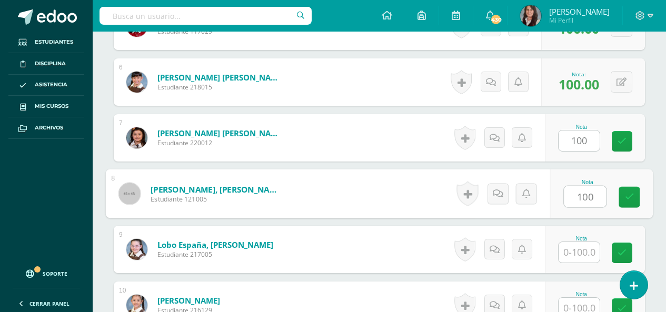
type input "100"
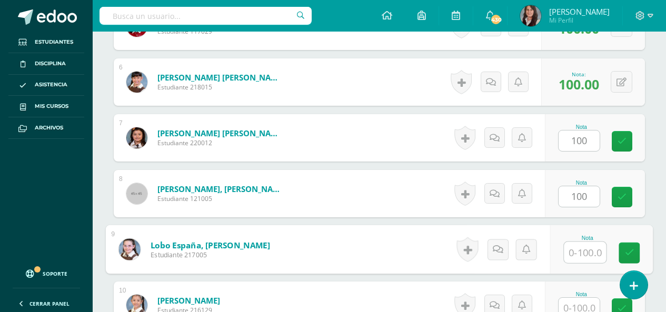
click at [584, 250] on input "text" at bounding box center [585, 252] width 42 height 21
type input "100"
click at [583, 306] on input "text" at bounding box center [578, 308] width 41 height 21
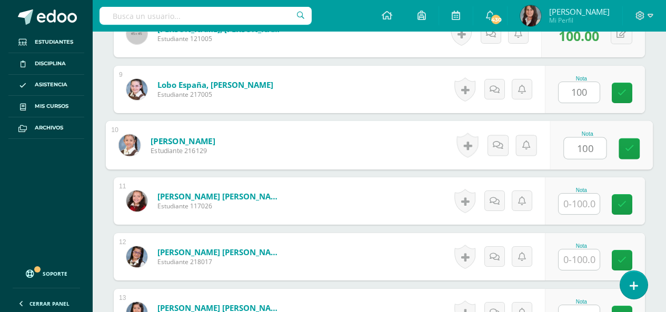
scroll to position [757, 0]
type input "100"
click at [585, 205] on input "text" at bounding box center [578, 203] width 41 height 21
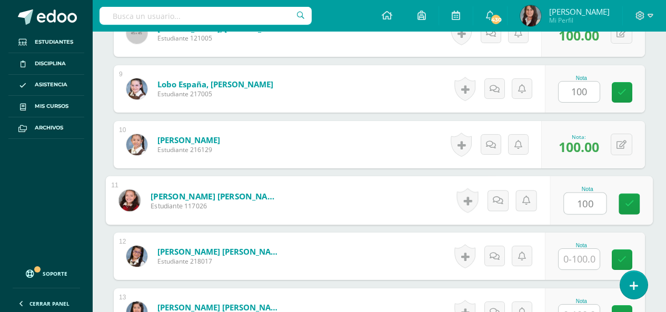
type input "100"
click at [584, 264] on input "text" at bounding box center [578, 259] width 41 height 21
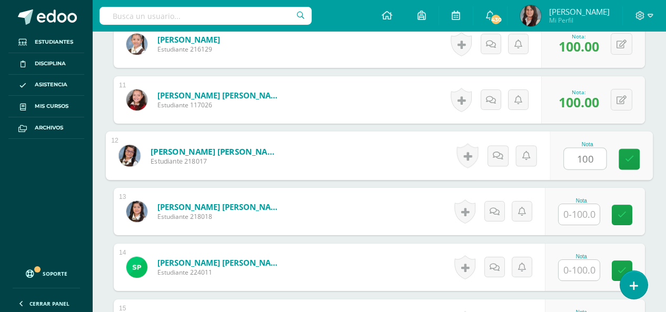
scroll to position [862, 0]
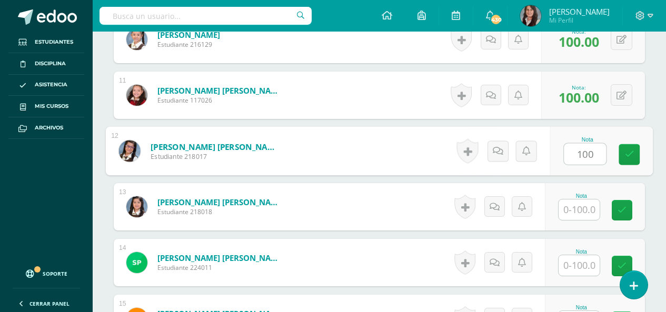
type input "100"
click at [588, 208] on input "text" at bounding box center [578, 209] width 41 height 21
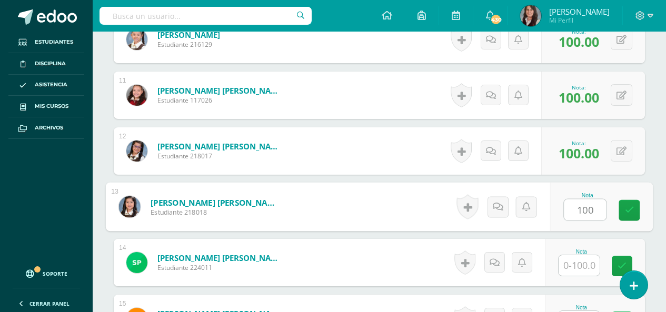
type input "100"
click at [577, 271] on input "text" at bounding box center [578, 265] width 41 height 21
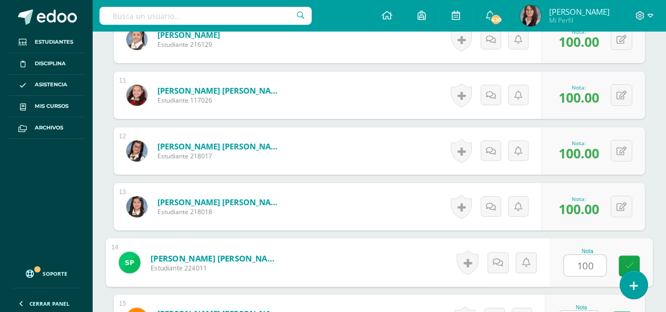
scroll to position [915, 0]
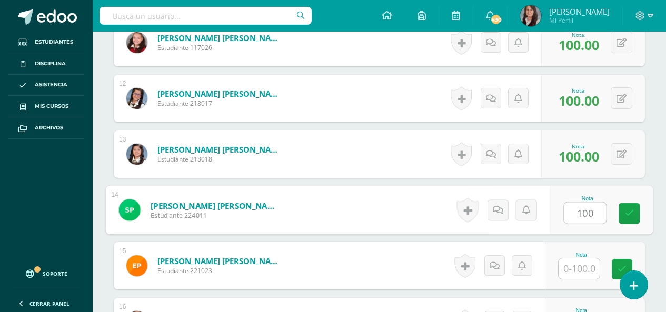
type input "100"
click at [578, 269] on input "text" at bounding box center [578, 268] width 41 height 21
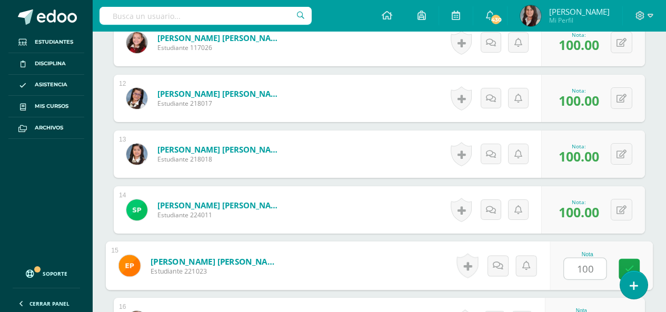
scroll to position [1020, 0]
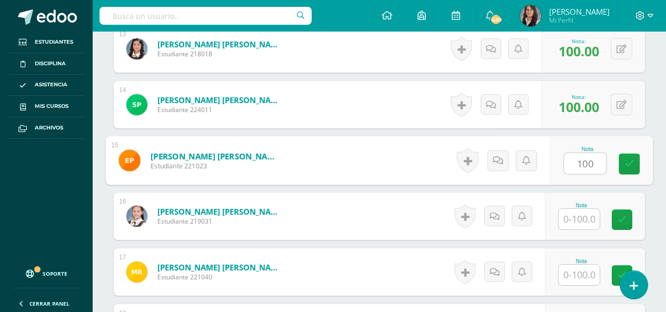
type input "100"
click at [581, 224] on input "text" at bounding box center [578, 219] width 41 height 21
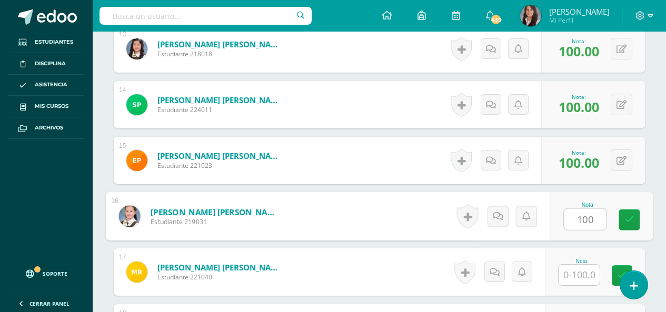
type input "100"
click at [582, 274] on input "text" at bounding box center [578, 275] width 41 height 21
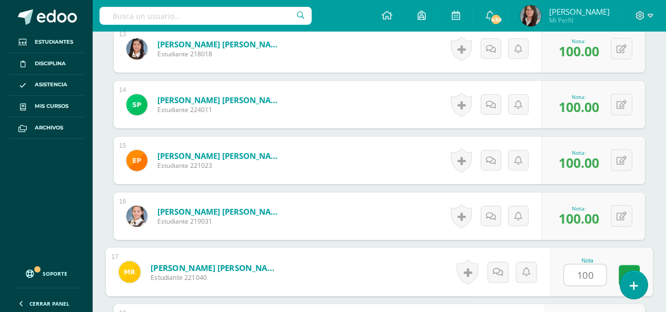
scroll to position [1072, 0]
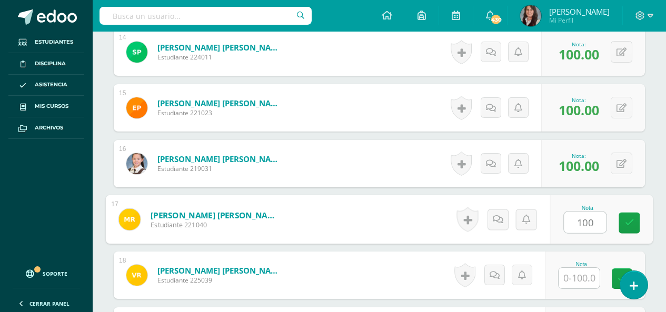
type input "100"
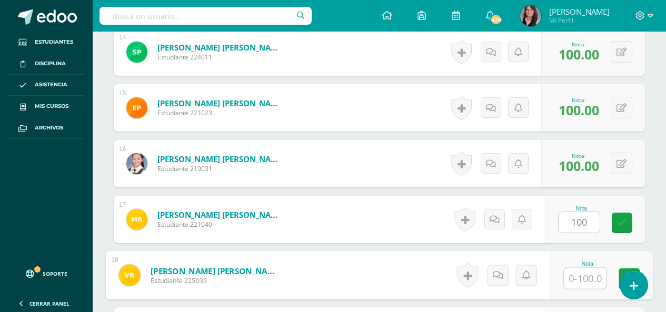
click at [582, 275] on input "text" at bounding box center [585, 278] width 42 height 21
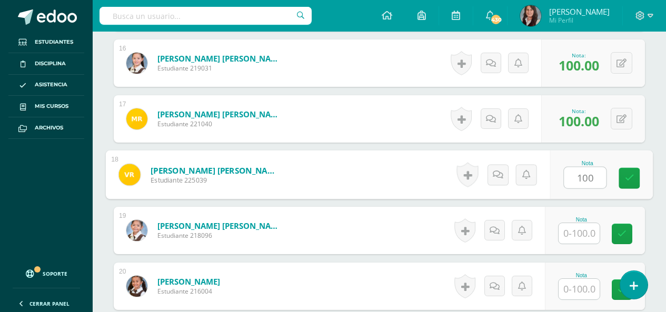
scroll to position [1178, 0]
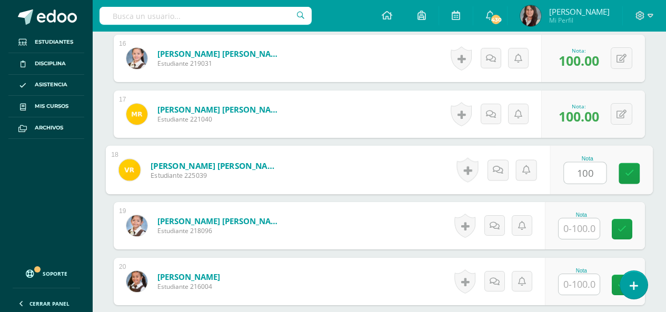
type input "100"
click at [580, 232] on input "text" at bounding box center [578, 228] width 41 height 21
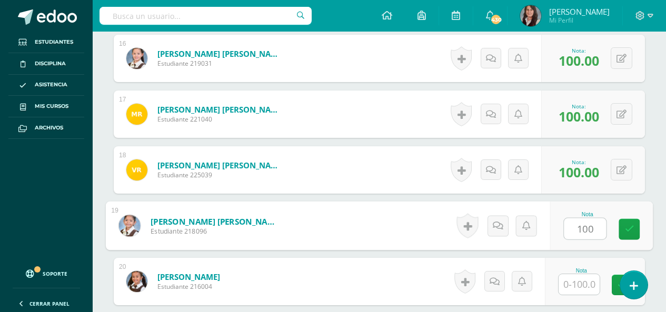
type input "100"
click at [582, 277] on input "text" at bounding box center [578, 284] width 41 height 21
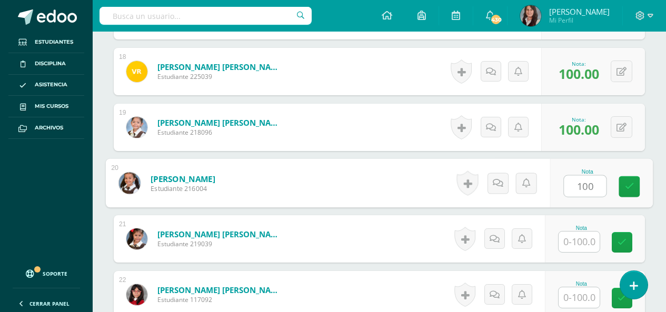
scroll to position [1283, 0]
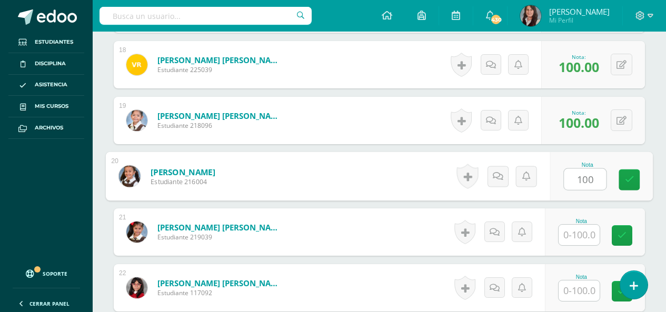
type input "100"
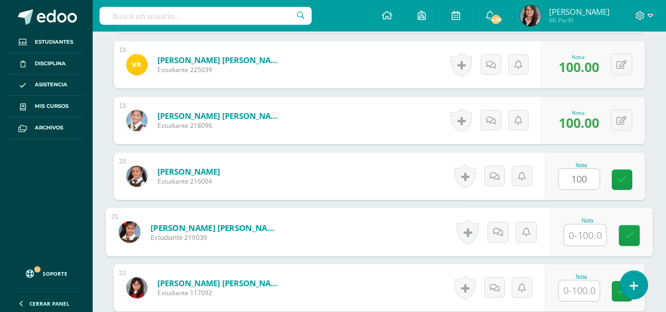
click at [586, 232] on input "text" at bounding box center [585, 235] width 42 height 21
type input "100"
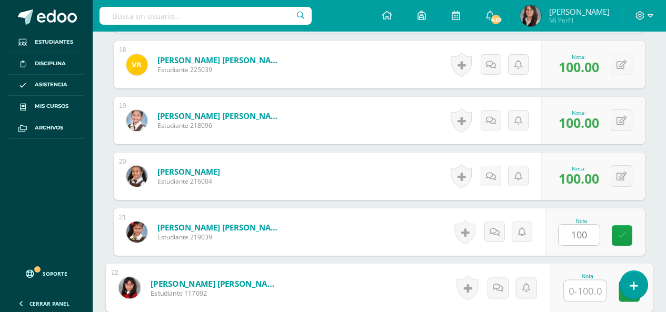
click at [586, 293] on input "text" at bounding box center [585, 290] width 42 height 21
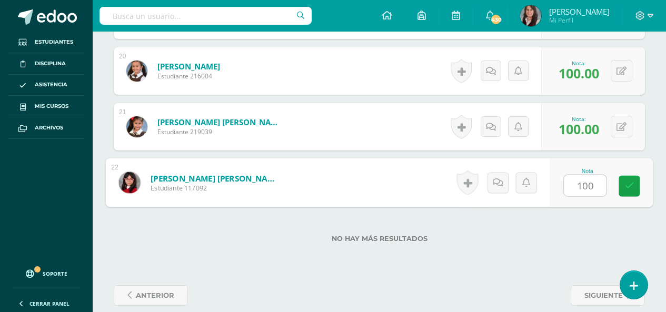
type input "100"
click at [519, 236] on label "No hay más resultados" at bounding box center [379, 239] width 531 height 8
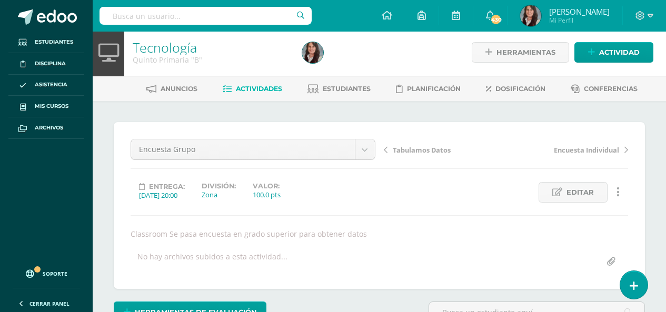
scroll to position [0, 0]
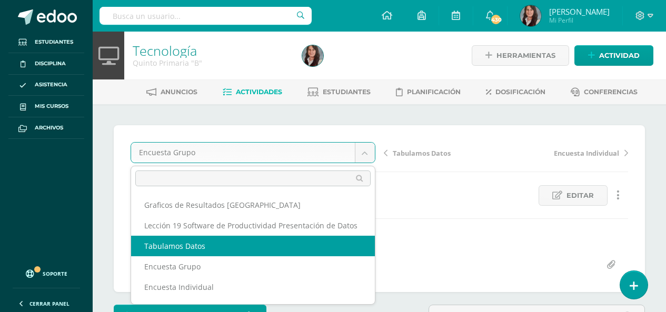
click at [279, 242] on div "Encuesta Grupo Graficos de Resultados Power Point Lección 19 Software de Produc…" at bounding box center [379, 208] width 497 height 133
select select "/dashboard/teacher/grade-activity/209962/"
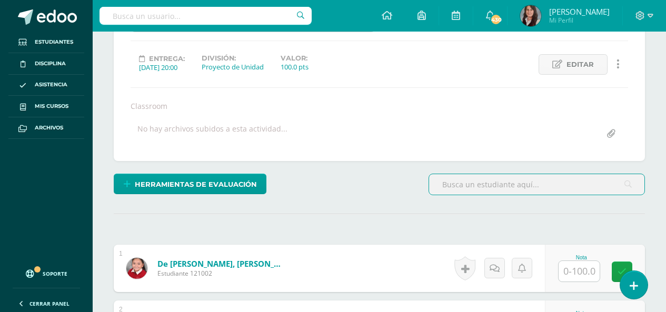
scroll to position [224, 0]
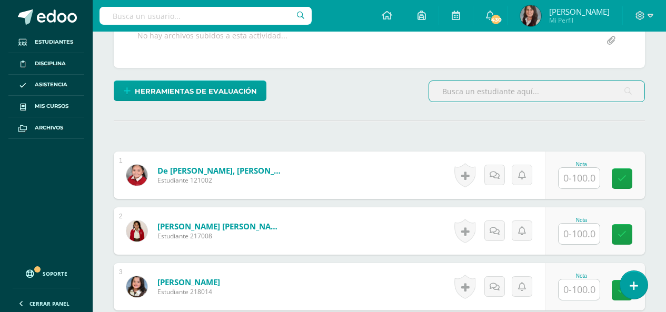
click at [578, 182] on input "text" at bounding box center [578, 178] width 41 height 21
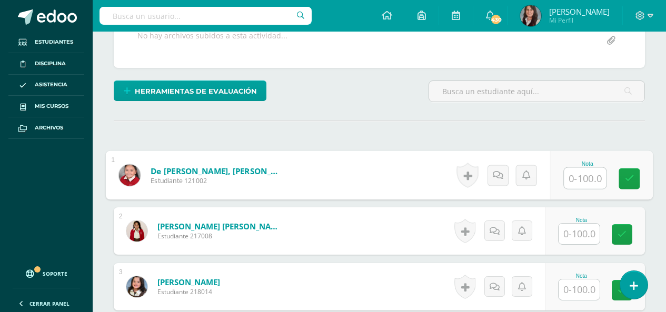
scroll to position [225, 0]
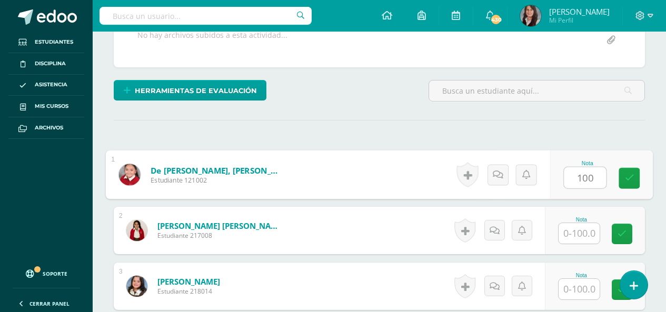
type input "100"
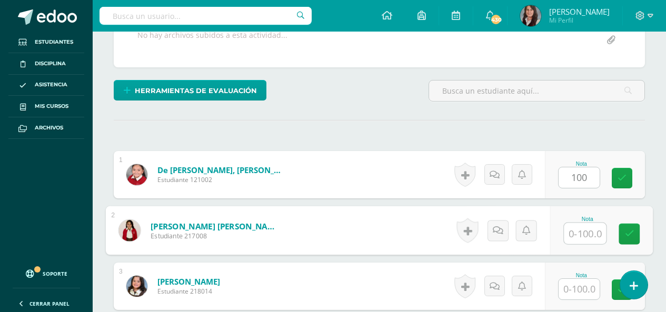
click at [586, 233] on input "text" at bounding box center [585, 233] width 42 height 21
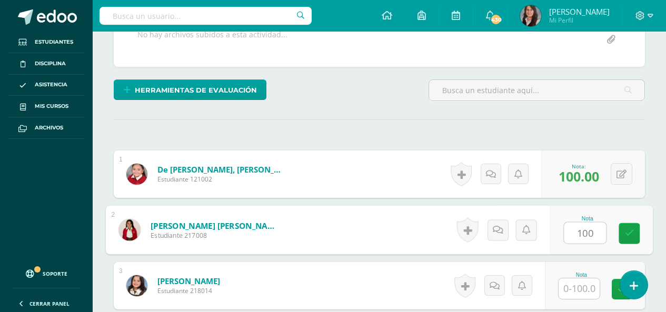
type input "100"
click at [584, 287] on input "text" at bounding box center [578, 288] width 41 height 21
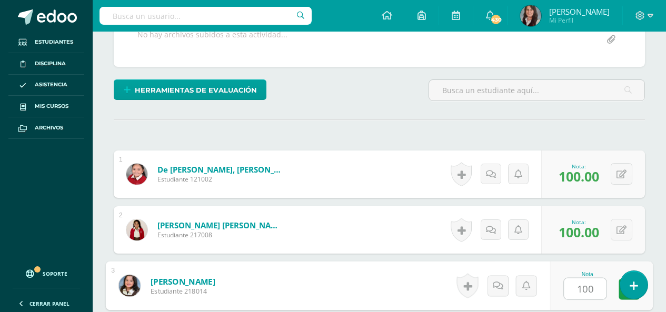
type input "100"
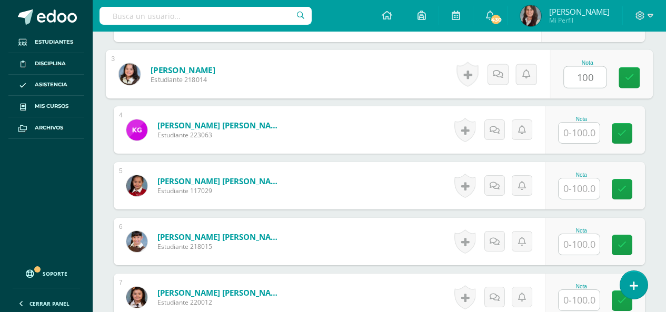
scroll to position [488, 0]
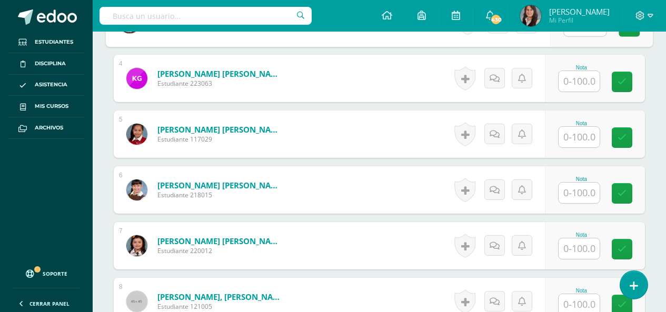
click at [579, 80] on input "text" at bounding box center [578, 81] width 41 height 21
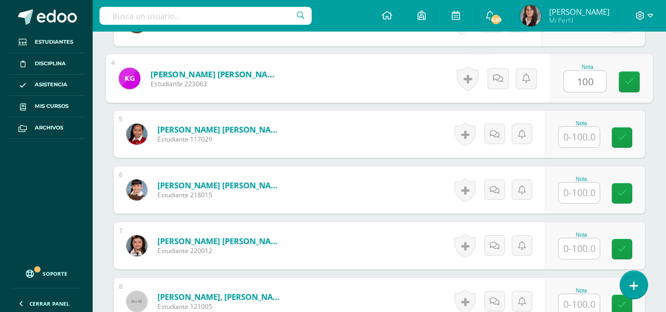
type input "100"
click at [585, 134] on input "text" at bounding box center [578, 137] width 41 height 21
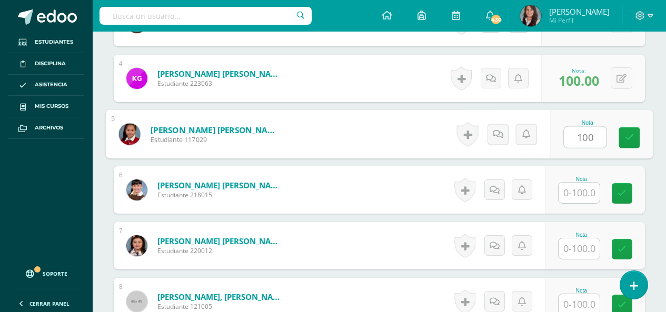
type input "100"
click at [584, 188] on input "text" at bounding box center [578, 193] width 41 height 21
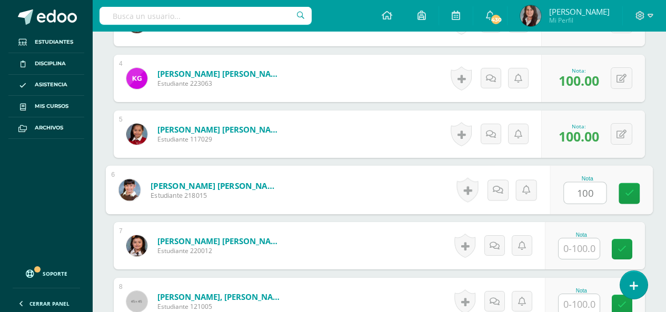
type input "100"
click at [590, 248] on input "text" at bounding box center [578, 248] width 41 height 21
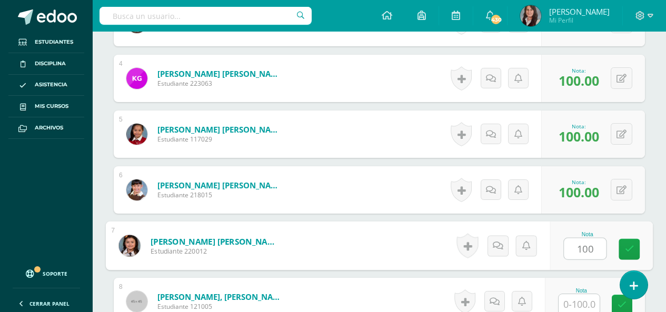
type input "100"
click at [589, 296] on input "text" at bounding box center [578, 304] width 41 height 21
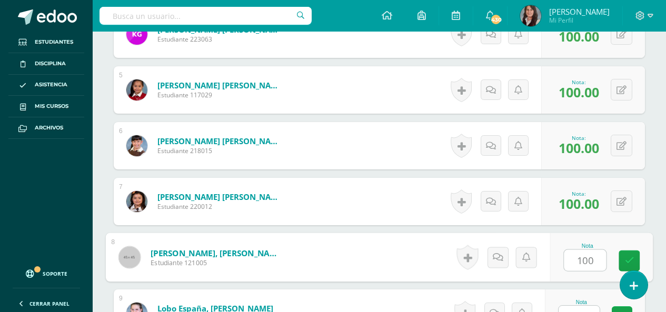
scroll to position [594, 0]
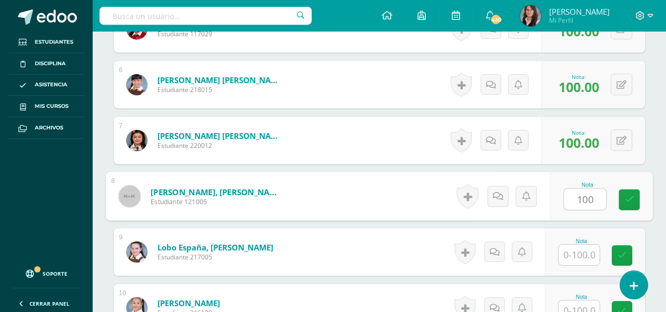
type input "100"
click at [583, 245] on input "text" at bounding box center [578, 255] width 41 height 21
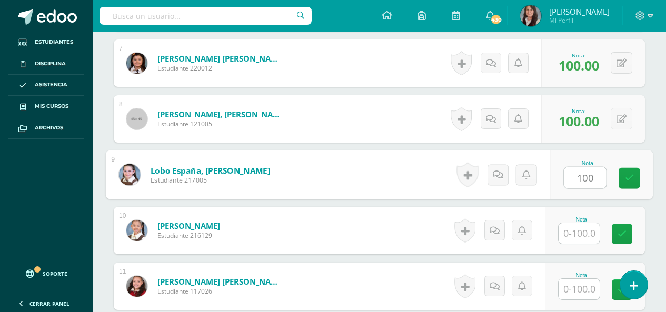
scroll to position [699, 0]
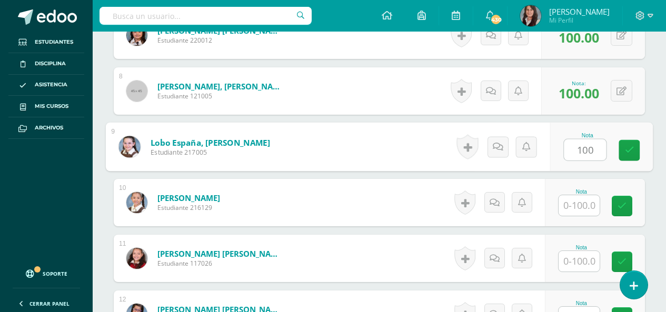
type input "100"
drag, startPoint x: 566, startPoint y: 205, endPoint x: 575, endPoint y: 209, distance: 9.7
click at [567, 205] on input "text" at bounding box center [578, 205] width 41 height 21
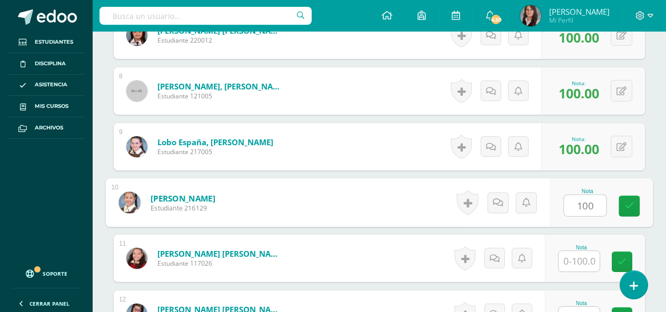
type input "100"
click at [588, 258] on input "text" at bounding box center [578, 261] width 41 height 21
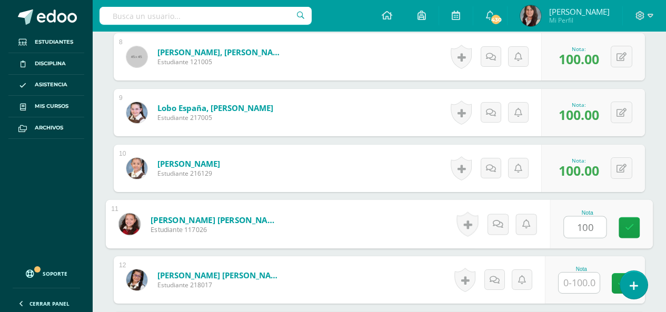
scroll to position [751, 0]
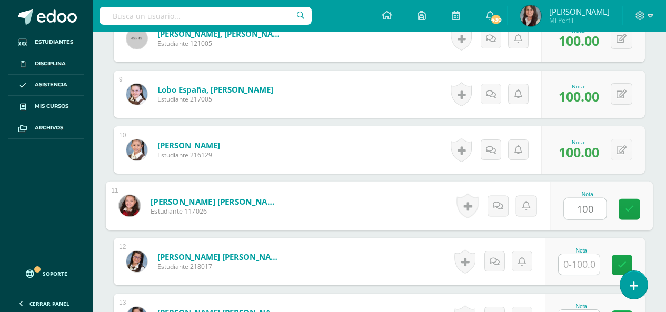
type input "100"
click at [585, 266] on input "text" at bounding box center [578, 264] width 41 height 21
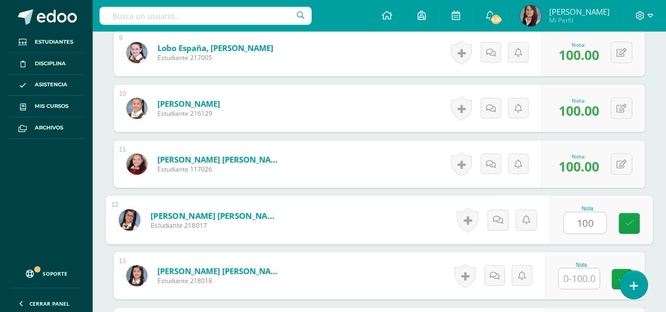
scroll to position [857, 0]
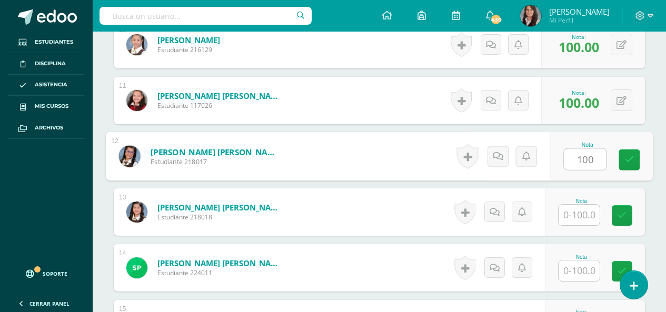
type input "100"
click at [582, 215] on input "text" at bounding box center [578, 215] width 41 height 21
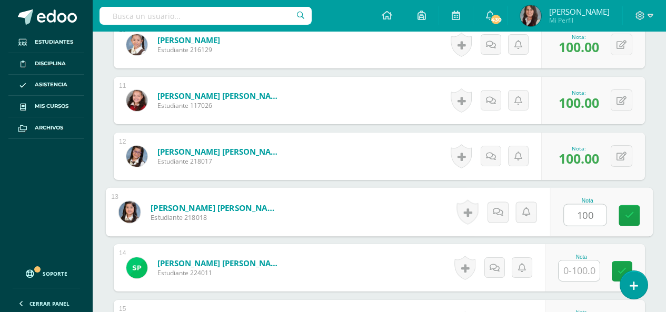
type input "100"
click at [589, 268] on input "text" at bounding box center [578, 270] width 41 height 21
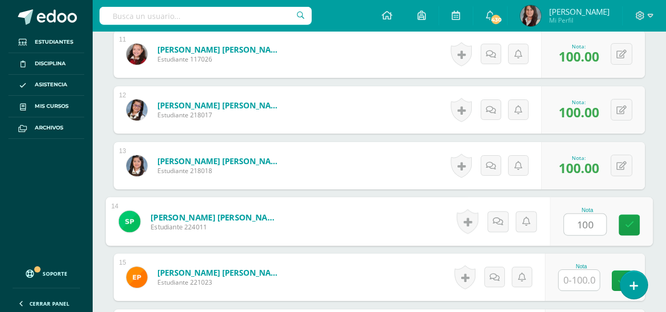
scroll to position [962, 0]
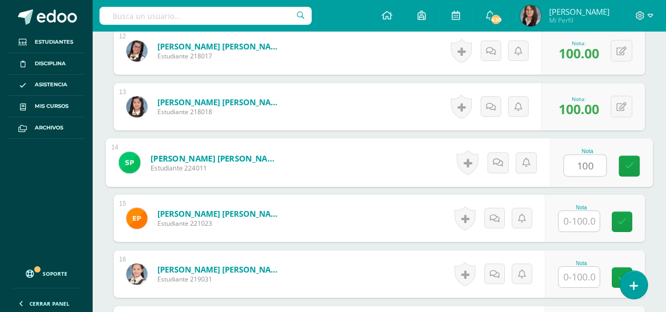
type input "100"
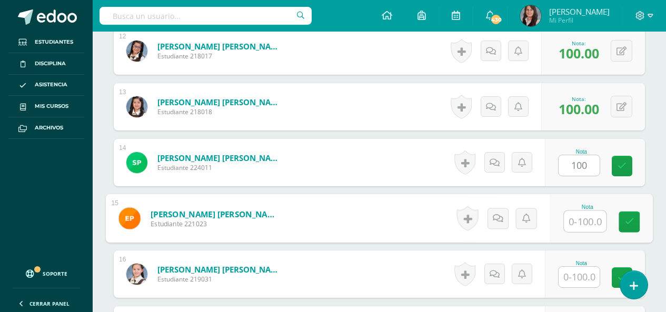
click at [589, 225] on input "text" at bounding box center [585, 221] width 42 height 21
type input "100"
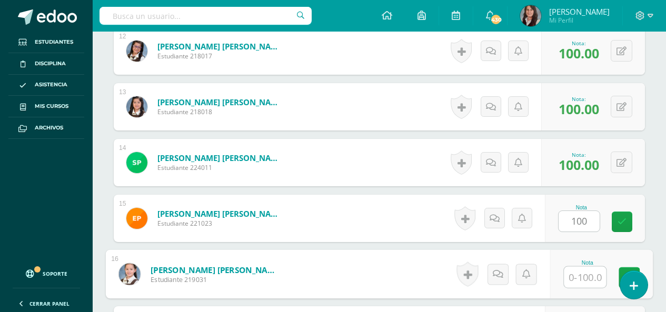
click at [587, 279] on input "text" at bounding box center [585, 277] width 42 height 21
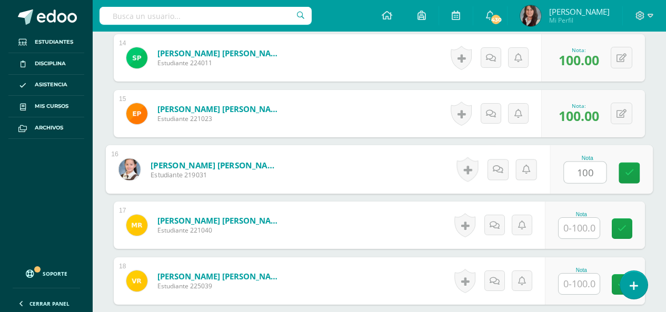
scroll to position [1067, 0]
type input "100"
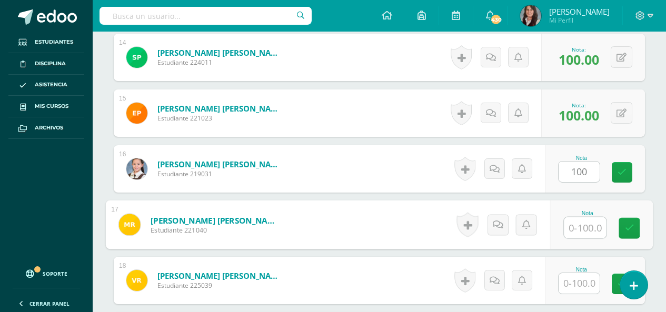
click at [580, 217] on input "text" at bounding box center [585, 227] width 42 height 21
type input "100"
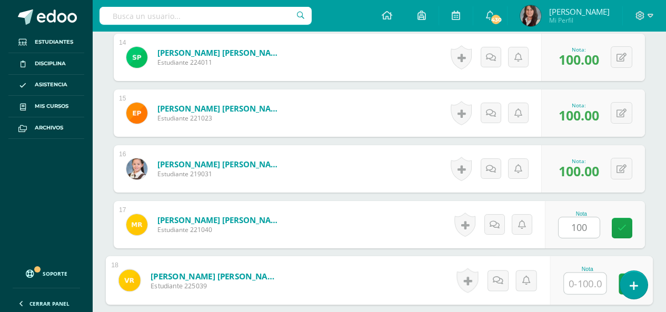
click at [592, 285] on input "text" at bounding box center [585, 283] width 42 height 21
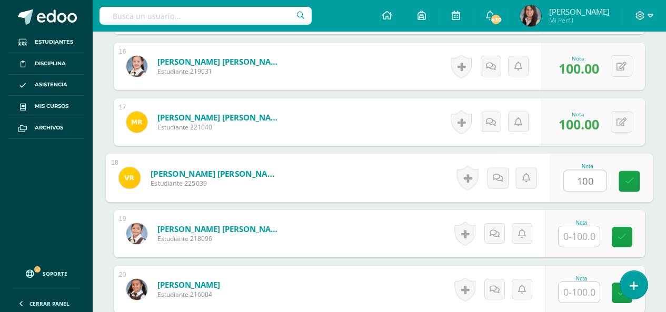
scroll to position [1172, 0]
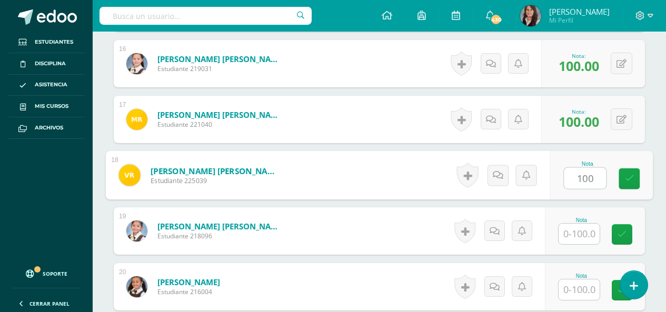
type input "100"
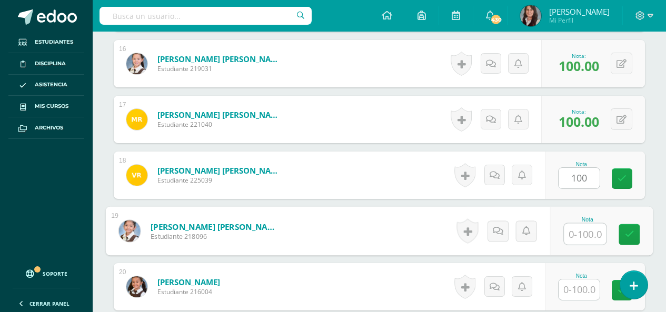
click at [585, 228] on input "text" at bounding box center [585, 234] width 42 height 21
type input "100"
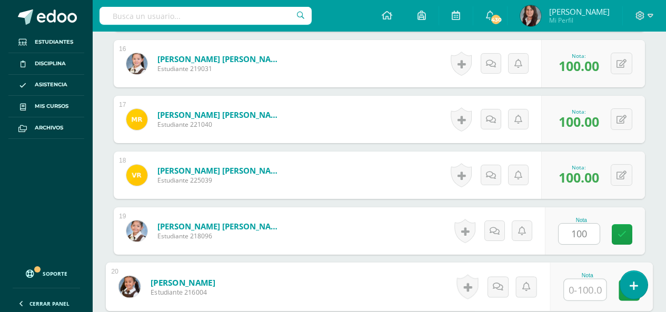
click at [580, 288] on input "text" at bounding box center [585, 289] width 42 height 21
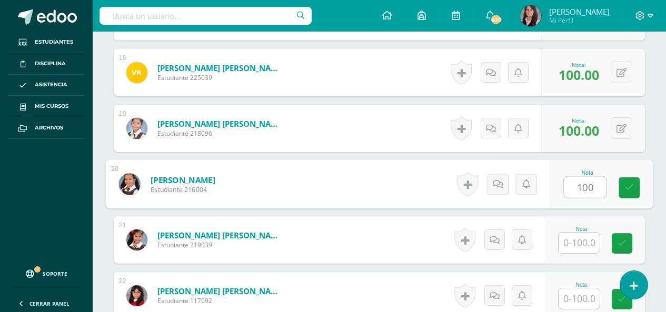
scroll to position [1278, 0]
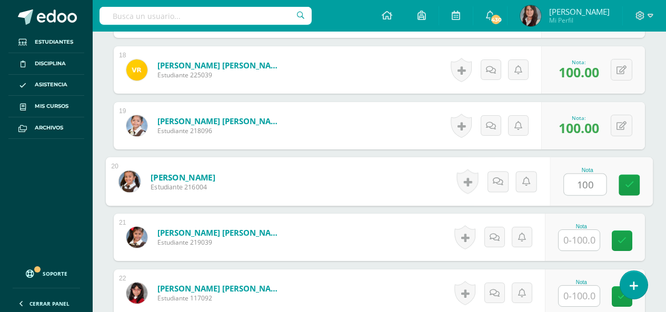
type input "100"
click at [585, 243] on input "text" at bounding box center [578, 240] width 41 height 21
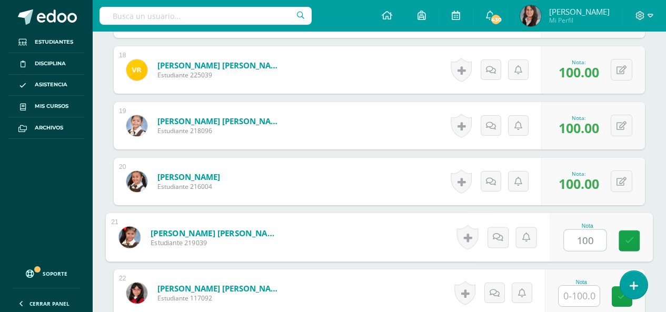
type input "100"
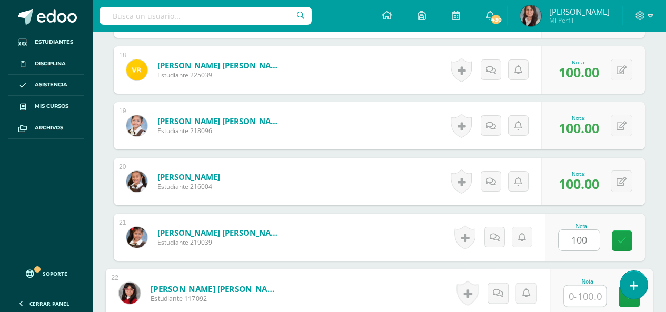
click at [584, 296] on input "text" at bounding box center [585, 296] width 42 height 21
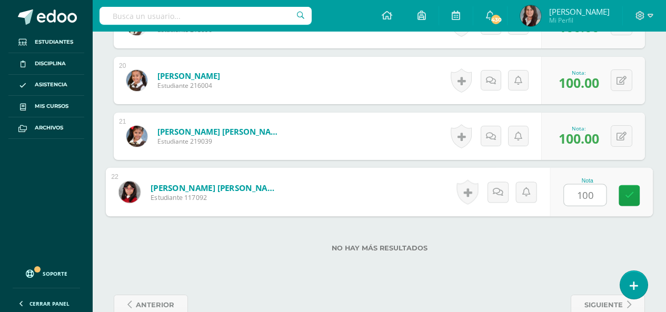
scroll to position [1383, 0]
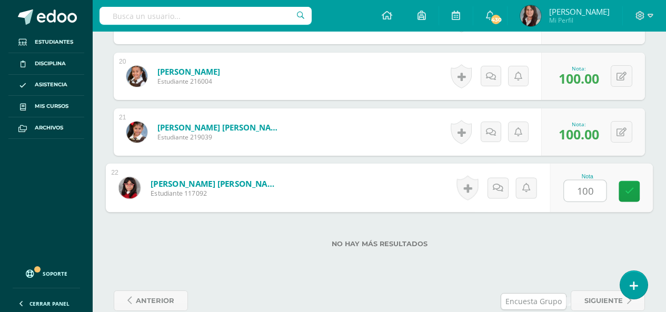
type input "100"
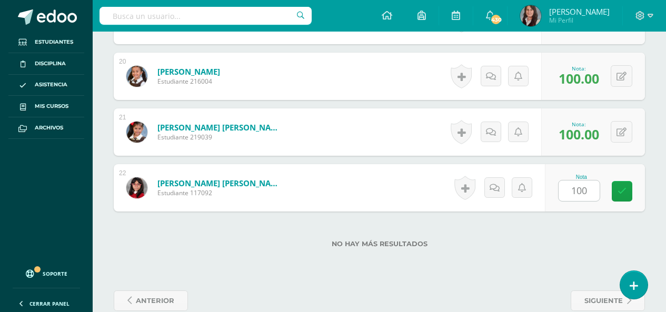
click at [584, 248] on div "No hay más resultados" at bounding box center [379, 236] width 531 height 49
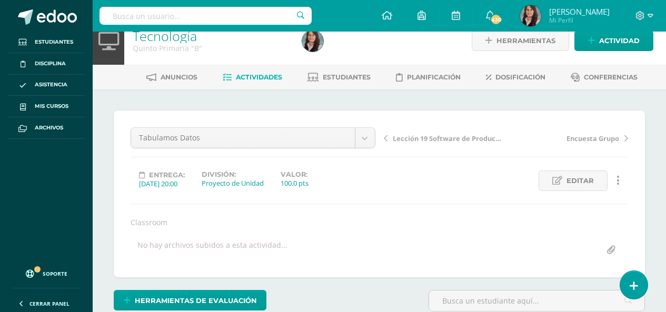
scroll to position [0, 0]
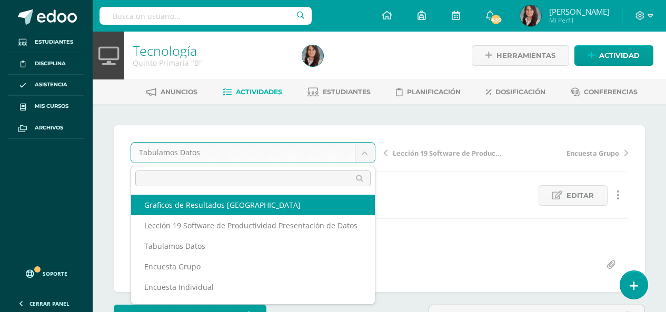
select select "/dashboard/teacher/grade-activity/209961/"
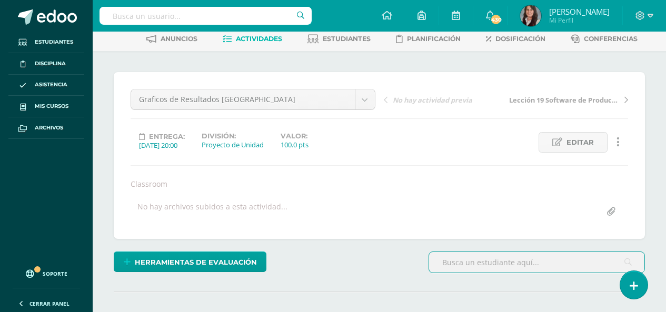
scroll to position [277, 0]
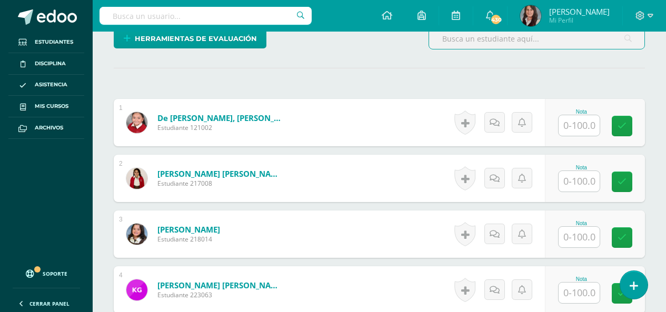
click at [585, 127] on input "text" at bounding box center [578, 125] width 41 height 21
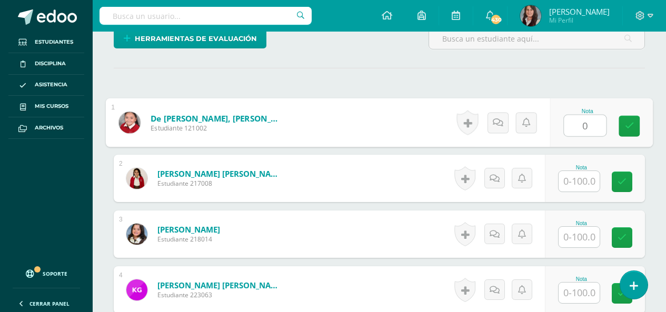
scroll to position [277, 0]
type input "0"
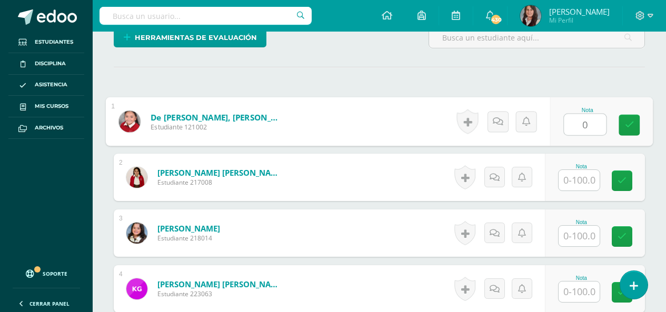
click at [585, 230] on input "text" at bounding box center [578, 236] width 41 height 21
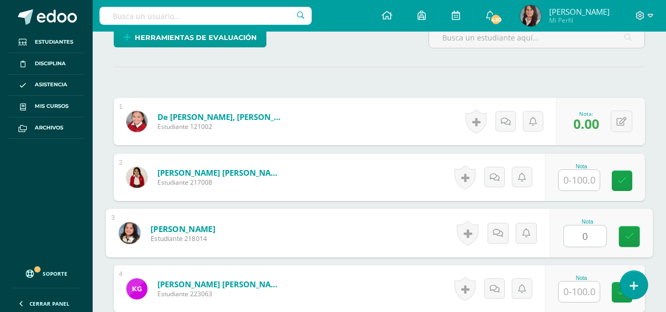
type input "0"
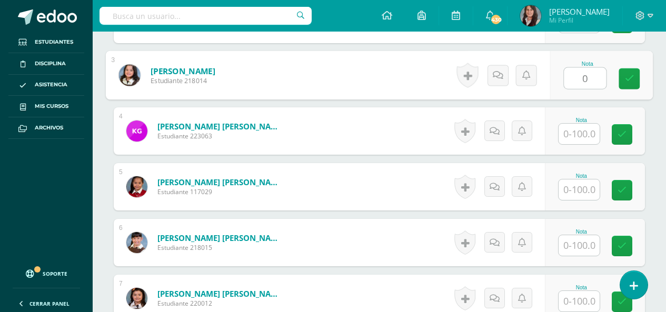
scroll to position [488, 0]
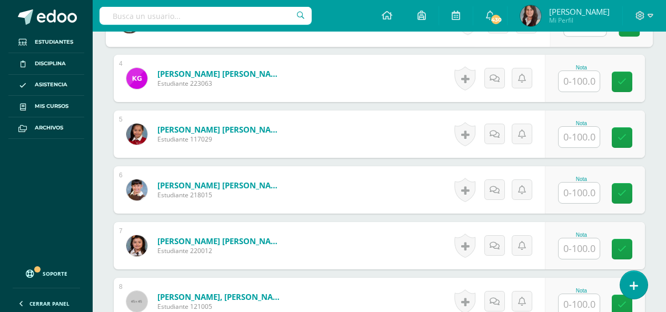
click at [582, 190] on input "text" at bounding box center [578, 193] width 41 height 21
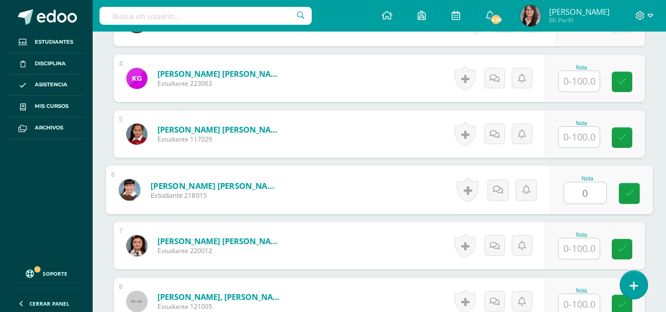
type input "0"
click at [592, 140] on input "text" at bounding box center [578, 137] width 41 height 21
click at [624, 190] on icon at bounding box center [629, 189] width 11 height 9
click at [579, 133] on input "text" at bounding box center [578, 137] width 41 height 21
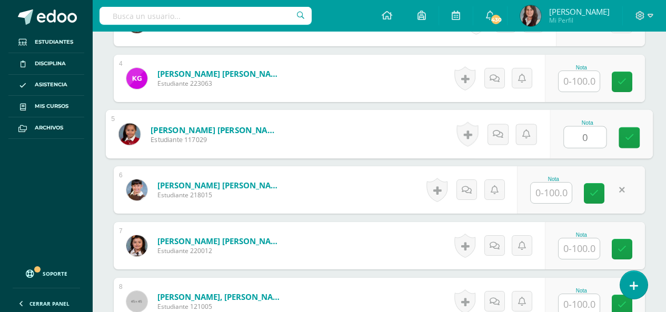
type input "0"
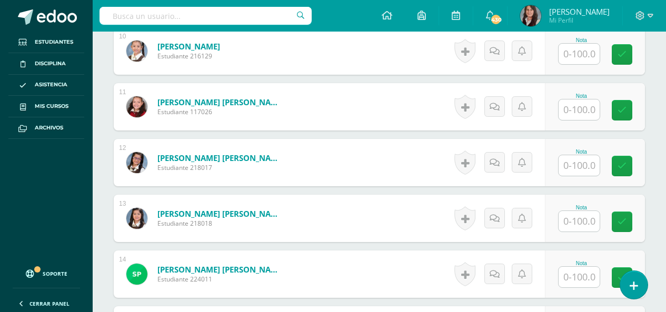
scroll to position [857, 0]
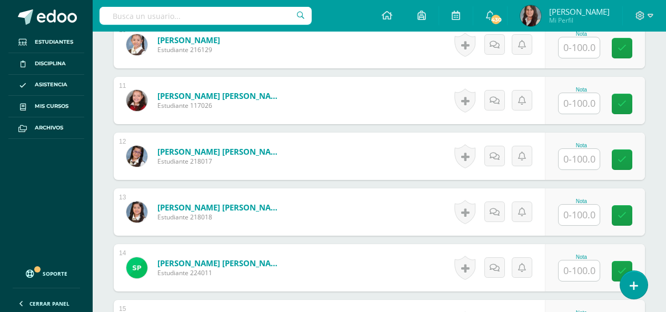
click at [594, 156] on input "text" at bounding box center [578, 159] width 41 height 21
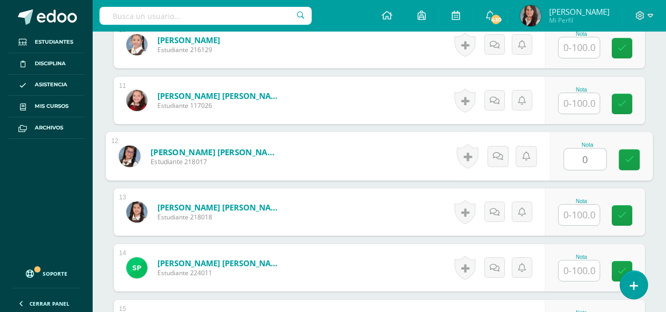
type input "0"
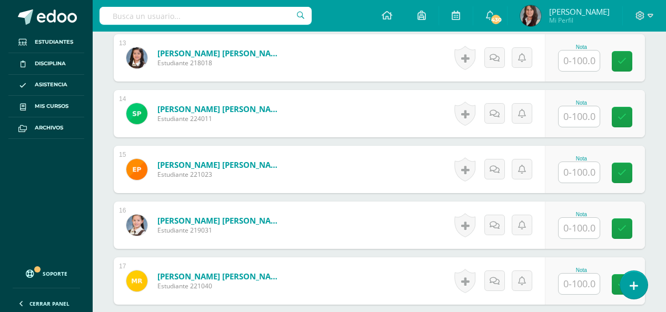
scroll to position [1015, 0]
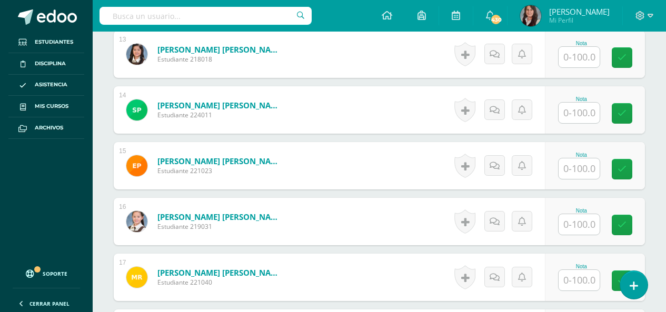
click at [580, 53] on input "text" at bounding box center [578, 57] width 41 height 21
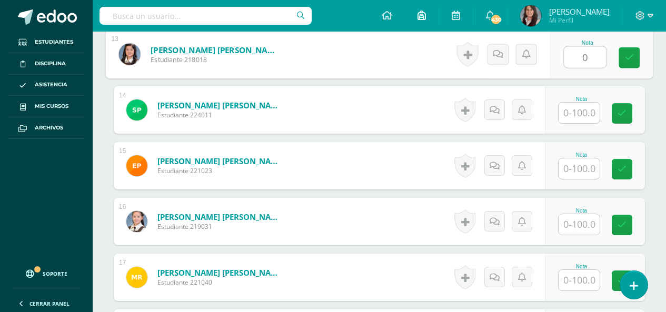
type input "0"
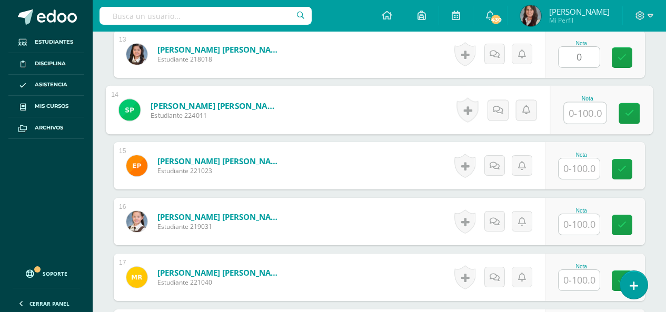
click at [583, 112] on input "text" at bounding box center [585, 113] width 42 height 21
type input "0"
click at [592, 168] on input "text" at bounding box center [578, 168] width 41 height 21
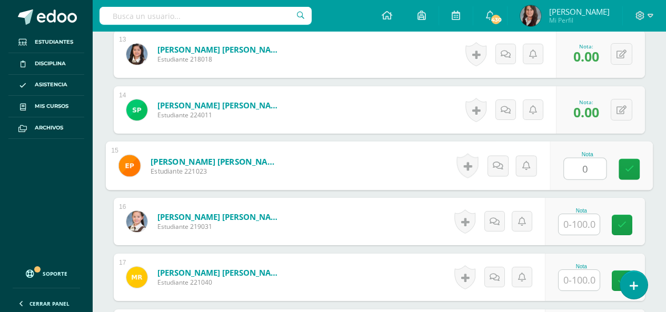
type input "0"
click at [587, 221] on input "text" at bounding box center [578, 224] width 41 height 21
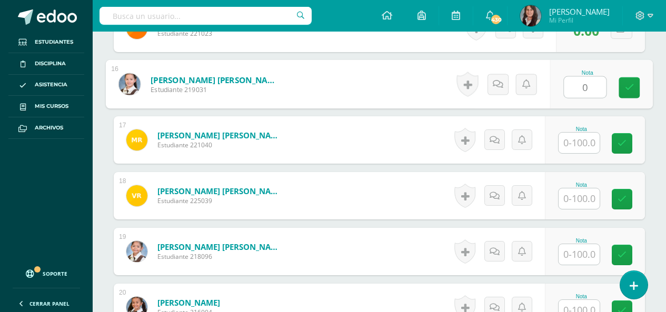
scroll to position [1172, 0]
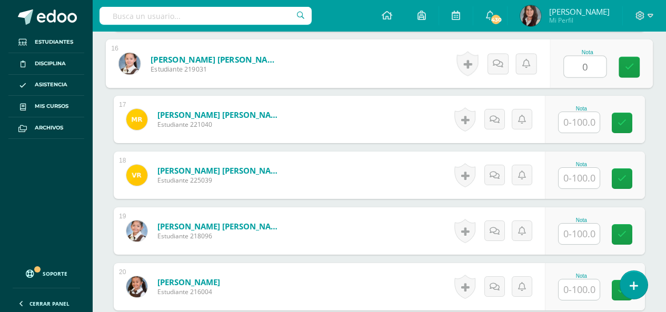
type input "0"
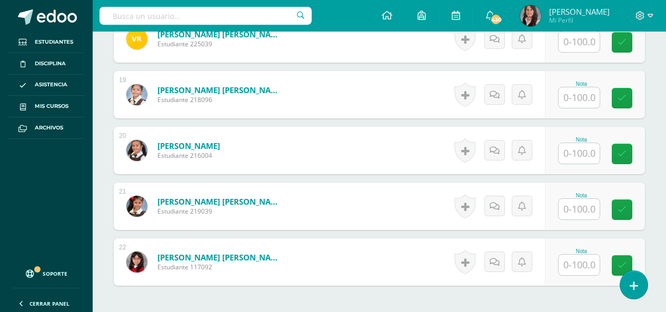
scroll to position [1330, 0]
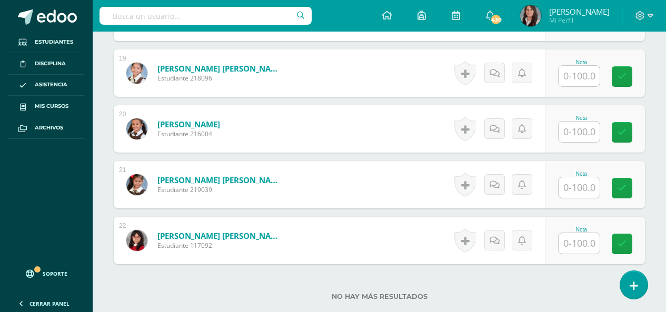
click at [580, 82] on input "text" at bounding box center [578, 76] width 41 height 21
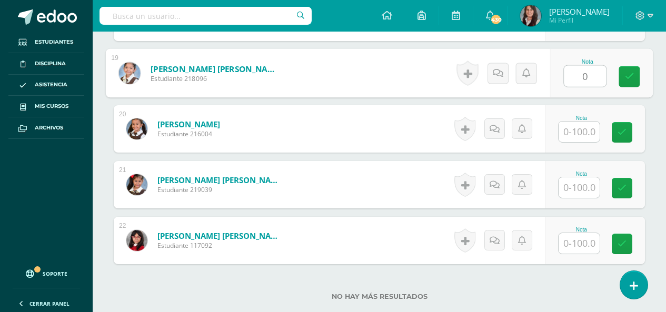
type input "0"
click at [585, 243] on input "text" at bounding box center [578, 243] width 41 height 21
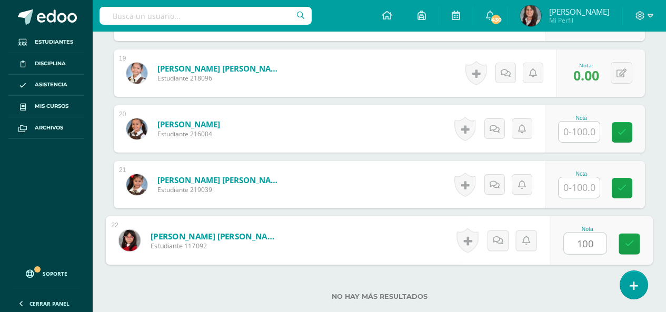
type input "100"
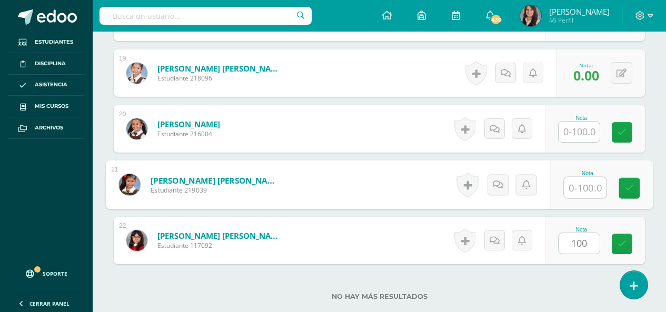
click at [575, 180] on input "text" at bounding box center [585, 187] width 42 height 21
type input "100"
click at [584, 135] on input "text" at bounding box center [578, 132] width 41 height 21
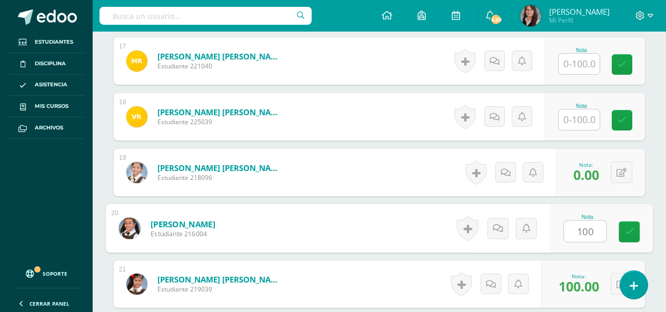
scroll to position [1225, 0]
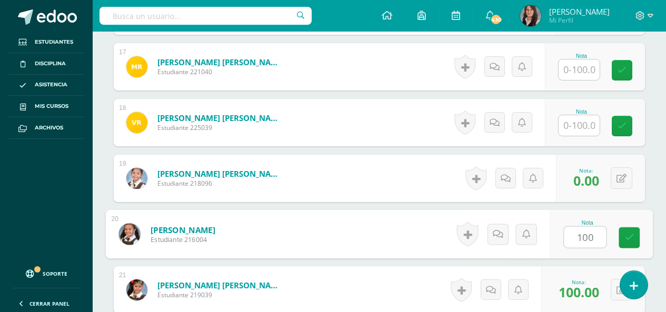
type input "100"
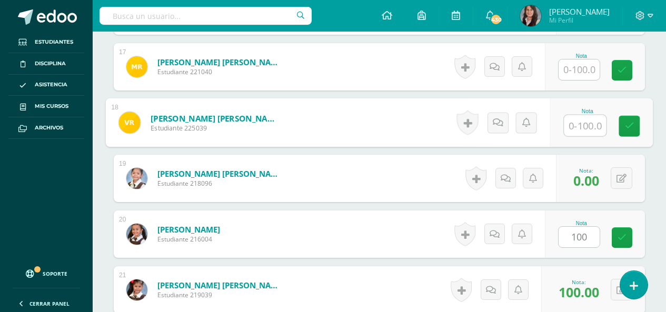
click at [583, 132] on input "text" at bounding box center [585, 125] width 42 height 21
type input "100"
click at [576, 71] on input "text" at bounding box center [578, 69] width 41 height 21
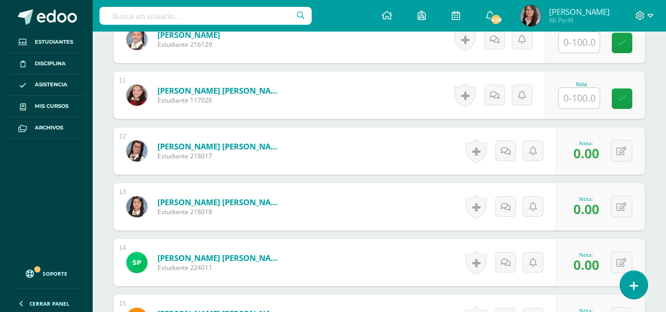
scroll to position [857, 0]
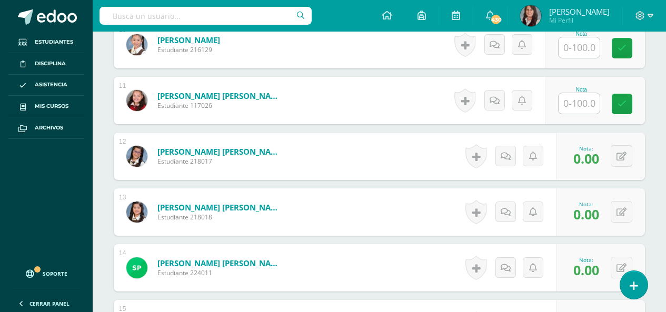
type input "100"
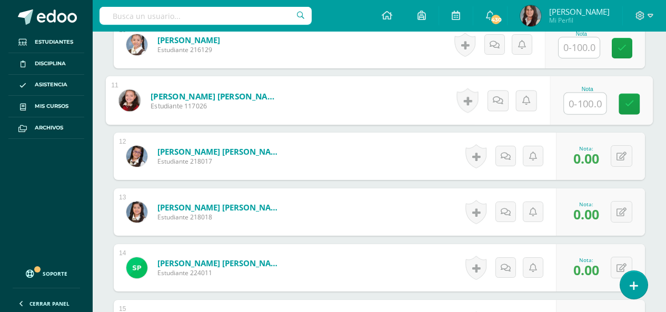
click at [581, 109] on input "text" at bounding box center [585, 103] width 42 height 21
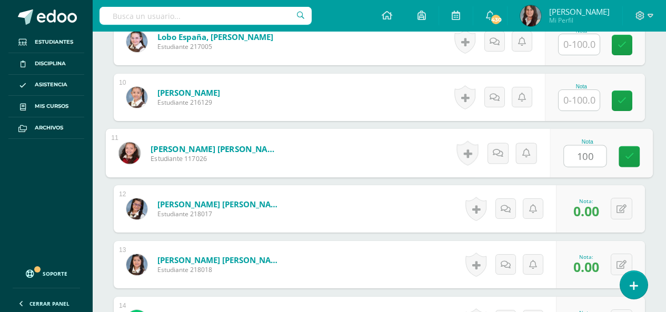
type input "100"
click at [584, 101] on input "text" at bounding box center [578, 100] width 41 height 21
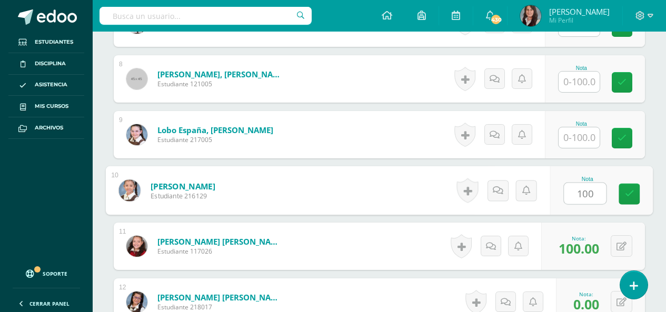
scroll to position [699, 0]
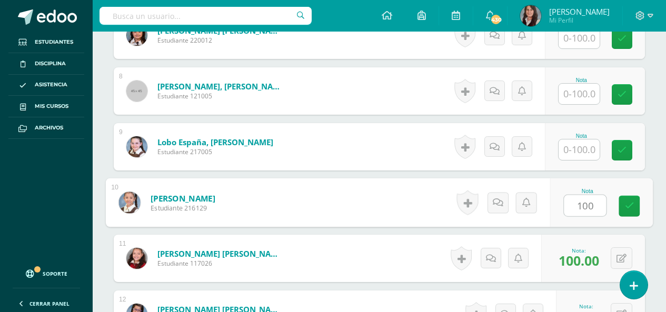
type input "100"
click at [583, 147] on input "text" at bounding box center [578, 149] width 41 height 21
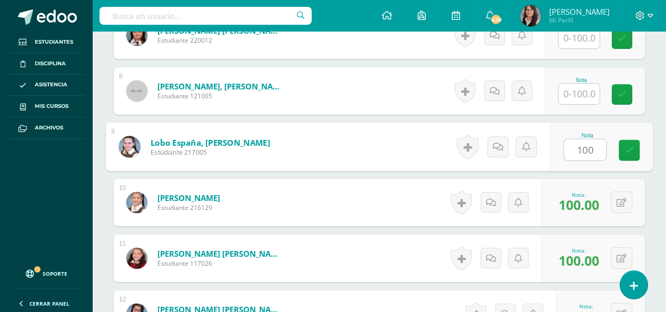
type input "100"
click at [579, 100] on input "text" at bounding box center [578, 94] width 41 height 21
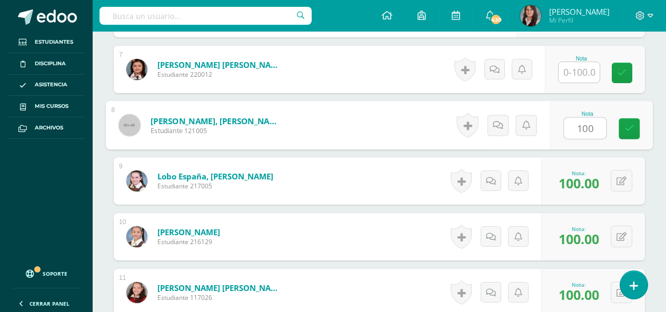
scroll to position [646, 0]
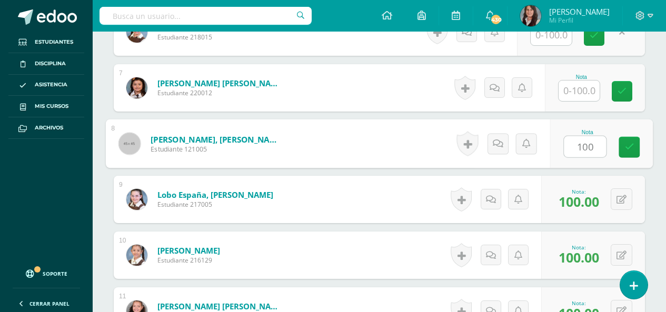
type input "100"
click at [579, 90] on input "text" at bounding box center [578, 91] width 41 height 21
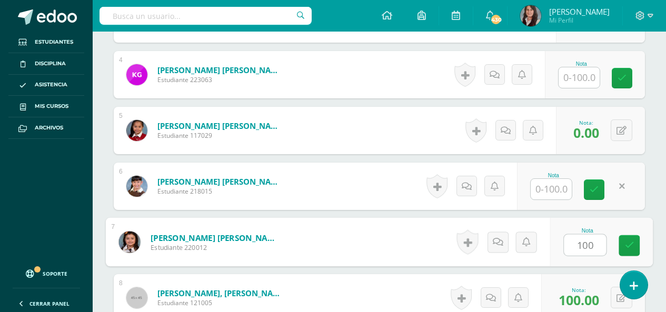
scroll to position [488, 0]
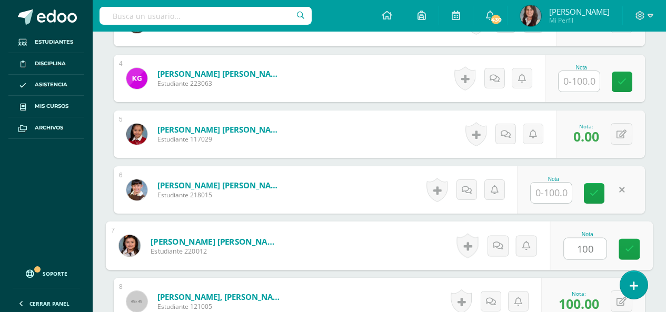
type input "100"
click at [558, 197] on input "text" at bounding box center [550, 193] width 41 height 21
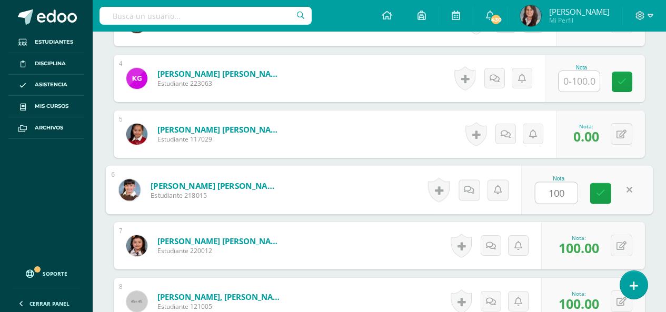
type input "100"
click at [584, 84] on input "text" at bounding box center [578, 81] width 41 height 21
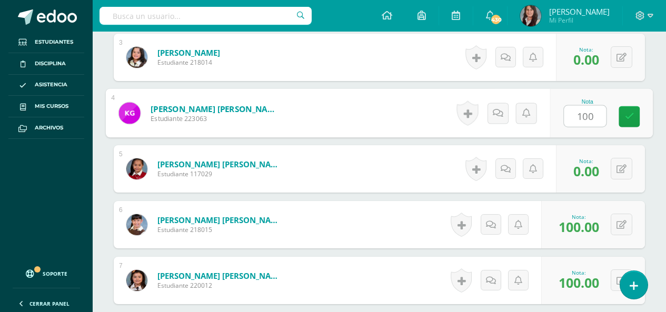
scroll to position [383, 0]
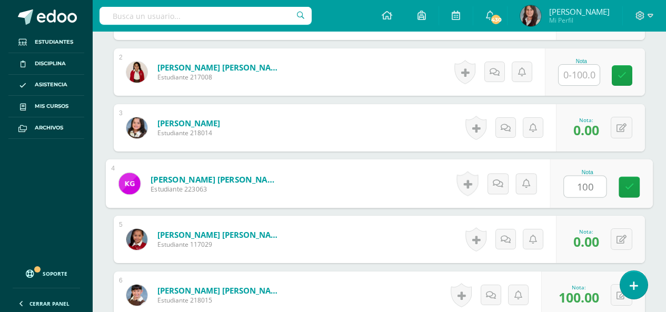
type input "100"
click at [585, 74] on input "text" at bounding box center [578, 75] width 41 height 21
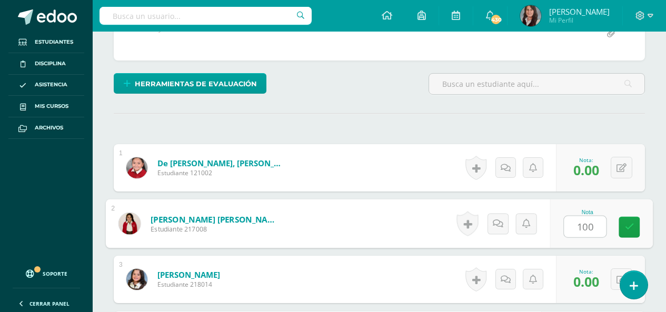
scroll to position [225, 0]
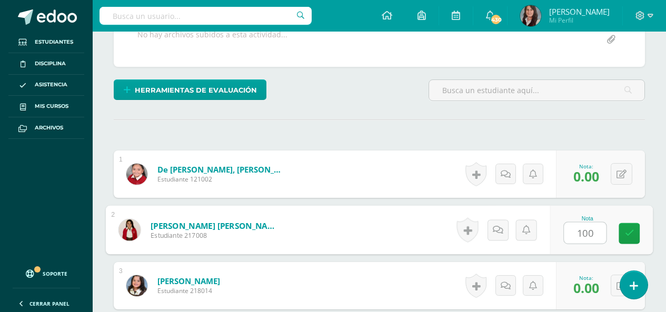
type input "100"
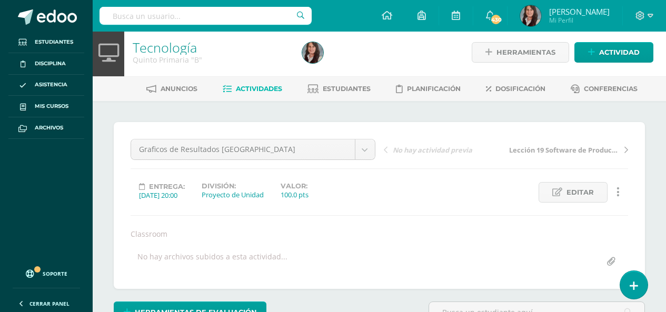
scroll to position [0, 0]
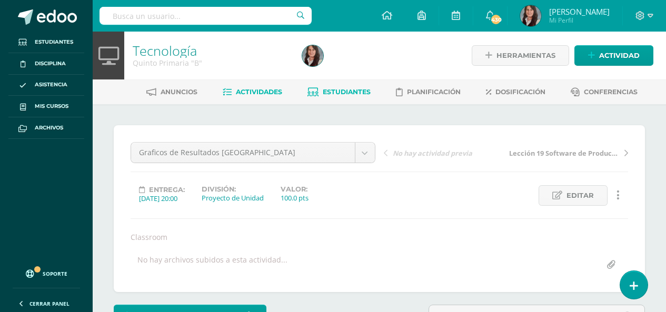
click at [339, 94] on span "Estudiantes" at bounding box center [347, 92] width 48 height 8
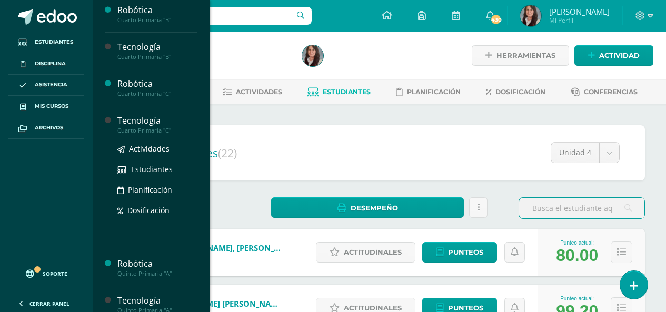
scroll to position [586, 0]
